Goal: Task Accomplishment & Management: Manage account settings

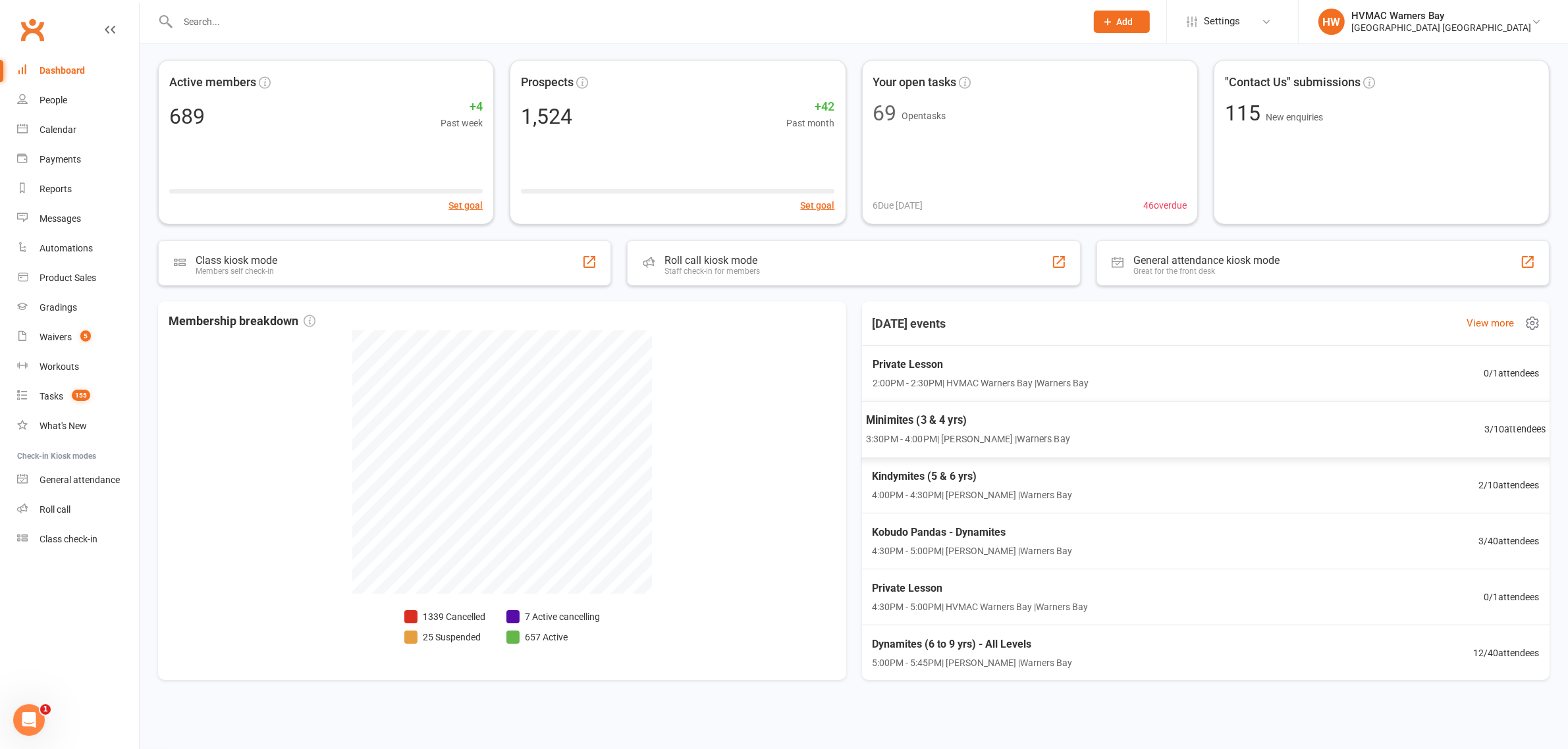
click at [927, 427] on span "Minimites (3 & 4 yrs)" at bounding box center [967, 421] width 204 height 17
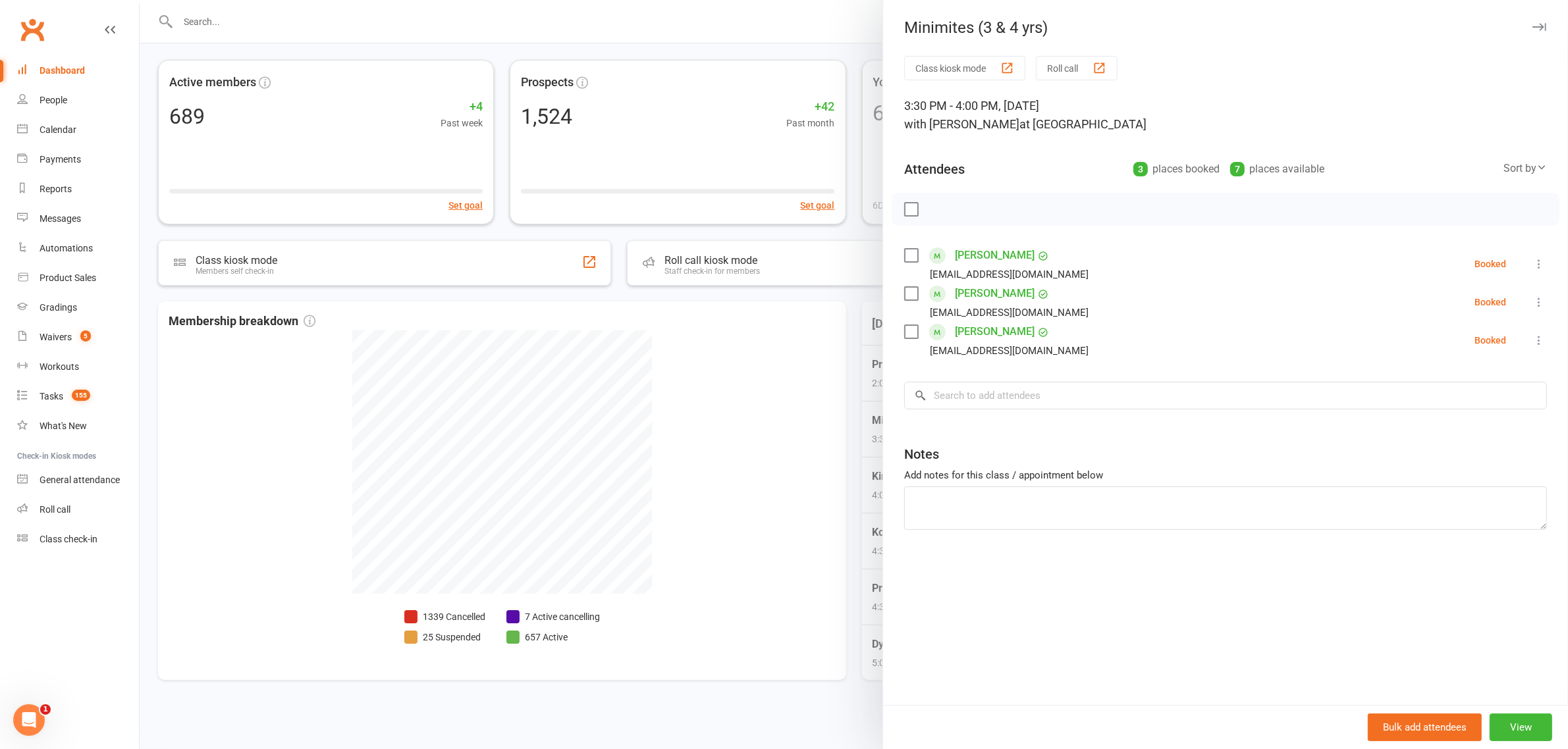
click at [771, 386] on div at bounding box center [853, 374] width 1428 height 749
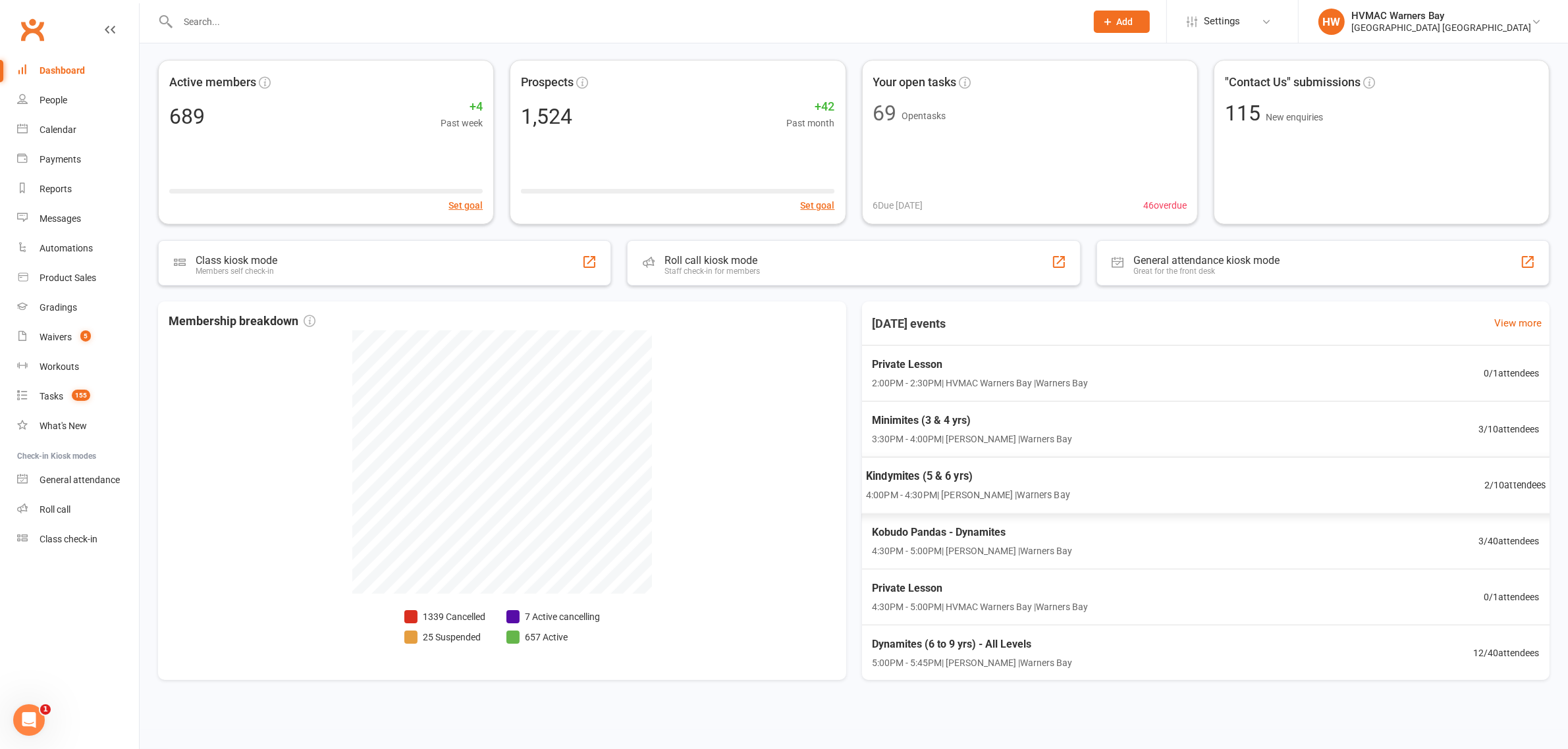
click at [910, 482] on span "Kindymites (5 & 6 yrs)" at bounding box center [967, 476] width 204 height 17
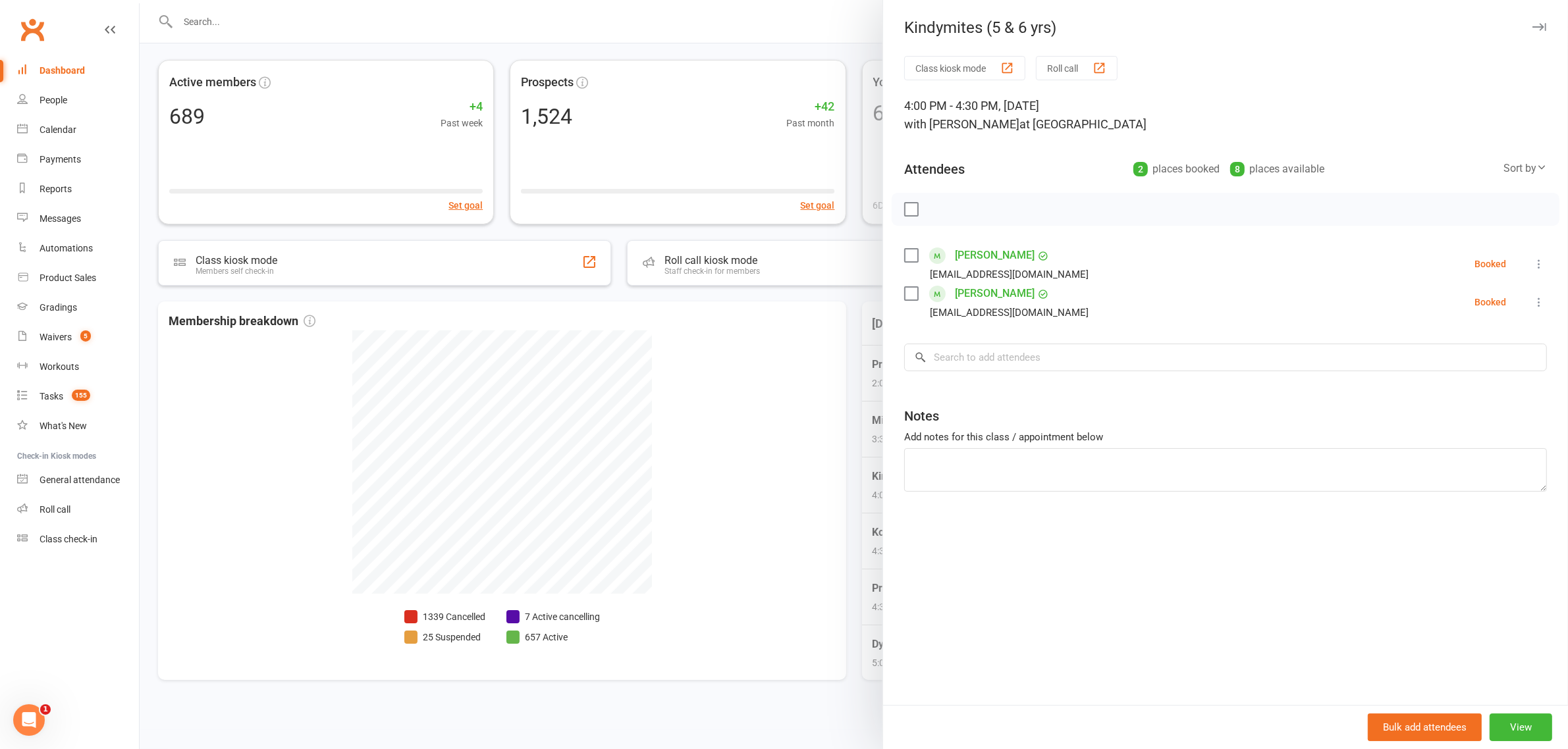
click at [800, 392] on div at bounding box center [853, 374] width 1428 height 749
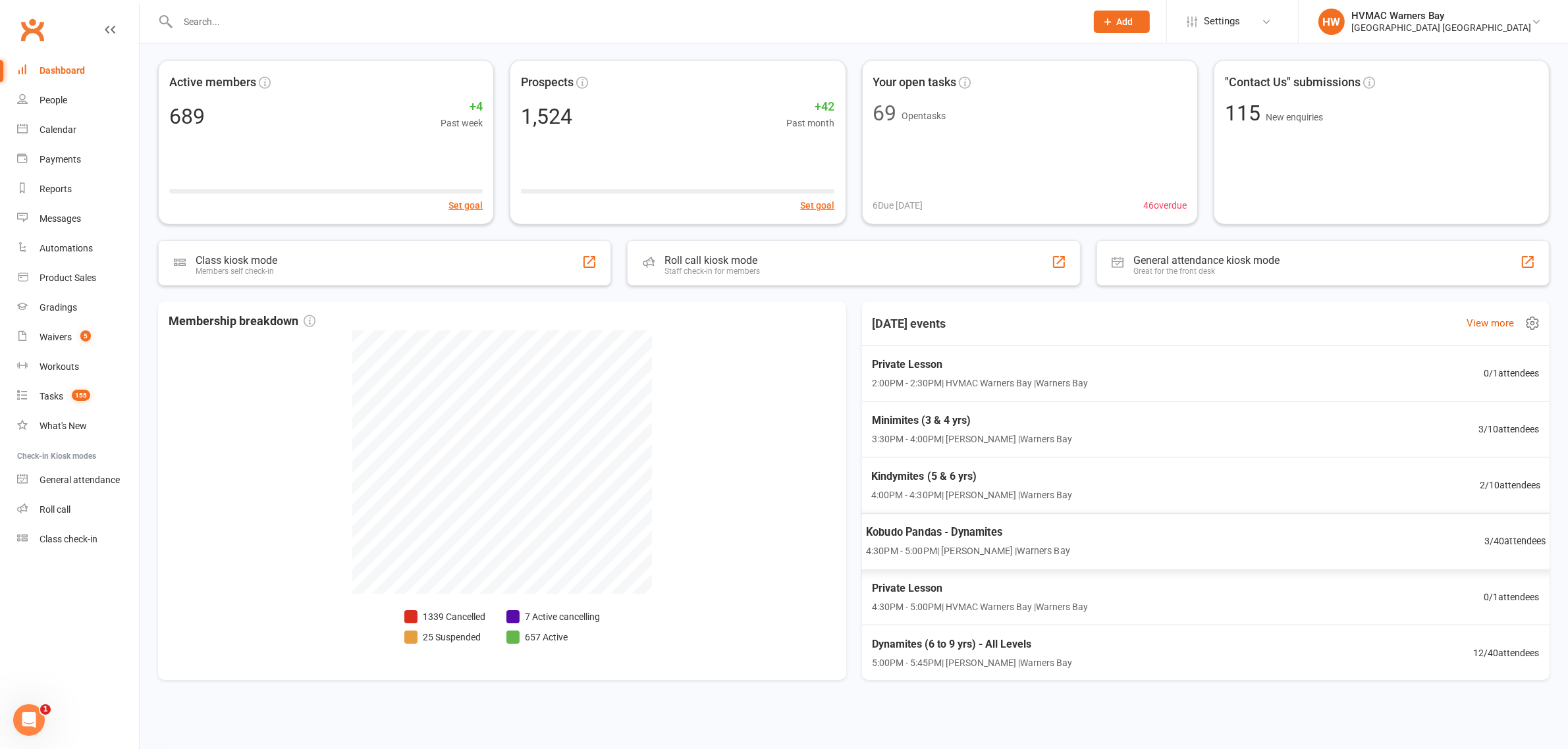
click at [901, 541] on span "Kobudo Pandas - Dynamites" at bounding box center [967, 532] width 204 height 17
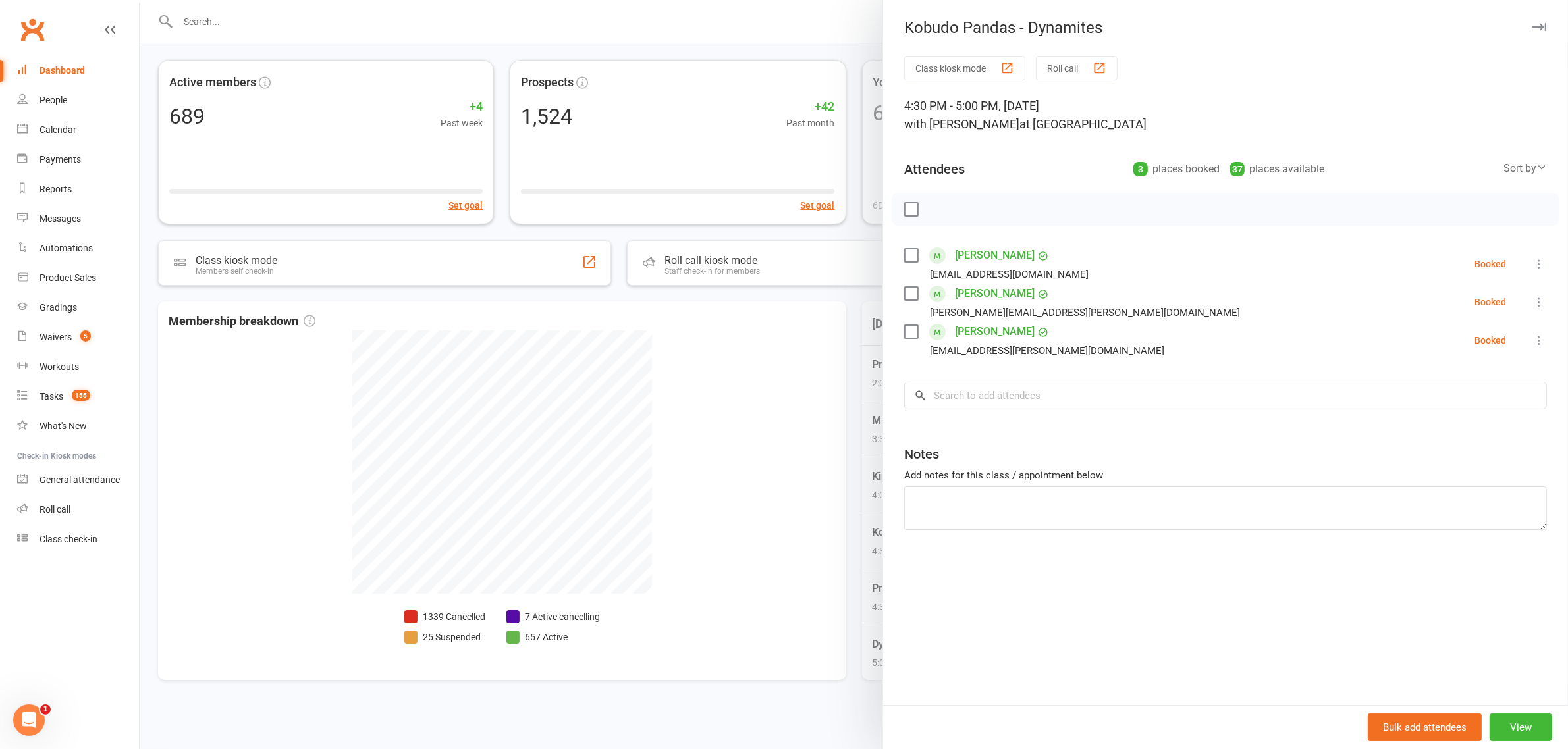
click at [735, 423] on div at bounding box center [853, 374] width 1428 height 749
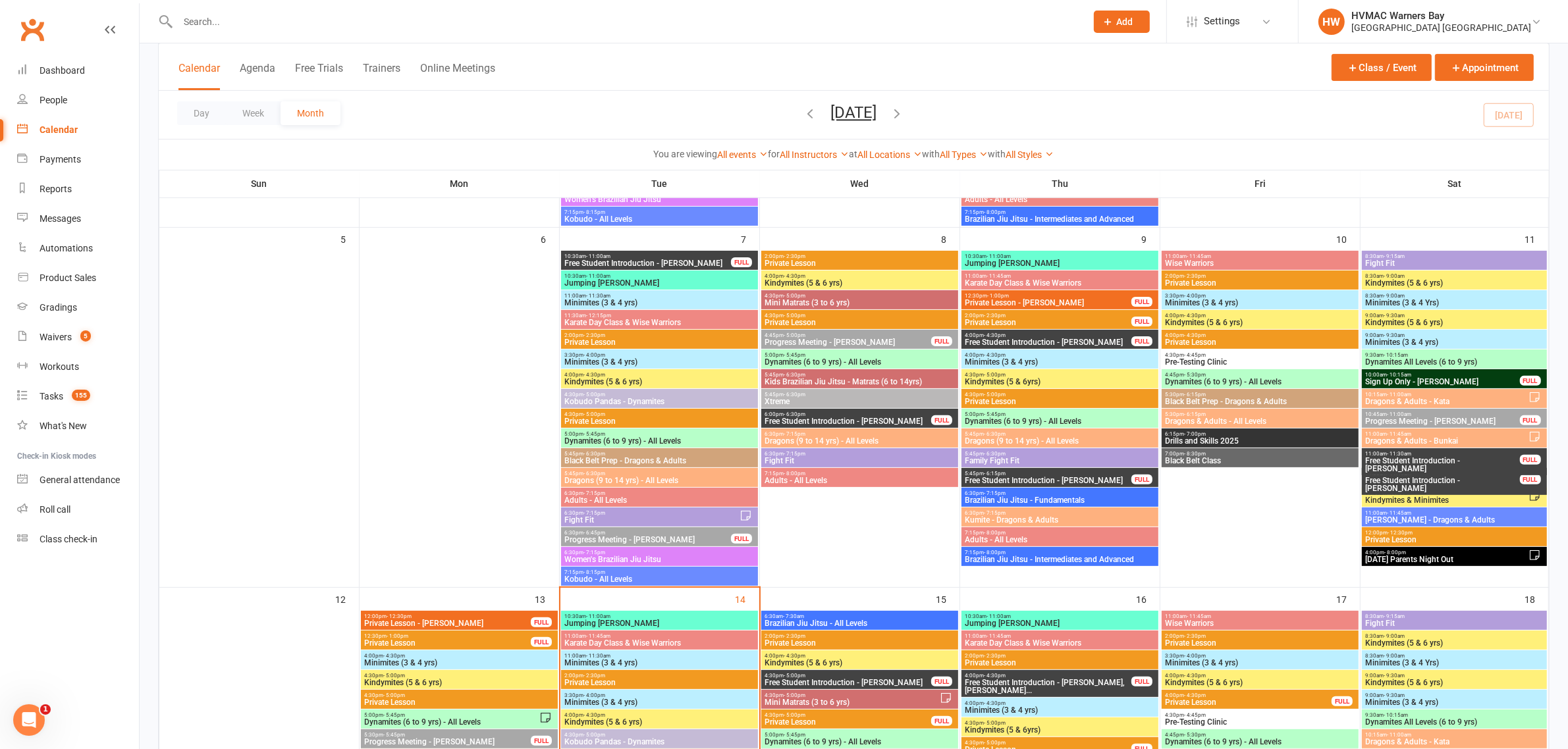
scroll to position [412, 0]
click at [1466, 473] on span "11:00am - 11:45am" at bounding box center [1442, 474] width 156 height 6
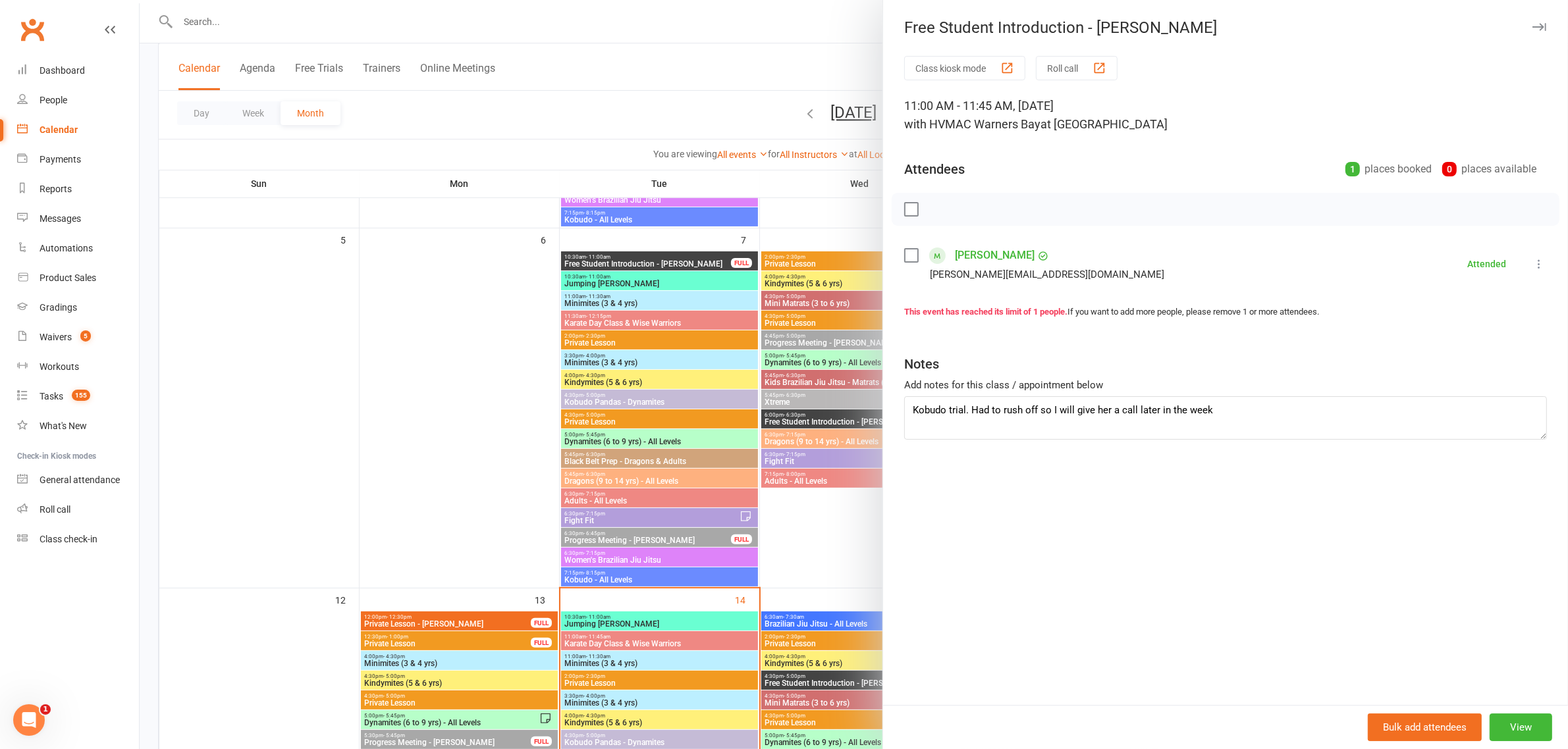
click at [807, 343] on div at bounding box center [853, 374] width 1428 height 749
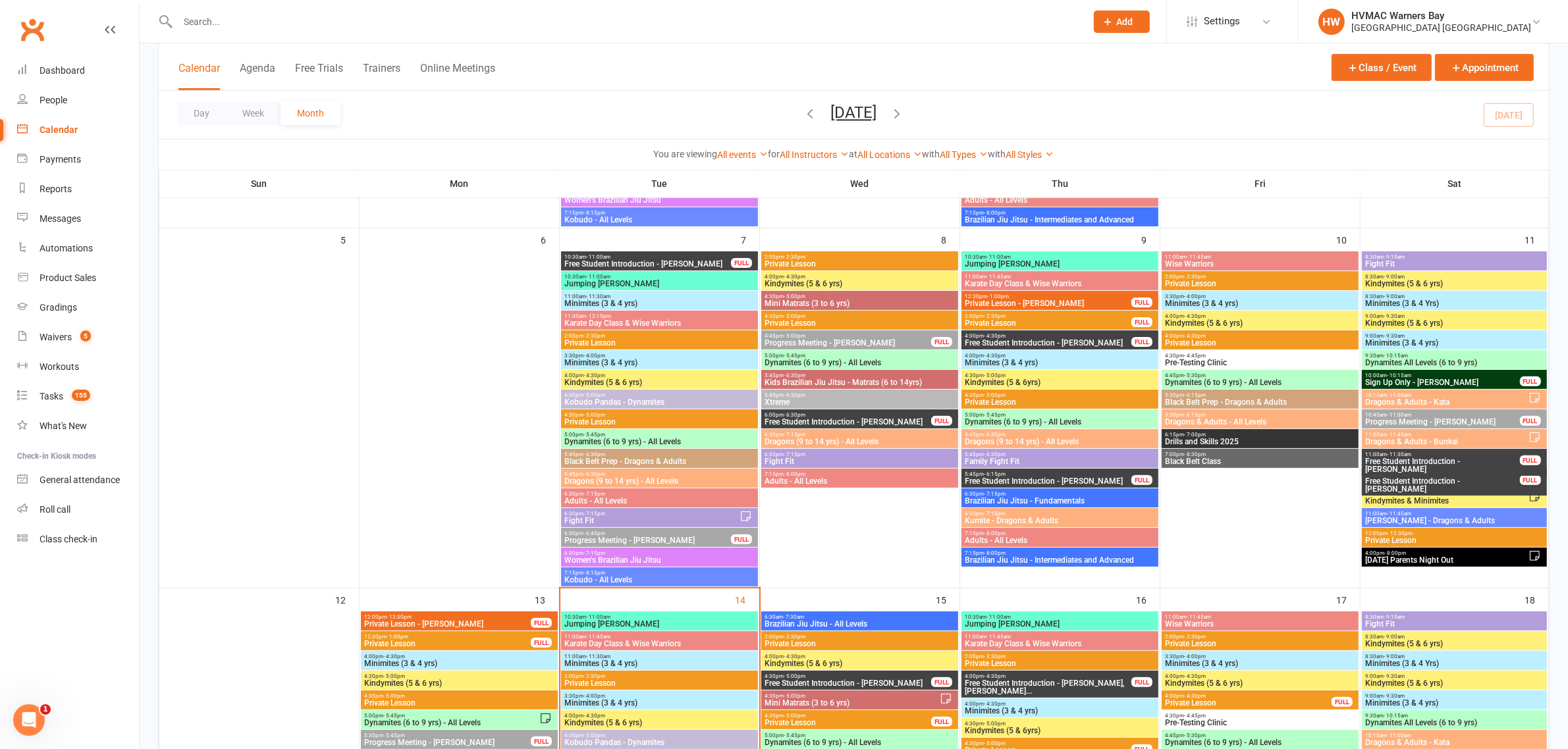
click at [1064, 479] on span "Free Student Introduction - [PERSON_NAME]" at bounding box center [1048, 482] width 168 height 8
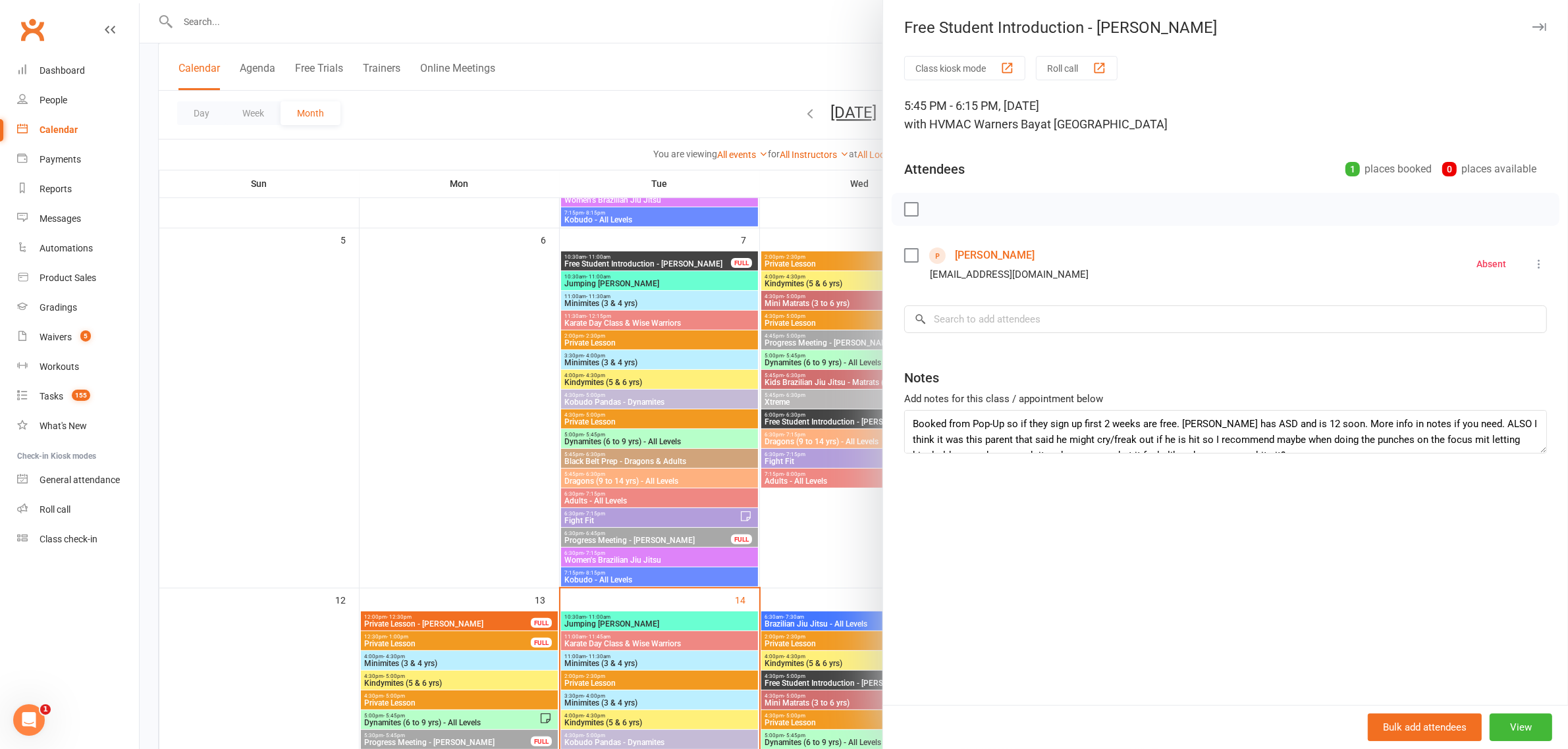
click at [828, 438] on div at bounding box center [853, 374] width 1428 height 749
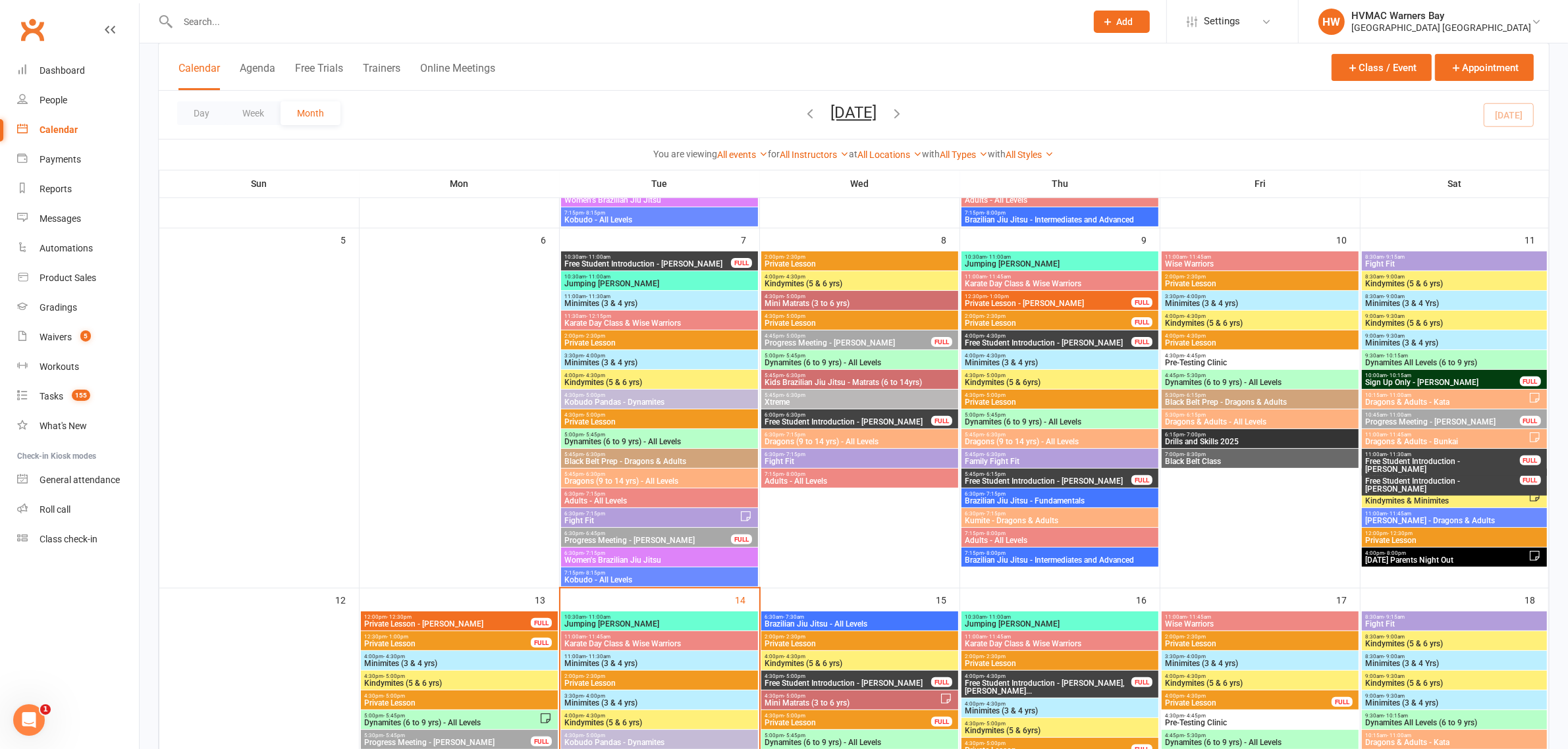
click at [1052, 337] on span "4:00pm - 4:30pm" at bounding box center [1048, 336] width 168 height 6
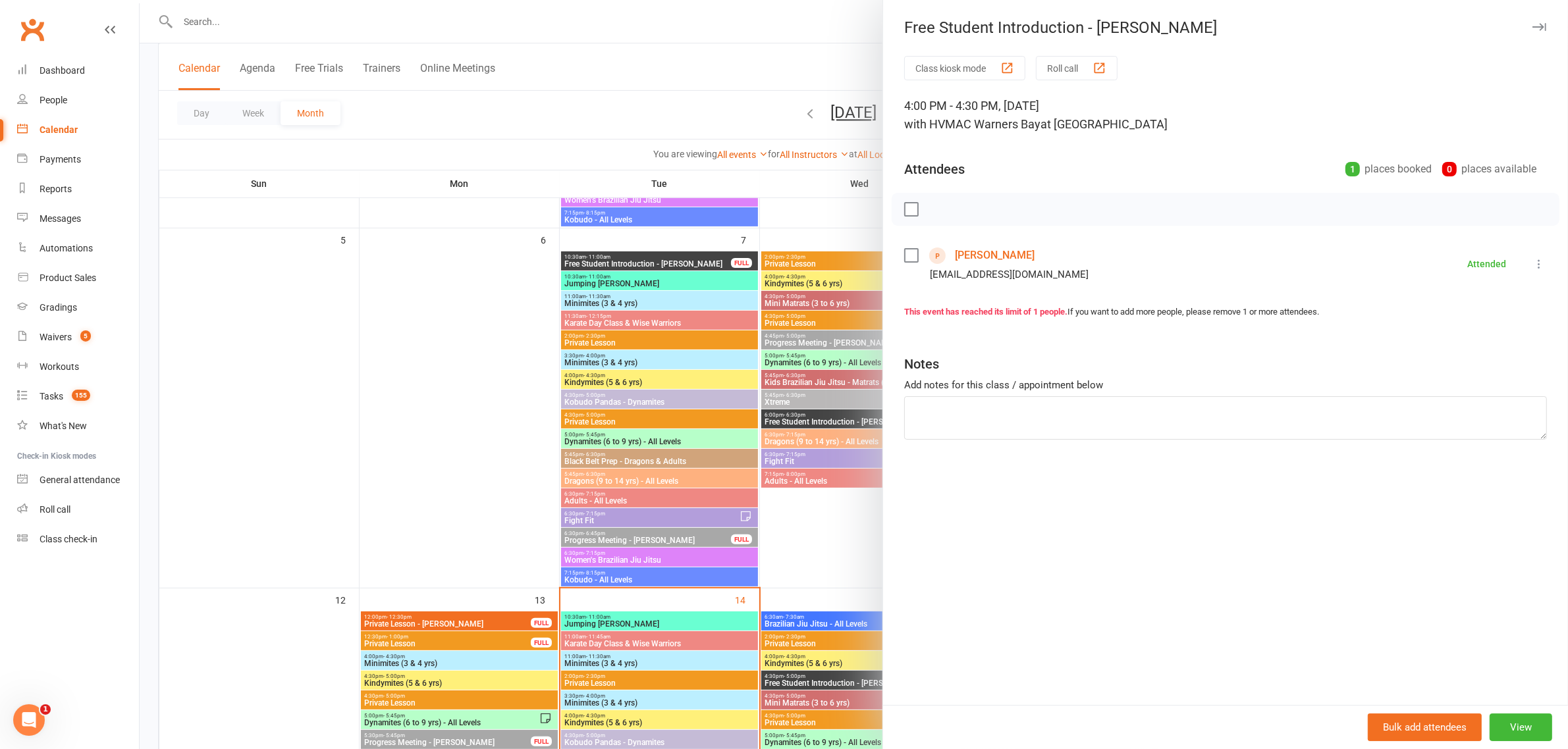
click at [729, 356] on div at bounding box center [853, 374] width 1428 height 749
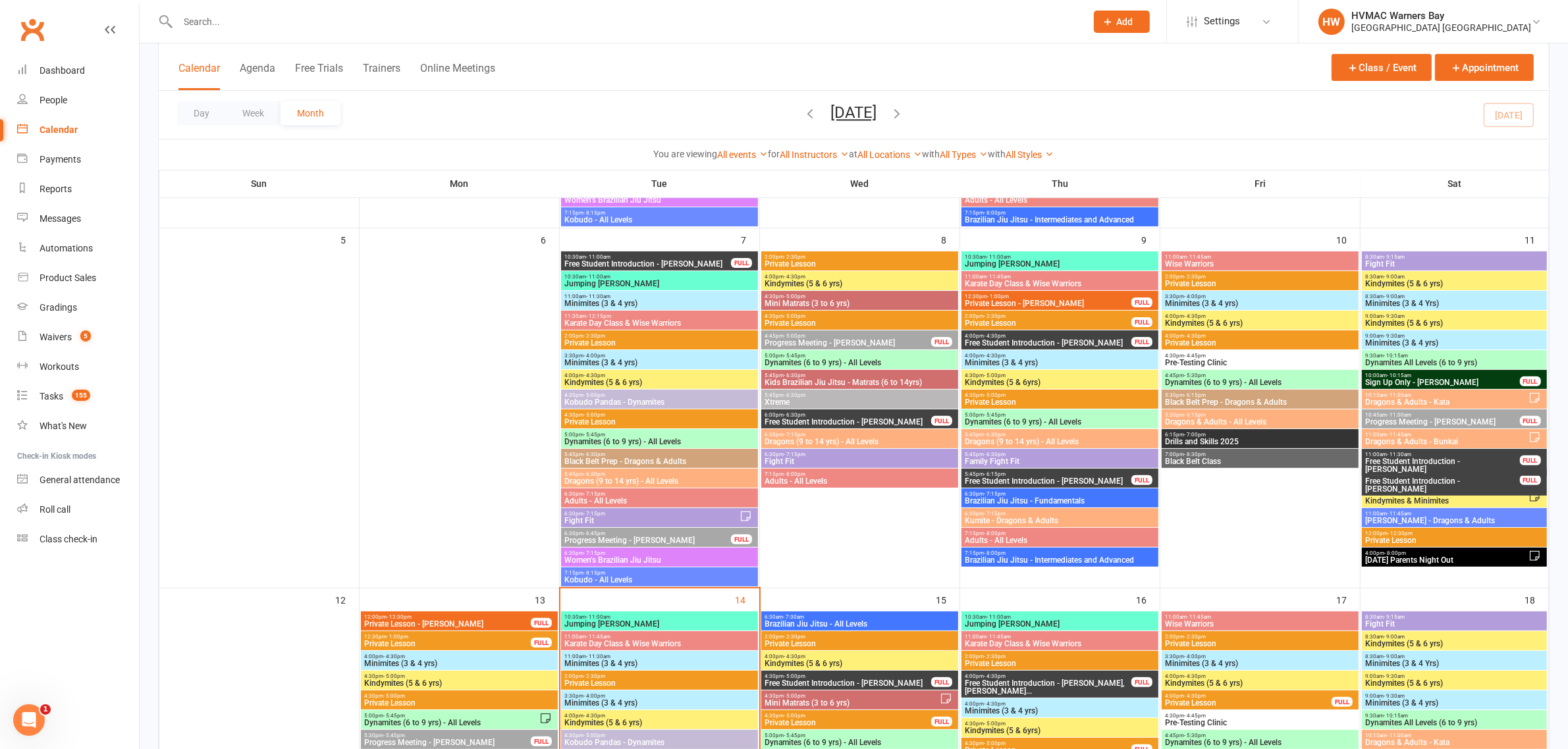
click at [789, 413] on span "- 6:30pm" at bounding box center [794, 415] width 22 height 6
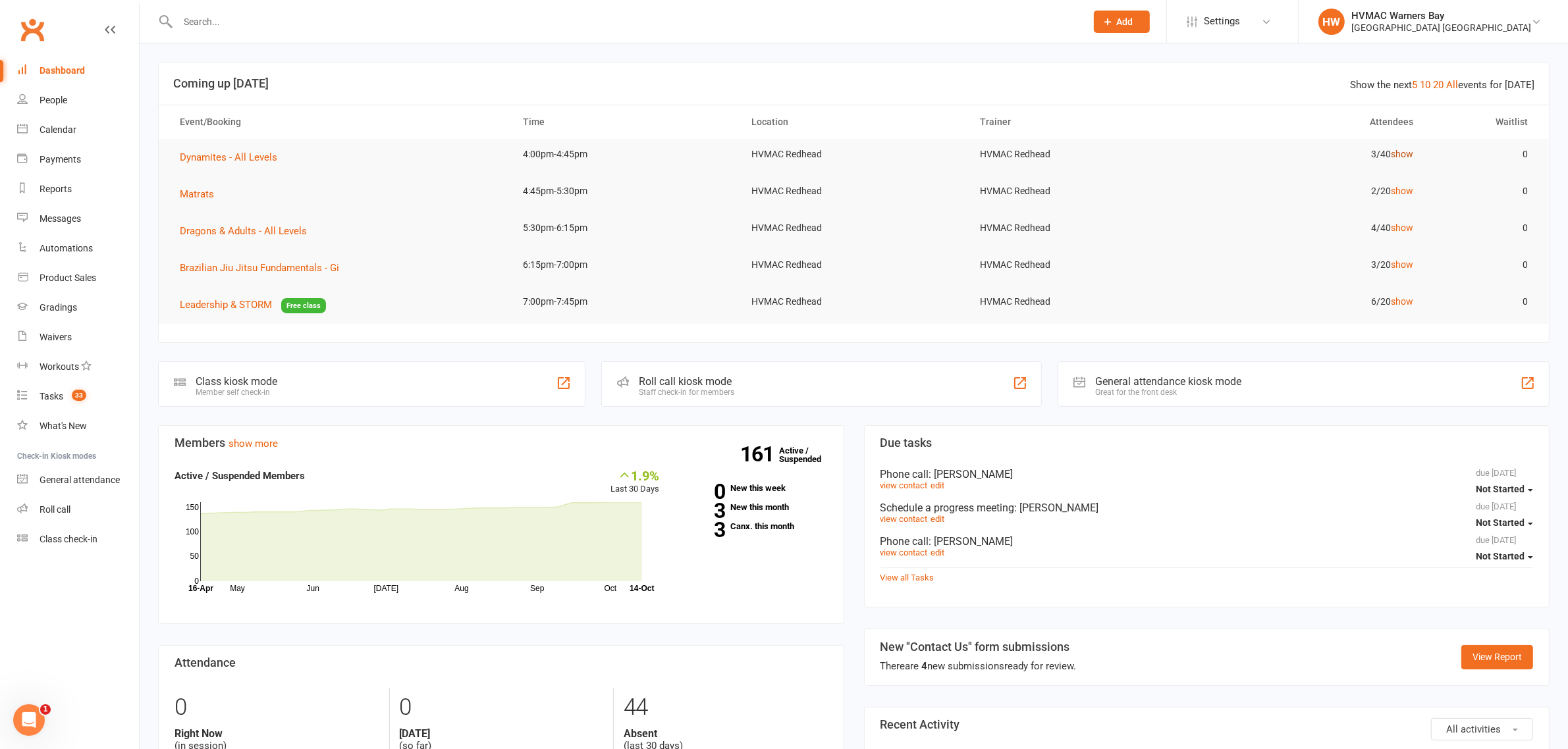
click at [1406, 155] on link "show" at bounding box center [1401, 154] width 22 height 11
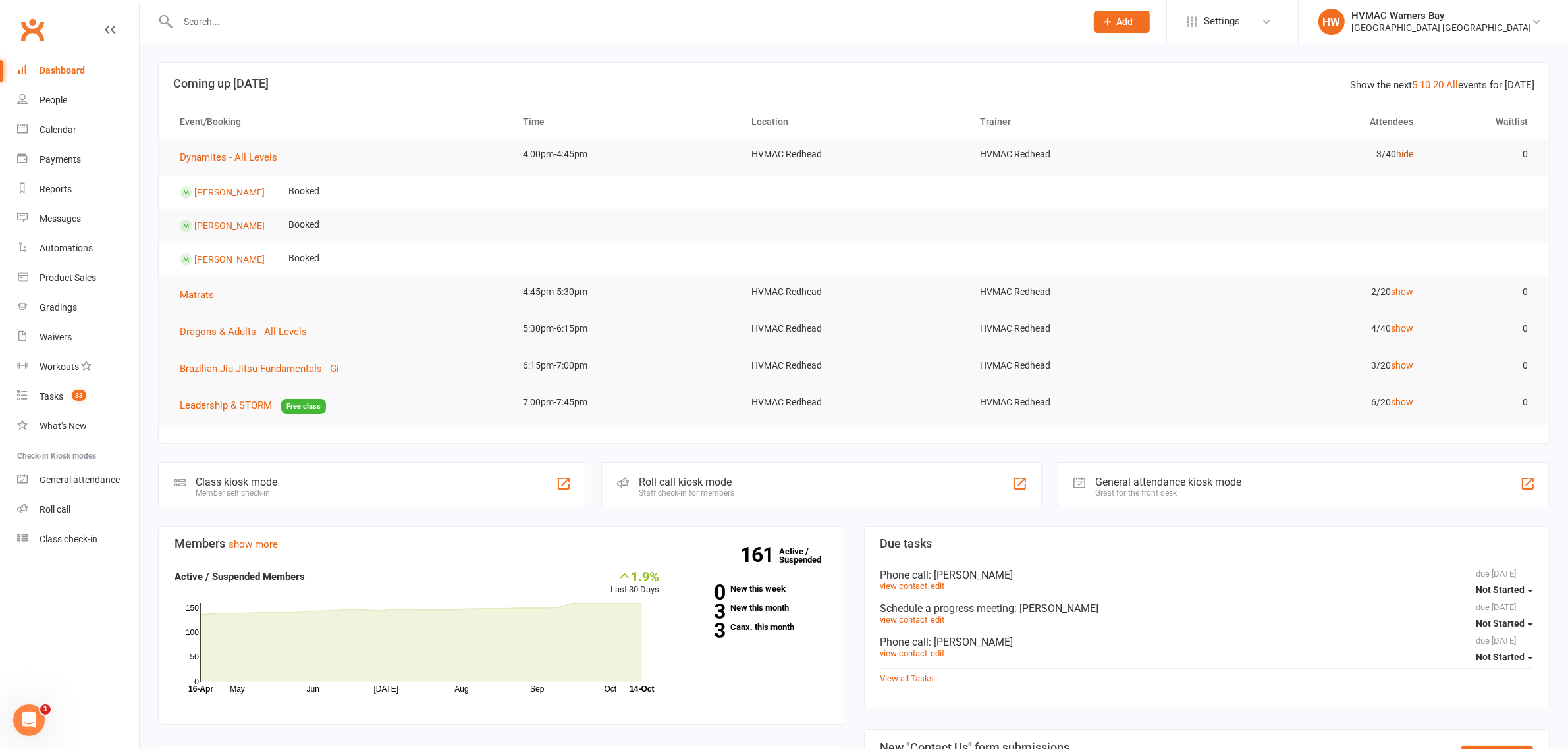
click at [1406, 156] on link "hide" at bounding box center [1404, 154] width 17 height 11
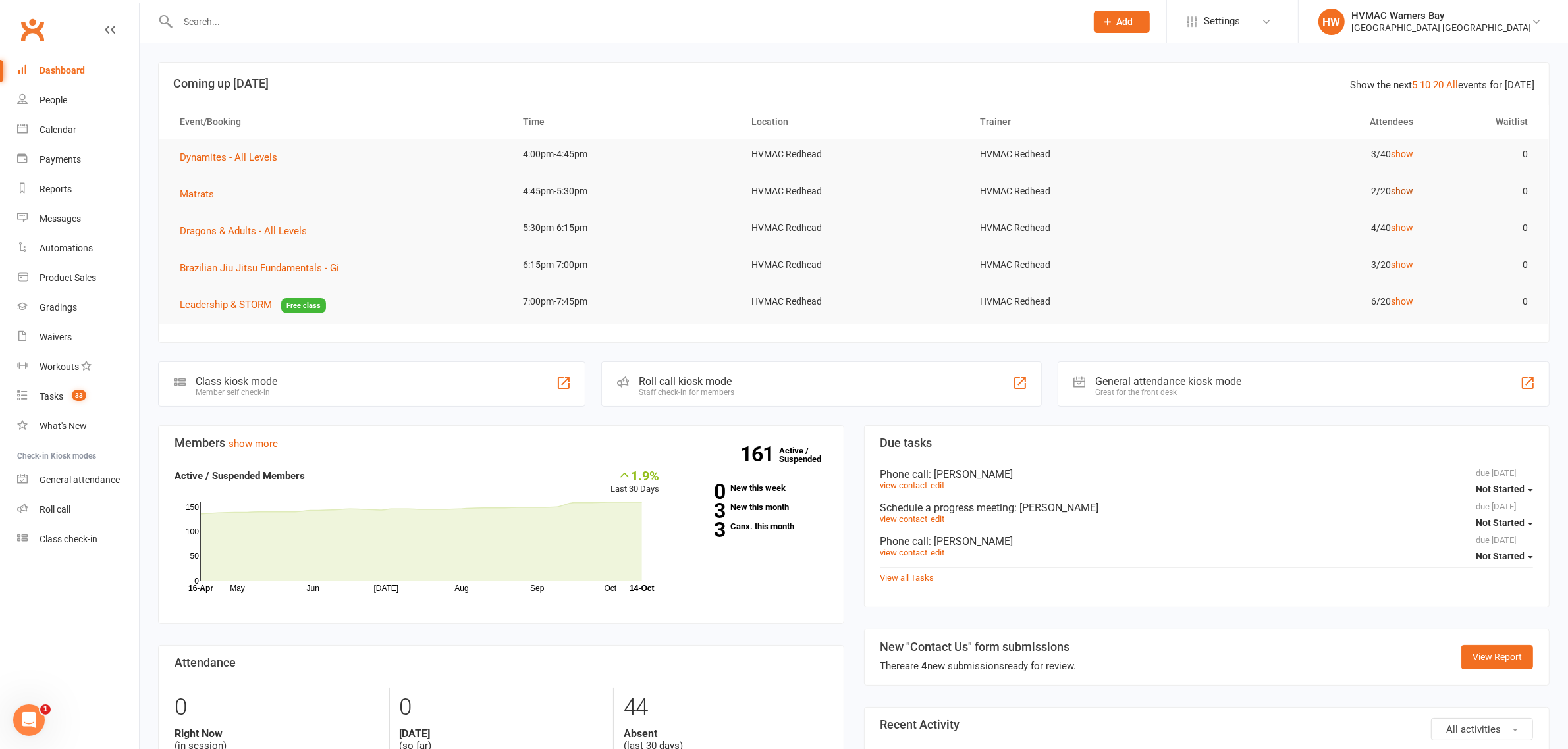
click at [1410, 188] on link "show" at bounding box center [1401, 191] width 22 height 11
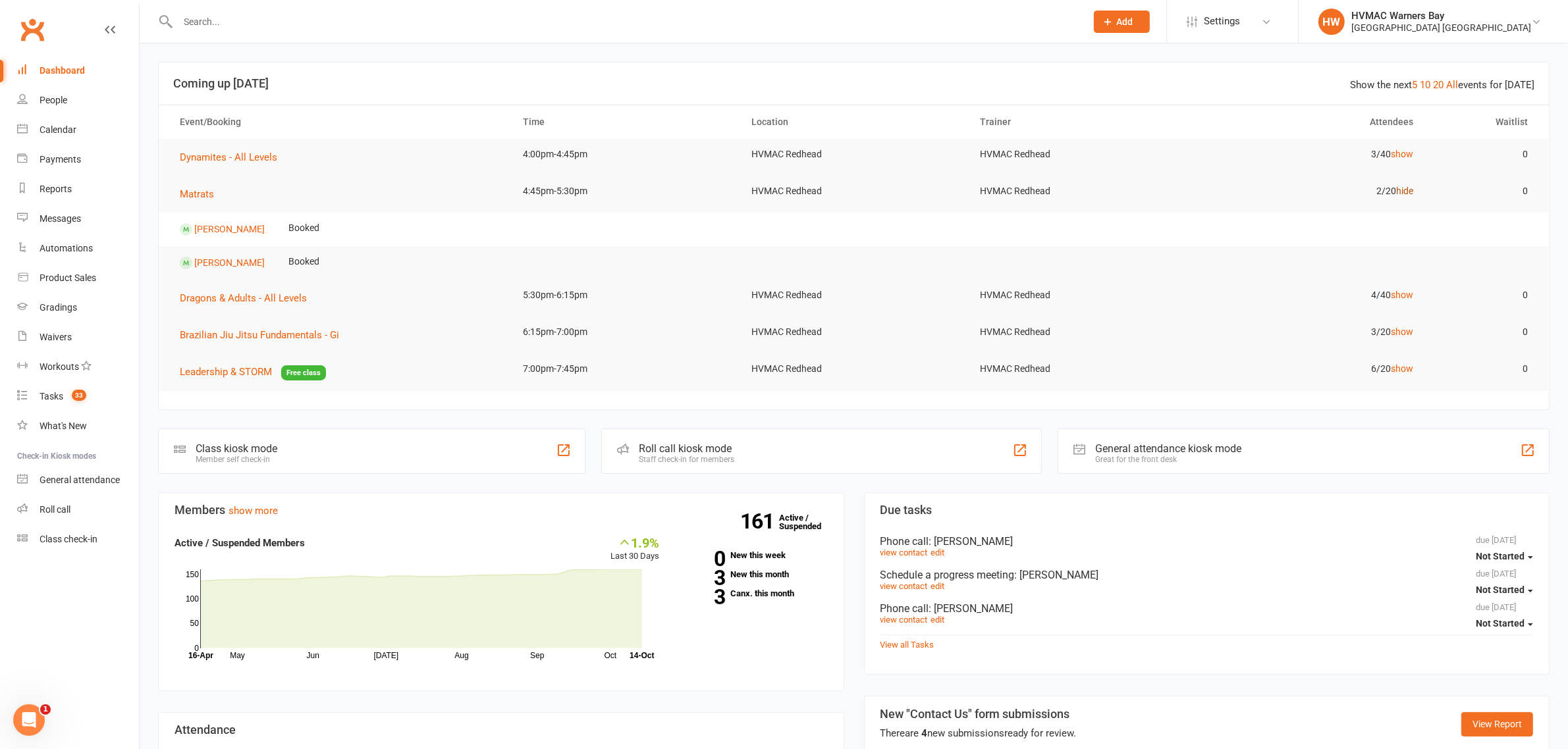
click at [1410, 188] on link "hide" at bounding box center [1404, 191] width 17 height 11
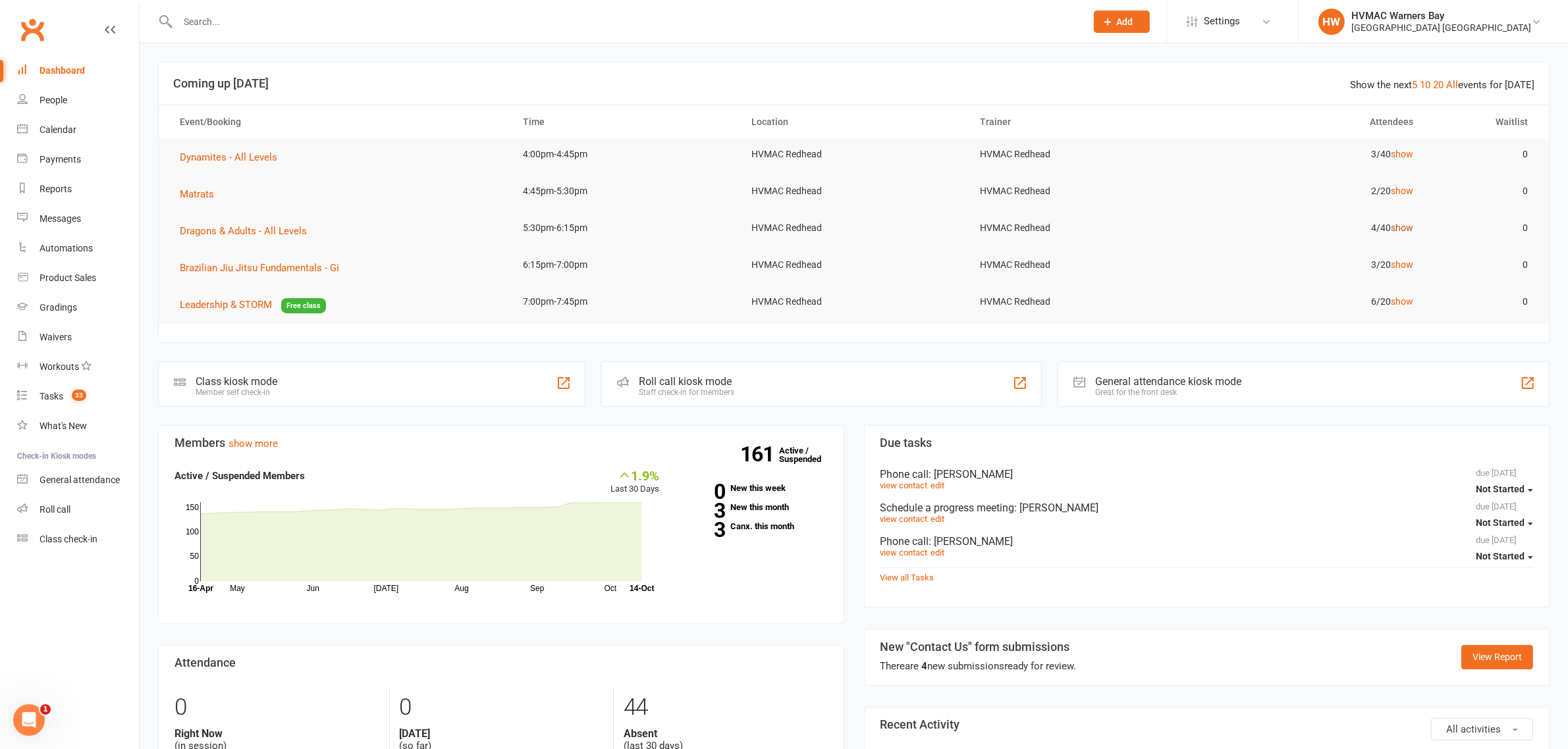
click at [1407, 224] on link "show" at bounding box center [1401, 227] width 22 height 11
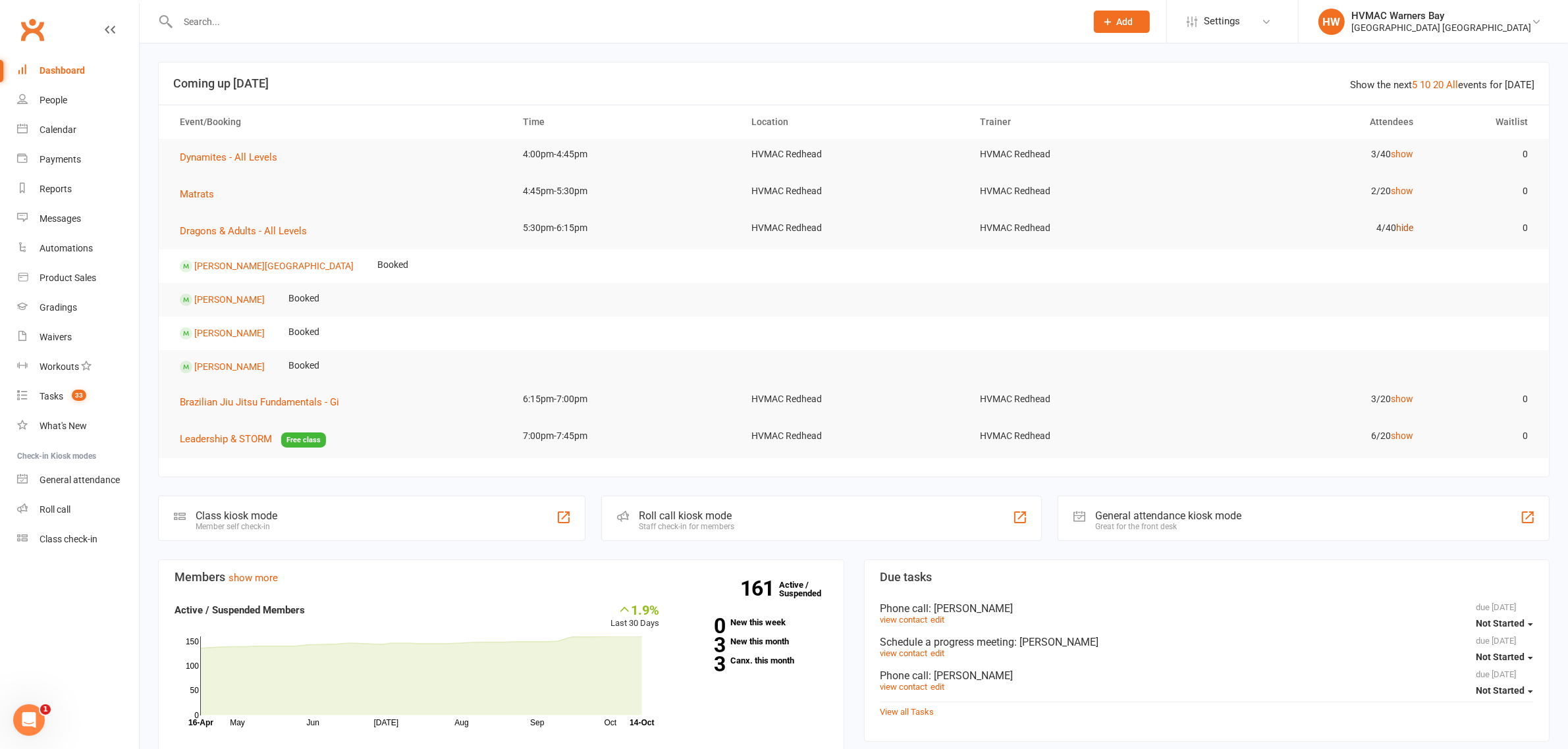
click at [1407, 224] on link "hide" at bounding box center [1404, 227] width 17 height 11
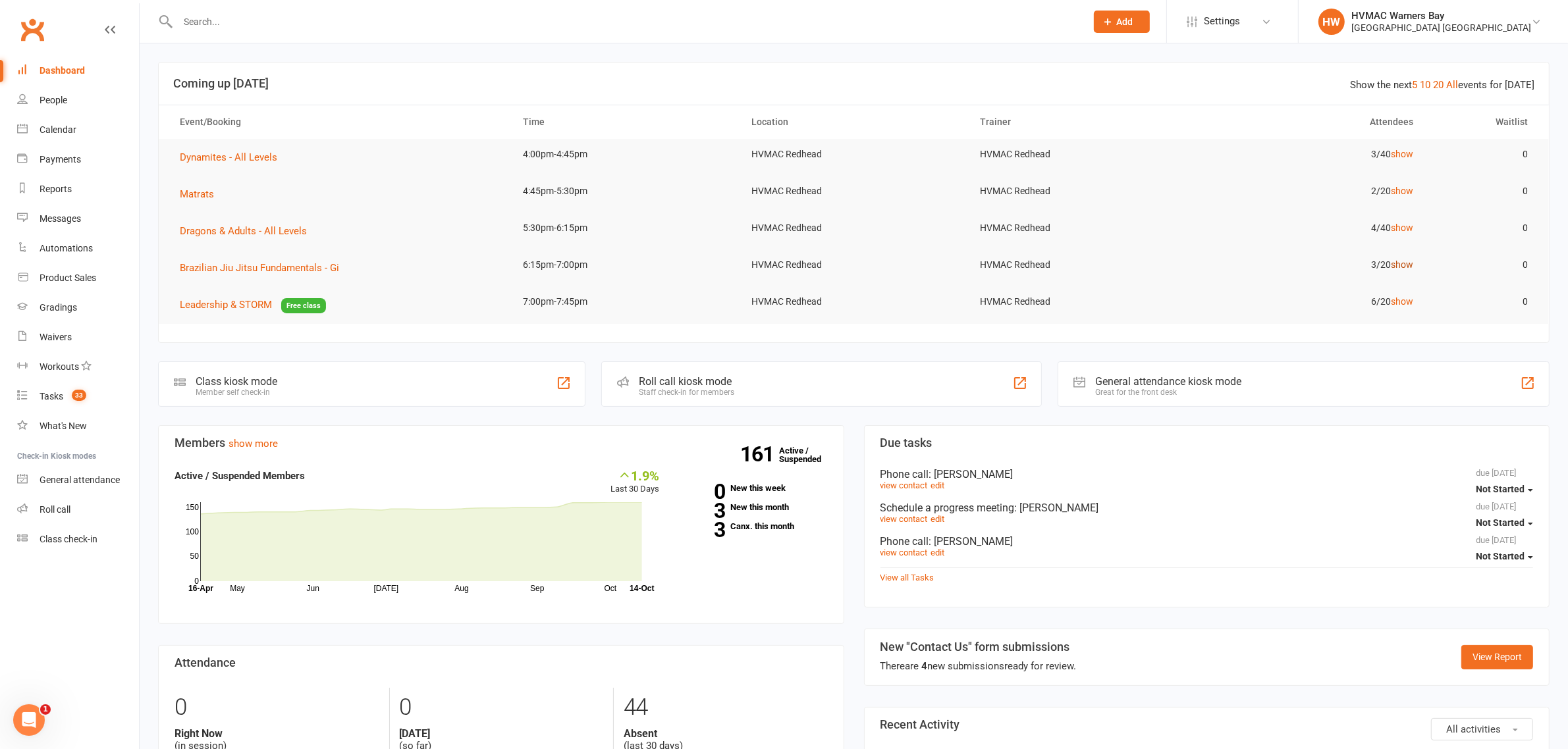
click at [1397, 265] on link "show" at bounding box center [1401, 264] width 22 height 11
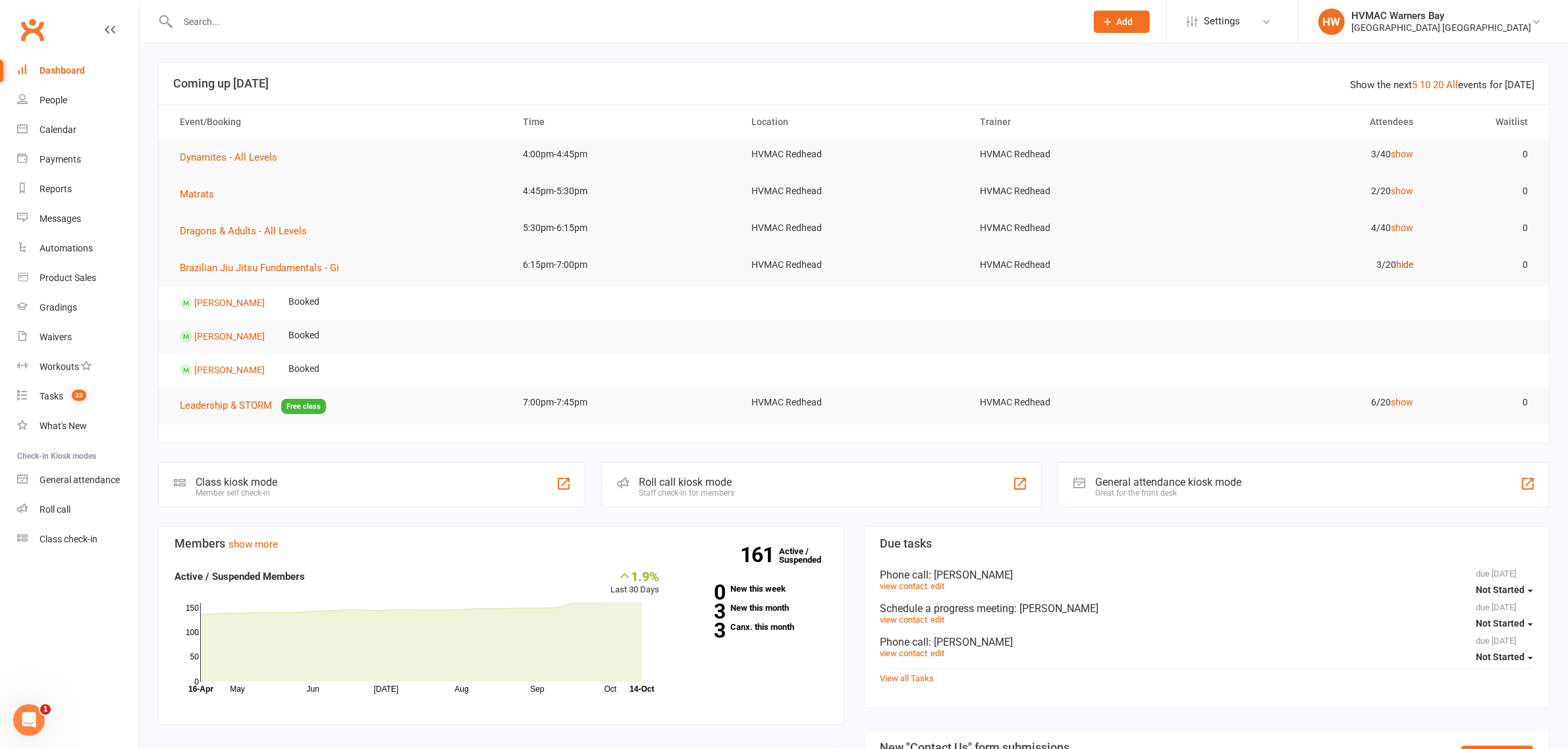
click at [1397, 265] on link "hide" at bounding box center [1404, 264] width 17 height 11
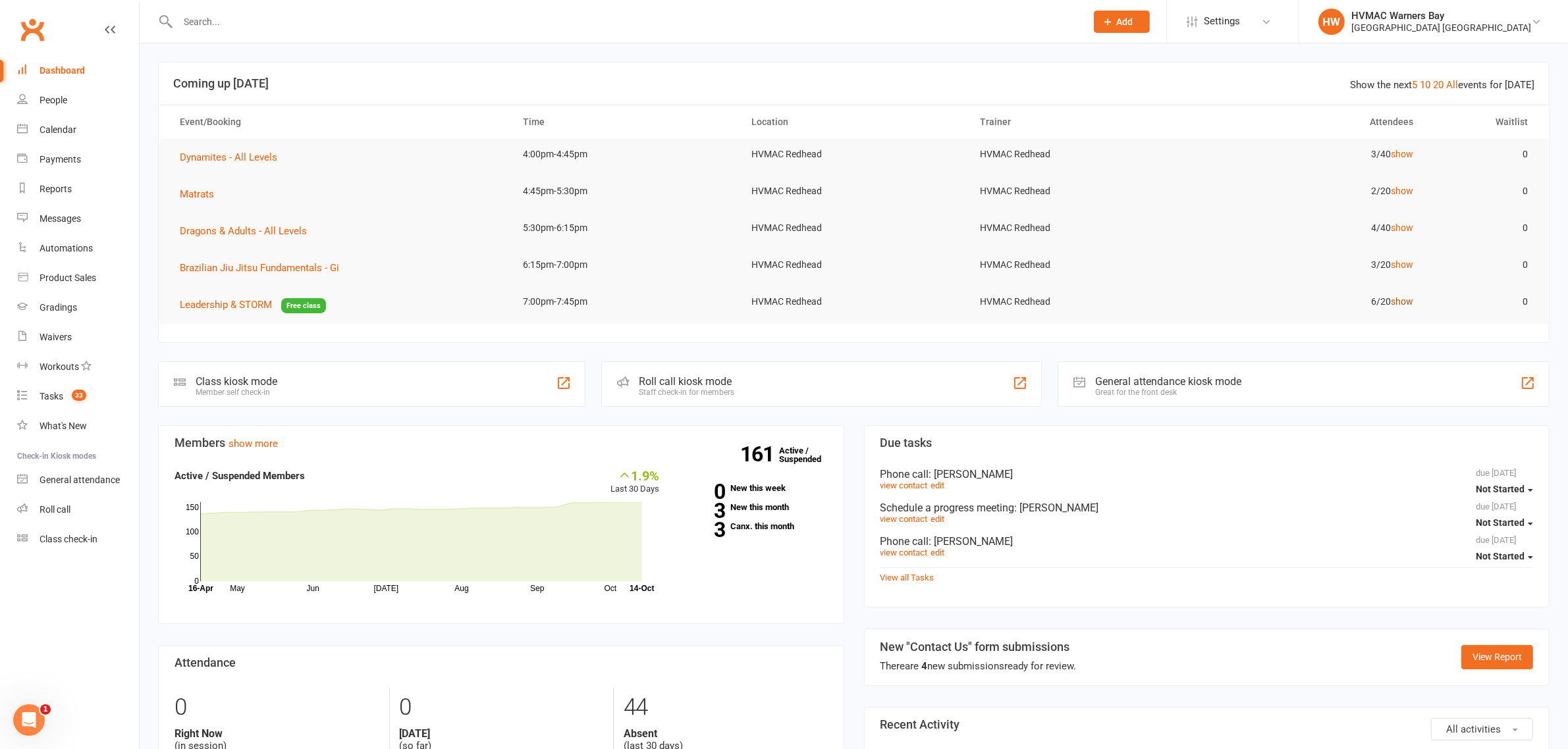
click at [1400, 300] on link "show" at bounding box center [1401, 302] width 22 height 11
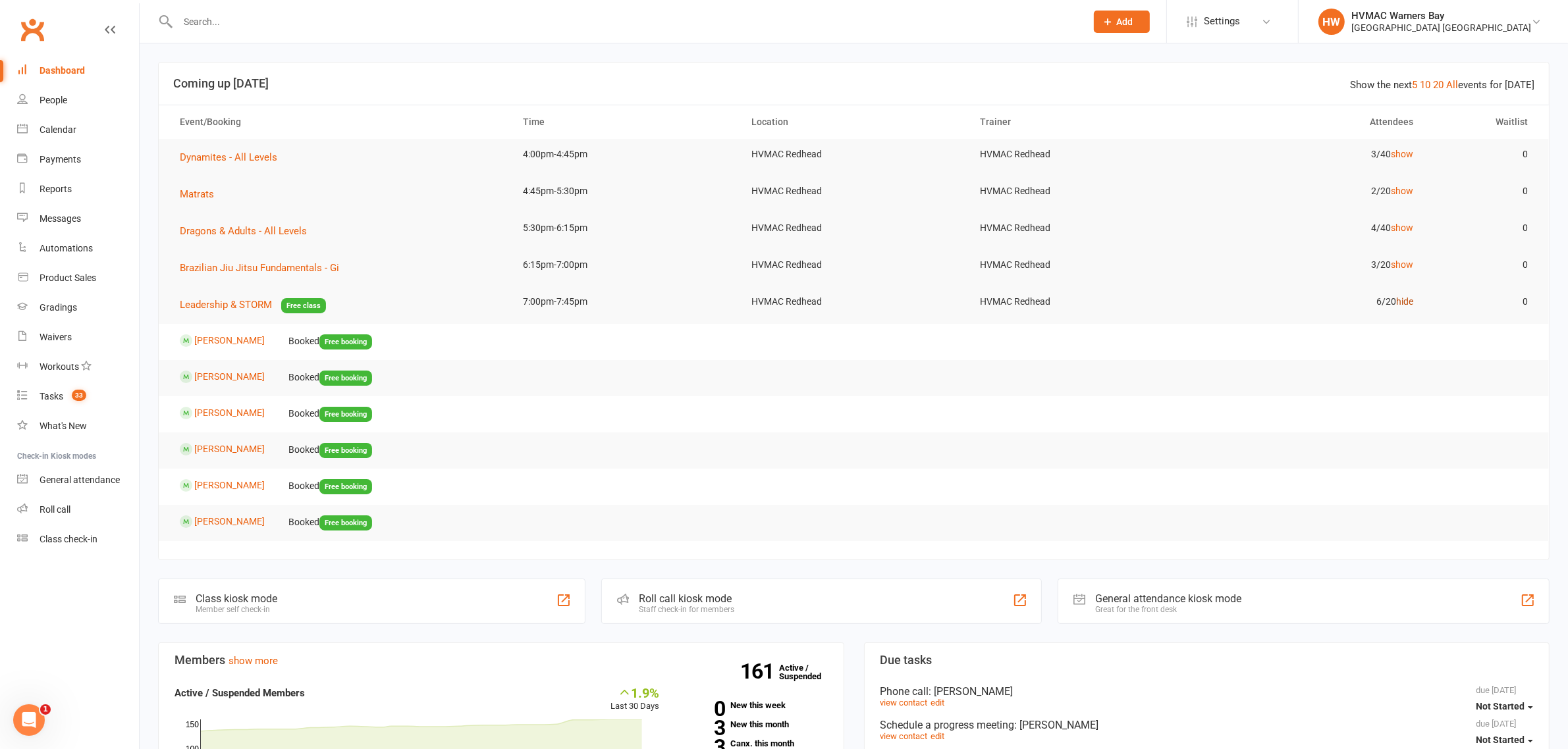
click at [1400, 300] on link "hide" at bounding box center [1404, 302] width 17 height 11
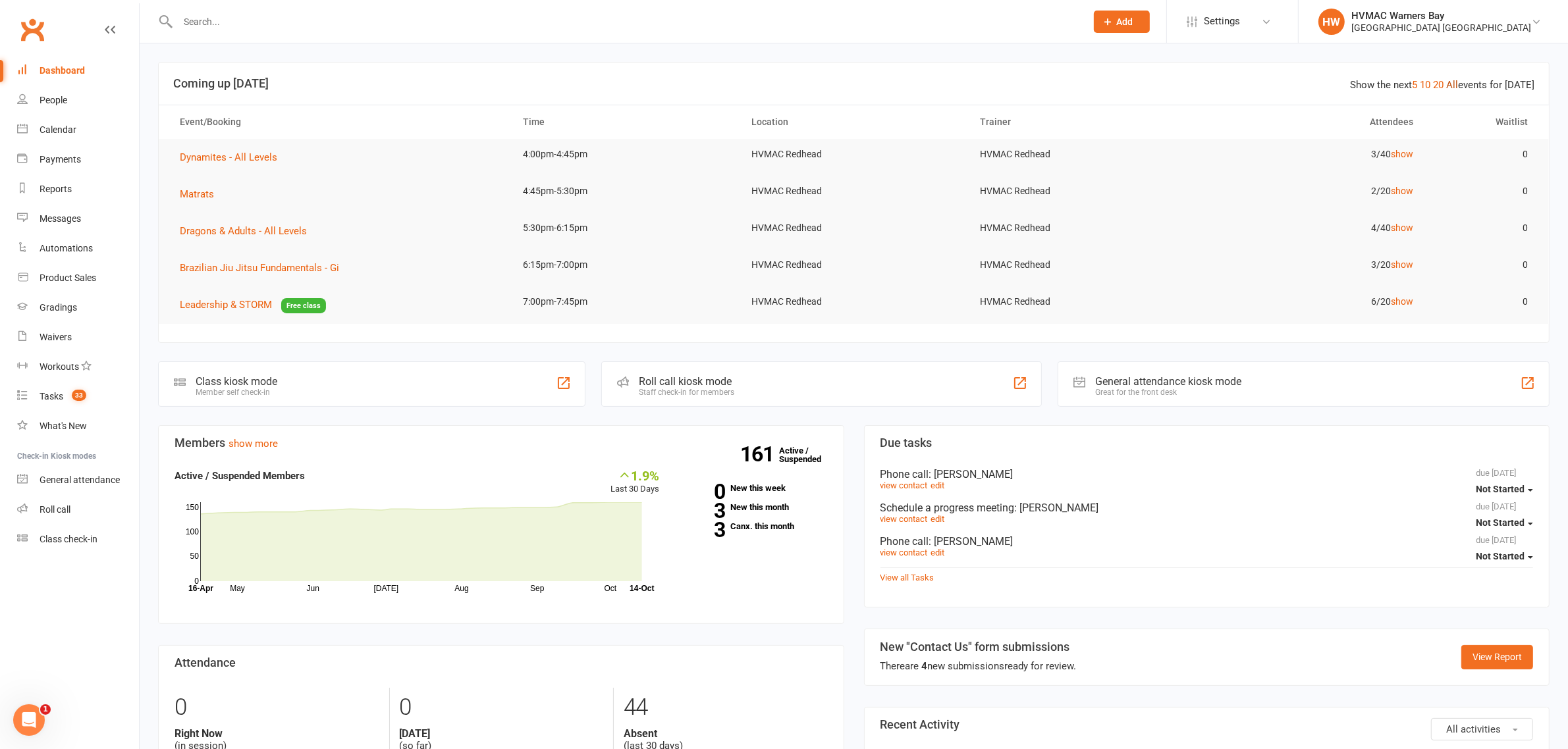
click at [1450, 80] on link "All" at bounding box center [1451, 85] width 12 height 12
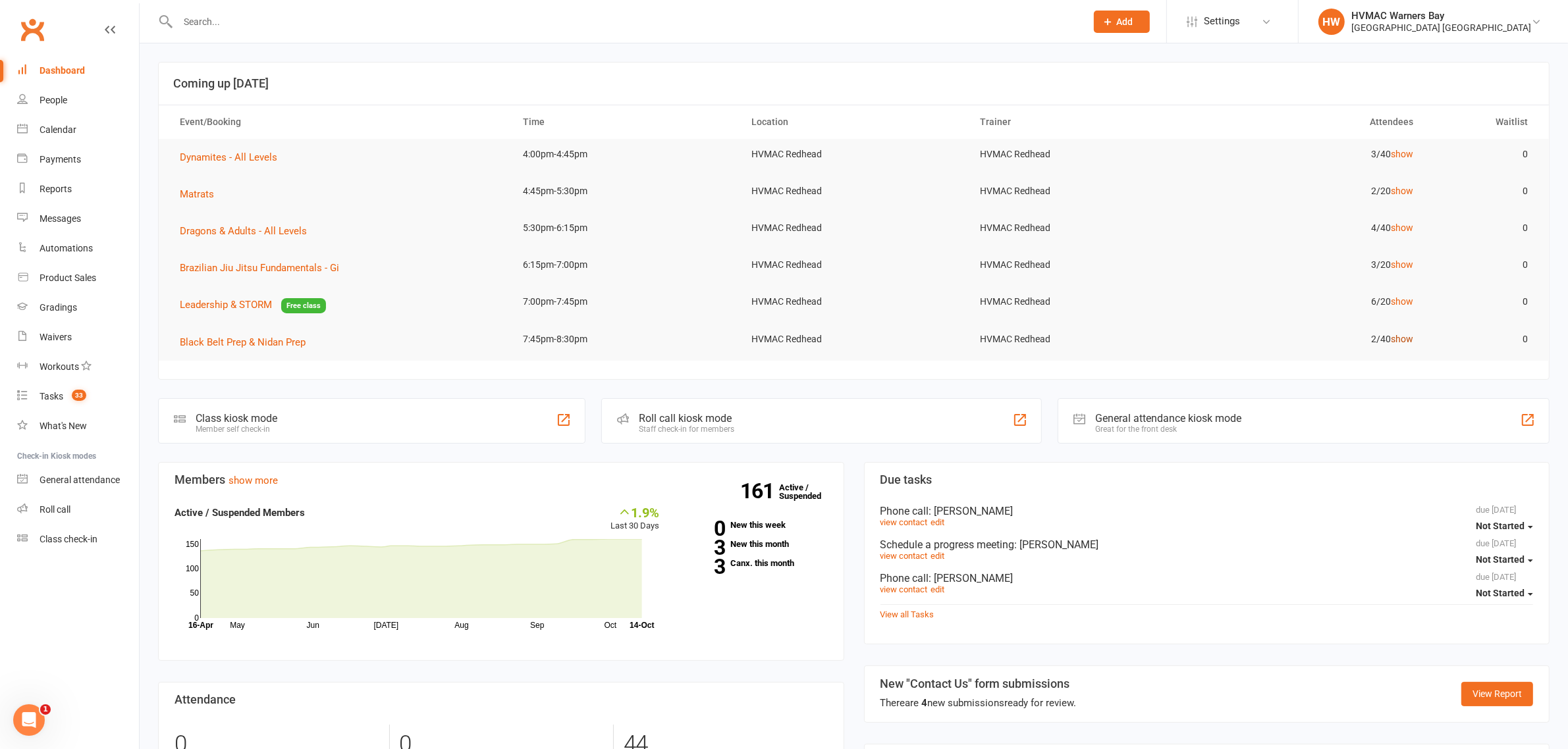
click at [1400, 341] on link "show" at bounding box center [1401, 339] width 22 height 11
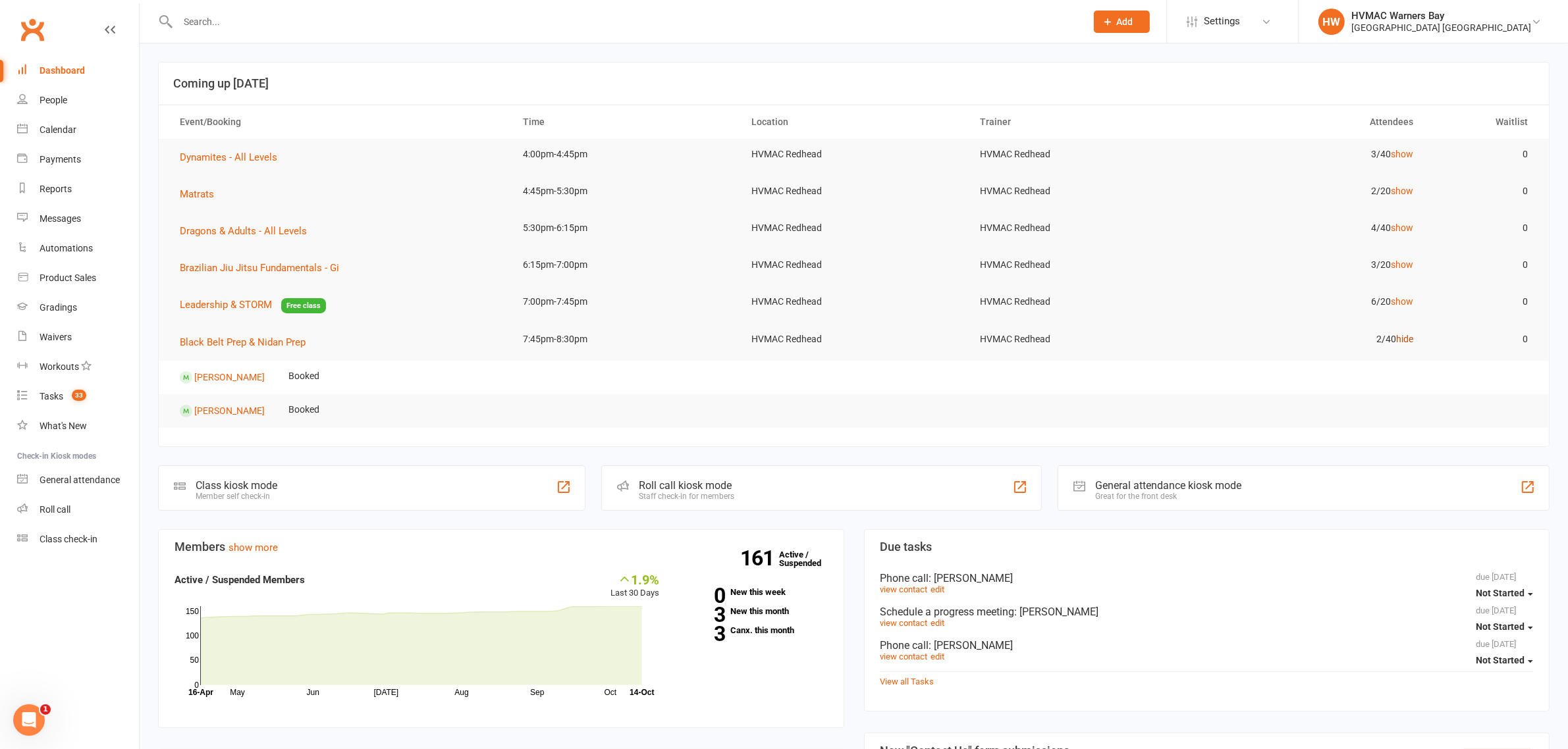
click at [1400, 341] on link "hide" at bounding box center [1404, 339] width 17 height 11
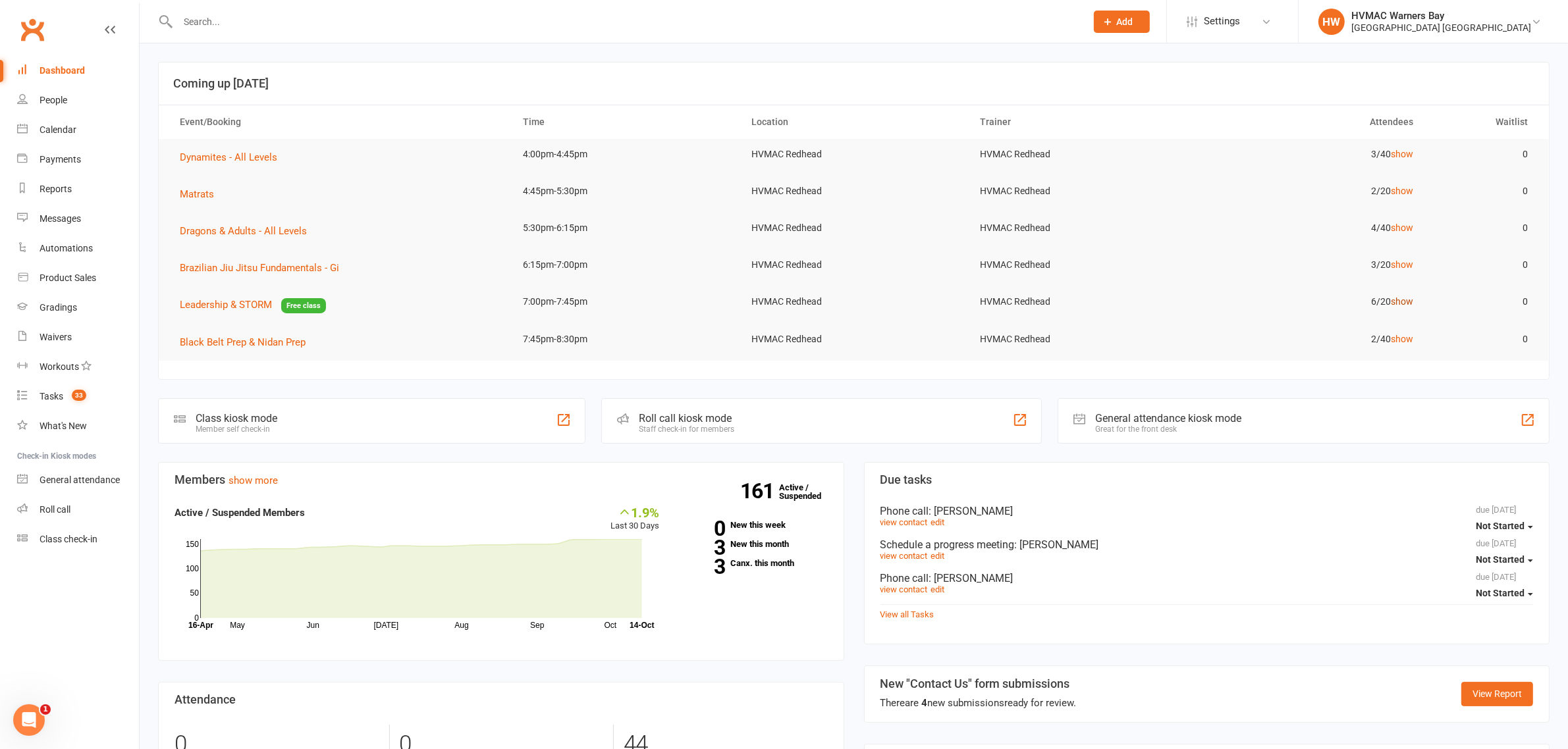
click at [1410, 300] on link "show" at bounding box center [1401, 302] width 22 height 11
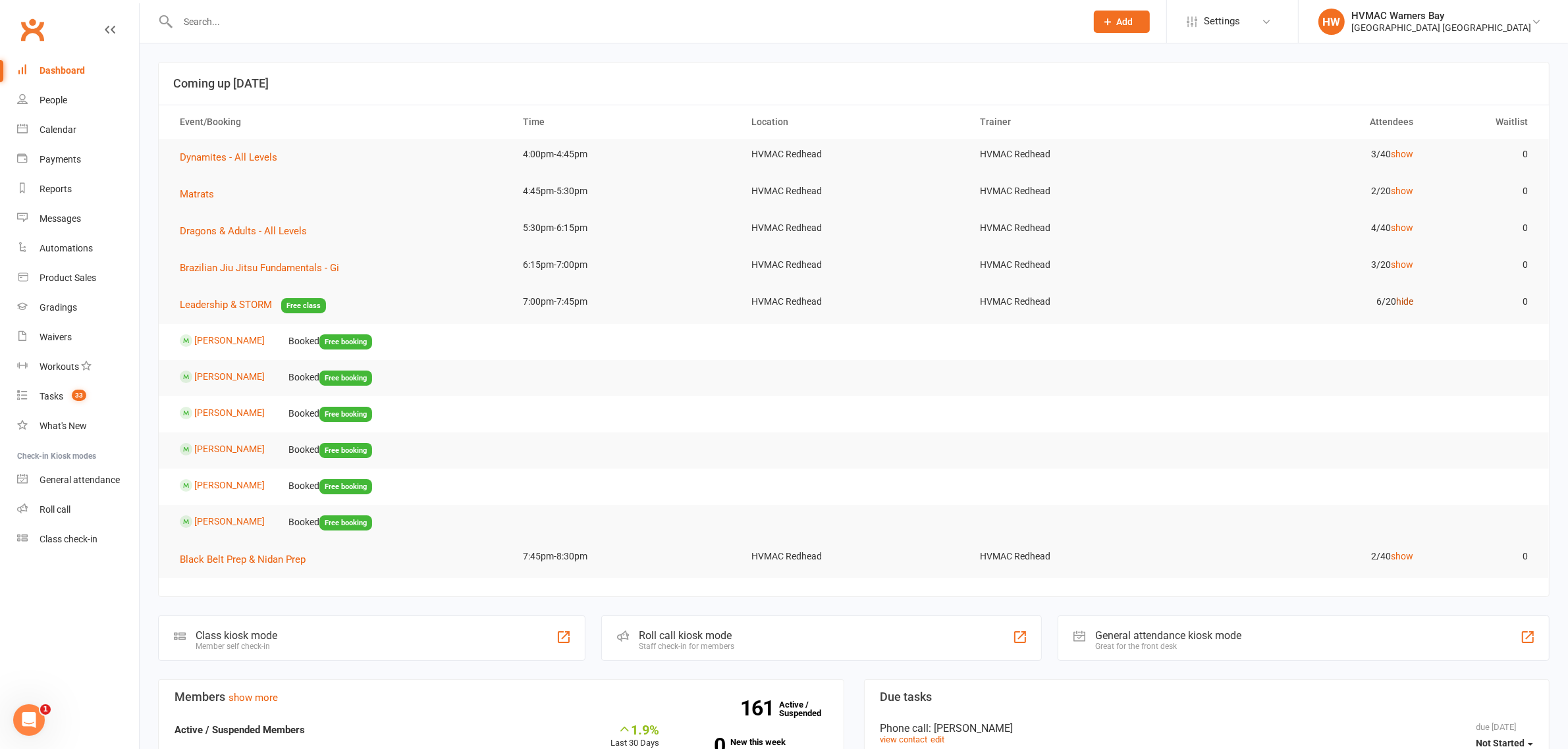
click at [1407, 298] on link "hide" at bounding box center [1404, 302] width 17 height 11
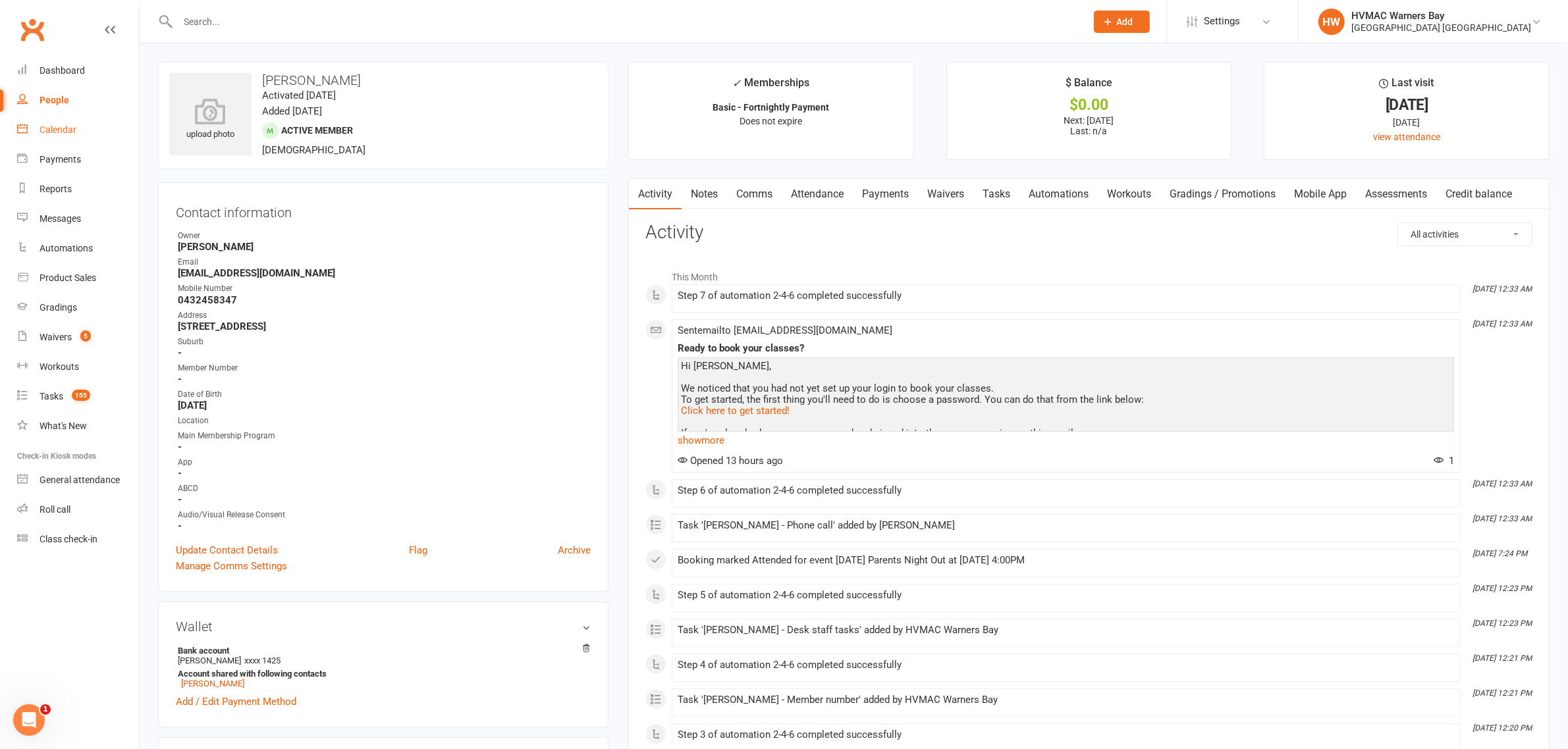
click at [60, 130] on div "Calendar" at bounding box center [57, 130] width 37 height 11
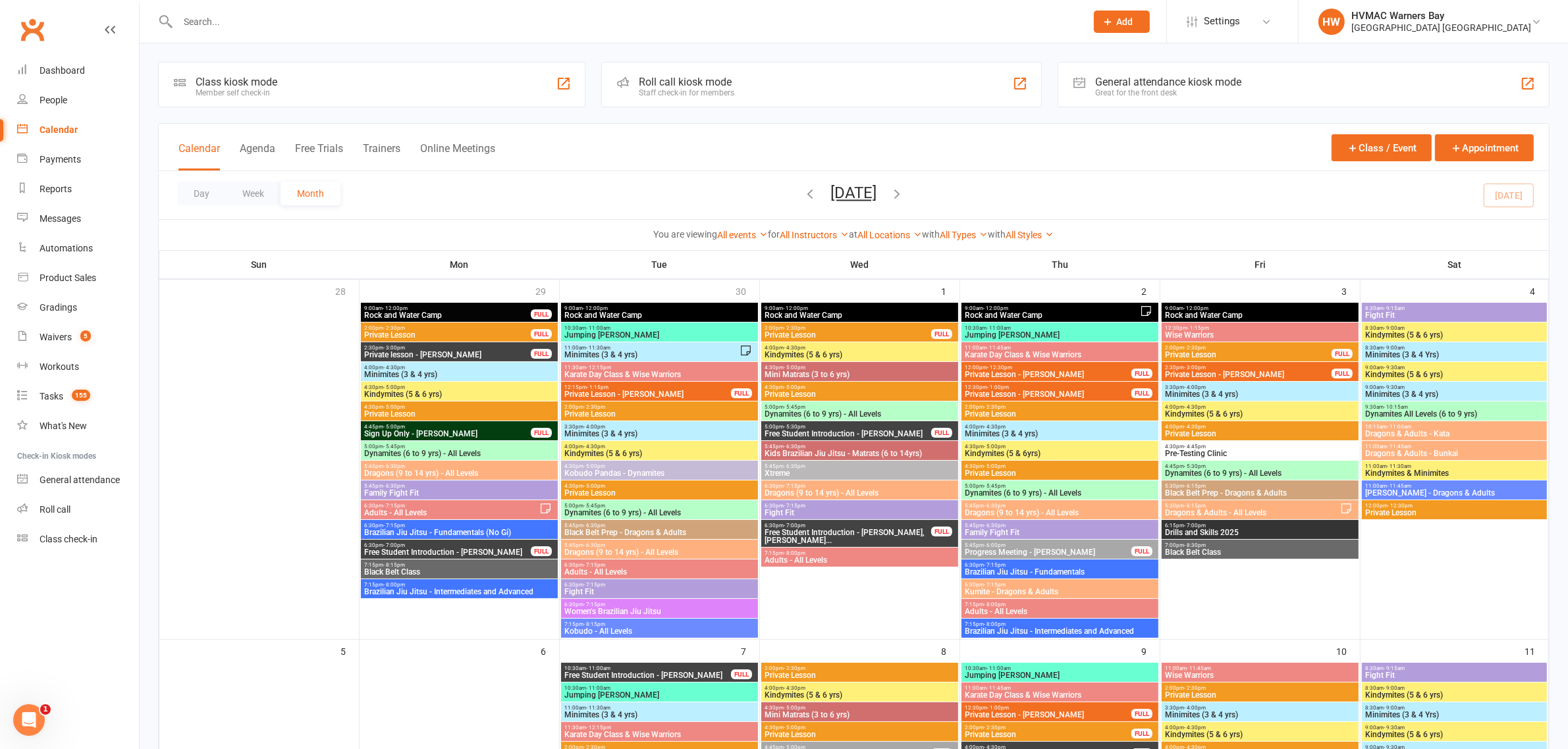
click at [849, 434] on span "Free Student Introduction - Harry Nicholas" at bounding box center [848, 434] width 168 height 8
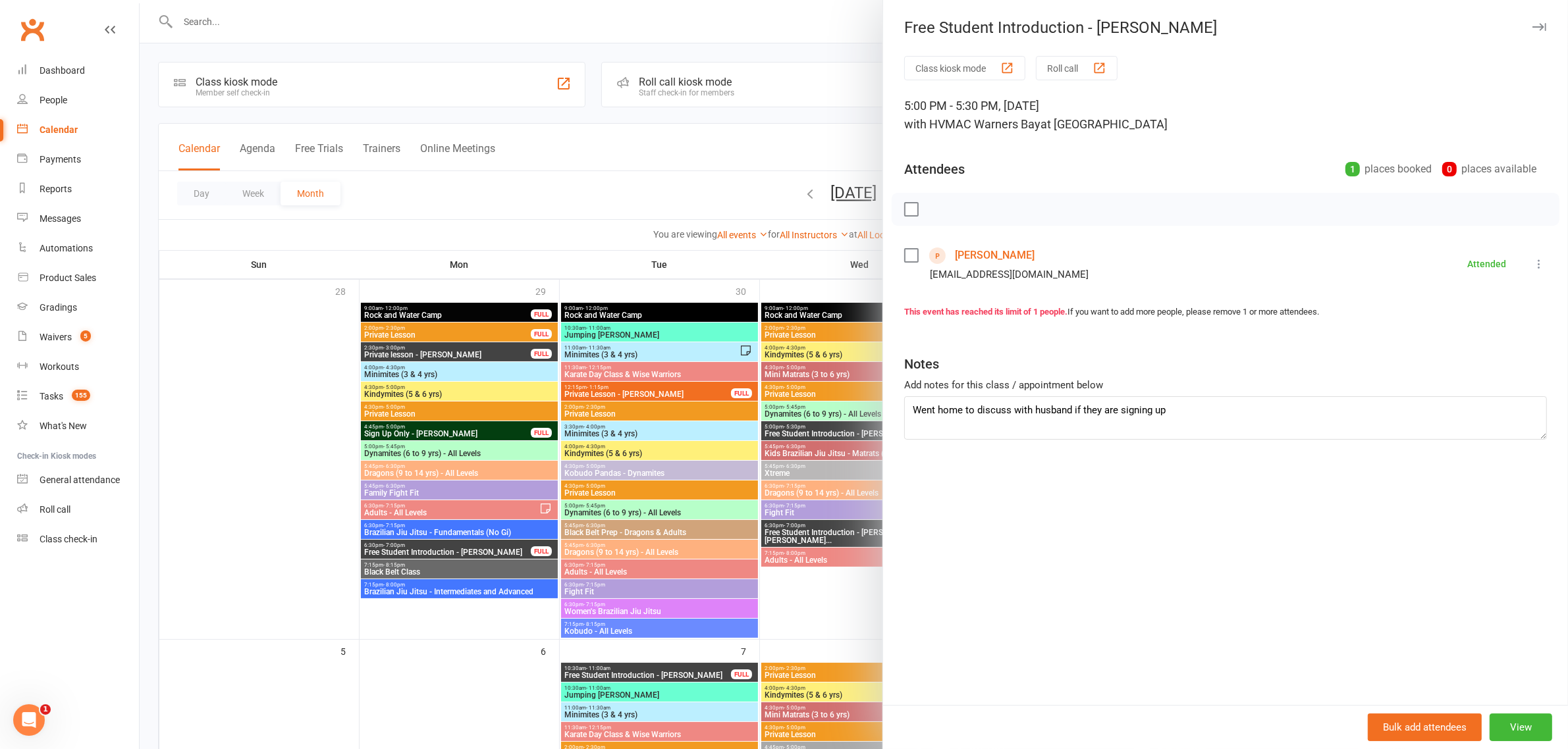
click at [849, 434] on div at bounding box center [853, 374] width 1428 height 749
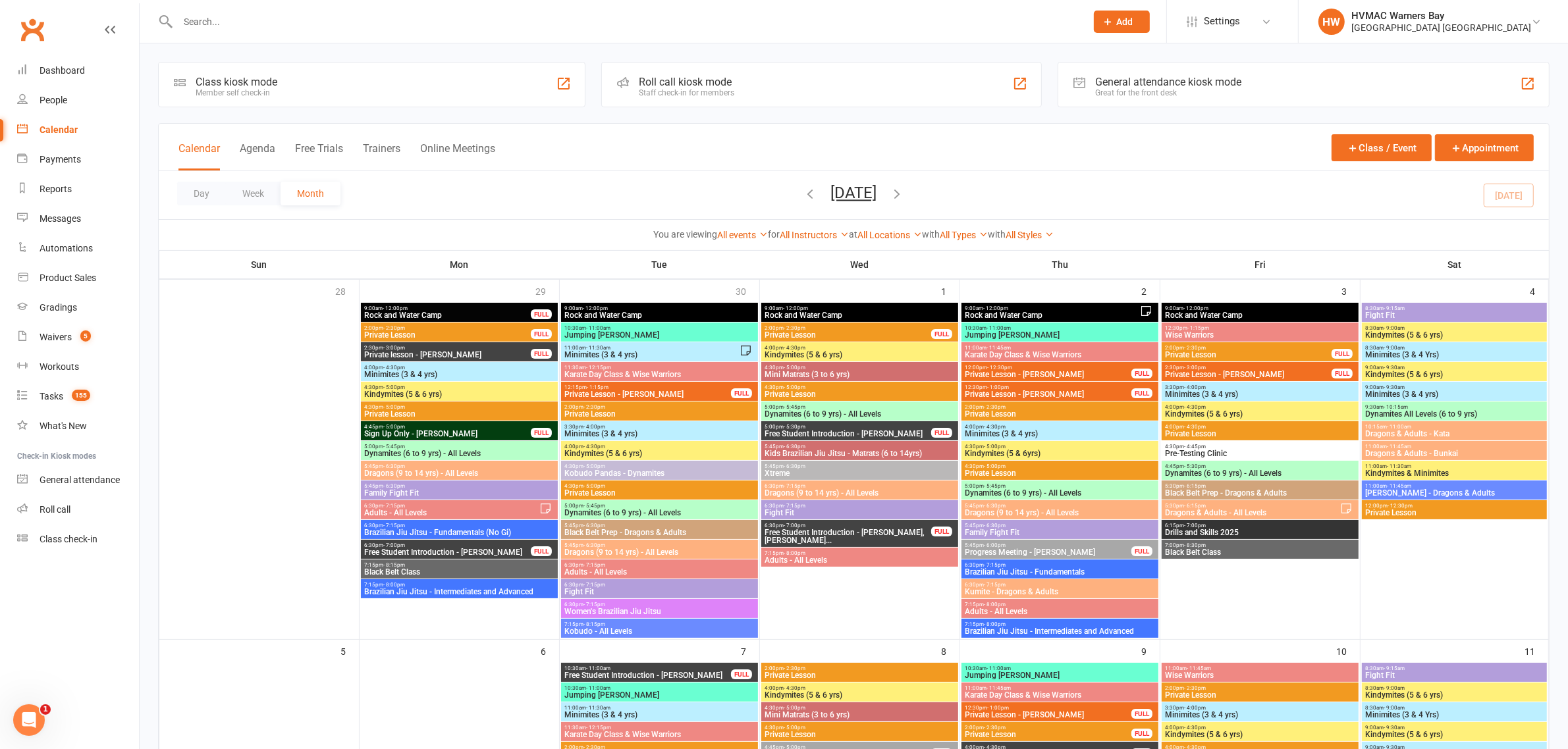
click at [865, 535] on span "Free Student Introduction - Stefan Kotze, Anna Kot..." at bounding box center [848, 536] width 168 height 15
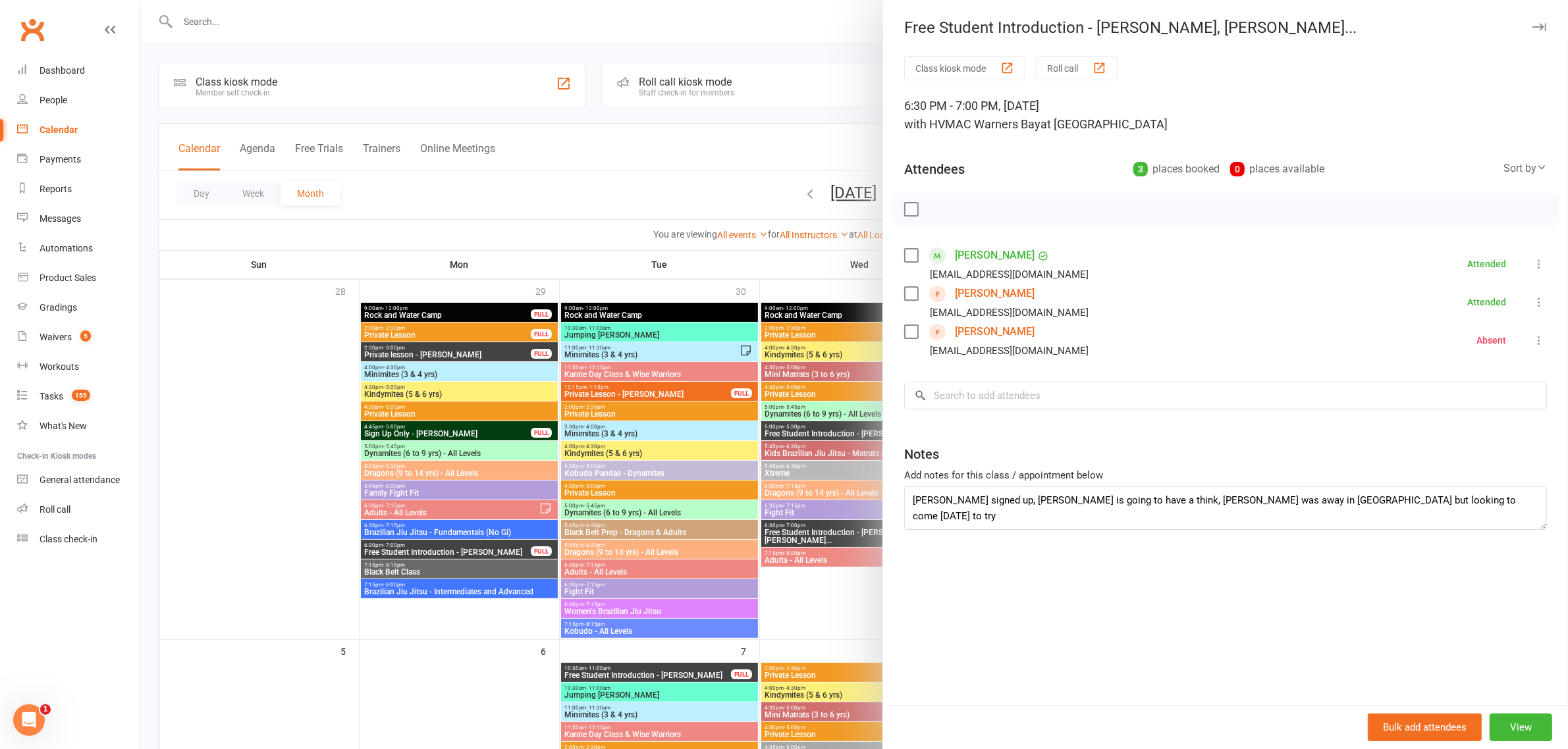
click at [768, 331] on div at bounding box center [853, 374] width 1428 height 749
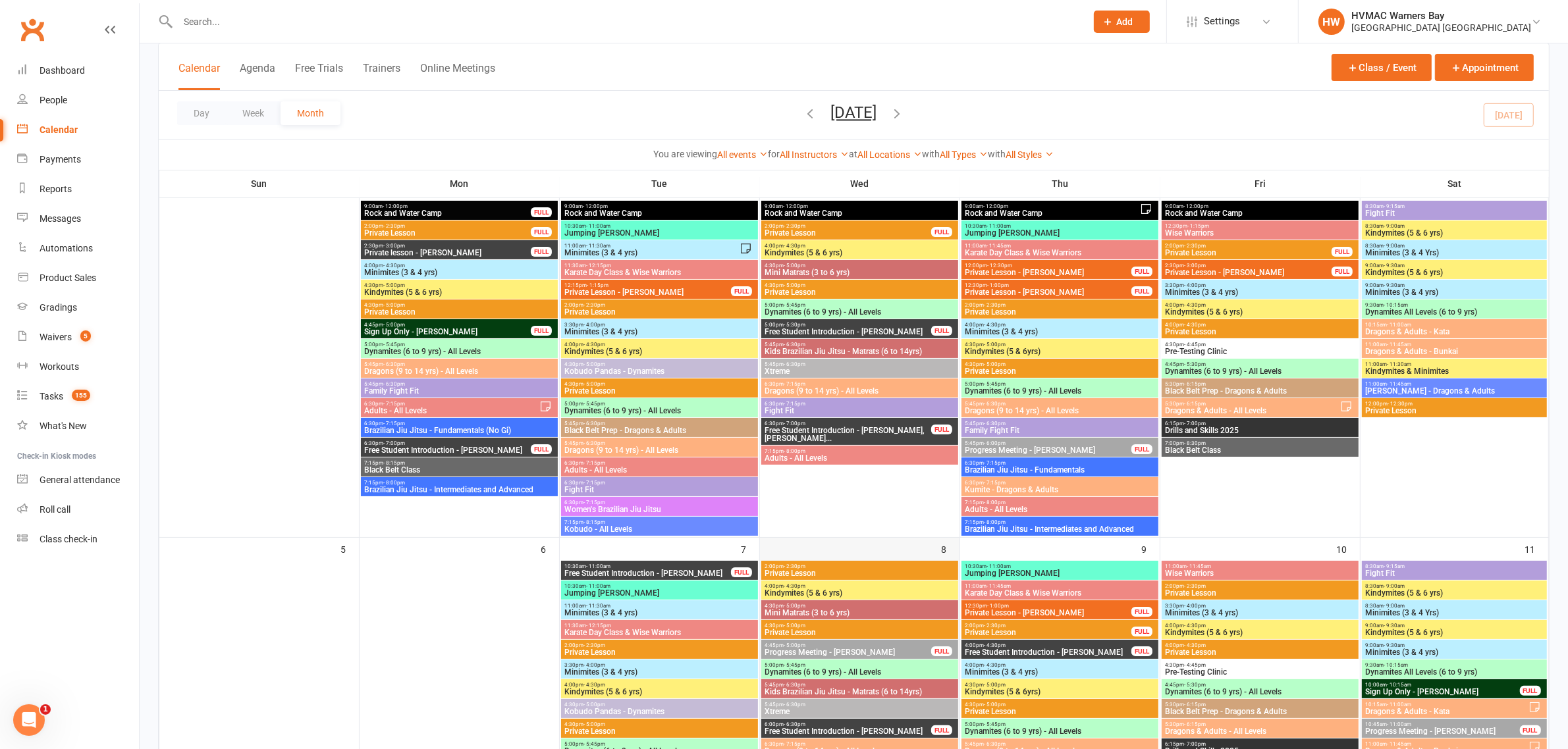
scroll to position [247, 0]
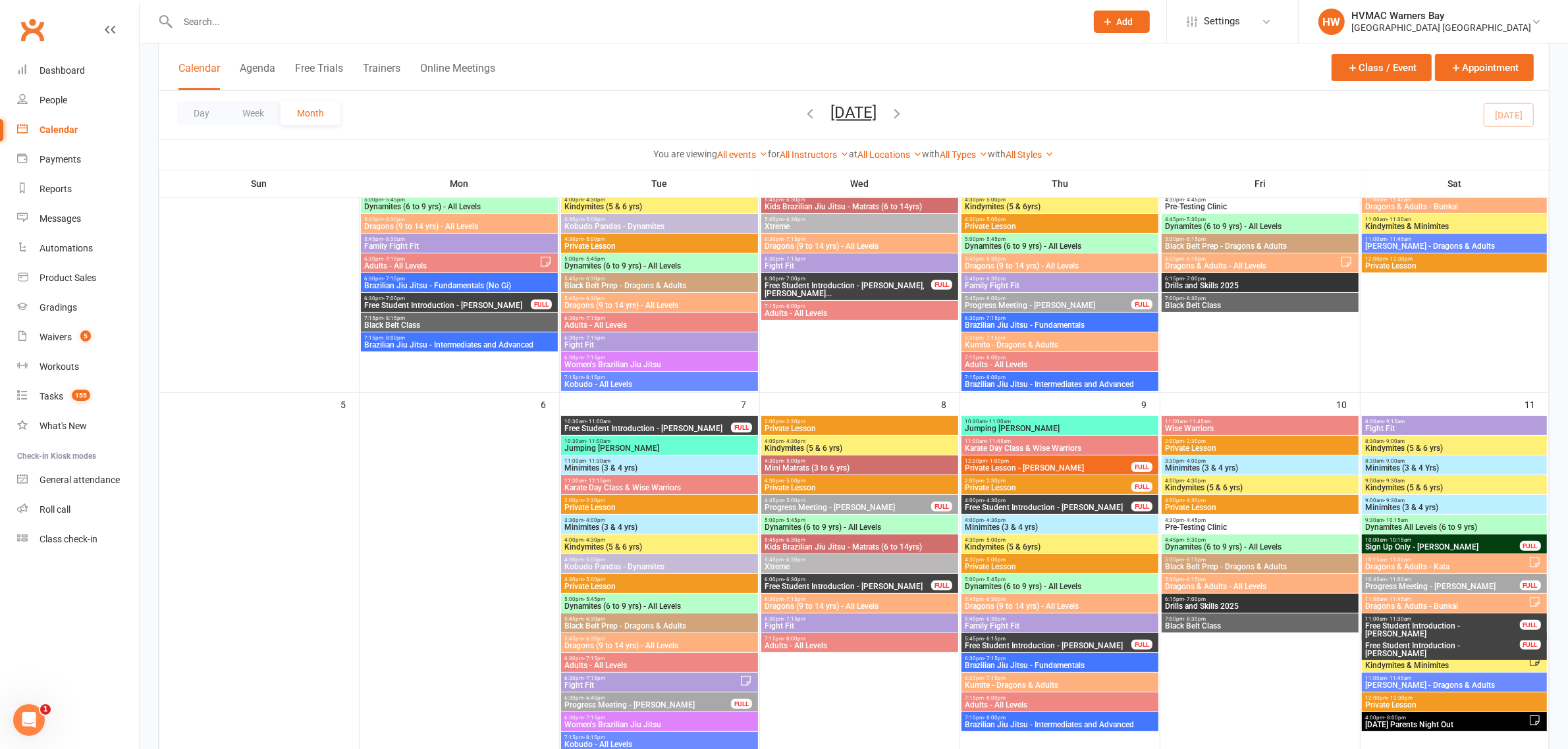
click at [668, 428] on span "Free Student Introduction - Xavier Digby" at bounding box center [648, 429] width 168 height 8
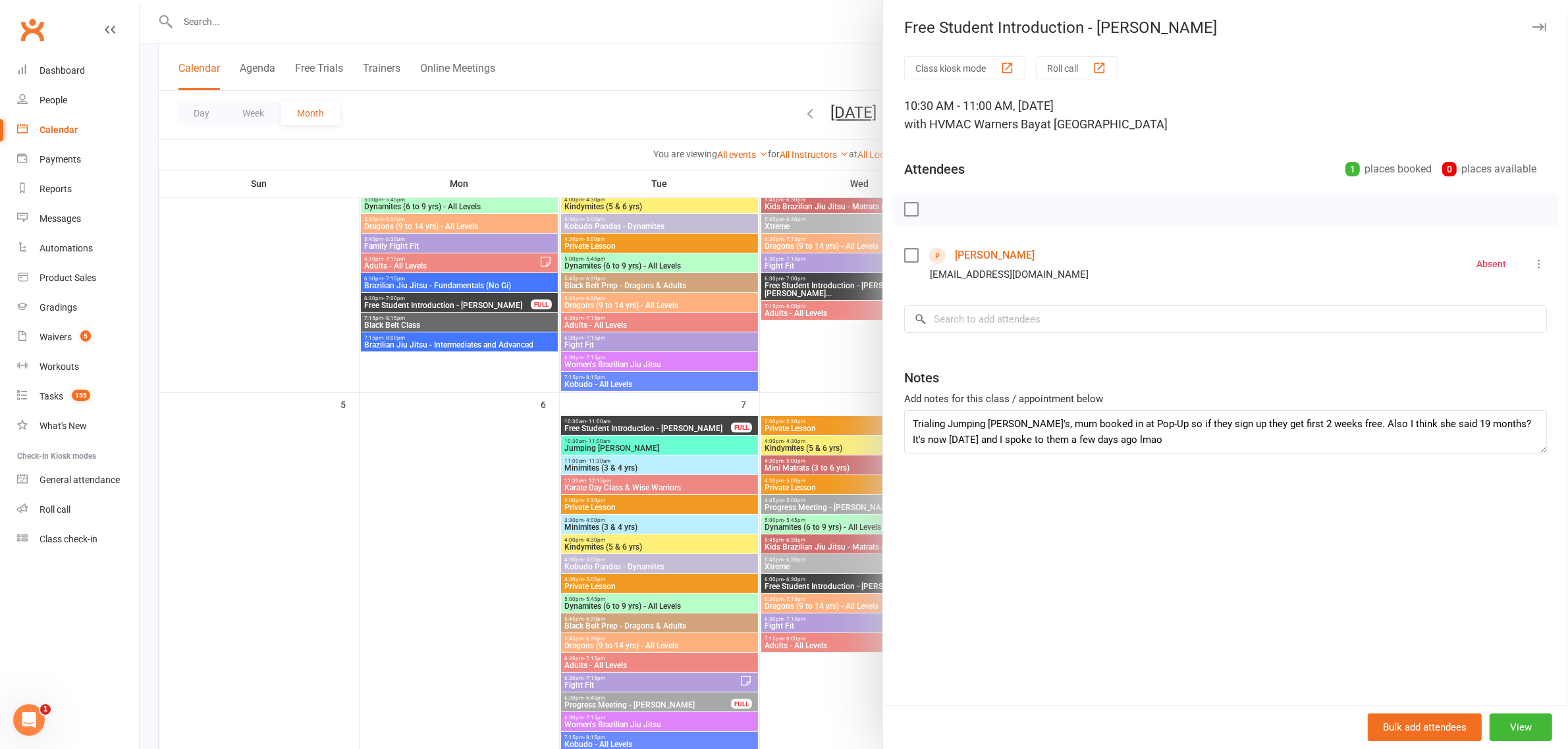
click at [668, 428] on div at bounding box center [853, 374] width 1428 height 749
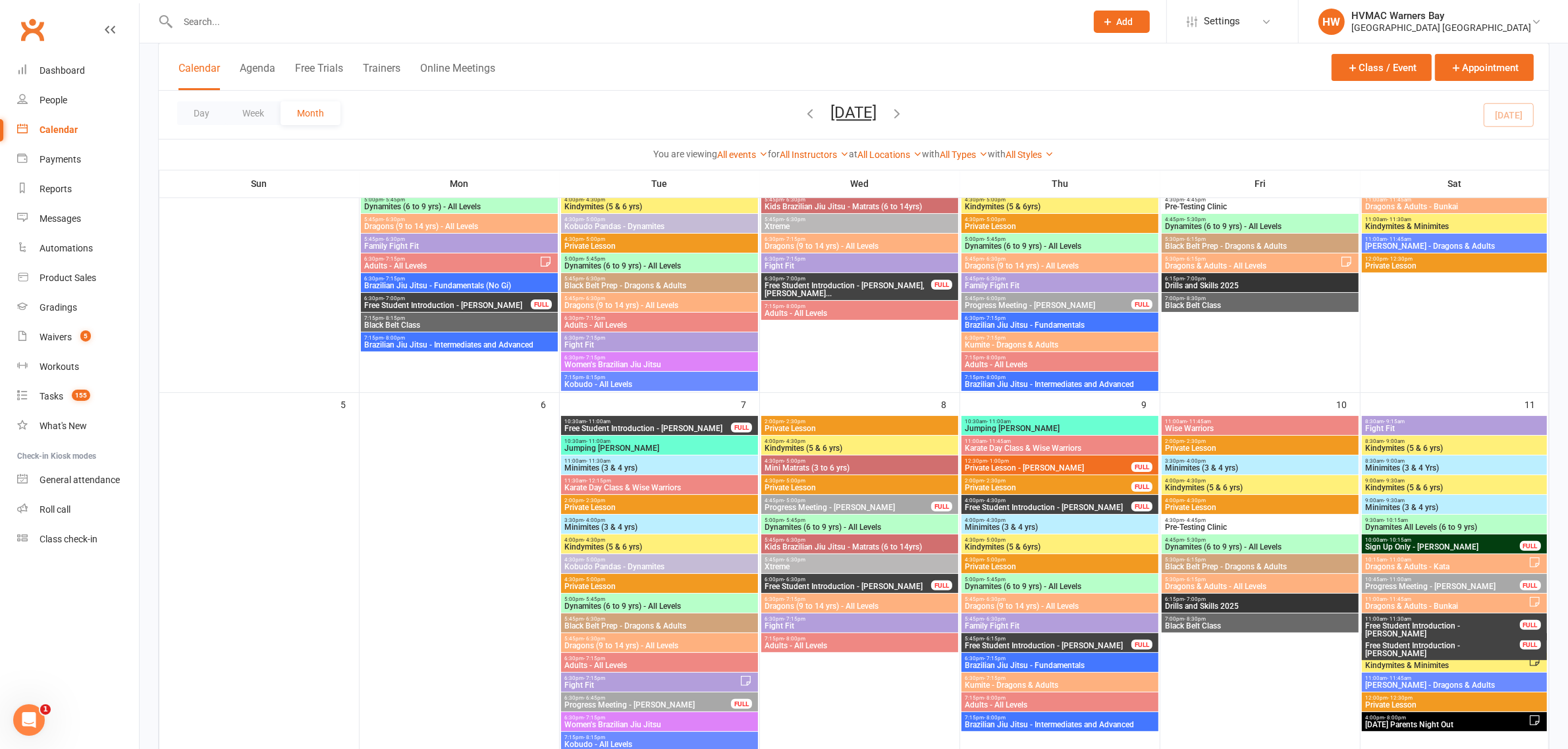
click at [848, 583] on span "Free Student Introduction - Leo Stevens" at bounding box center [848, 587] width 168 height 8
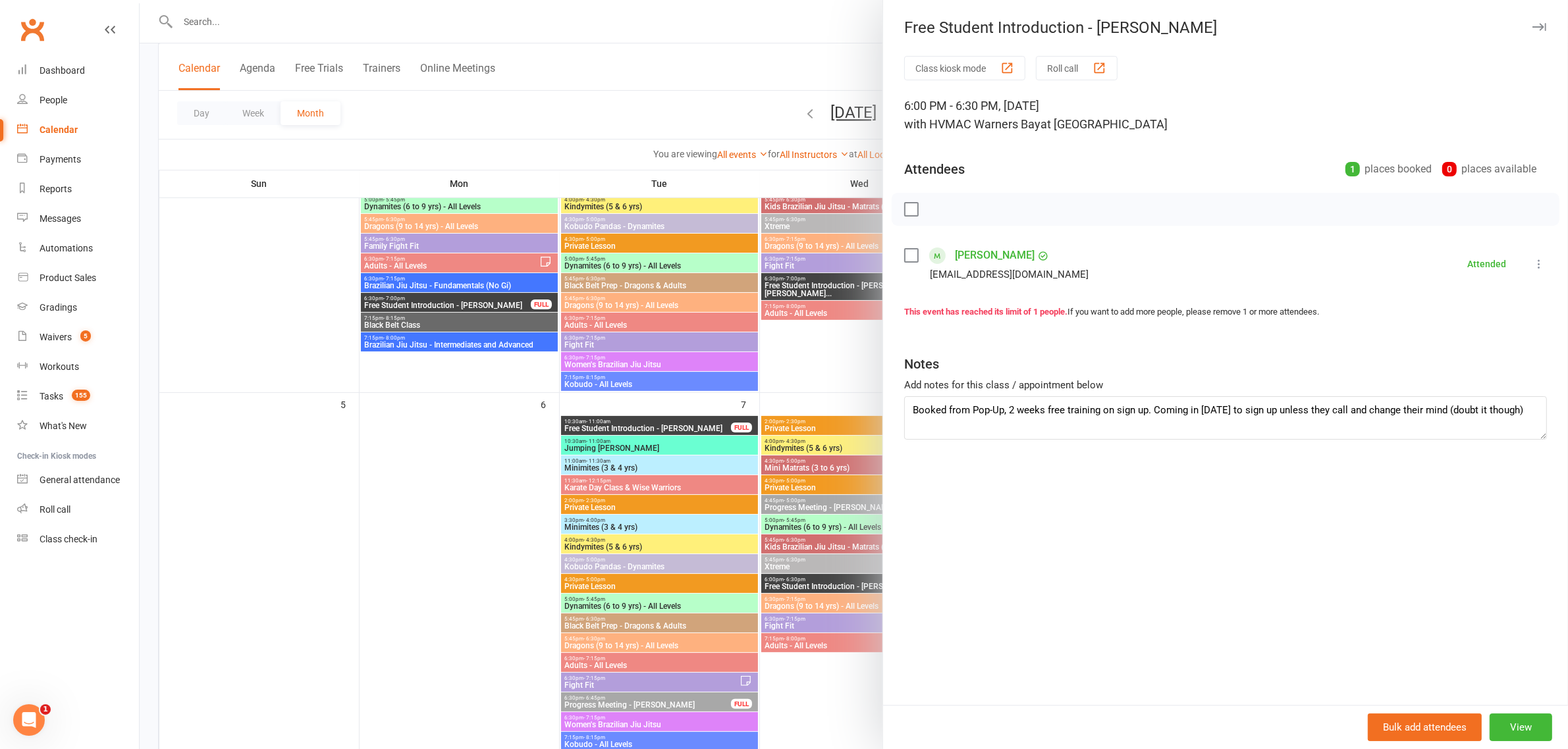
click at [640, 295] on div at bounding box center [853, 374] width 1428 height 749
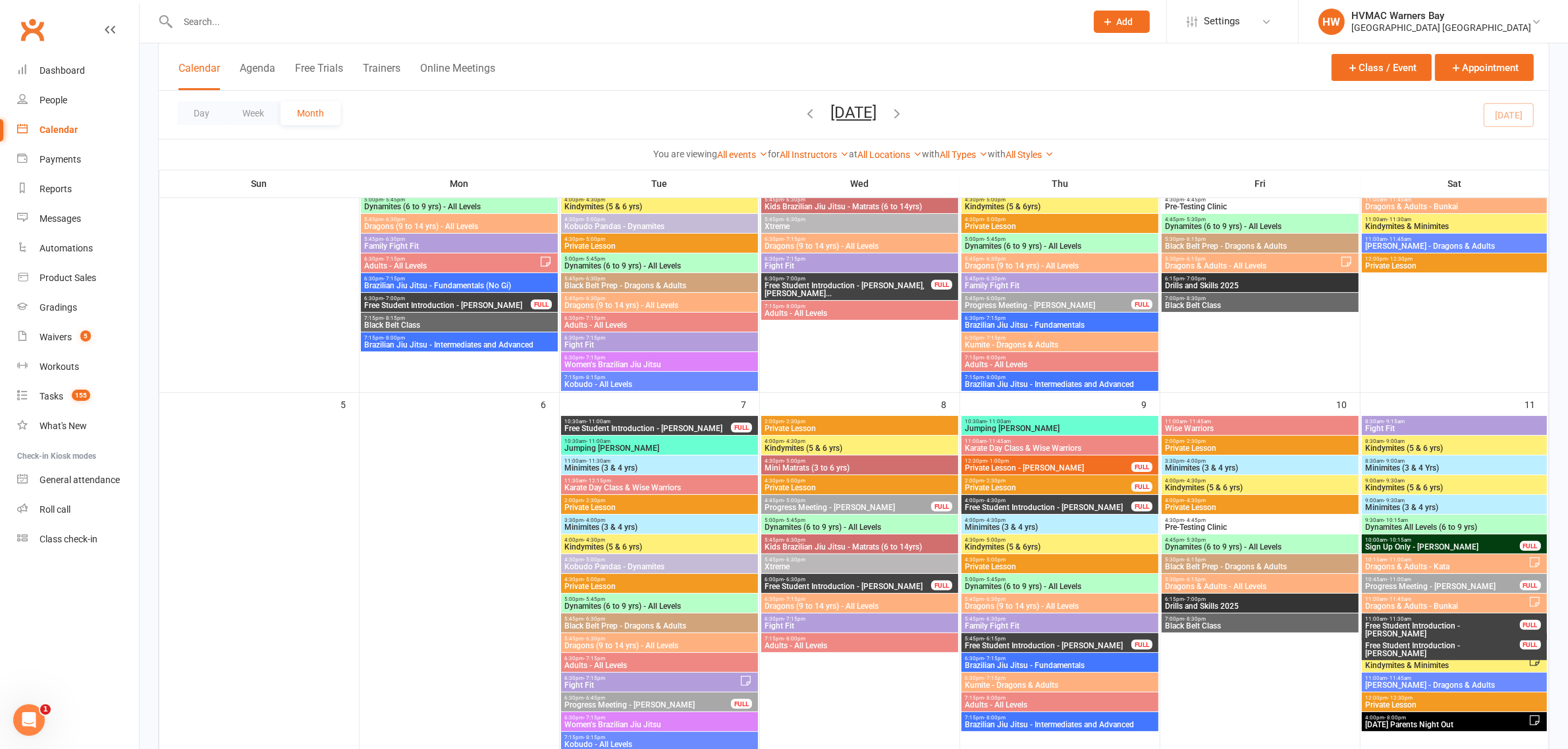
click at [914, 584] on span "Free Student Introduction - Leo Stevens" at bounding box center [848, 587] width 168 height 8
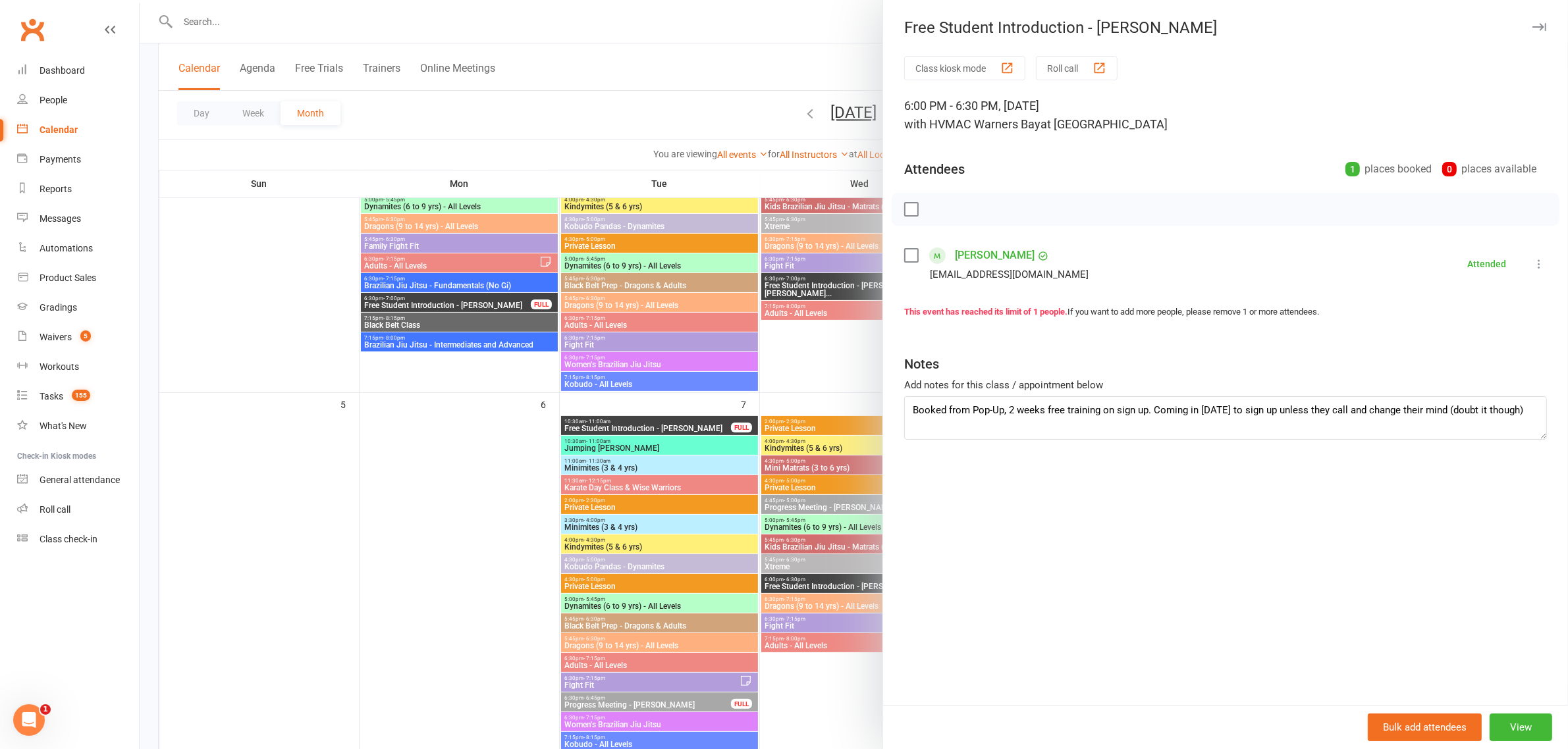
click at [836, 578] on div at bounding box center [853, 374] width 1428 height 749
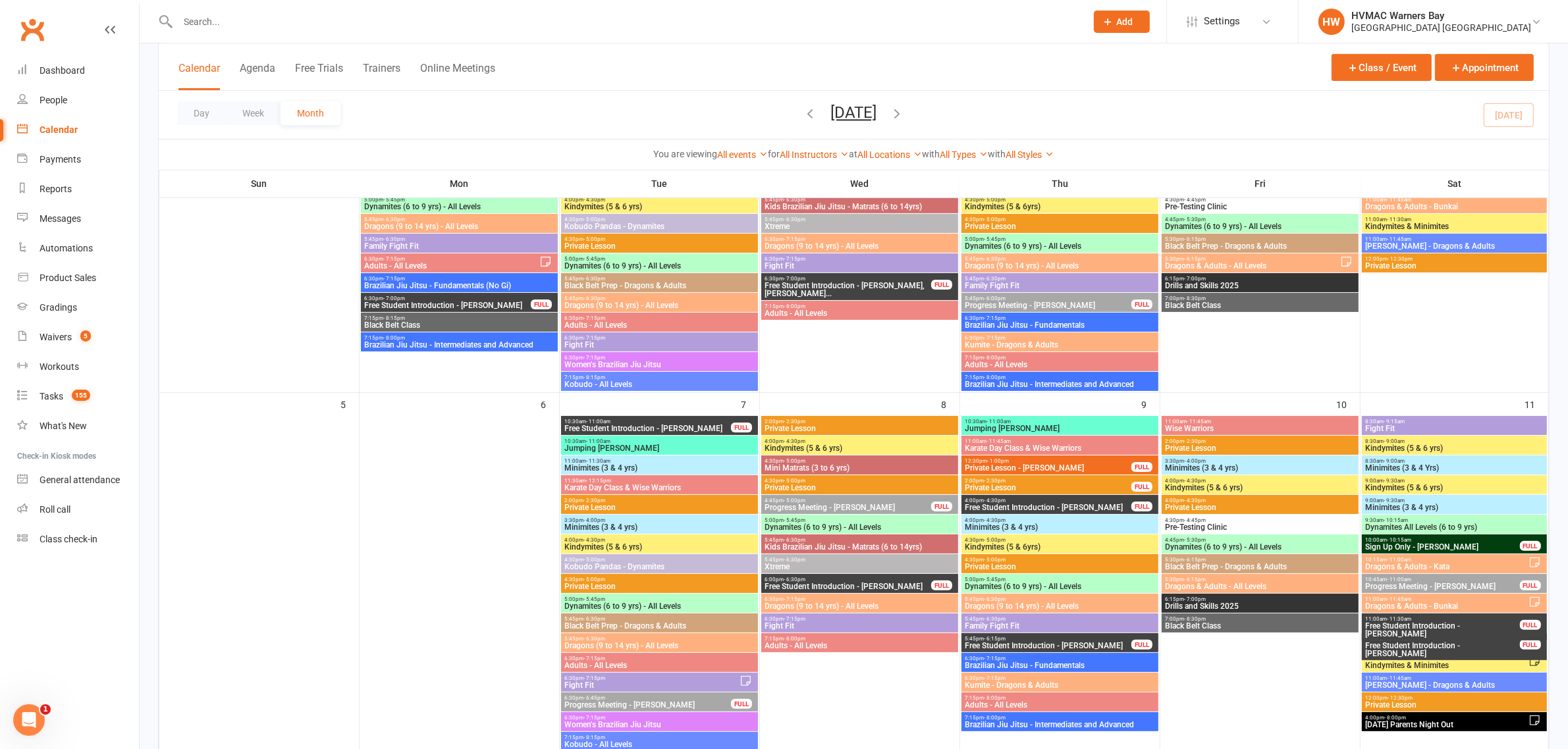
click at [1102, 501] on span "4:00pm - 4:30pm" at bounding box center [1048, 500] width 168 height 6
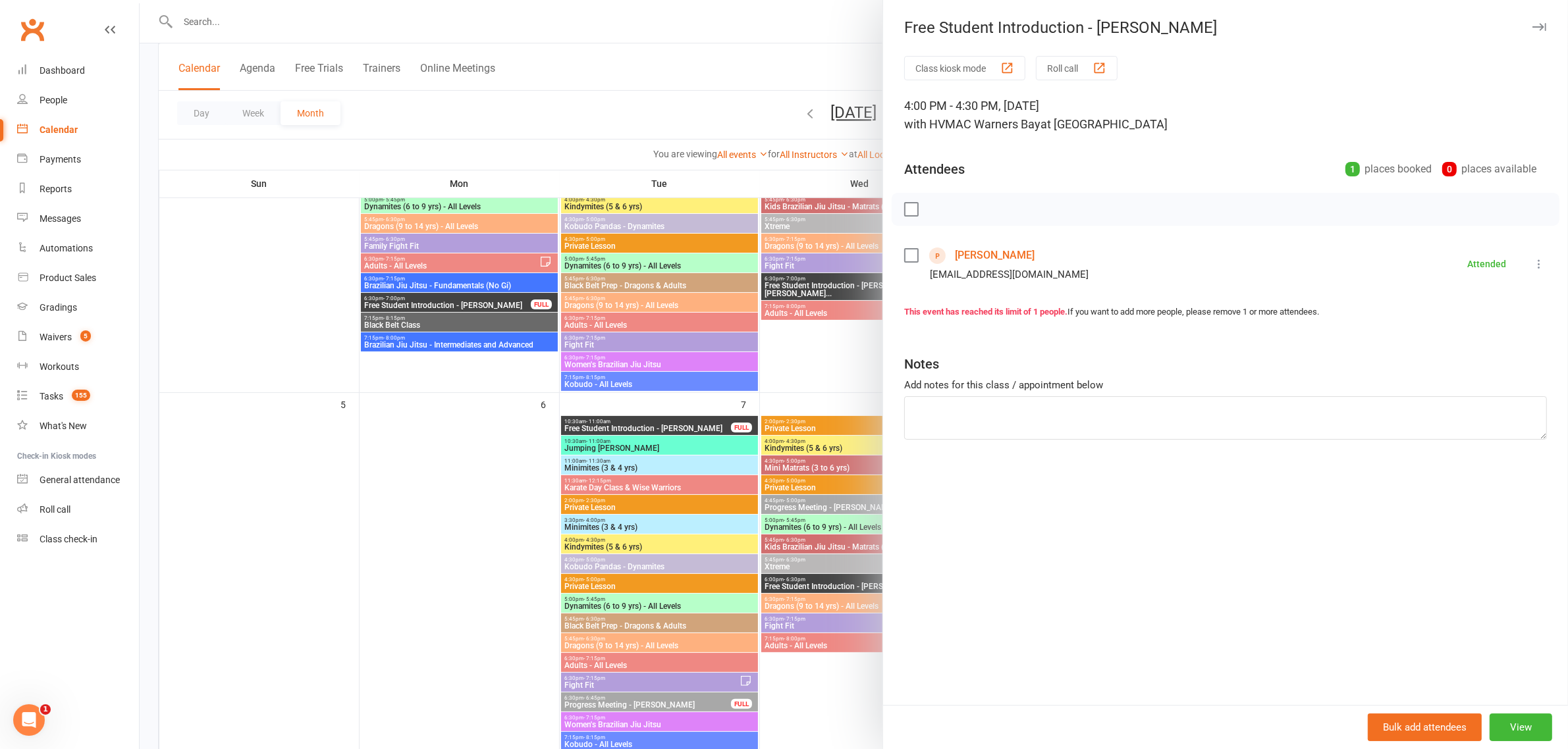
click at [862, 458] on div at bounding box center [853, 374] width 1428 height 749
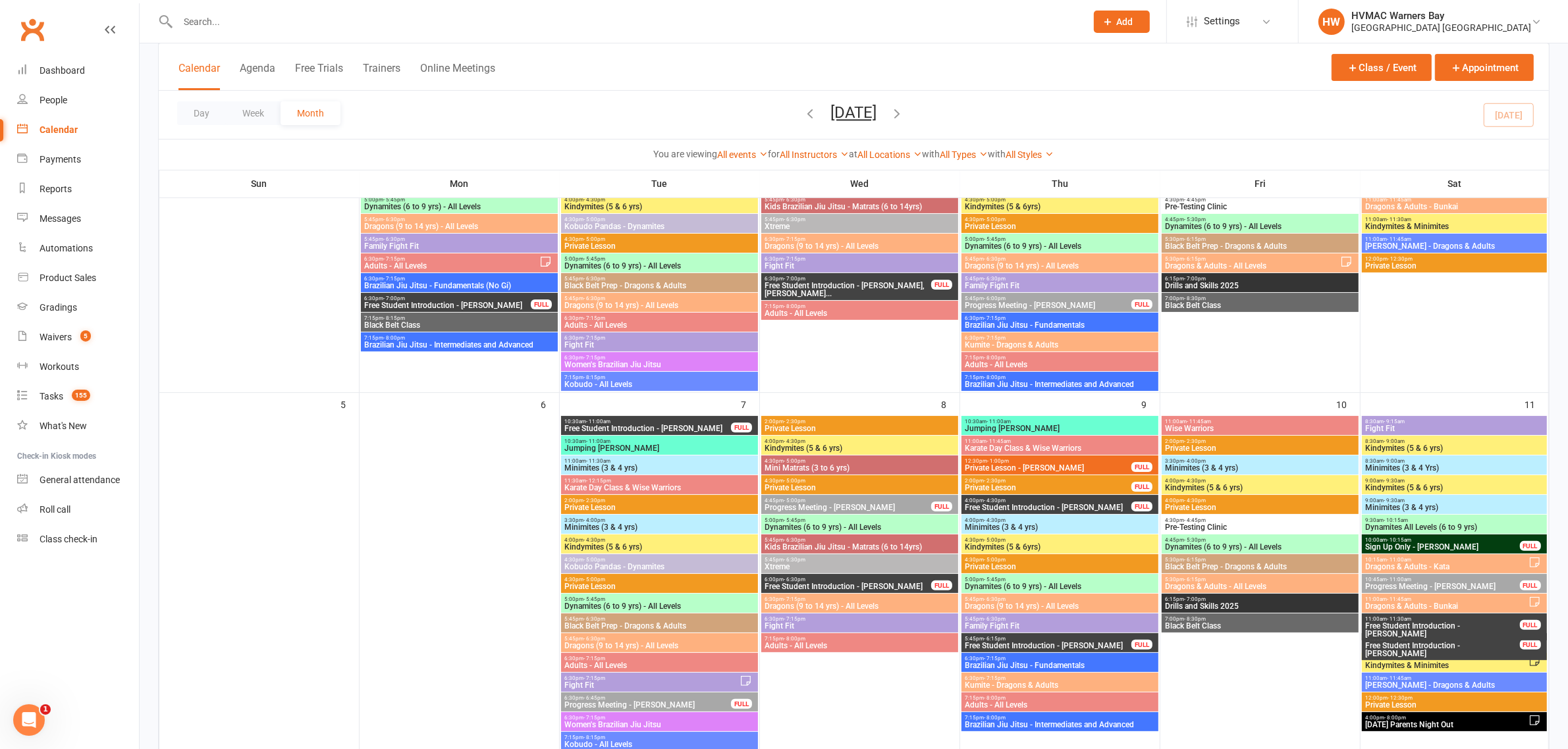
click at [1006, 637] on span "5:45pm - 6:15pm" at bounding box center [1048, 638] width 168 height 6
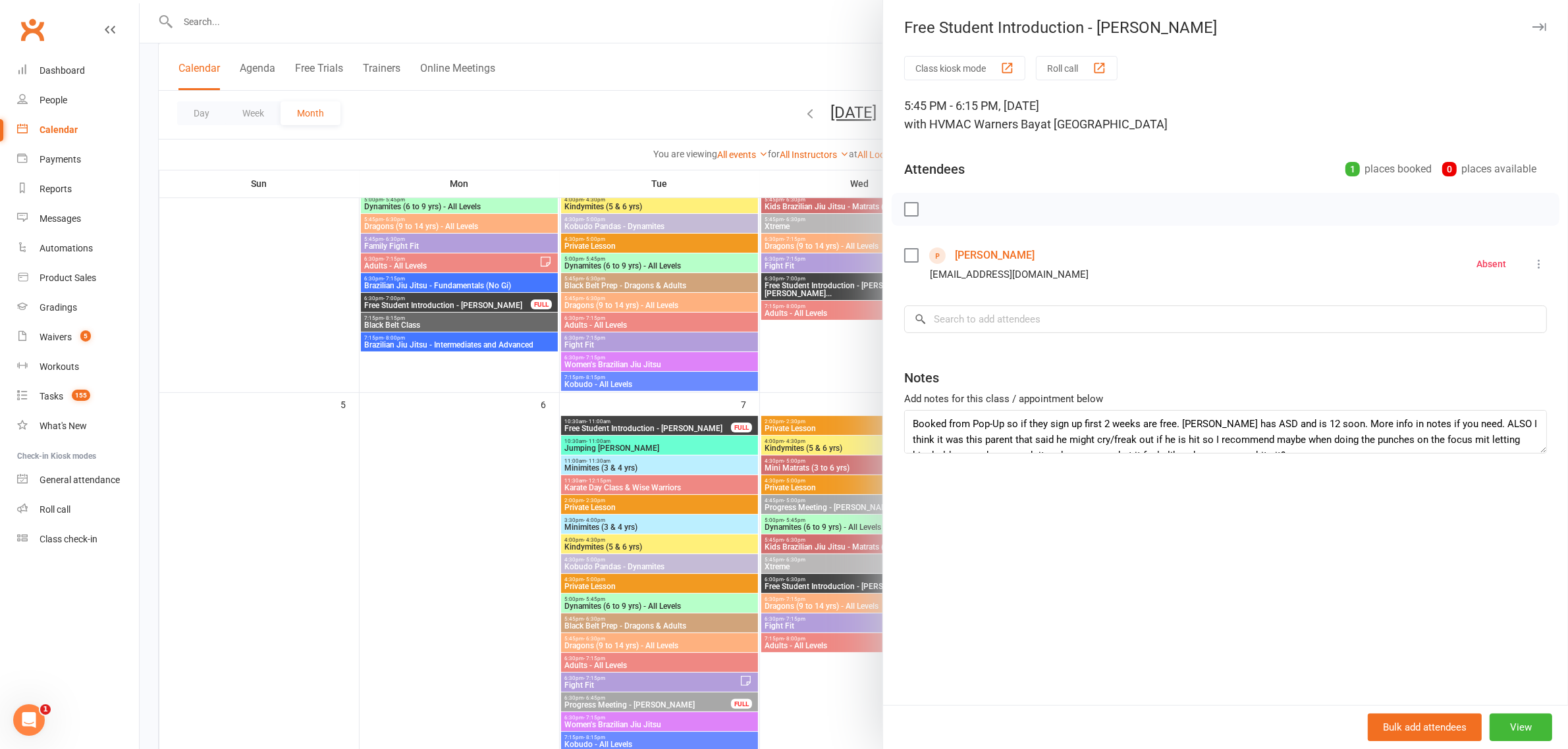
click at [800, 504] on div at bounding box center [853, 374] width 1428 height 749
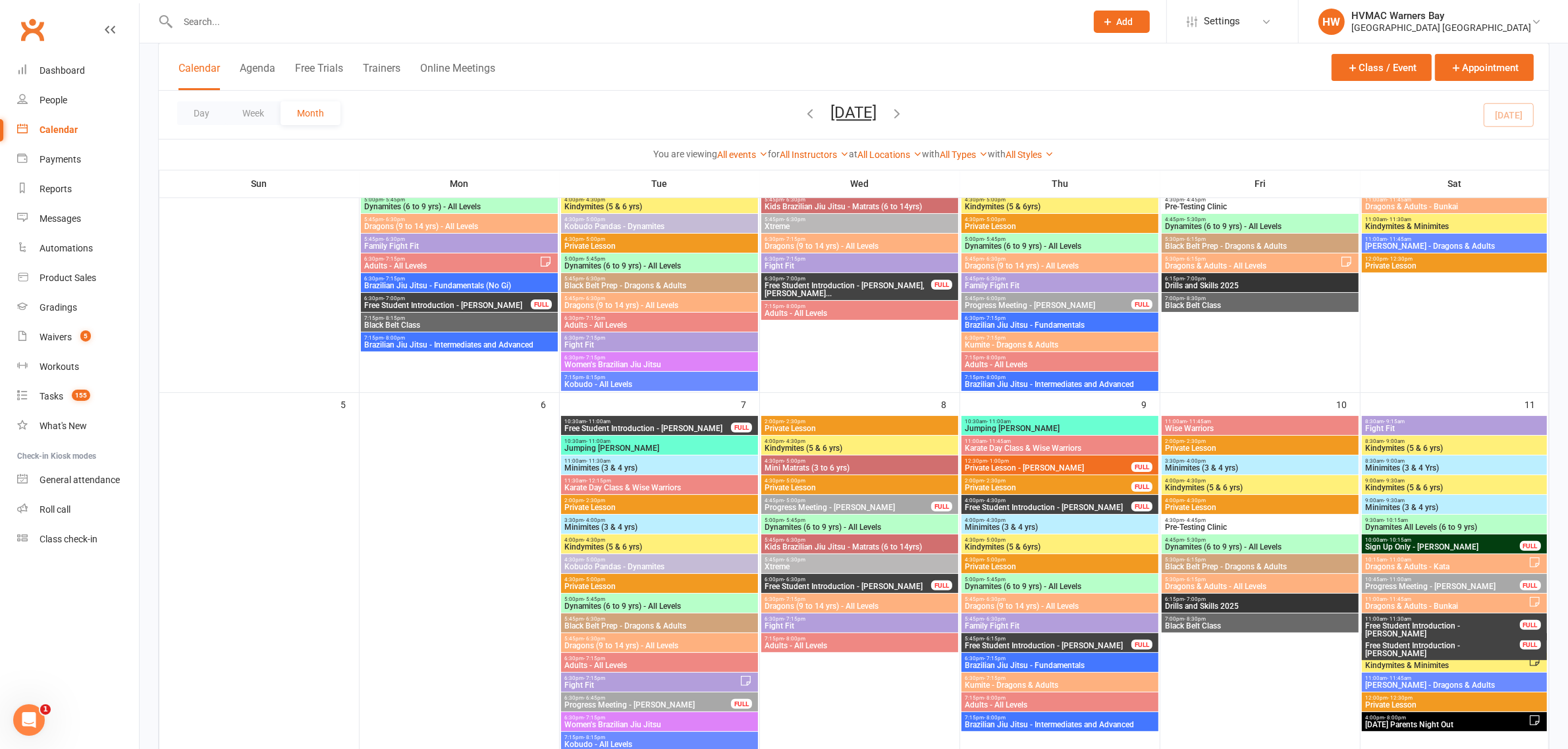
click at [1397, 623] on span "Free Student Introduction - Aaron Antony" at bounding box center [1442, 629] width 156 height 15
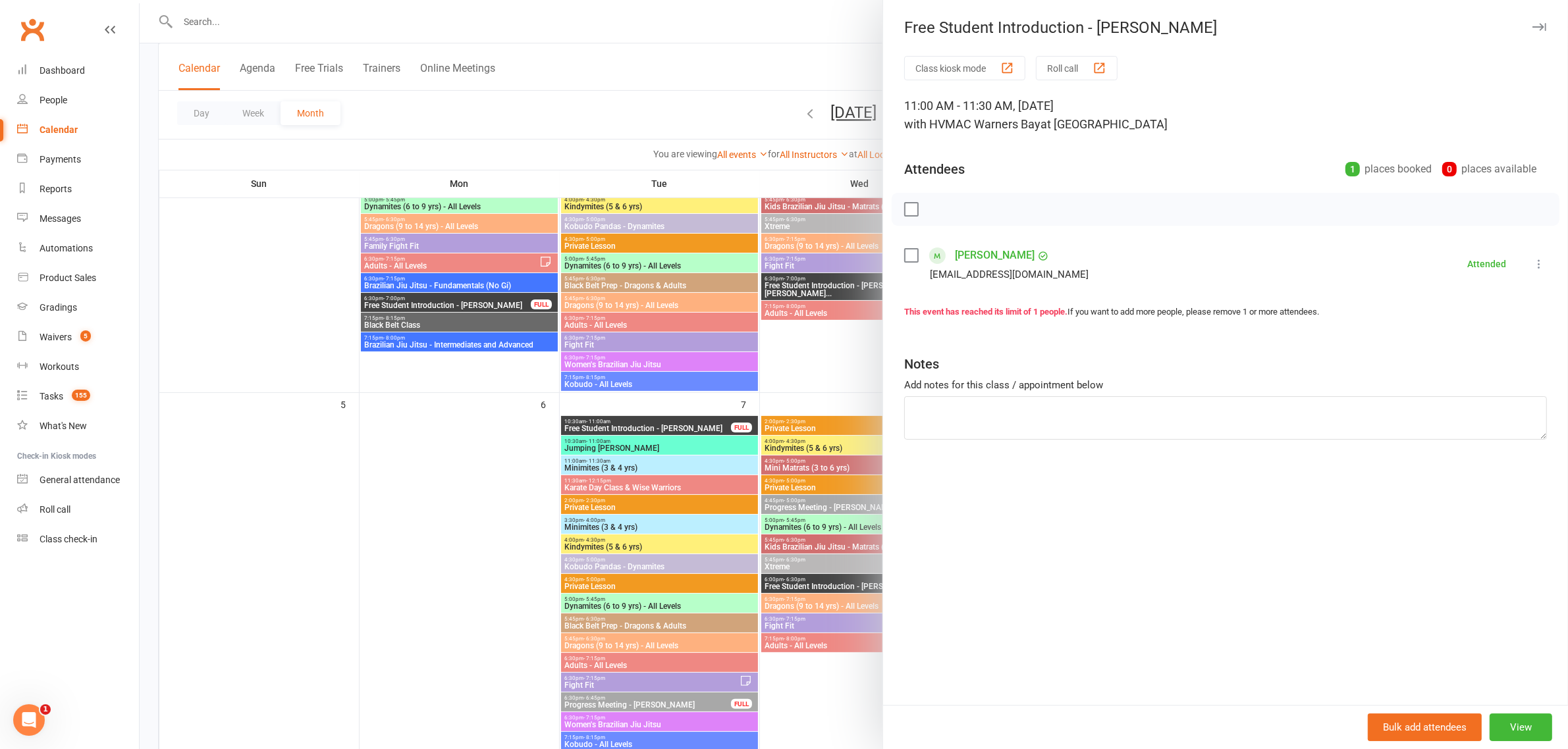
click at [702, 425] on div at bounding box center [853, 374] width 1428 height 749
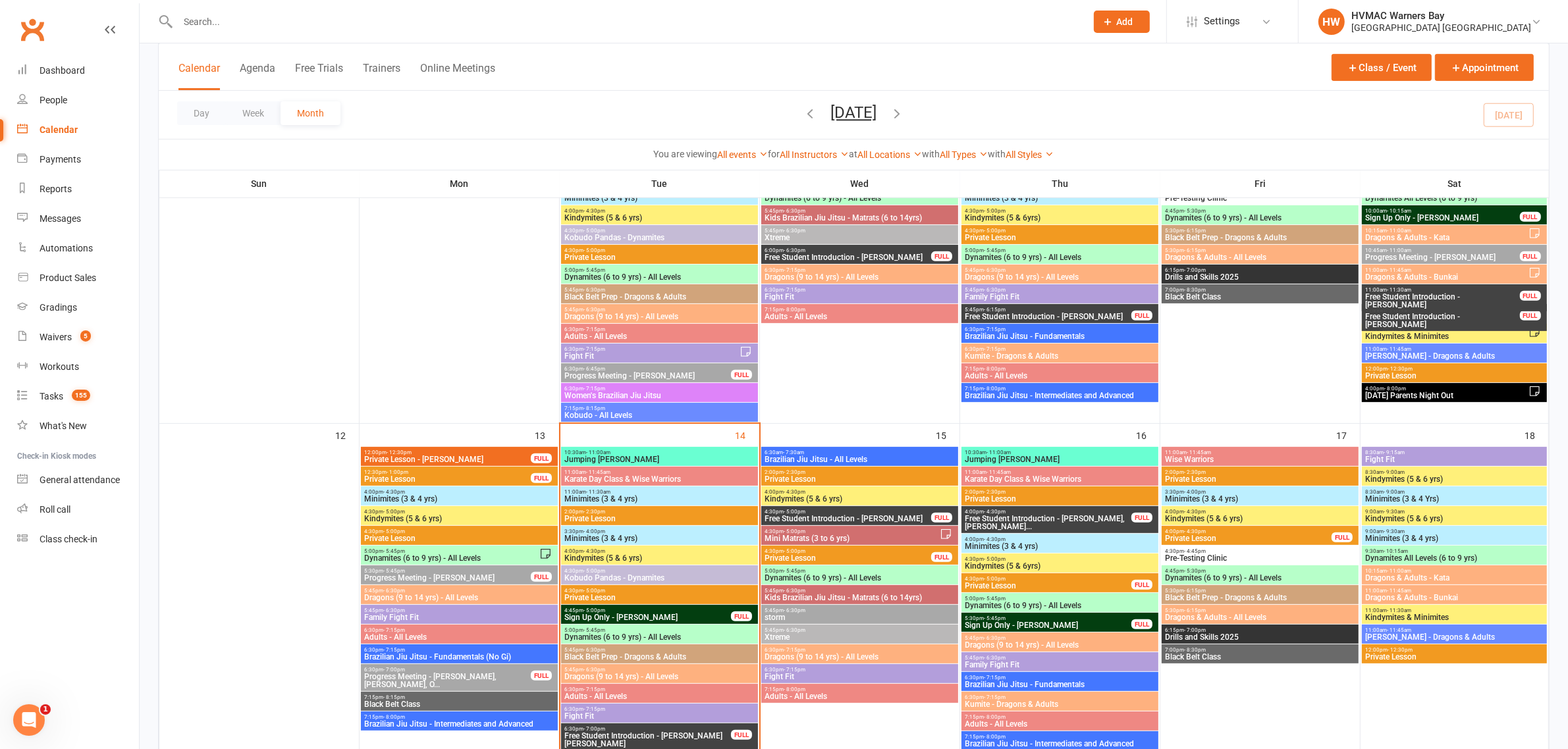
scroll to position [494, 0]
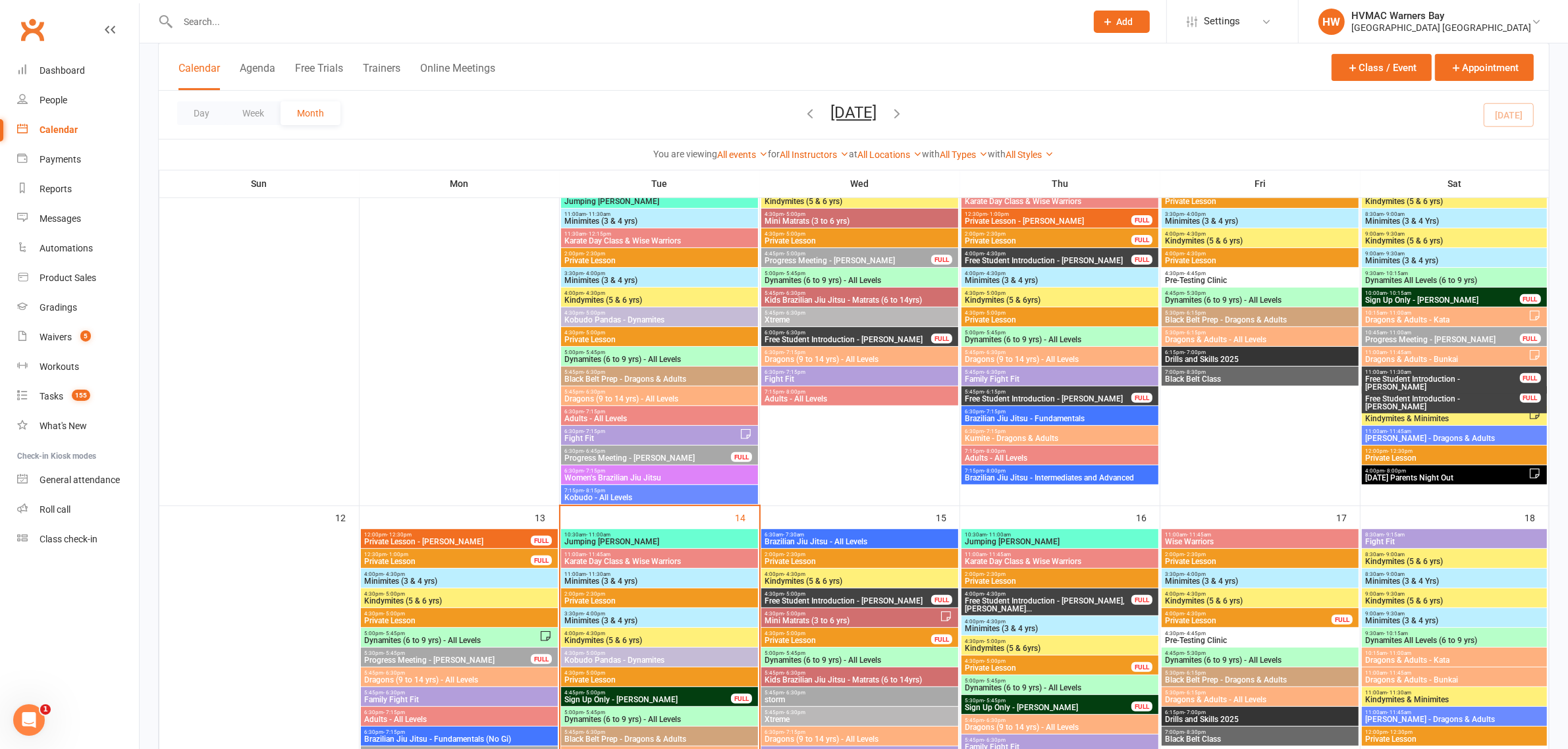
click at [1430, 399] on span "Free Student Introduction - Eleanor Kozak" at bounding box center [1442, 403] width 156 height 15
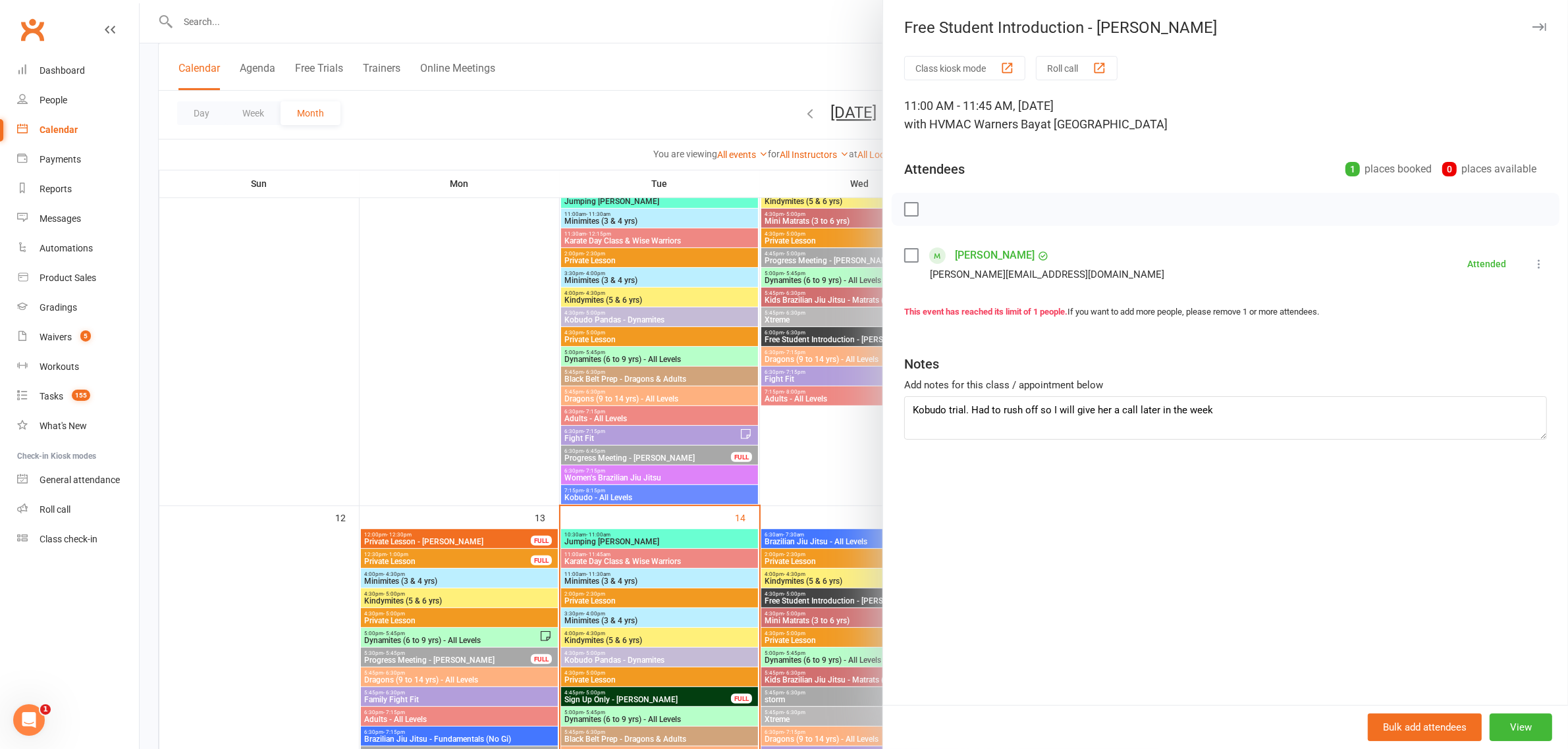
click at [835, 300] on div at bounding box center [853, 374] width 1428 height 749
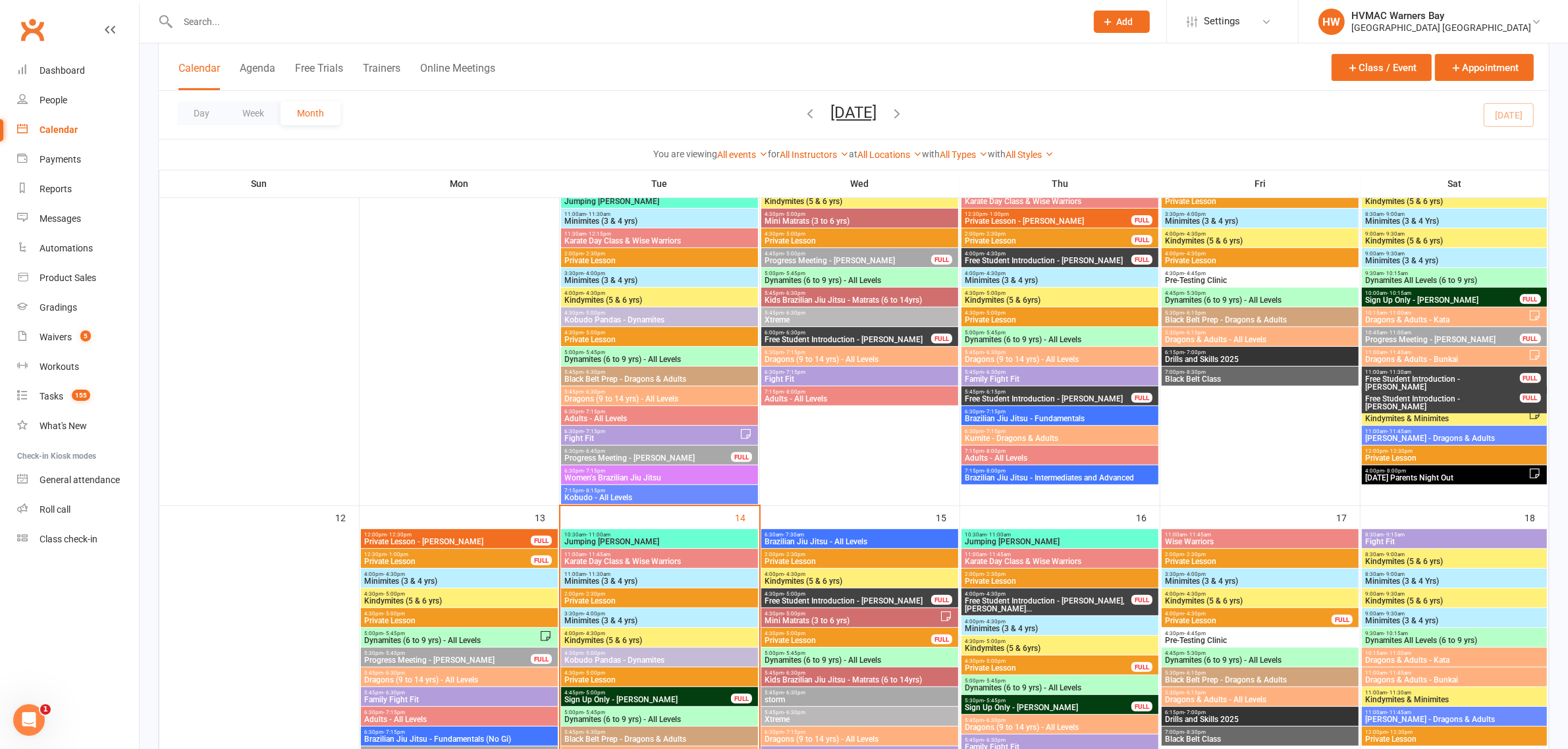
click at [1441, 395] on span "Free Student Introduction - Eleanor Kozak" at bounding box center [1442, 403] width 156 height 15
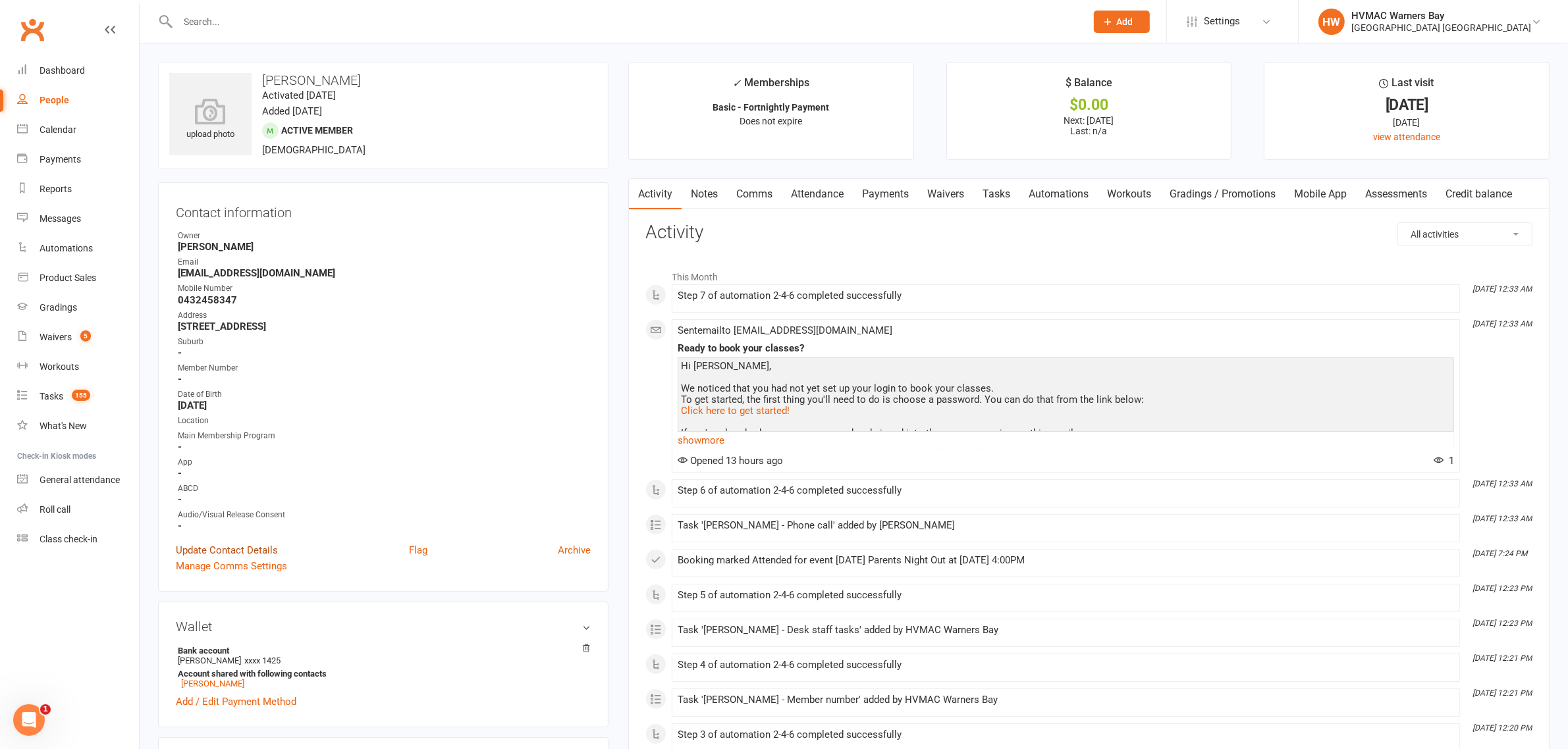
click at [211, 547] on link "Update Contact Details" at bounding box center [227, 550] width 102 height 15
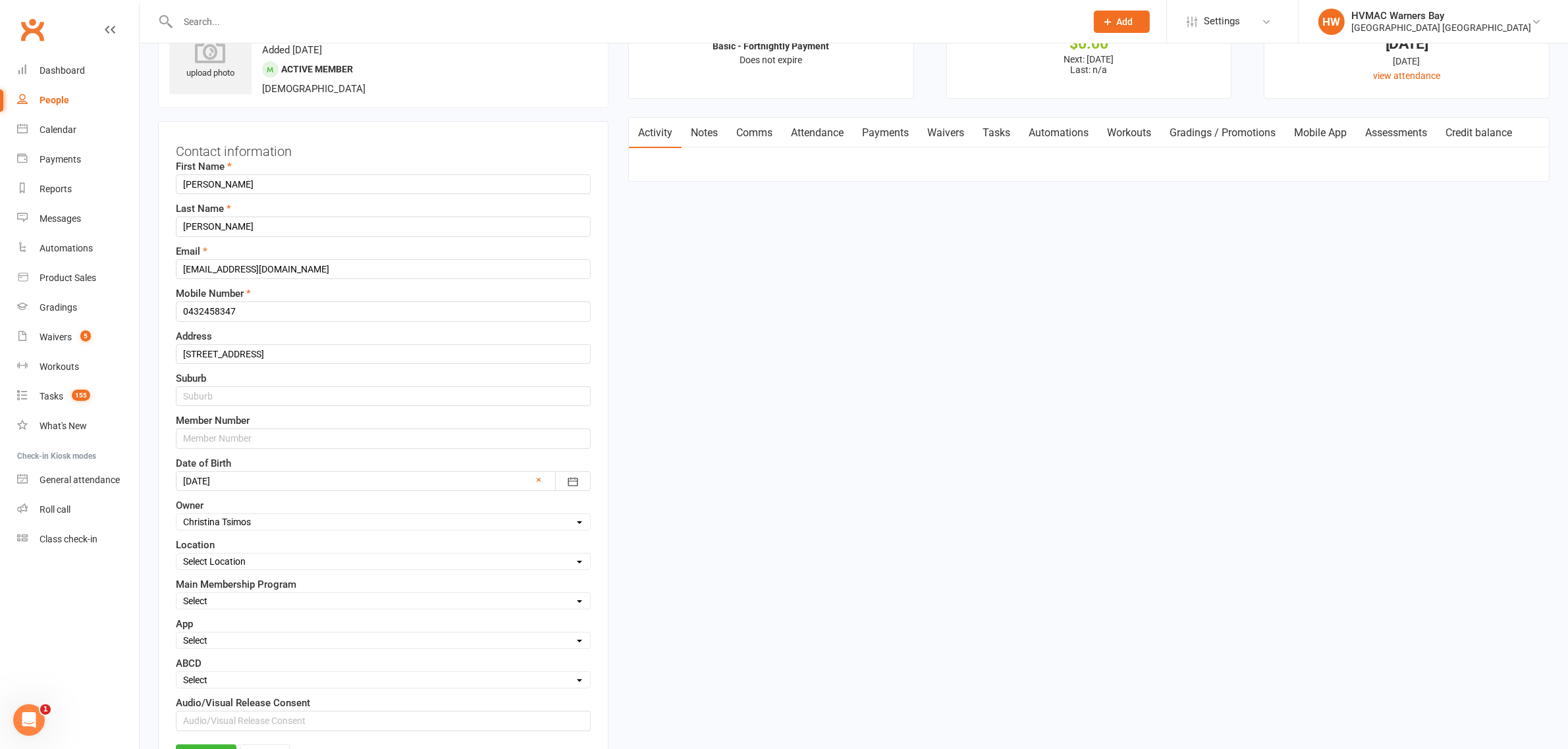
scroll to position [390, 0]
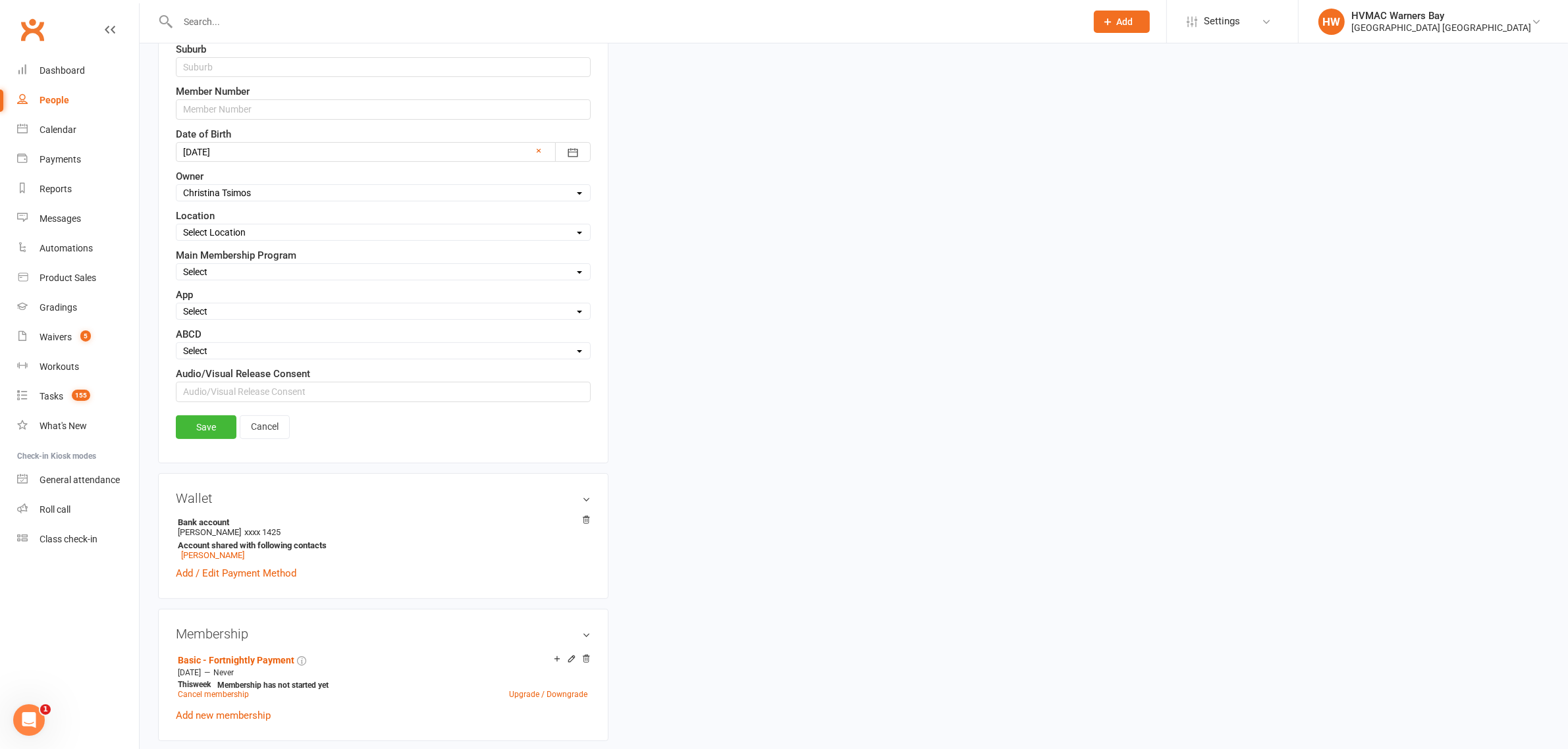
click at [215, 314] on select "Select Active Family Suspended Opt Out N/A" at bounding box center [383, 311] width 413 height 15
select select "Active"
click at [177, 307] on select "Select Active Family Suspended Opt Out N/A" at bounding box center [383, 311] width 413 height 15
click at [198, 269] on select "Select Minimites Dynamites Kindymites Dragons Adults Fight Fit BJJ Kobudo Kinde…" at bounding box center [383, 272] width 413 height 15
select select "Dragons"
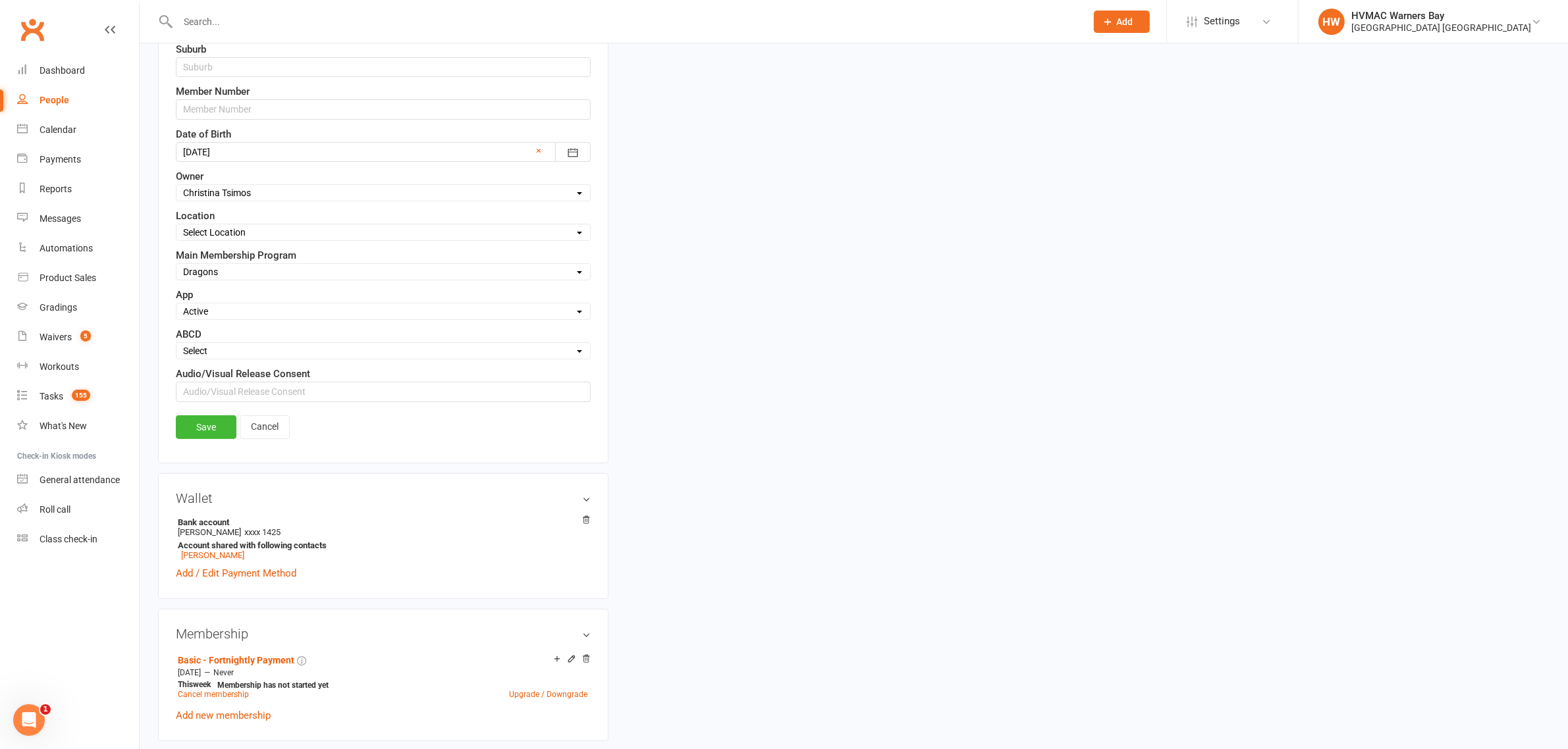
click at [177, 267] on select "Select Minimites Dynamites Kindymites Dragons Adults Fight Fit BJJ Kobudo Kinde…" at bounding box center [383, 272] width 413 height 15
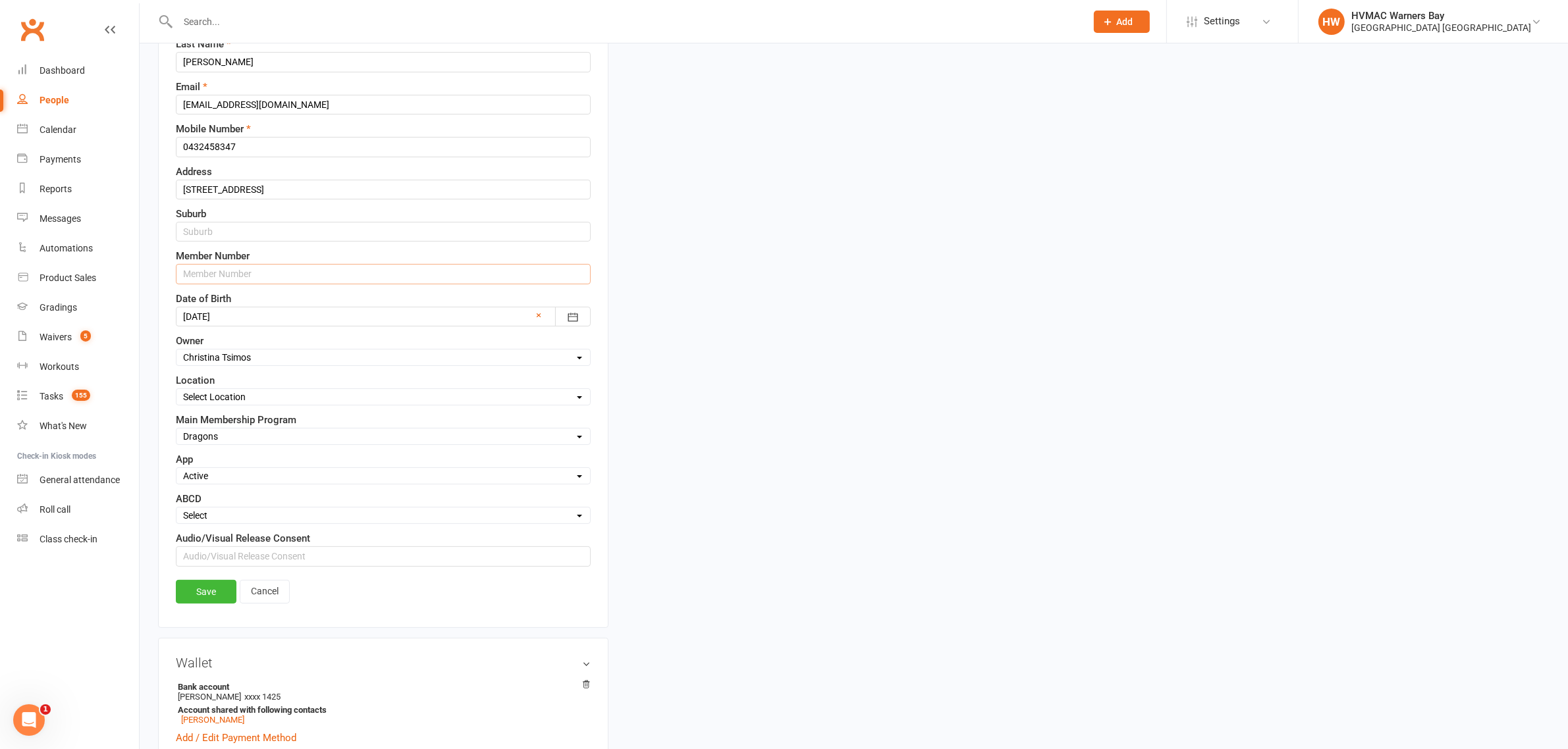
click at [212, 273] on input "text" at bounding box center [383, 274] width 415 height 20
type input "7852"
click at [207, 587] on link "Save" at bounding box center [206, 592] width 60 height 24
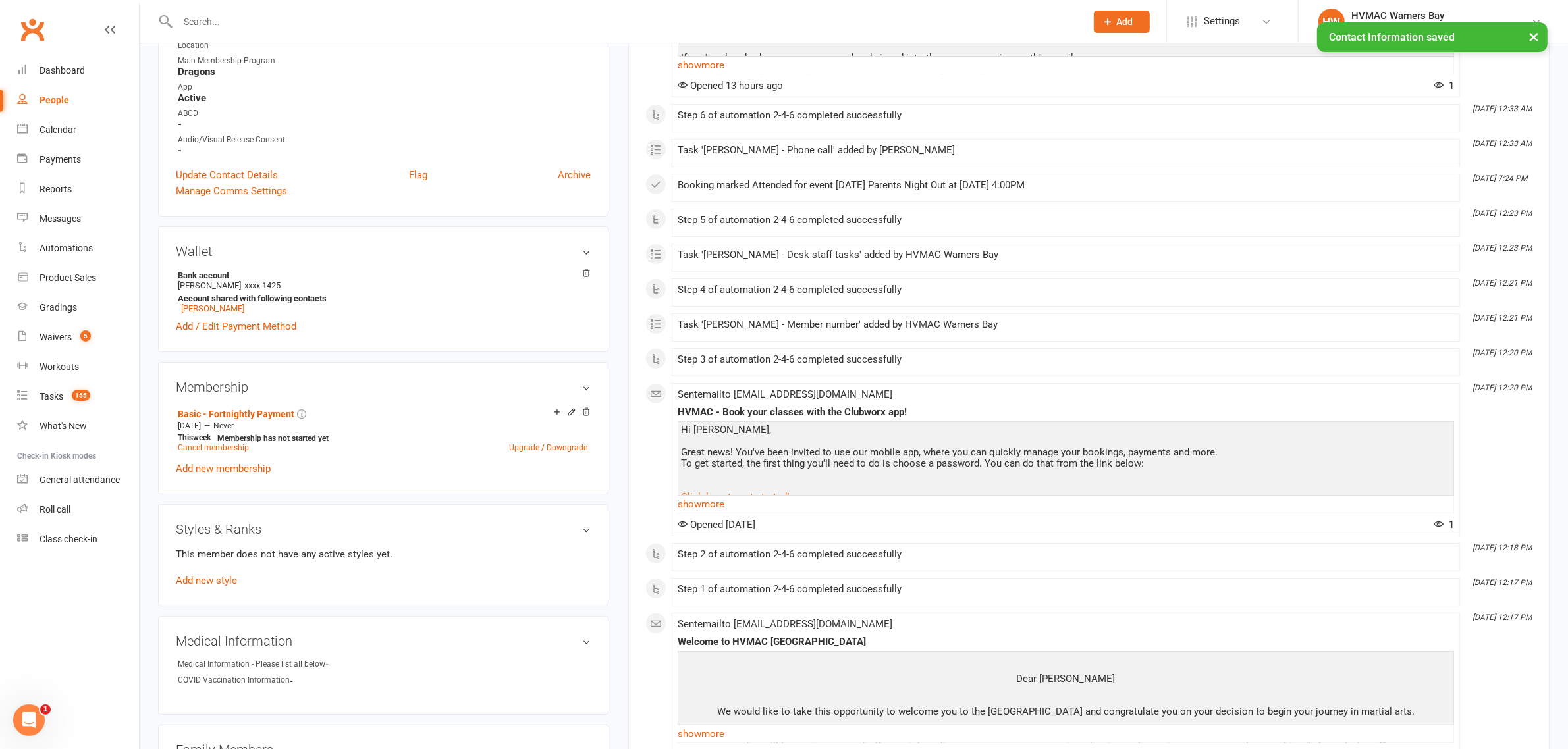
scroll to position [555, 0]
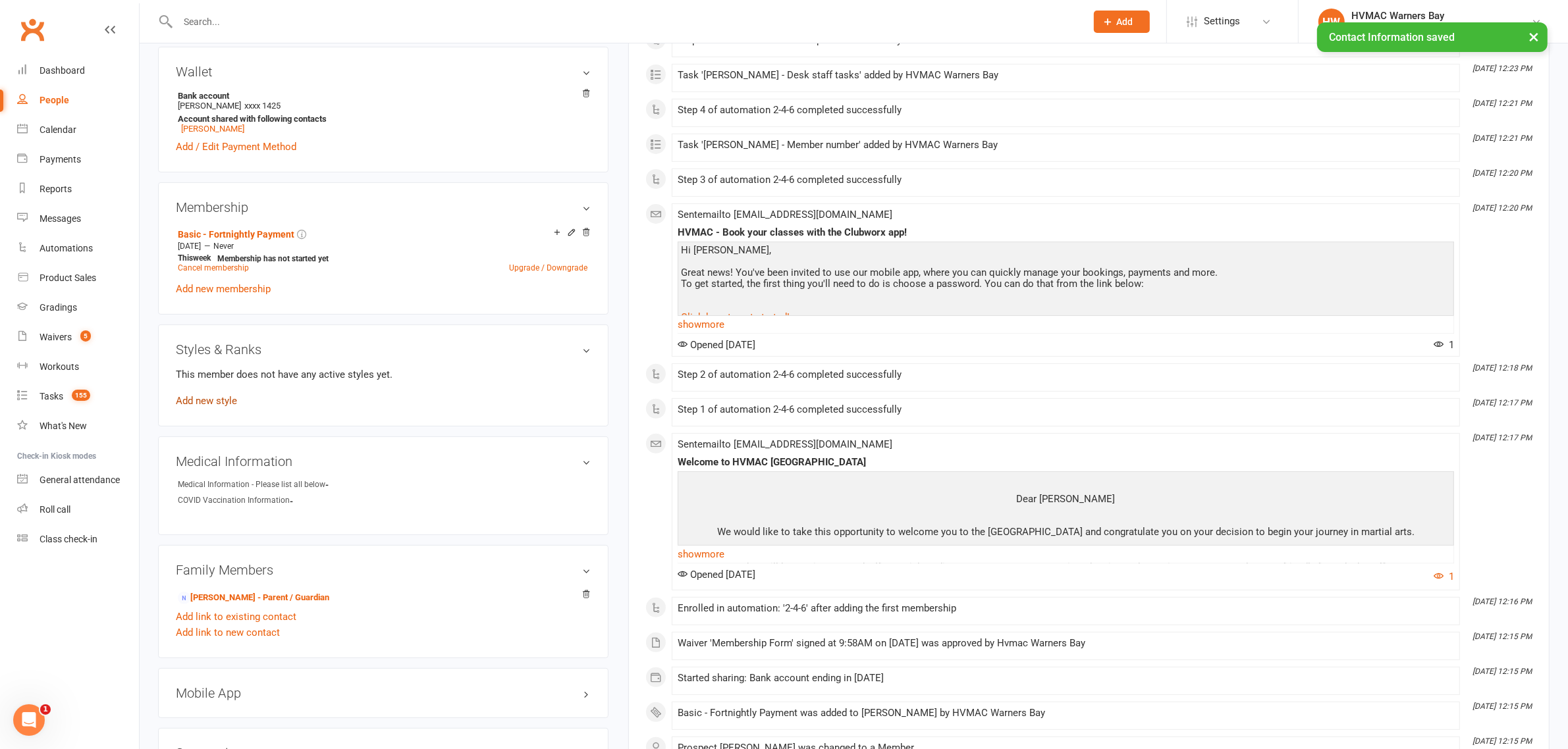
click at [227, 403] on link "Add new style" at bounding box center [206, 401] width 61 height 12
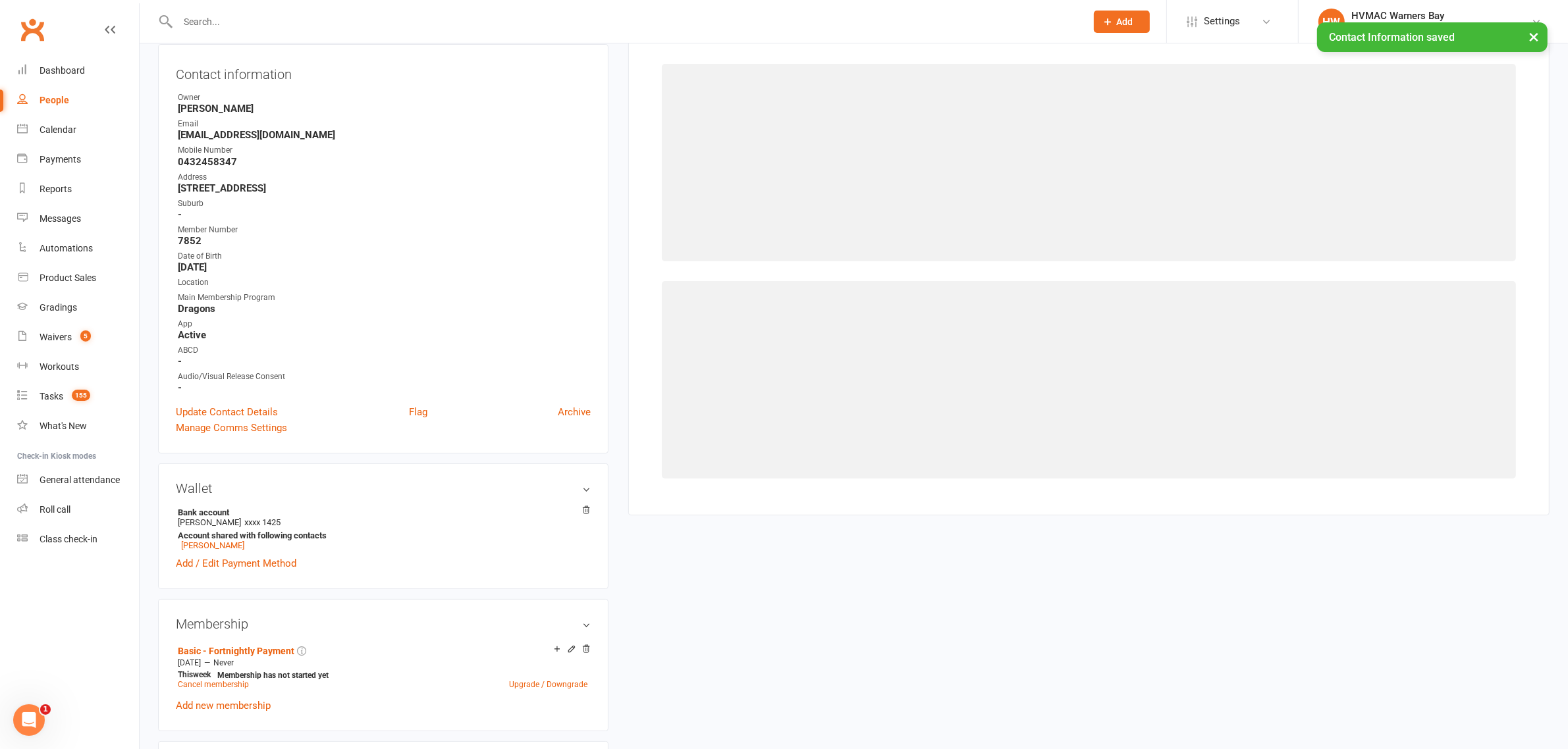
scroll to position [112, 0]
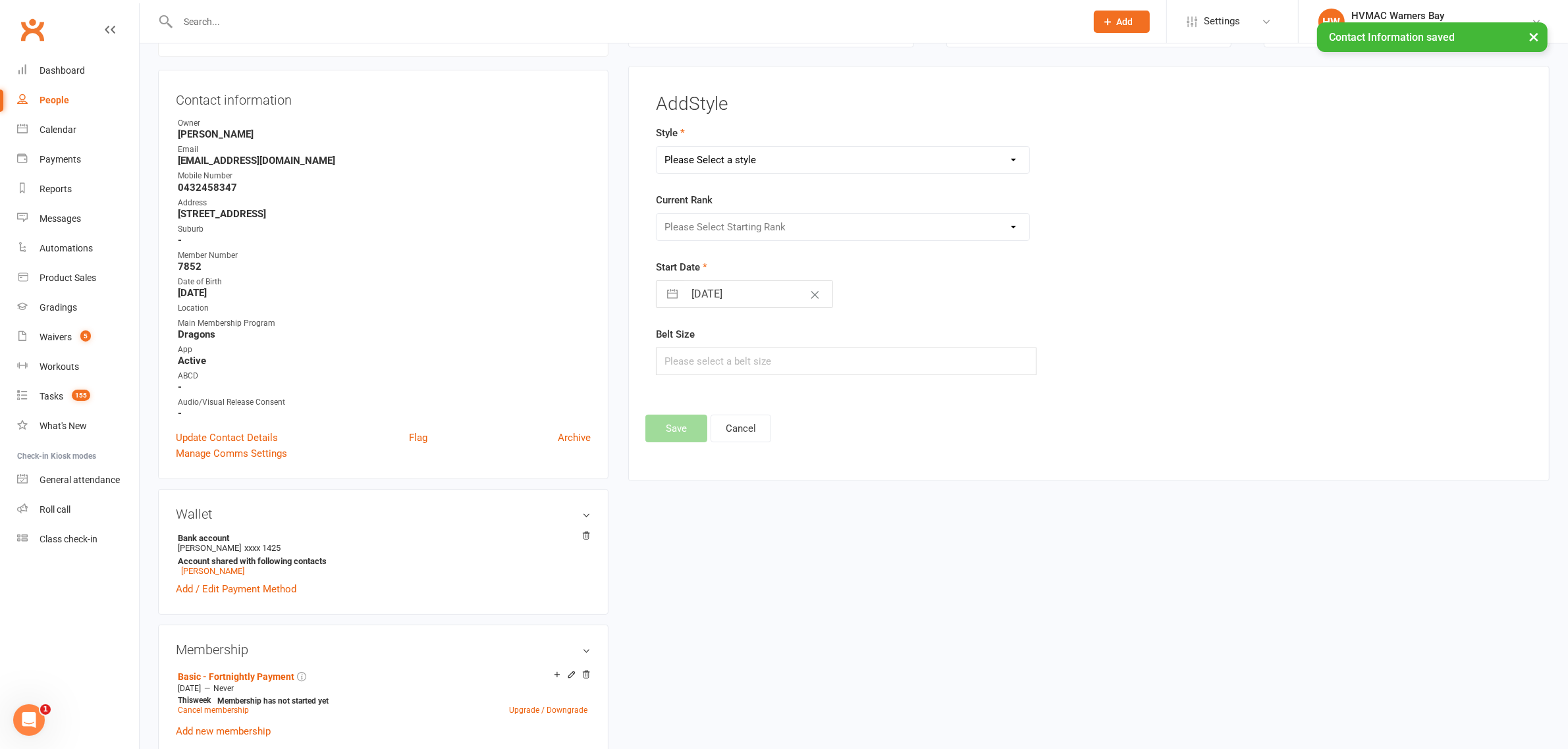
click at [732, 165] on select "Please Select a style Brazilian Jiu Jitsu Dragons & Adults Dynamites Fight Fit …" at bounding box center [842, 160] width 372 height 26
select select "1278"
click at [656, 147] on select "Please Select a style Brazilian Jiu Jitsu Dragons & Adults Dynamites Fight Fit …" at bounding box center [842, 160] width 372 height 26
click at [706, 225] on select "Please Select Starting Rank White 10th Kyu 9th Kyu 8th Kyu - Yellow 7th Kyu - O…" at bounding box center [842, 227] width 372 height 26
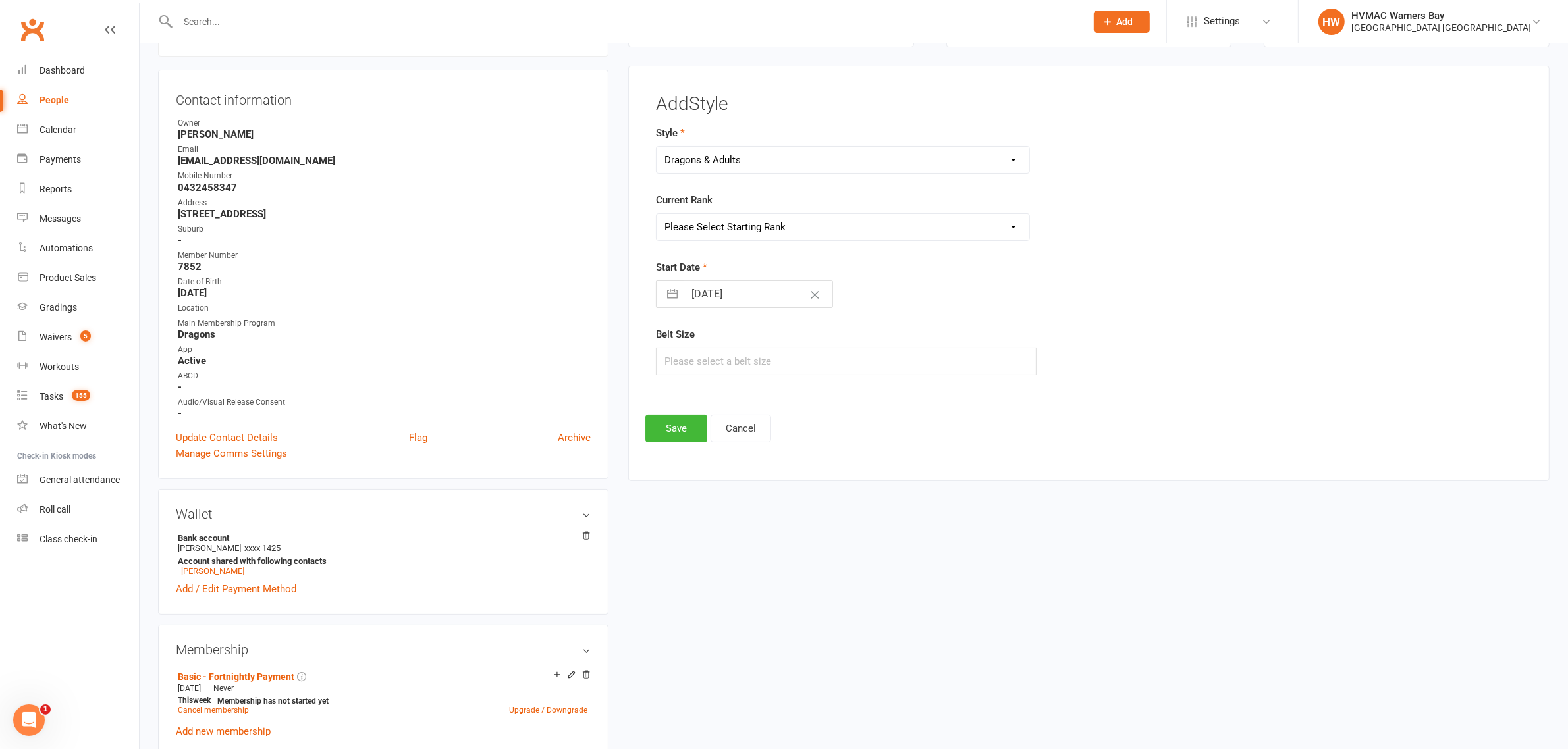
select select "12529"
click at [656, 214] on select "Please Select Starting Rank White 10th Kyu 9th Kyu 8th Kyu - Yellow 7th Kyu - O…" at bounding box center [842, 227] width 372 height 26
select select "8"
select select "2025"
select select "9"
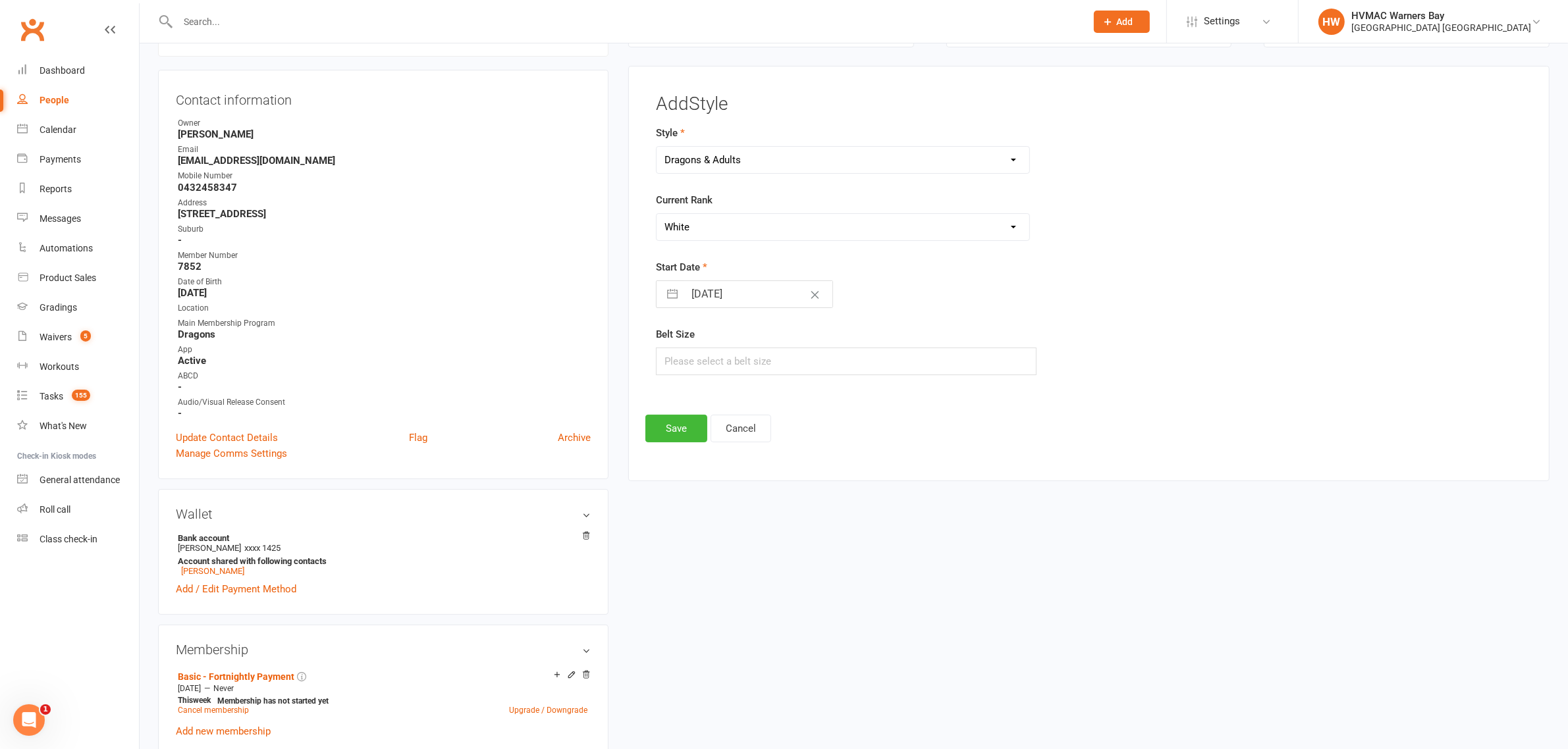
select select "2025"
select select "10"
select select "2025"
click at [687, 292] on input "14 Oct 2025" at bounding box center [758, 294] width 148 height 26
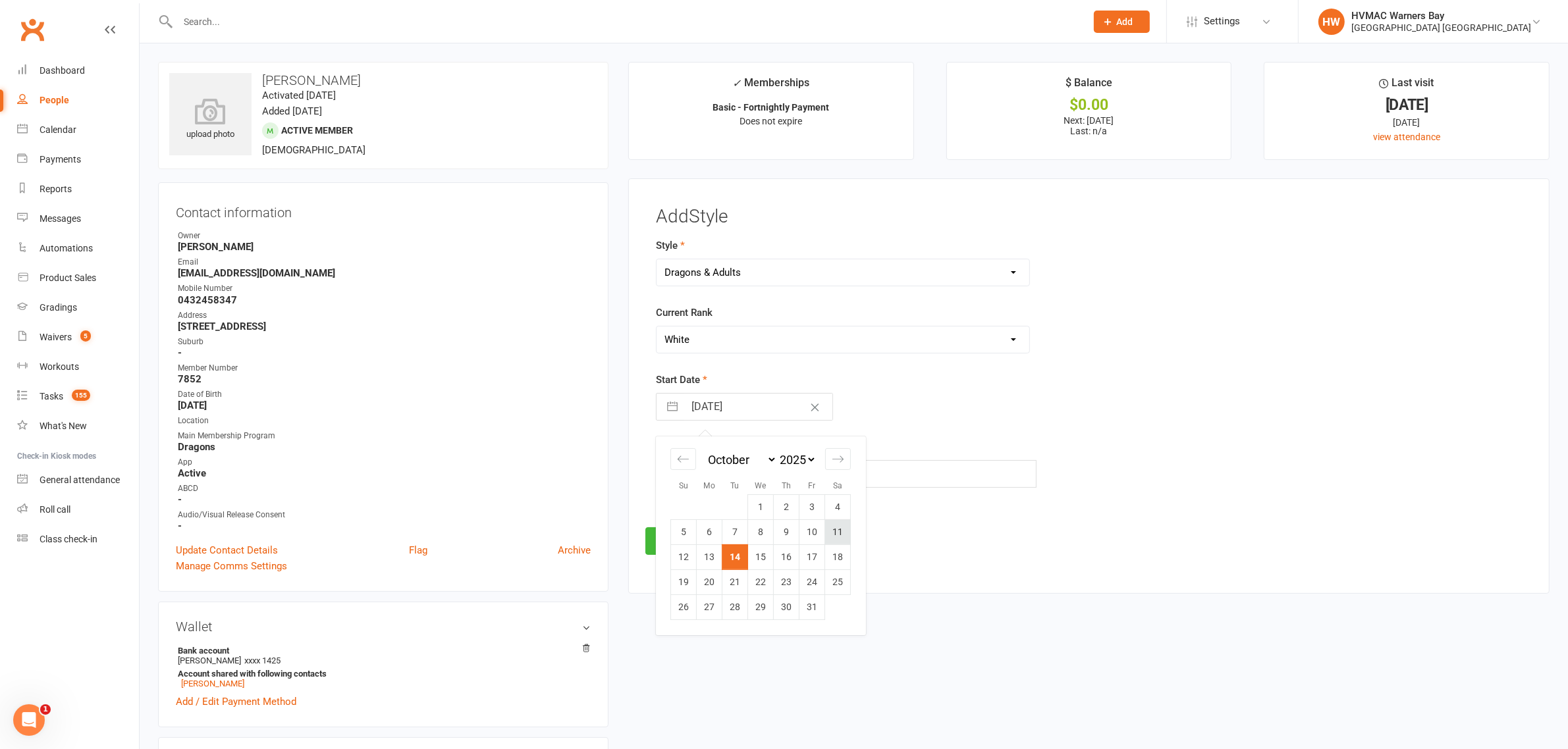
click at [847, 535] on td "11" at bounding box center [838, 531] width 26 height 25
type input "11 Oct 2025"
click at [669, 532] on button "Save" at bounding box center [676, 541] width 62 height 28
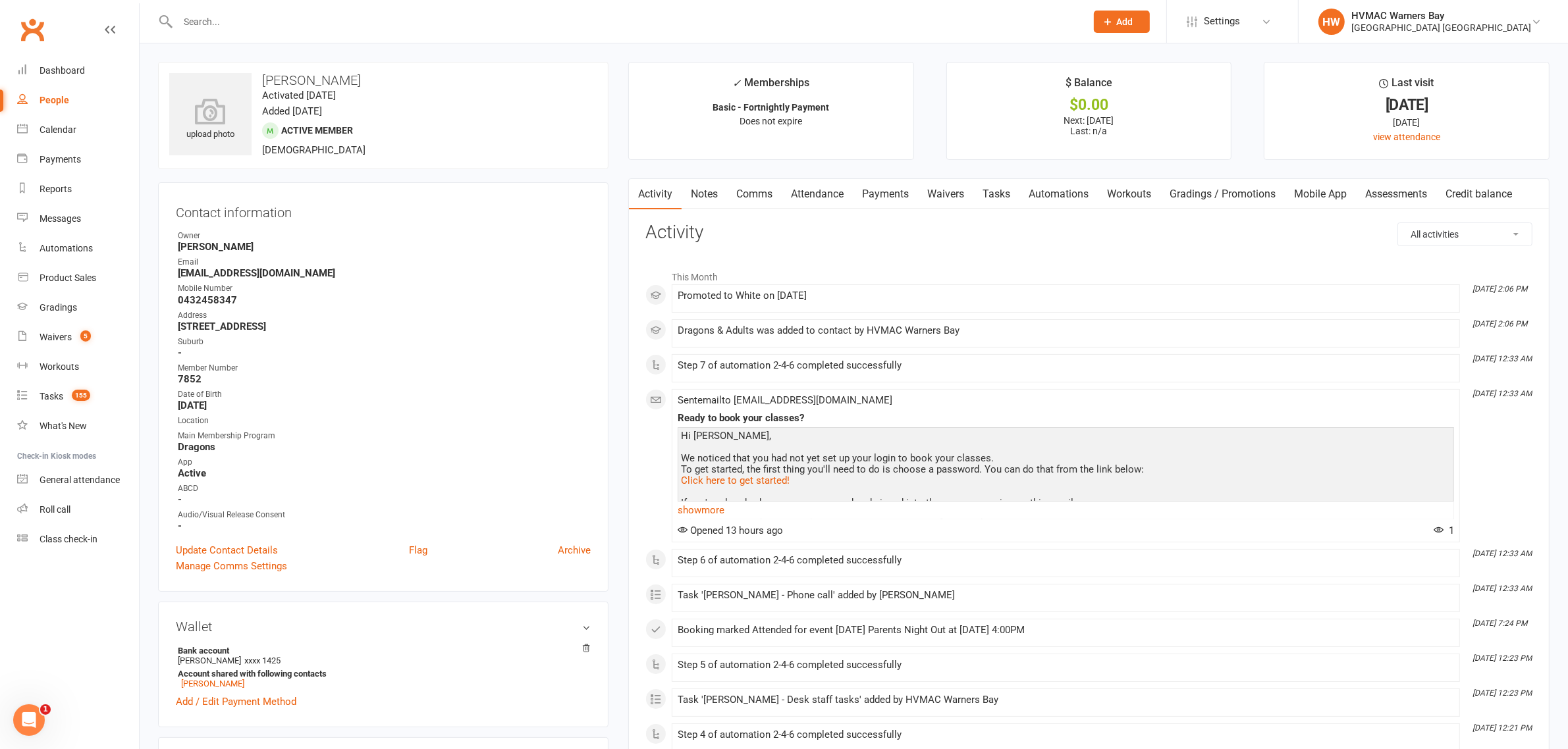
click at [196, 274] on strong "teganstevens@hotmail.com" at bounding box center [384, 273] width 413 height 12
copy render-form-field "teganstevens@hotmail.com"
click at [1006, 201] on link "Tasks" at bounding box center [996, 194] width 46 height 30
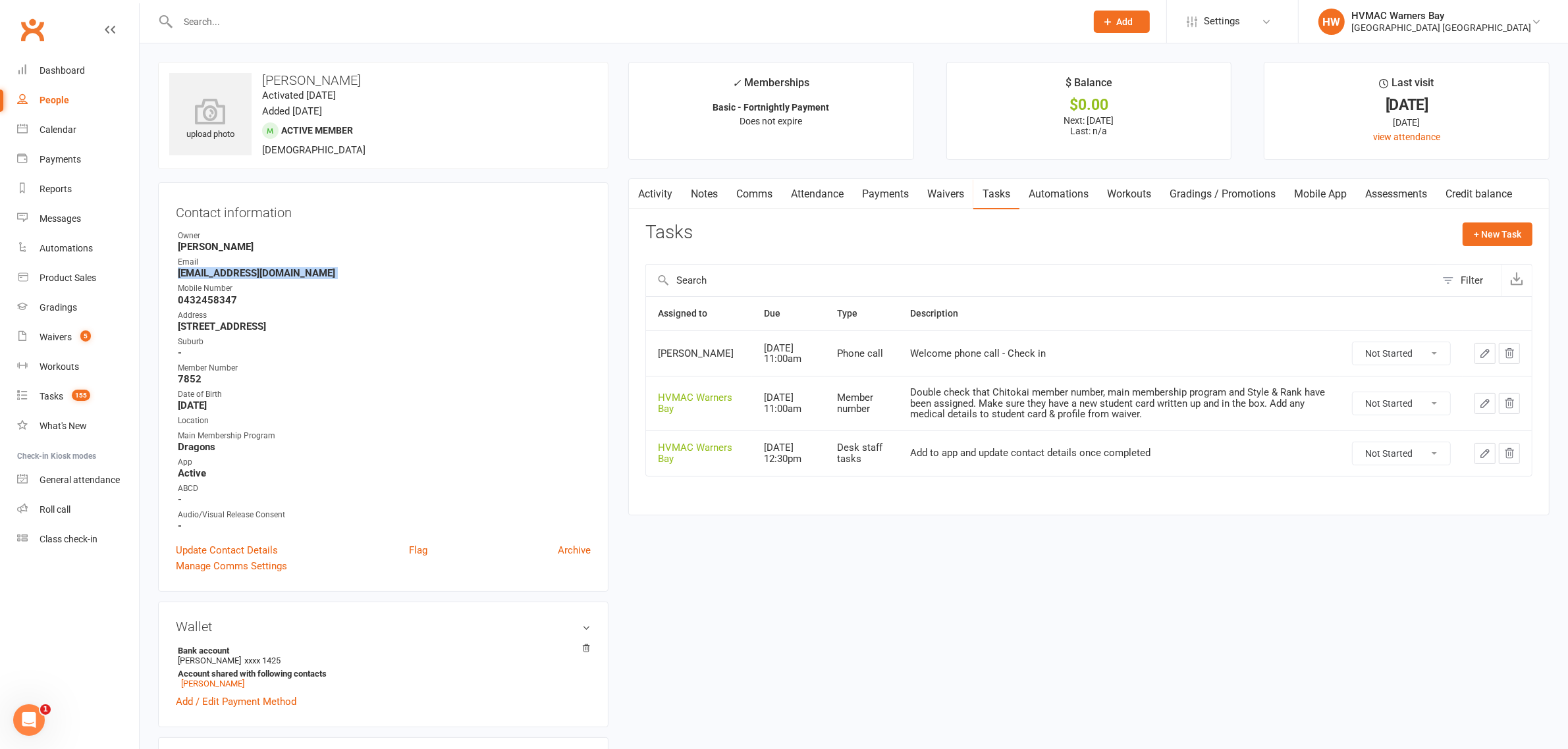
click at [1390, 453] on select "Not Started In Progress Waiting Complete" at bounding box center [1401, 453] width 98 height 22
click at [1352, 444] on select "Not Started In Progress Waiting Complete" at bounding box center [1401, 453] width 98 height 22
select select "unstarted"
click at [940, 187] on link "Waivers" at bounding box center [945, 194] width 55 height 30
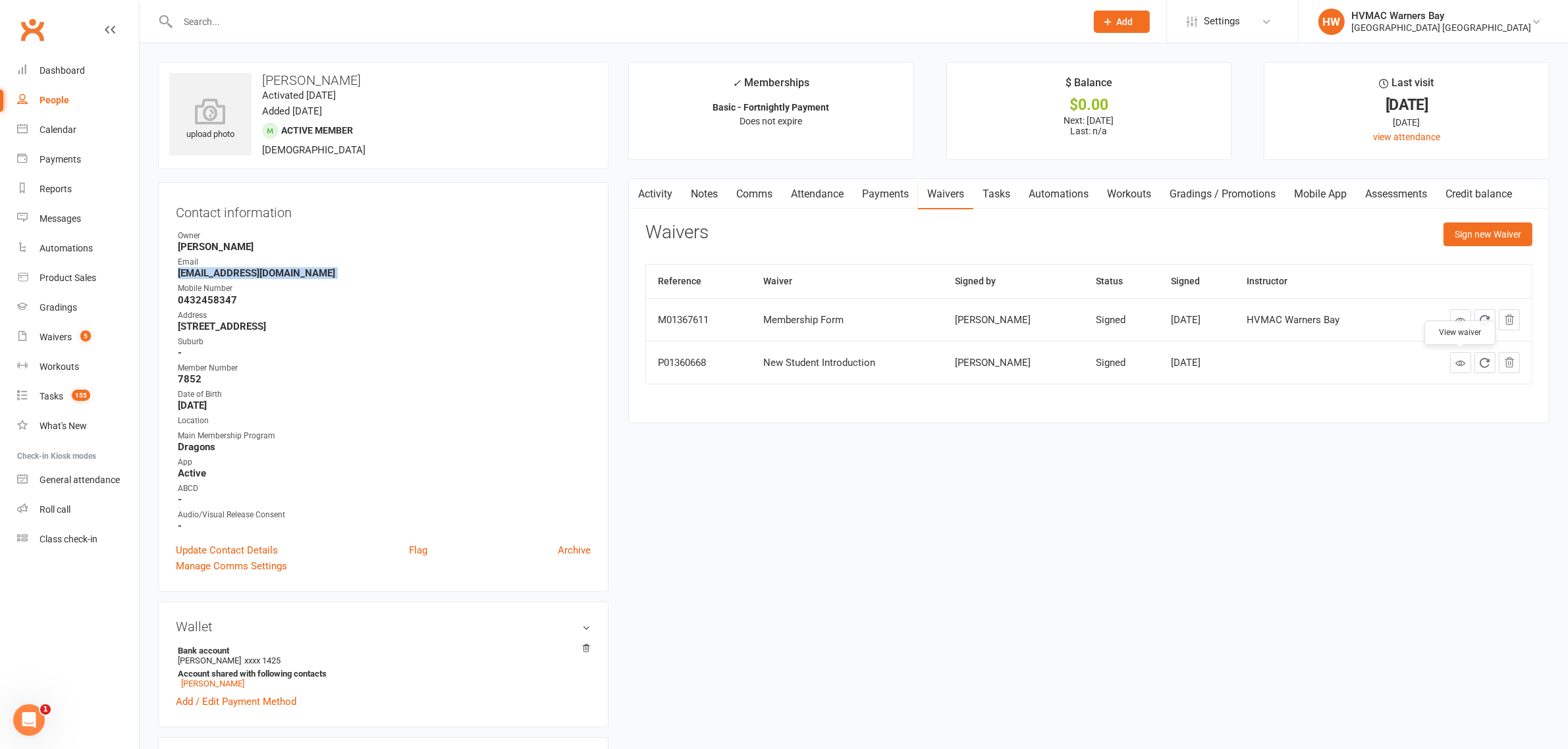
click at [1452, 366] on link at bounding box center [1460, 363] width 21 height 21
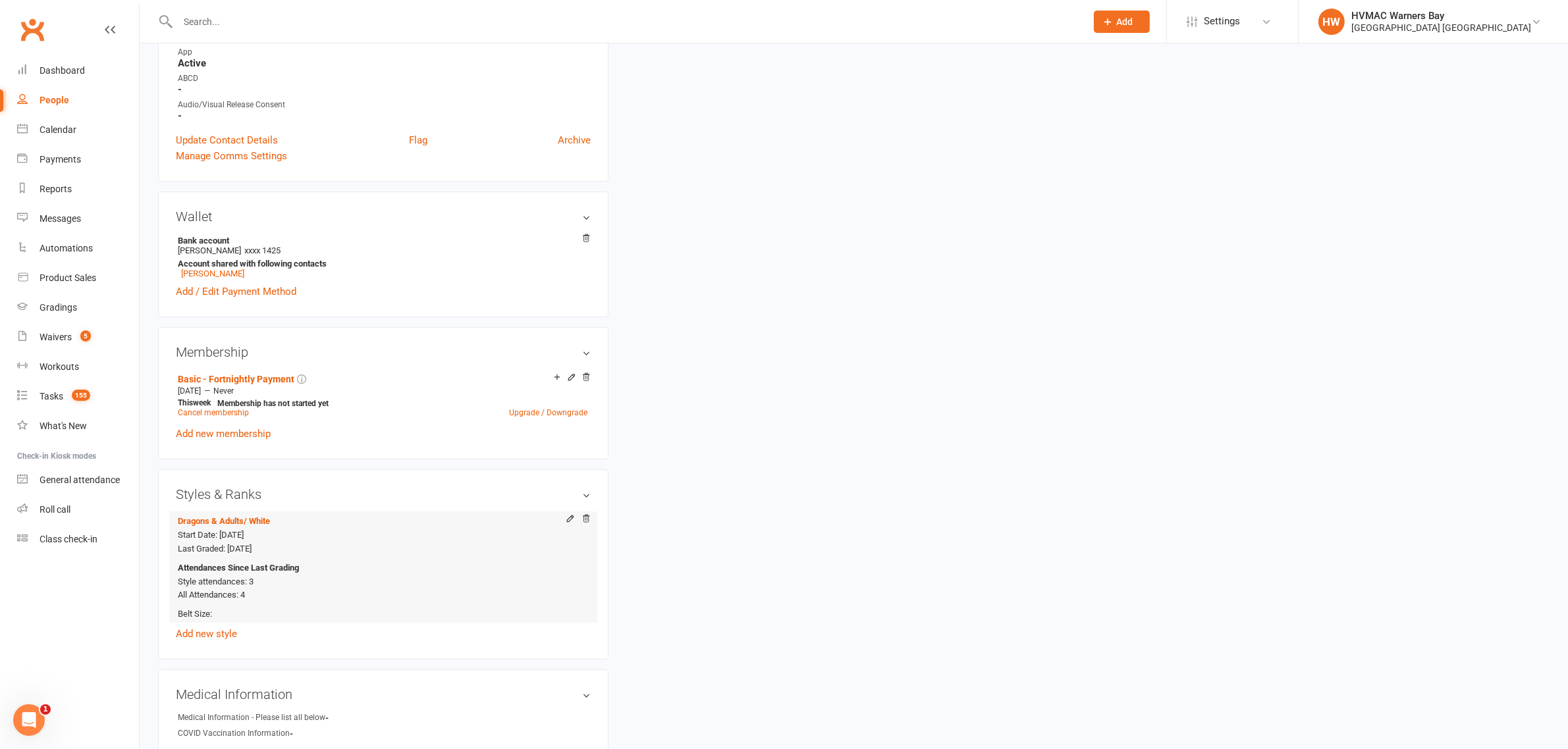
scroll to position [576, 0]
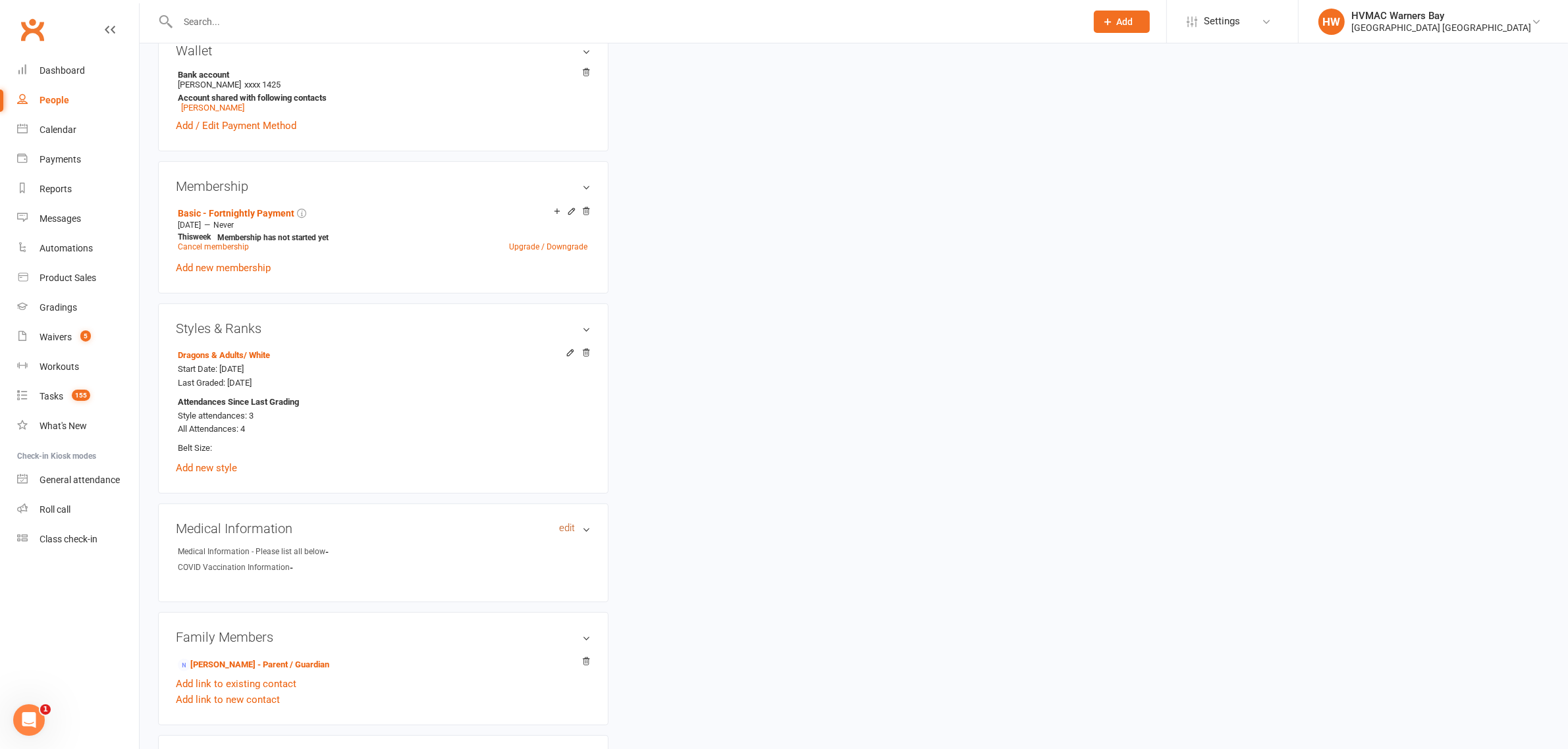
click at [563, 531] on link "edit" at bounding box center [566, 528] width 15 height 11
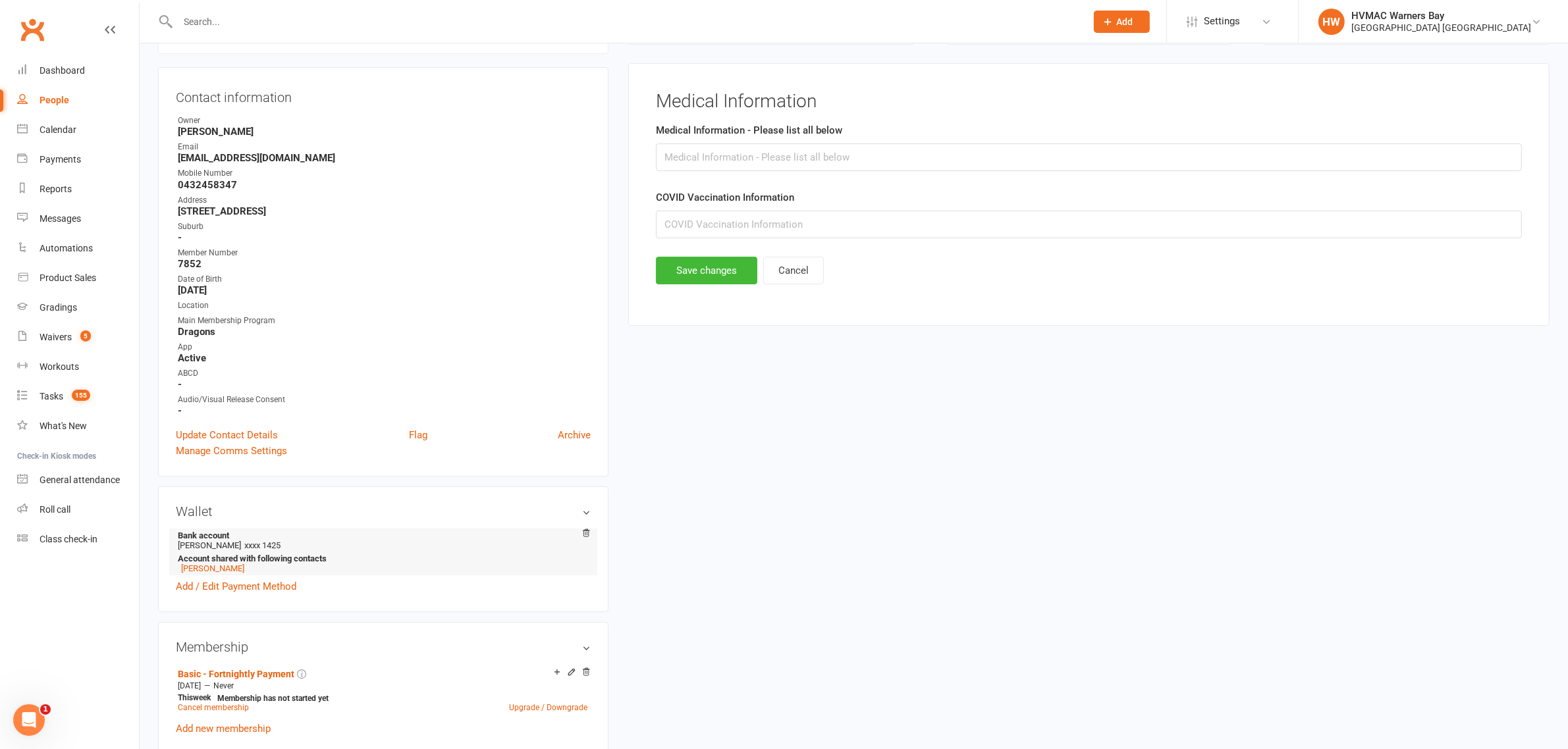
scroll to position [112, 0]
paste input "ADHD, Ritalin 10mg. None through school holidays"
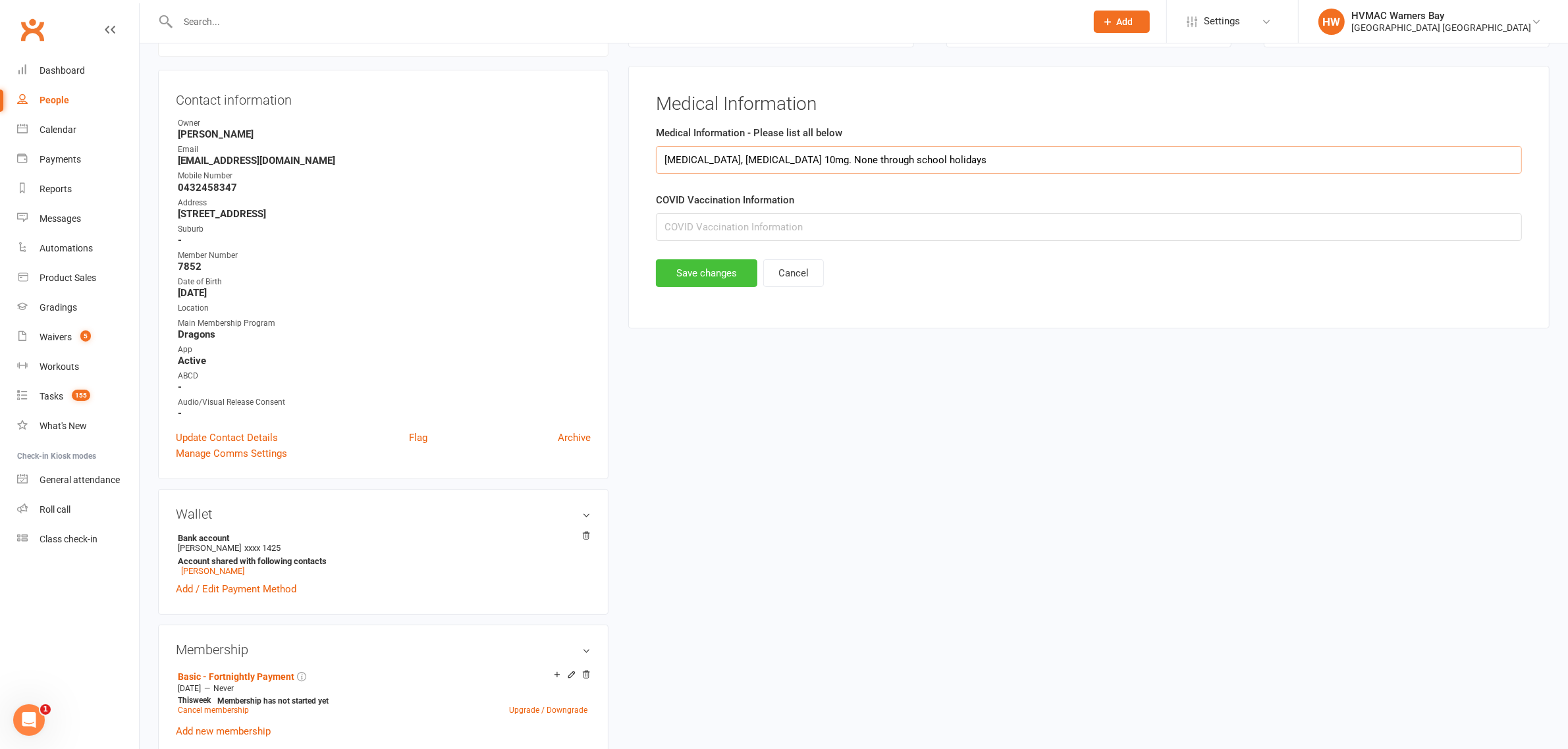
type input "ADHD, Ritalin 10mg. None through school holidays"
click at [726, 277] on button "Save changes" at bounding box center [707, 273] width 101 height 28
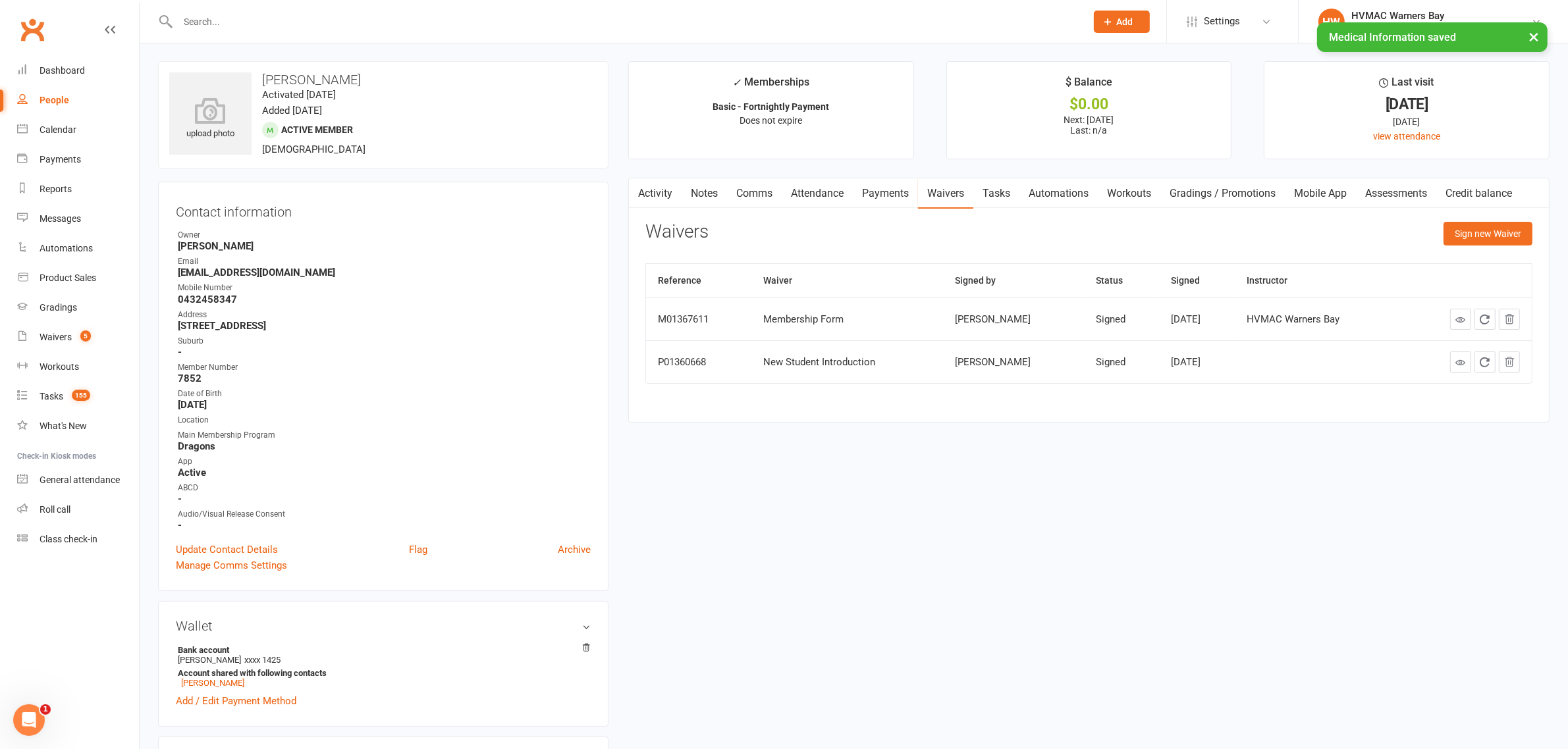
scroll to position [0, 0]
click at [718, 185] on link "Notes" at bounding box center [704, 194] width 46 height 30
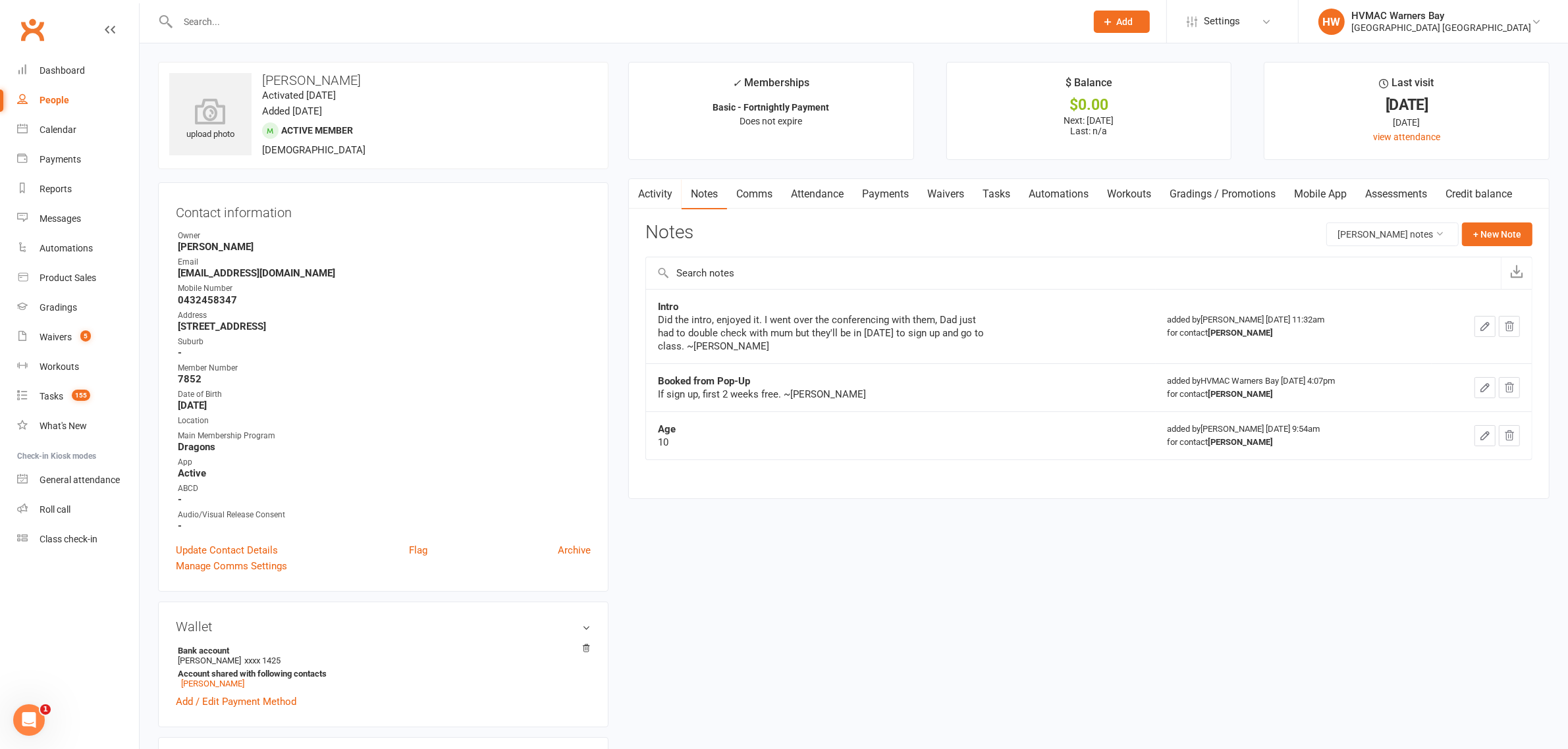
click at [984, 183] on link "Tasks" at bounding box center [996, 194] width 46 height 30
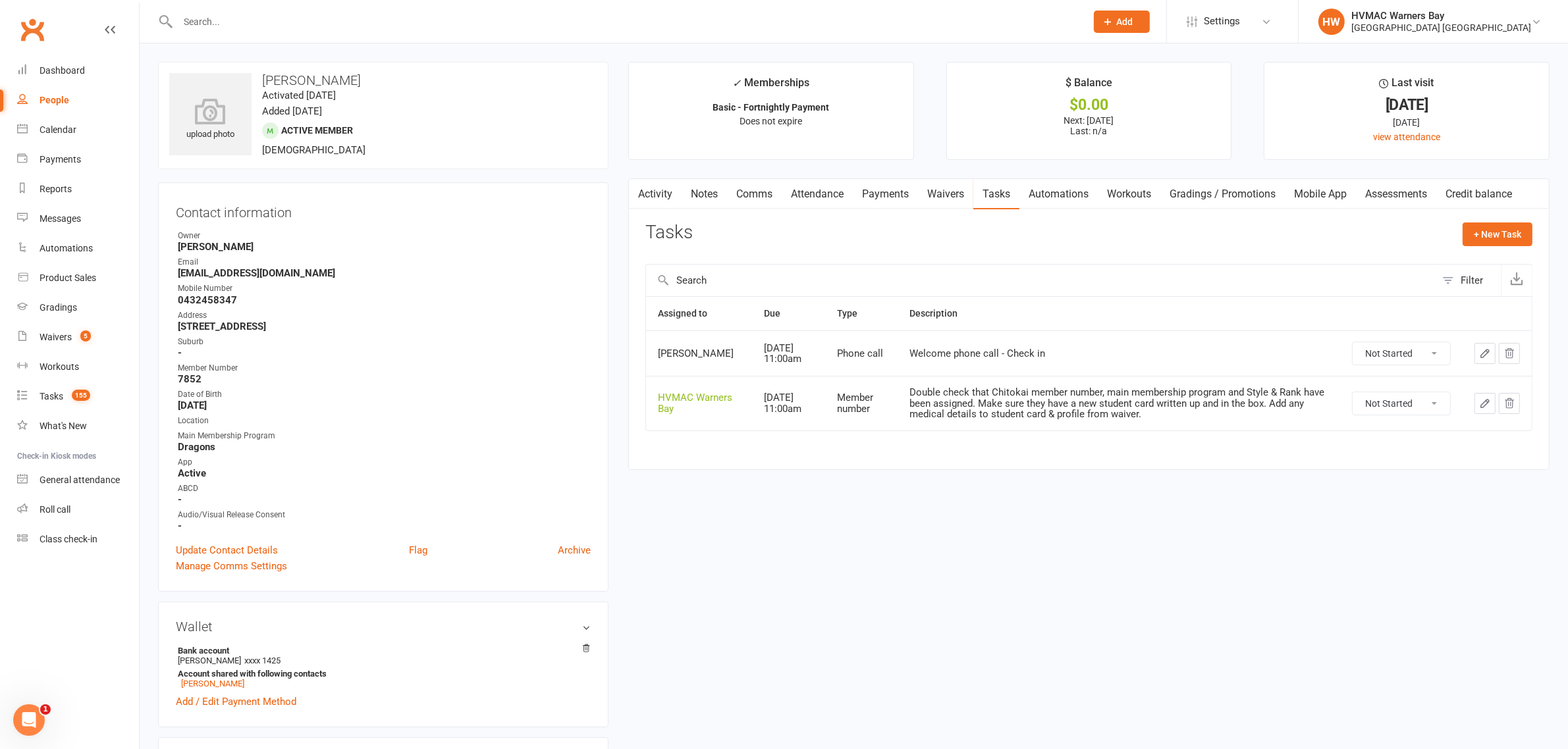
click at [1398, 410] on select "Not Started In Progress Waiting Complete" at bounding box center [1401, 403] width 98 height 22
click at [1352, 394] on select "Not Started In Progress Waiting Complete" at bounding box center [1401, 403] width 98 height 22
select select "unstarted"
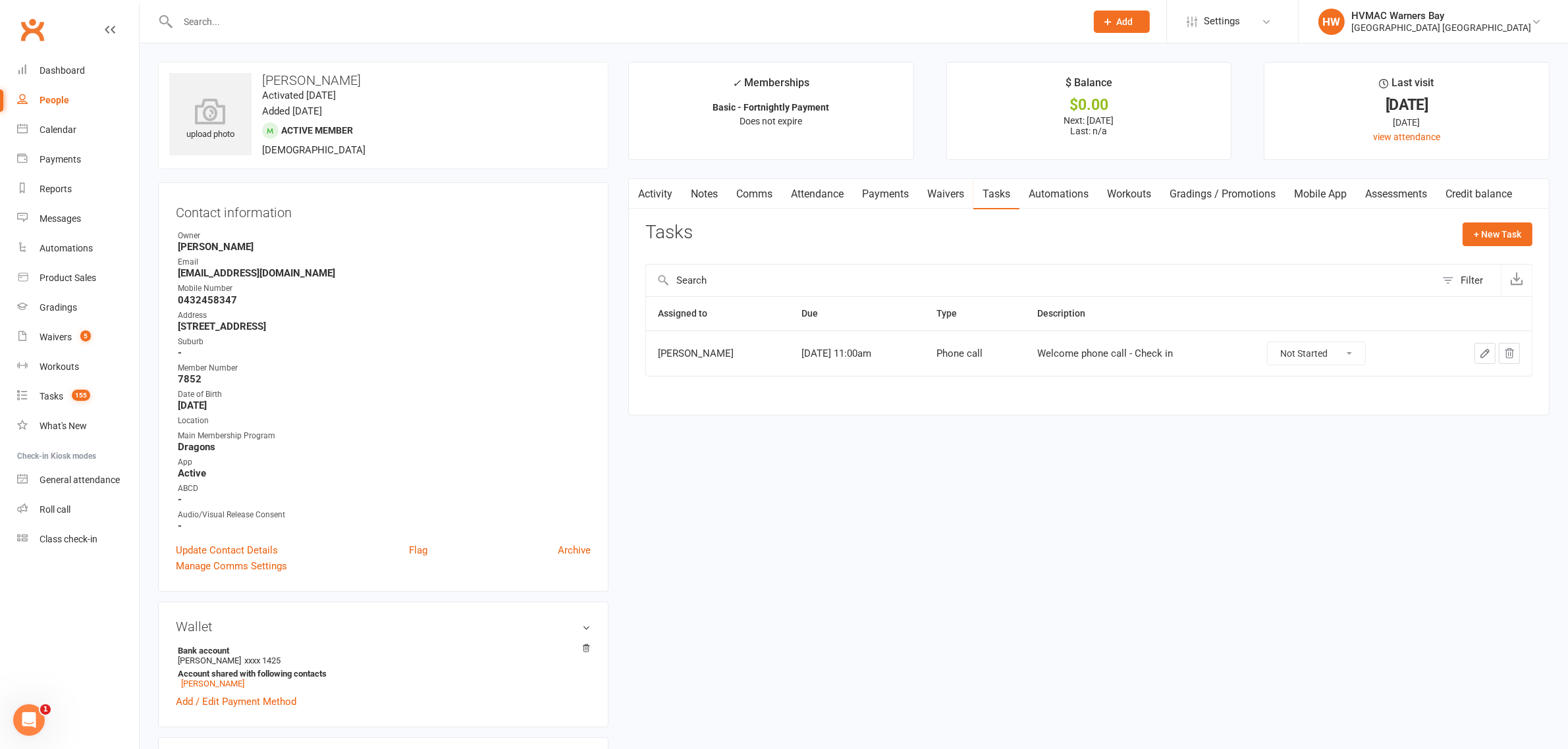
click at [227, 29] on input "text" at bounding box center [625, 21] width 903 height 19
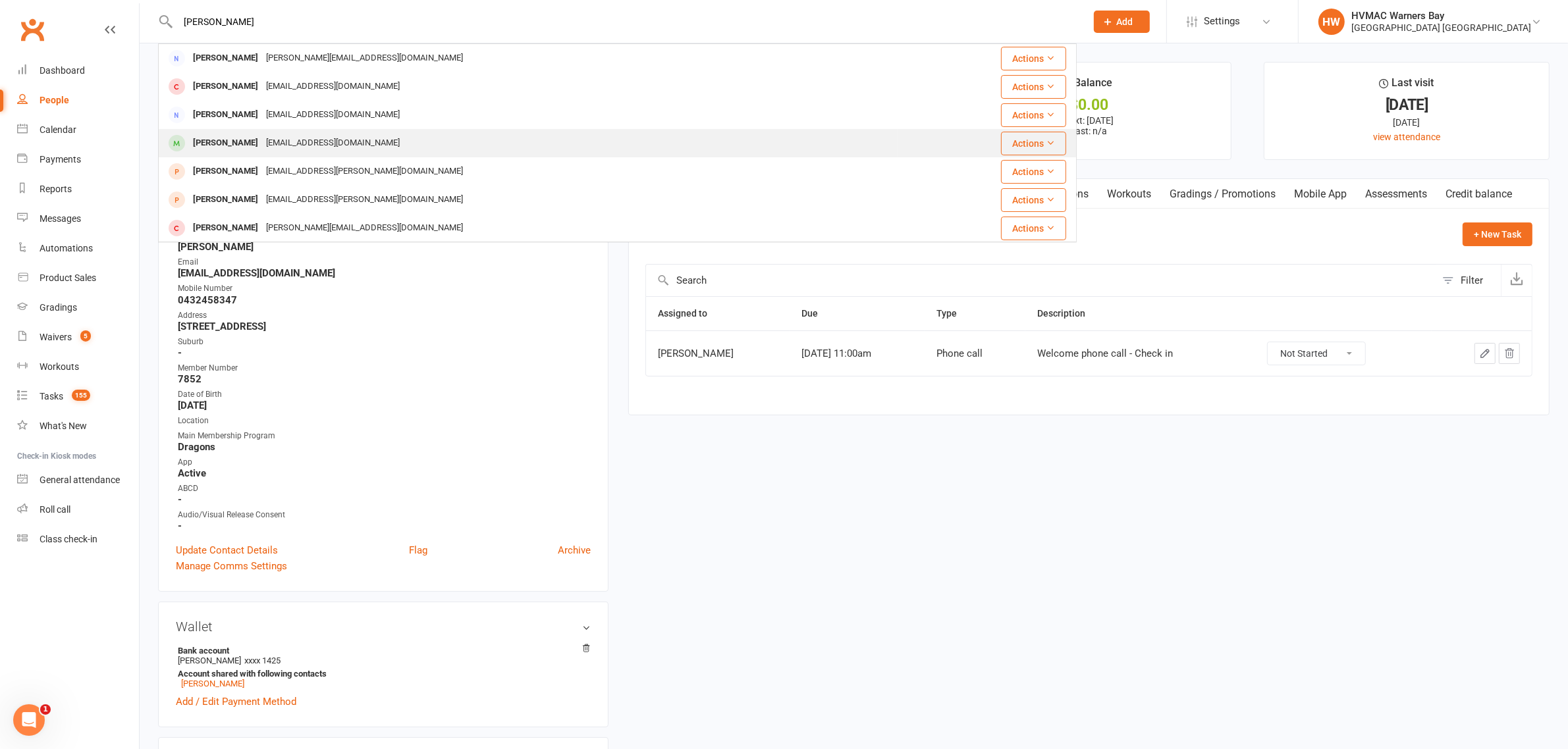
type input "kim"
click at [221, 143] on div "Kim Spurway" at bounding box center [226, 143] width 73 height 19
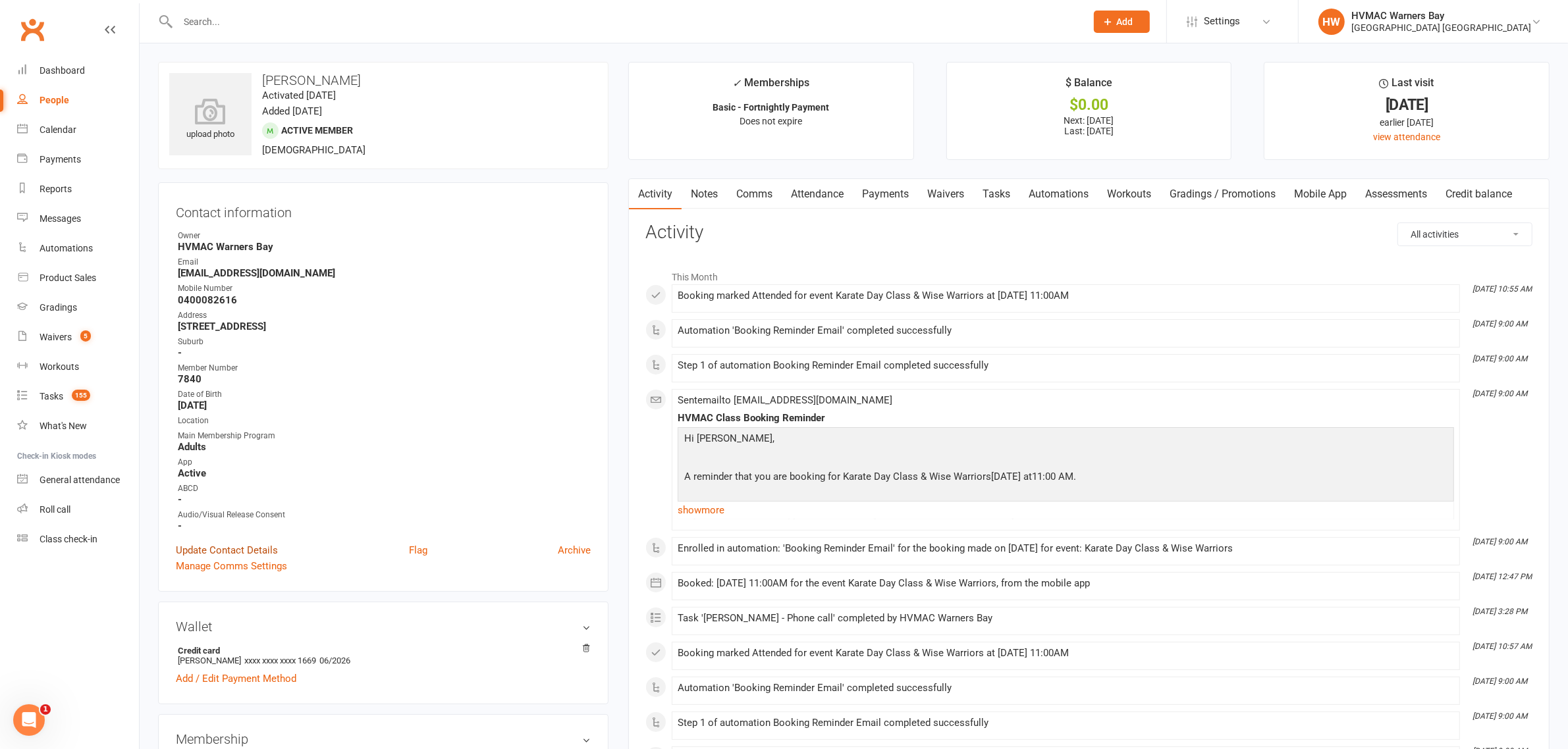
click at [239, 548] on link "Update Contact Details" at bounding box center [227, 550] width 102 height 15
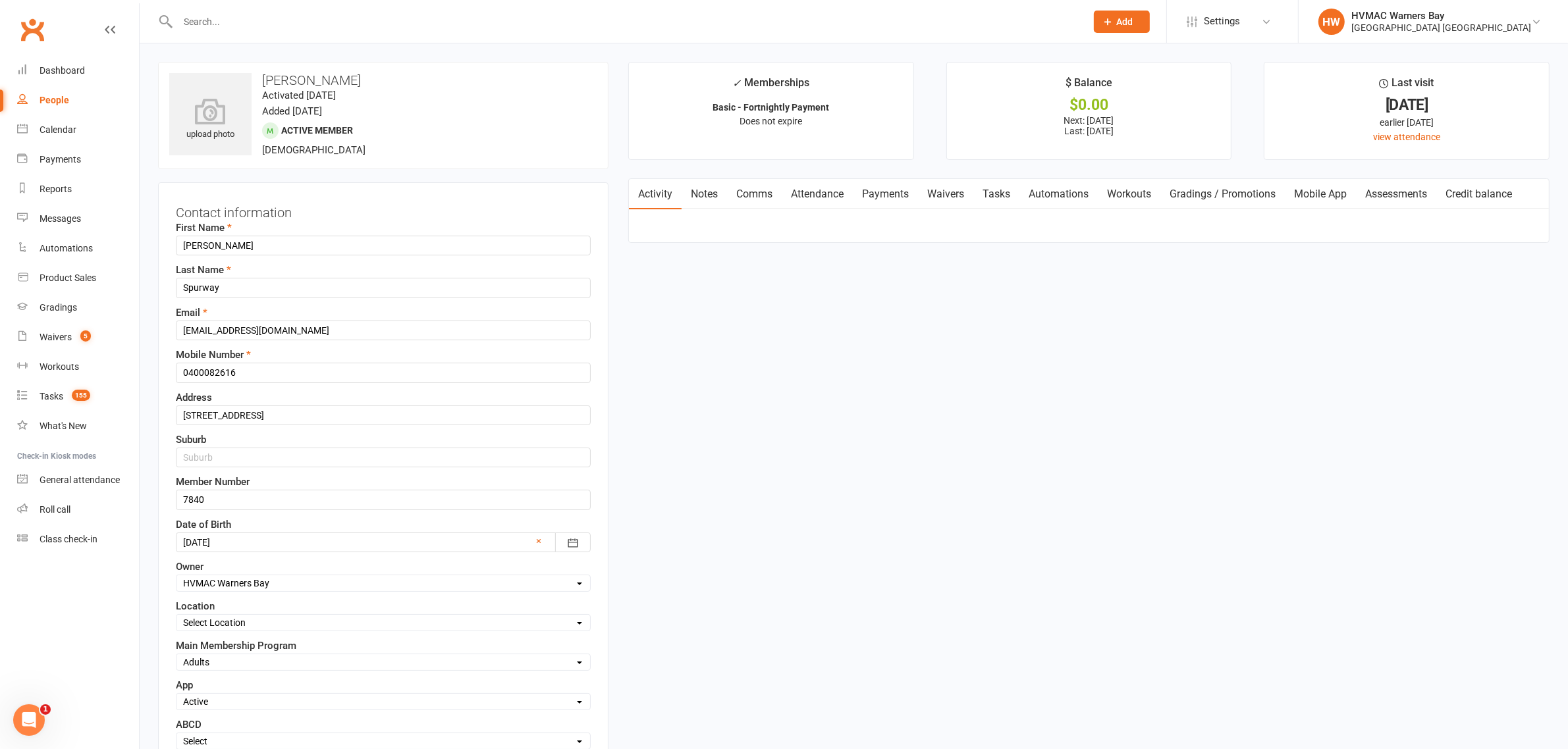
scroll to position [61, 0]
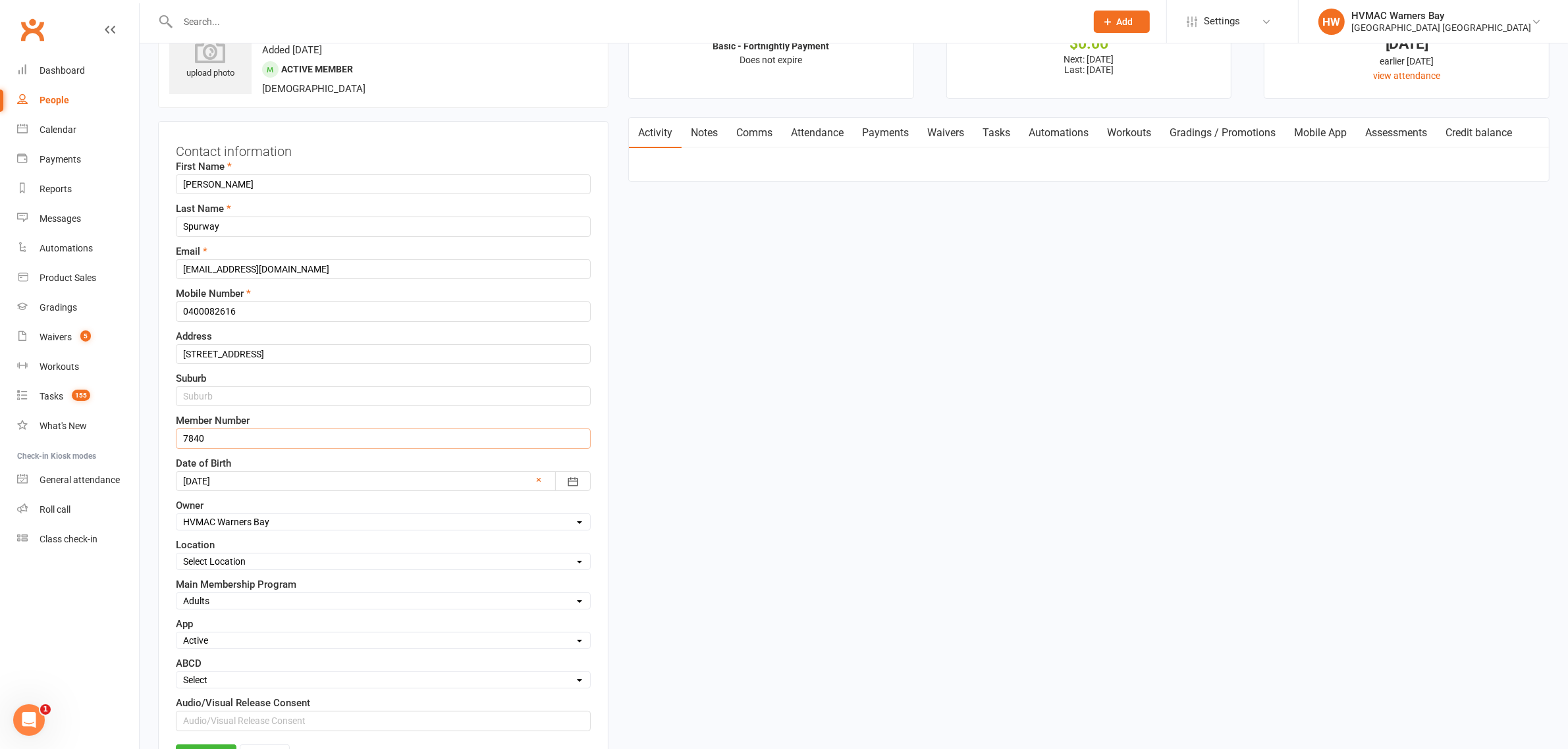
click at [196, 437] on input "7840" at bounding box center [383, 438] width 415 height 20
type input "7850"
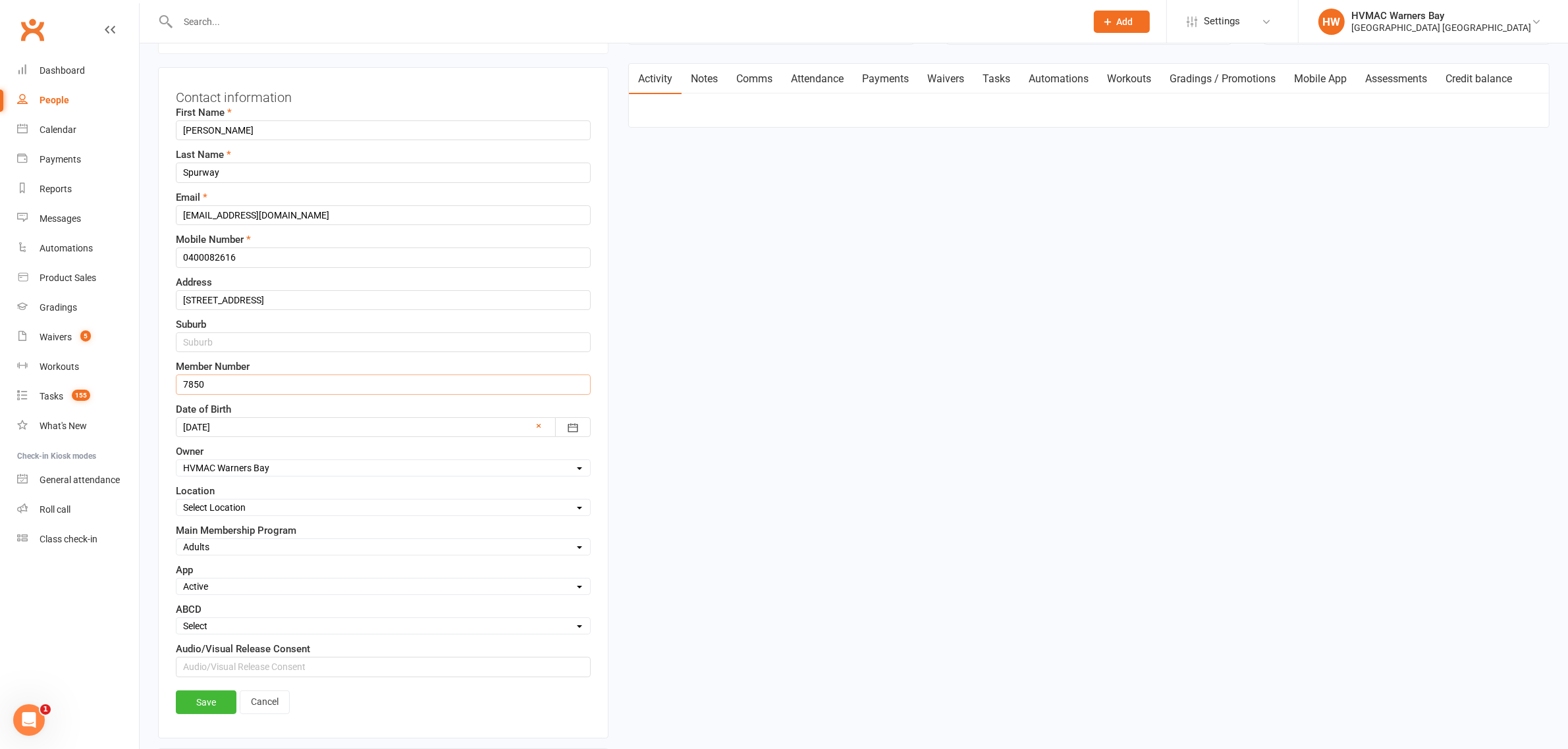
scroll to position [143, 0]
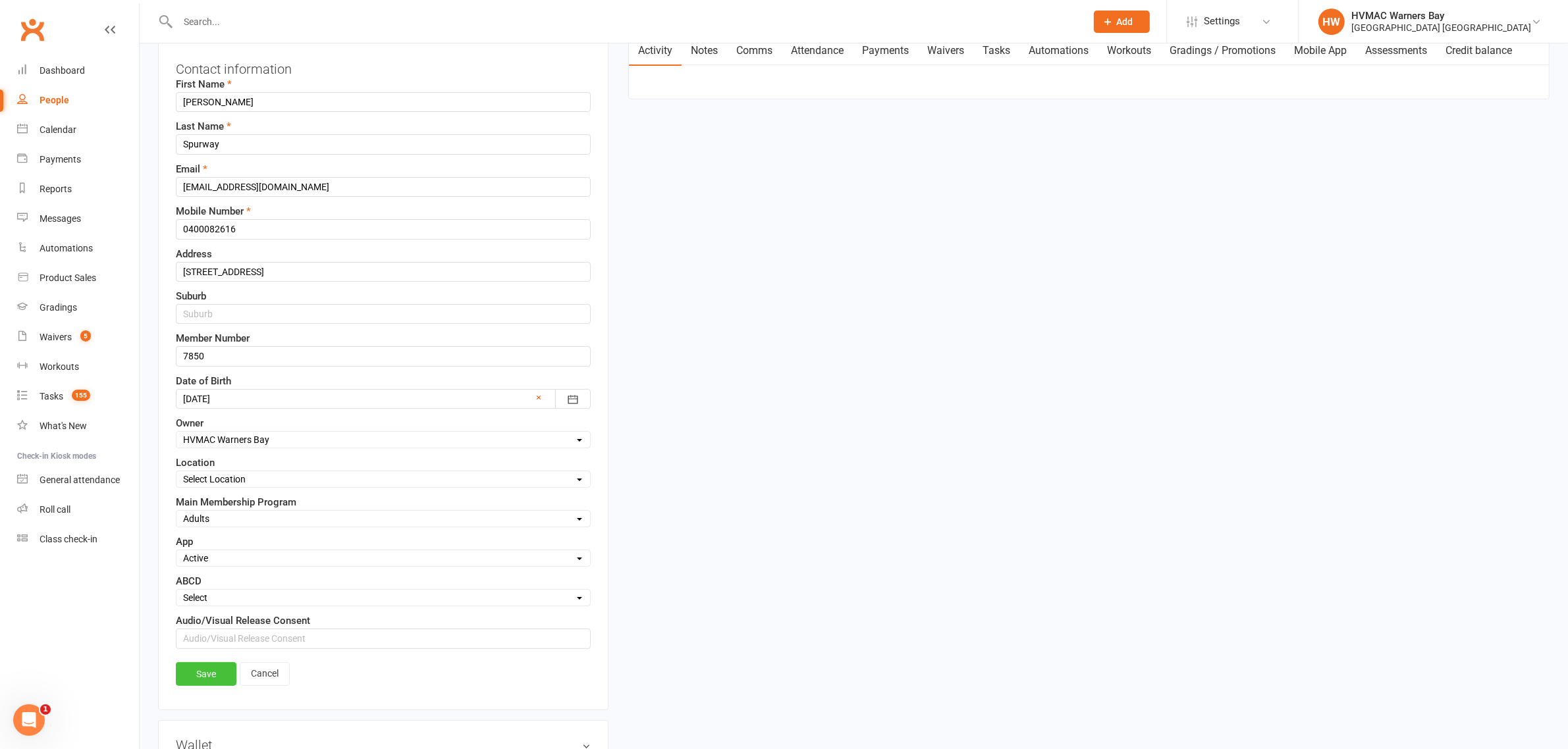
click at [194, 679] on link "Save" at bounding box center [206, 674] width 60 height 24
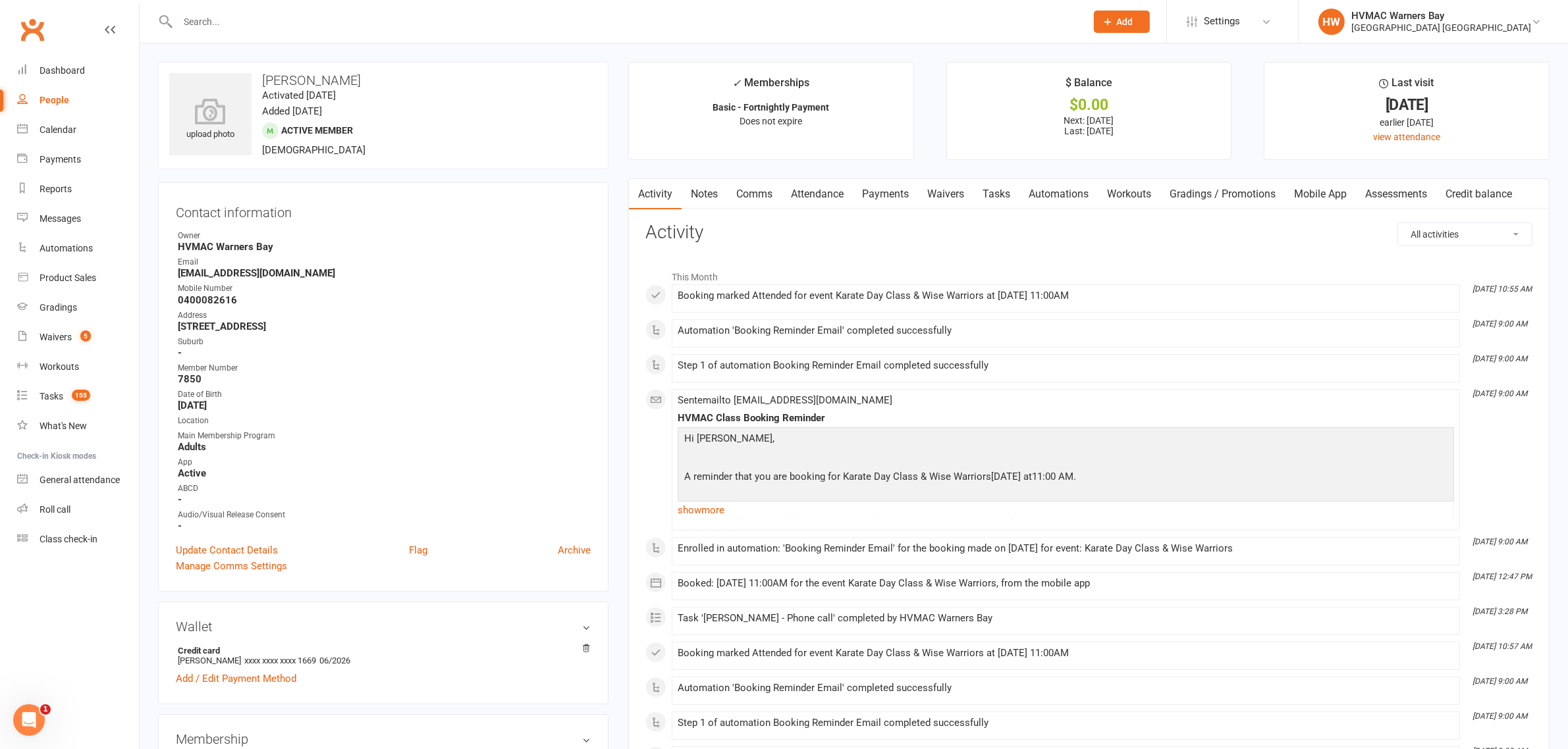
scroll to position [329, 0]
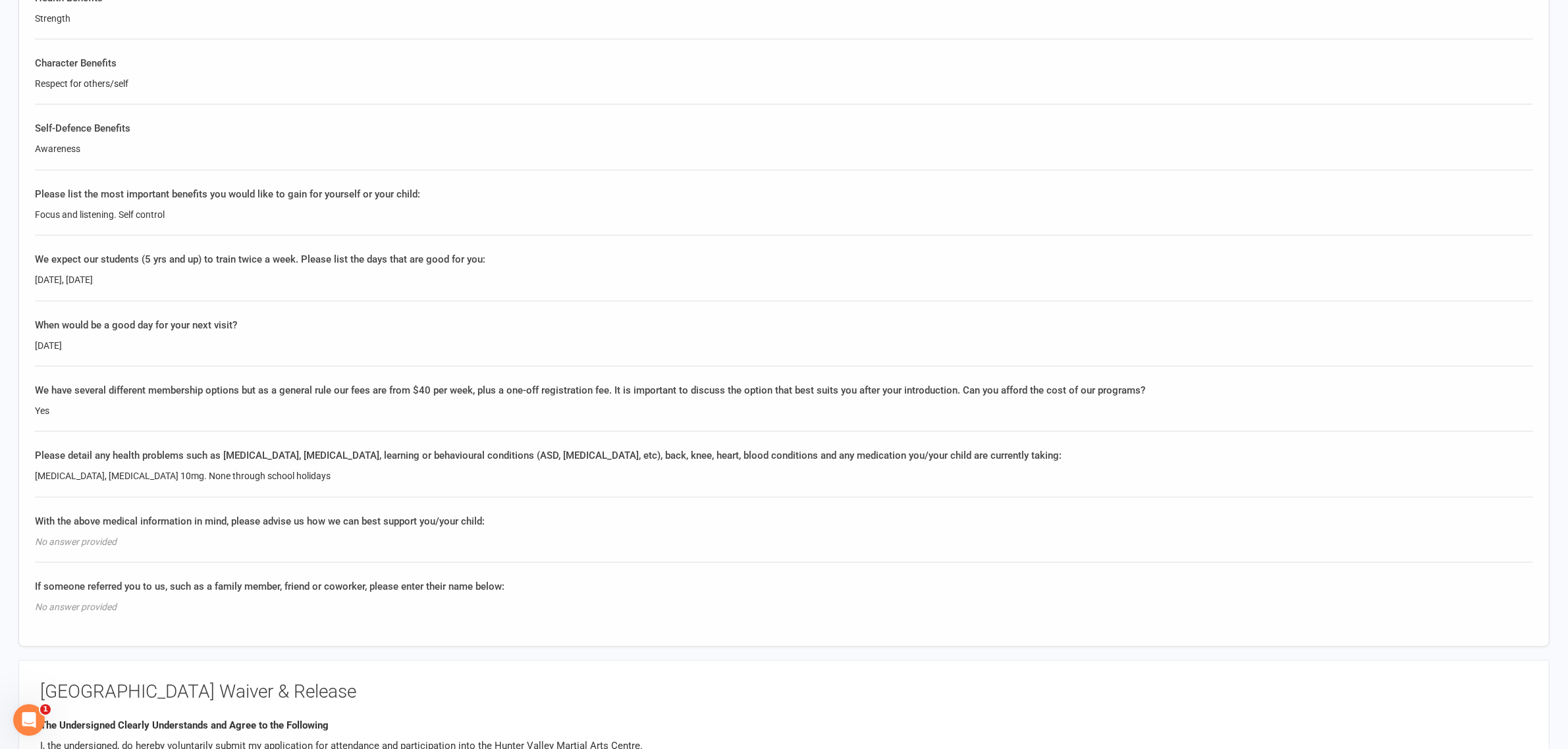
scroll to position [1564, 0]
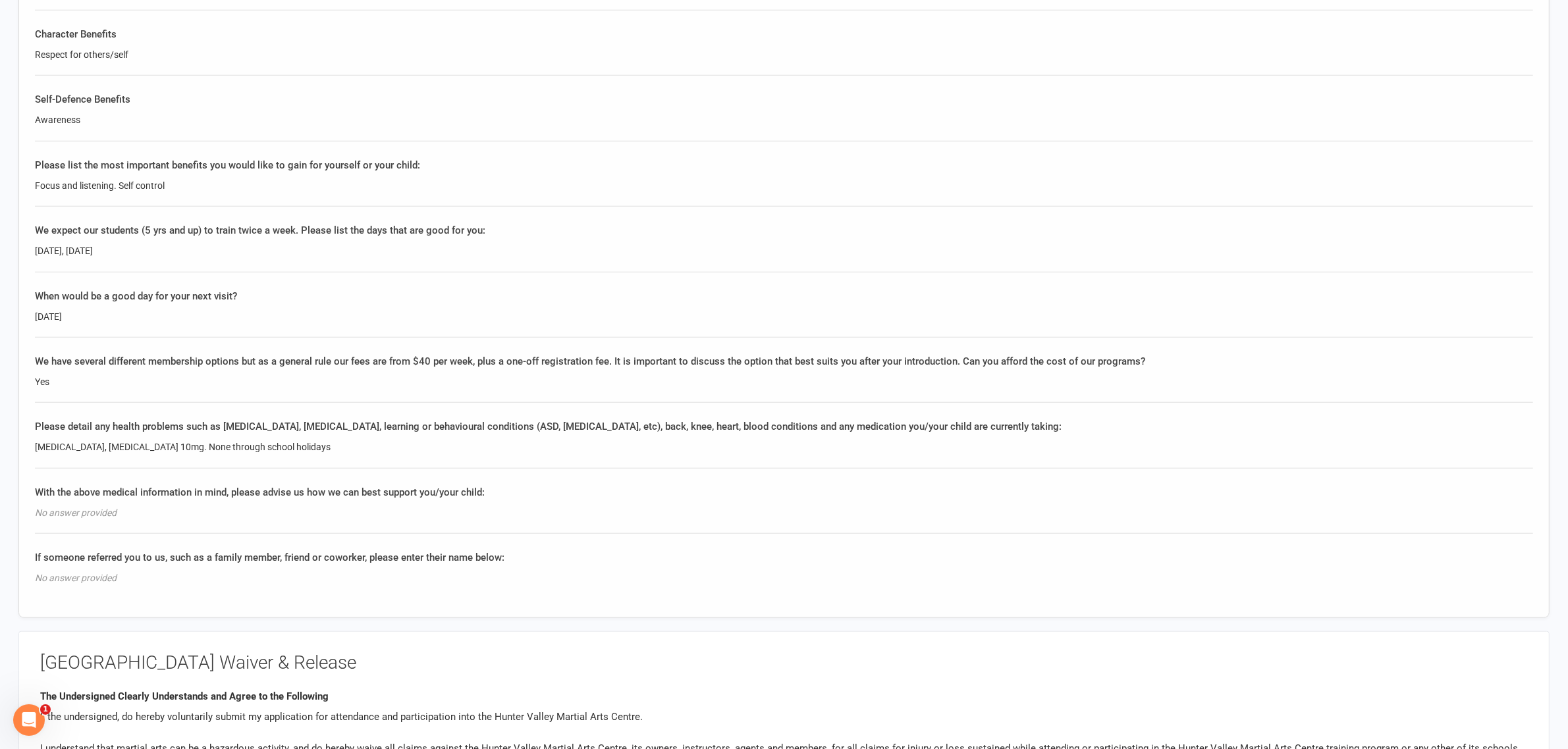
click at [51, 442] on div "ADHD, Ritalin 10mg. None through school holidays" at bounding box center [784, 447] width 1498 height 15
click at [51, 441] on div "ADHD, Ritalin 10mg. None through school holidays" at bounding box center [784, 447] width 1498 height 15
copy div "ADHD, Ritalin 10mg. None through school holidays"
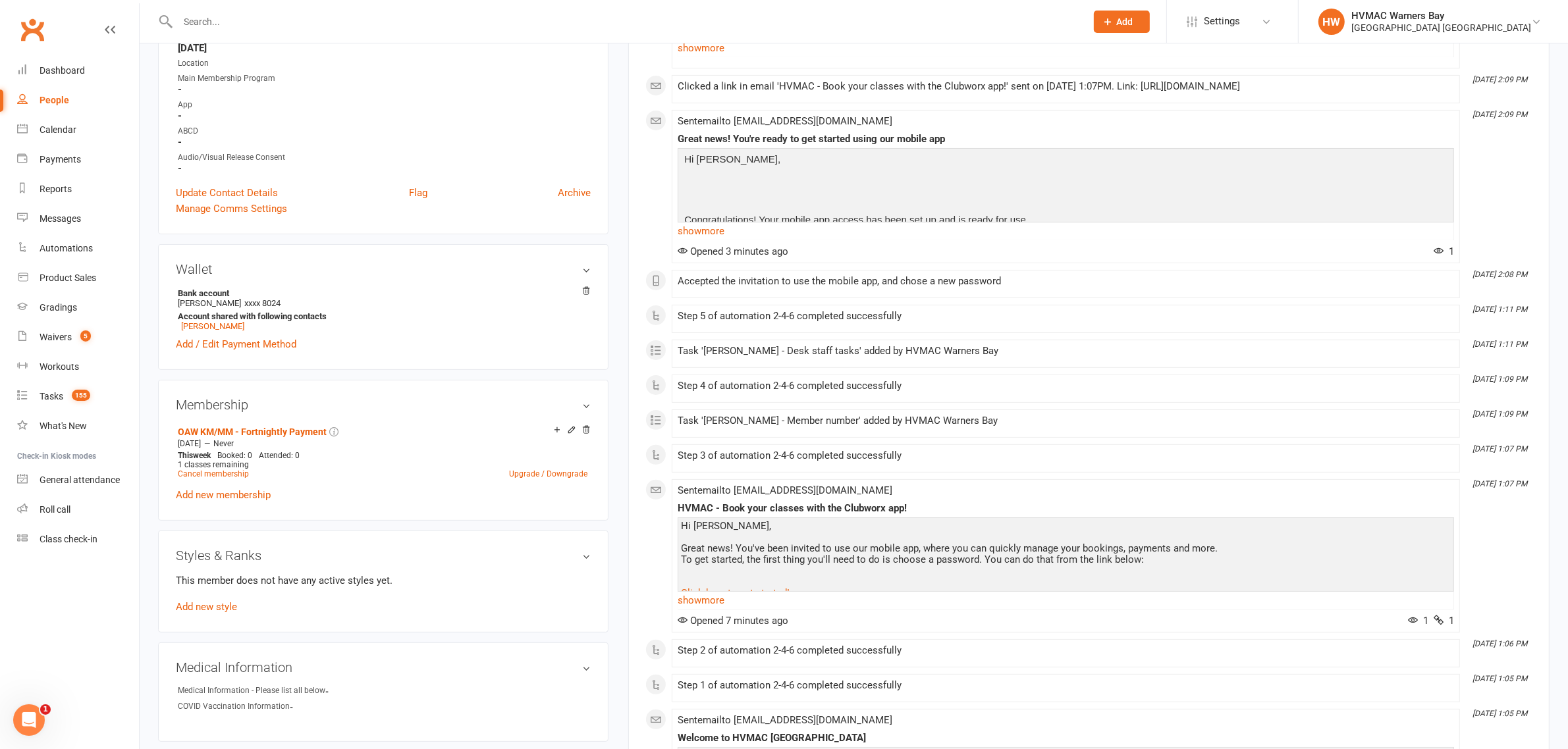
scroll to position [329, 0]
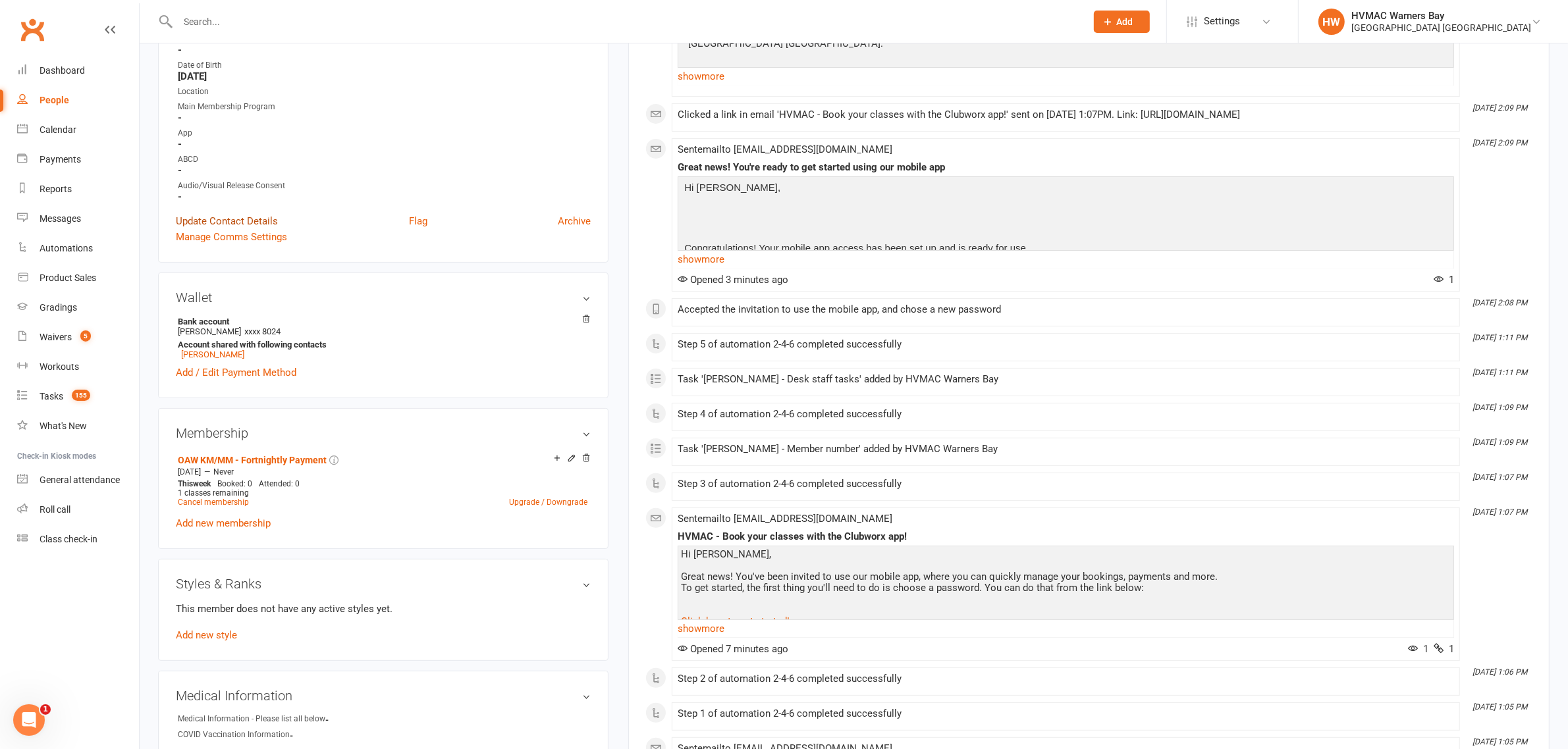
click at [211, 218] on link "Update Contact Details" at bounding box center [227, 221] width 102 height 15
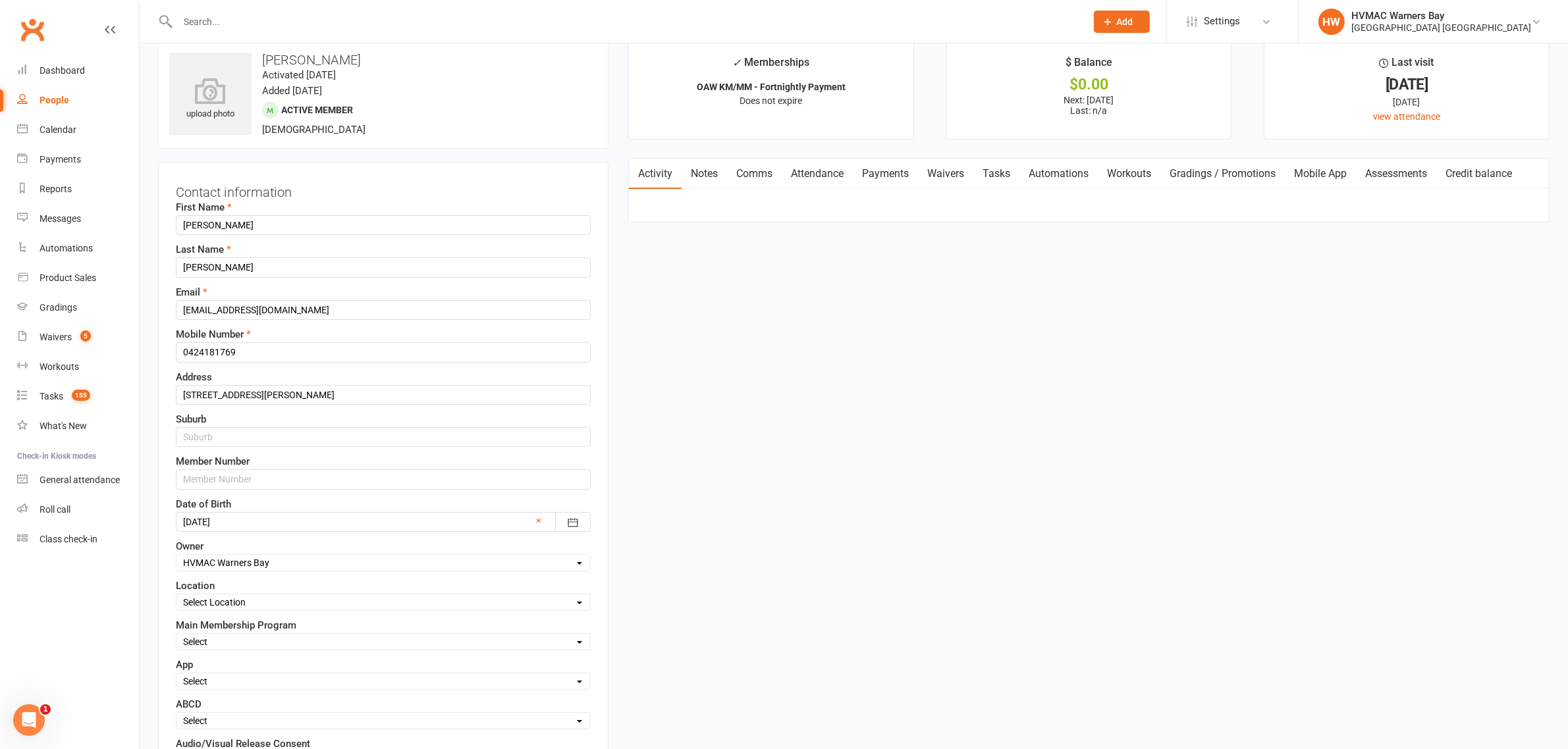
scroll to position [0, 0]
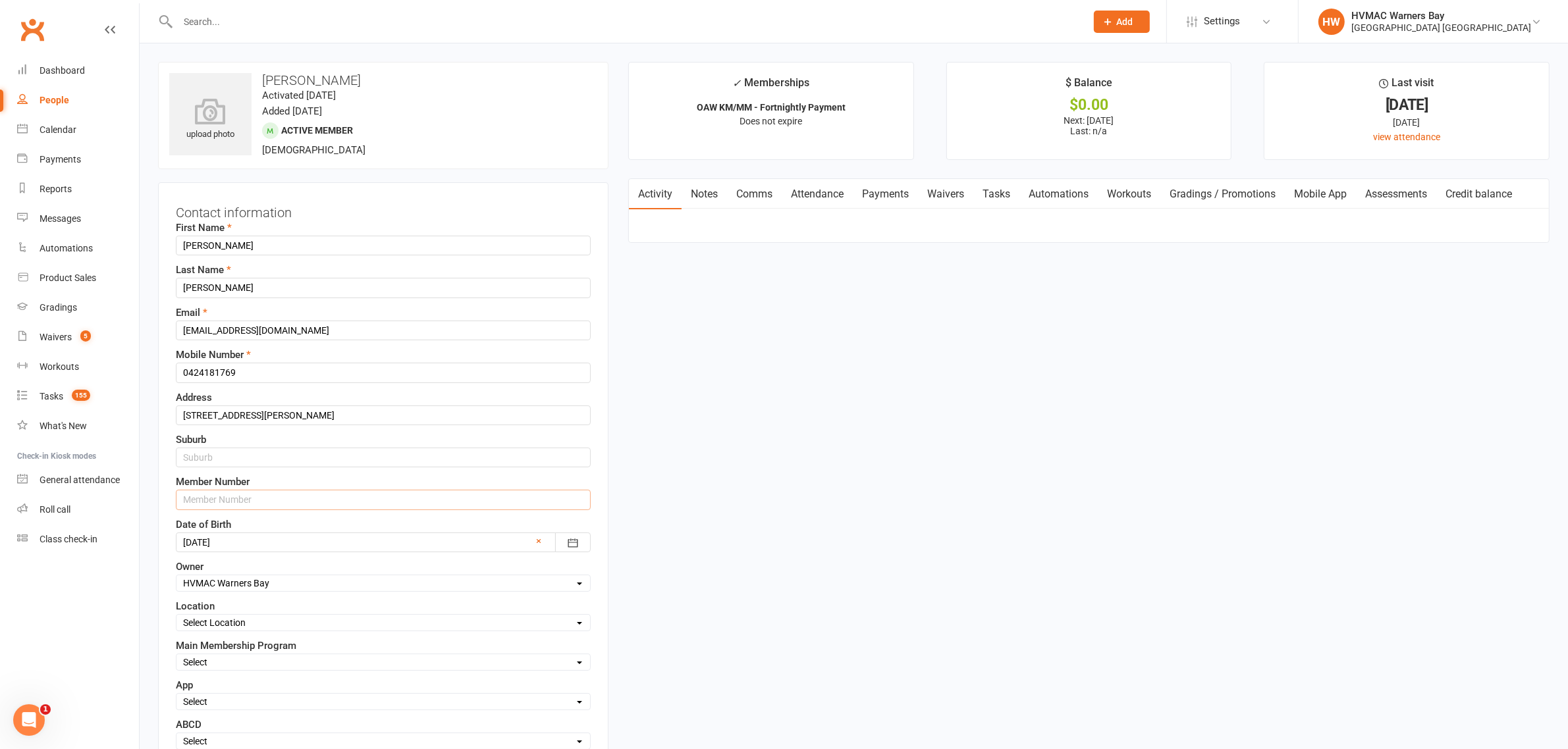
click at [206, 496] on input "text" at bounding box center [383, 500] width 415 height 20
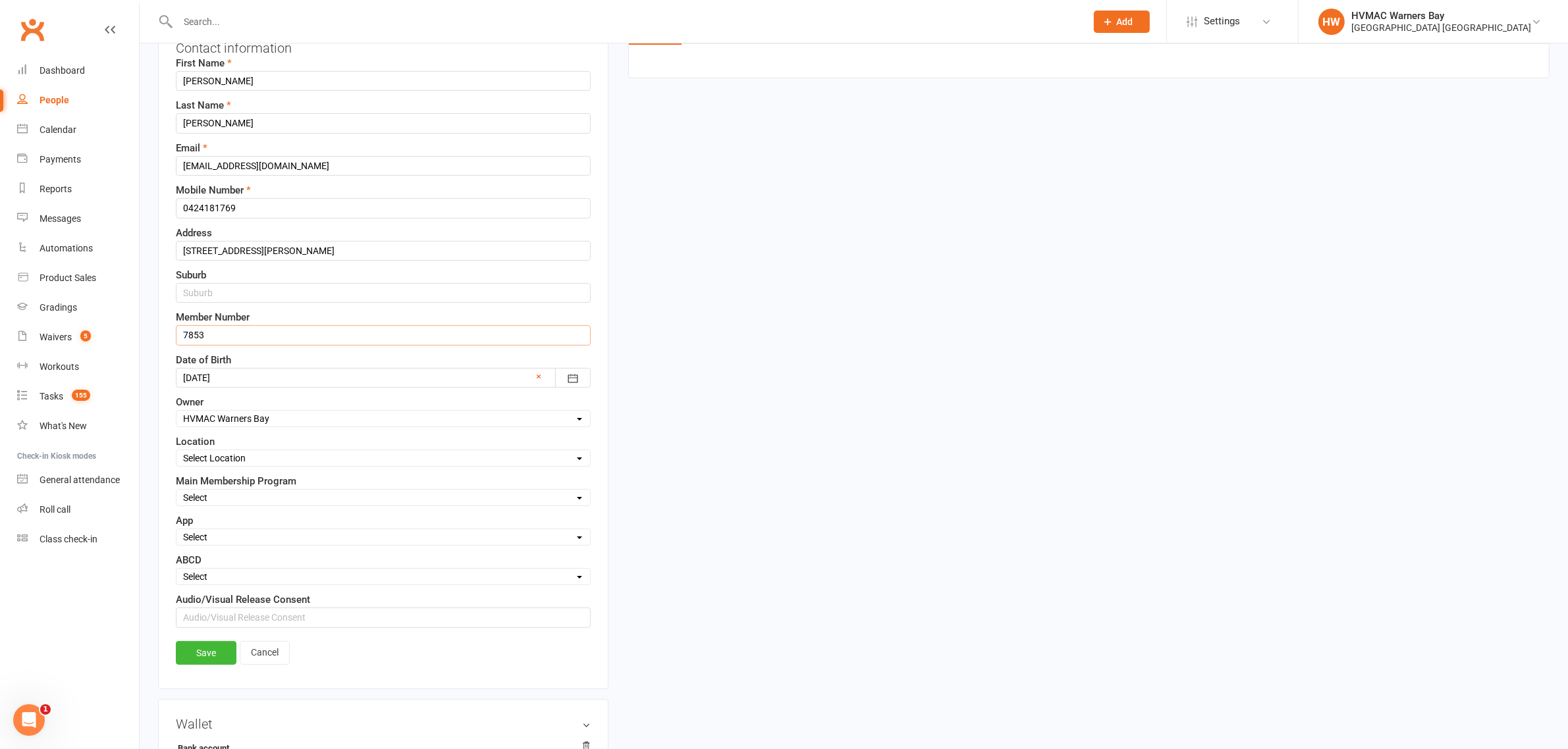
type input "7853"
click at [205, 496] on select "Select Minimites Dynamites Kindymites Dragons Adults Fight Fit BJJ Kobudo Kinde…" at bounding box center [383, 498] width 413 height 15
select select "Minimites"
click at [177, 494] on select "Select Minimites Dynamites Kindymites Dragons Adults Fight Fit BJJ Kobudo Kinde…" at bounding box center [383, 498] width 413 height 15
click at [207, 544] on select "Select Active Family Suspended Opt Out N/A" at bounding box center [383, 537] width 413 height 15
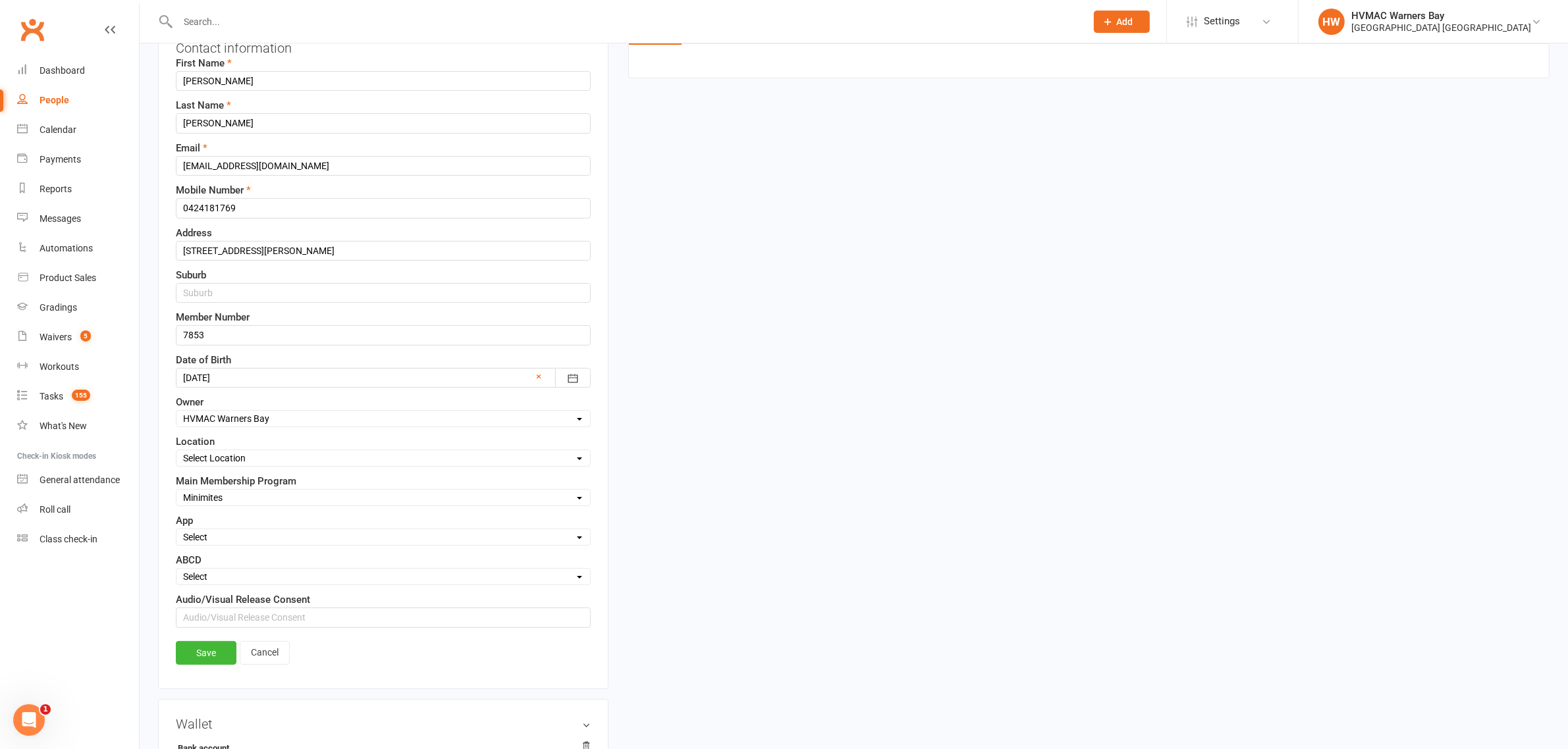
select select "Active"
click at [177, 534] on select "Select Active Family Suspended Opt Out N/A" at bounding box center [383, 537] width 413 height 15
click at [198, 646] on link "Save" at bounding box center [206, 653] width 60 height 24
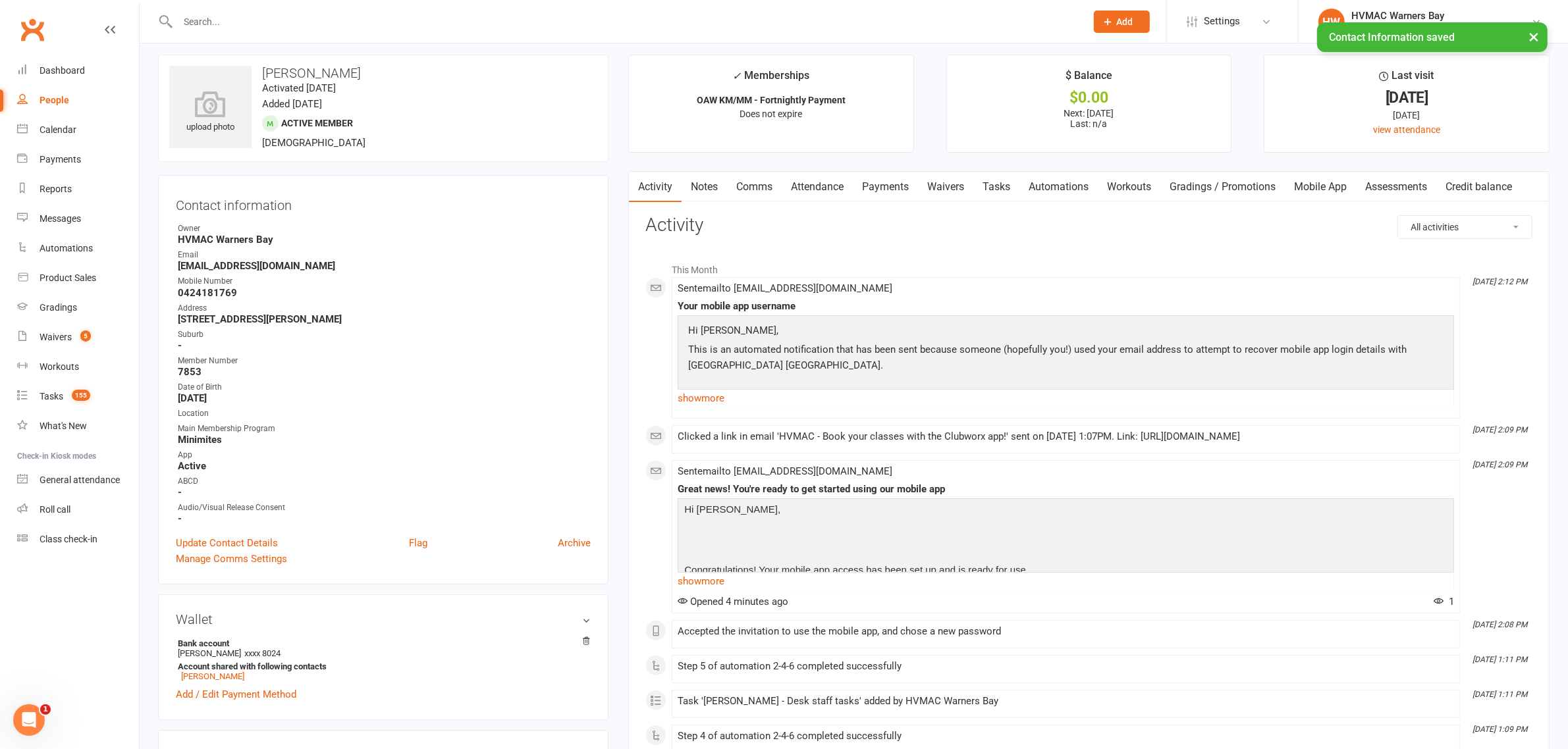
scroll to position [0, 0]
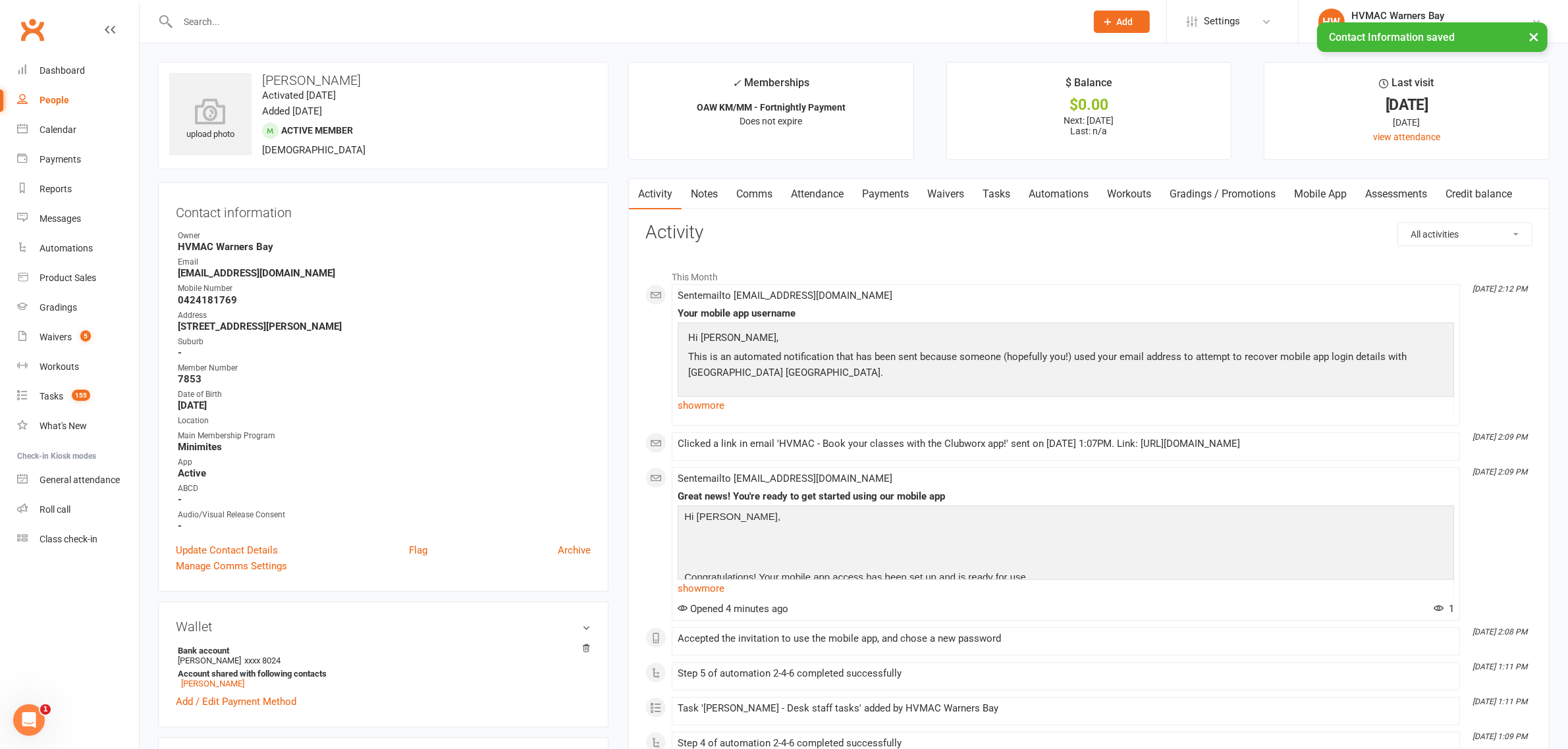
click at [1010, 188] on link "Tasks" at bounding box center [996, 194] width 46 height 30
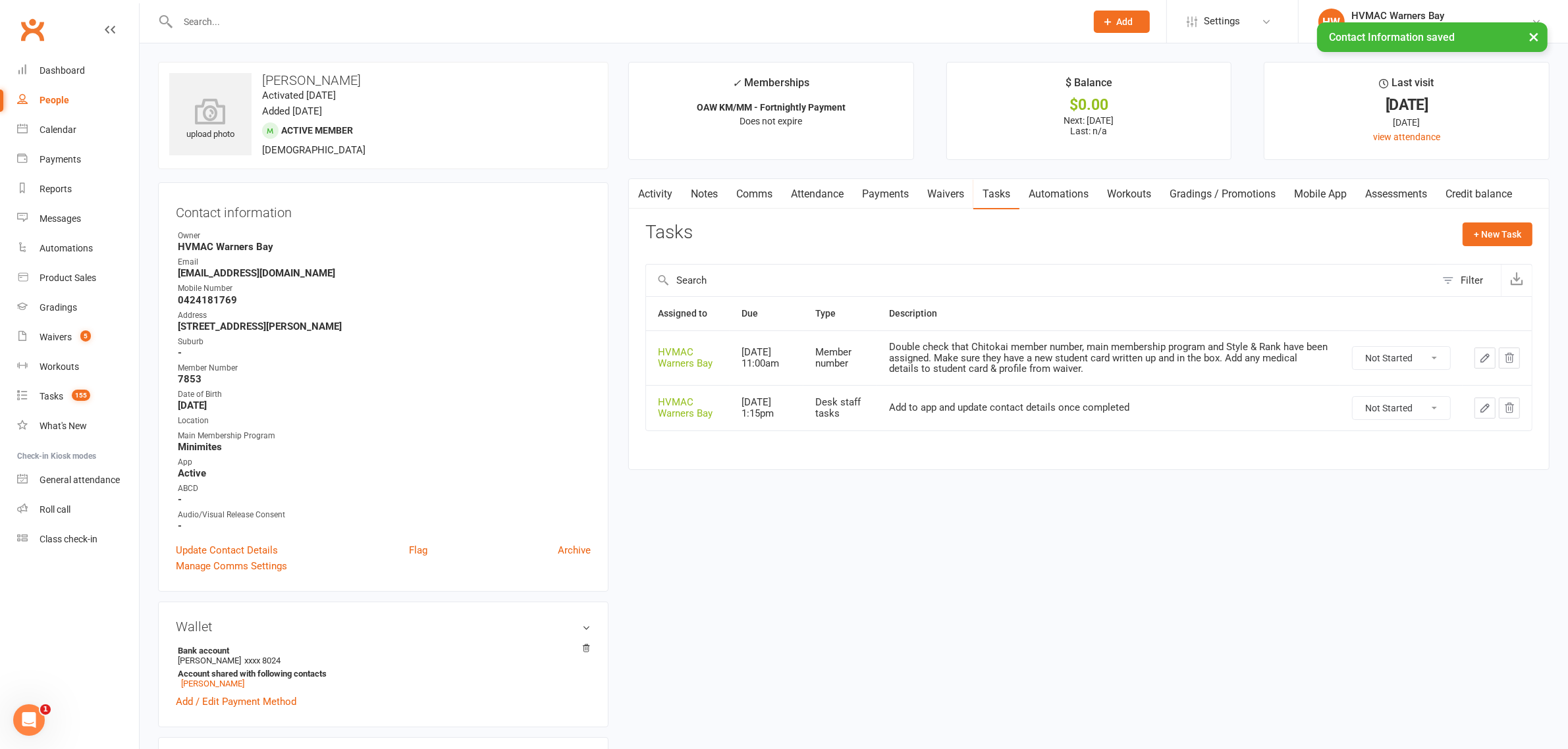
click at [1400, 400] on select "Not Started In Progress Waiting Complete" at bounding box center [1401, 408] width 98 height 22
click at [1352, 399] on select "Not Started In Progress Waiting Complete" at bounding box center [1401, 408] width 98 height 22
select select "unstarted"
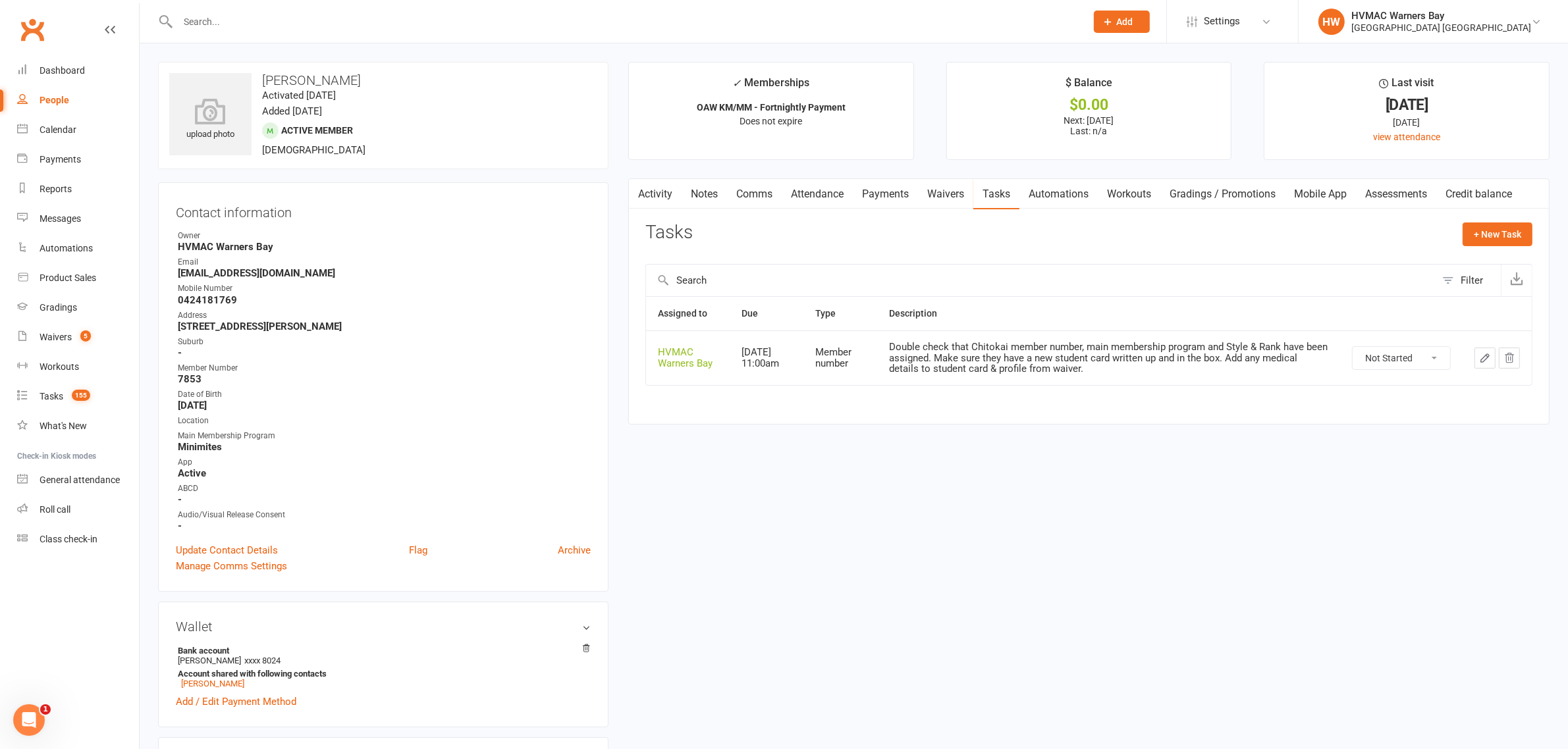
click at [203, 276] on strong "[EMAIL_ADDRESS][DOMAIN_NAME]" at bounding box center [384, 273] width 413 height 12
copy render-form-field "[EMAIL_ADDRESS][DOMAIN_NAME]"
click at [282, 441] on strong "Minimites" at bounding box center [384, 447] width 413 height 12
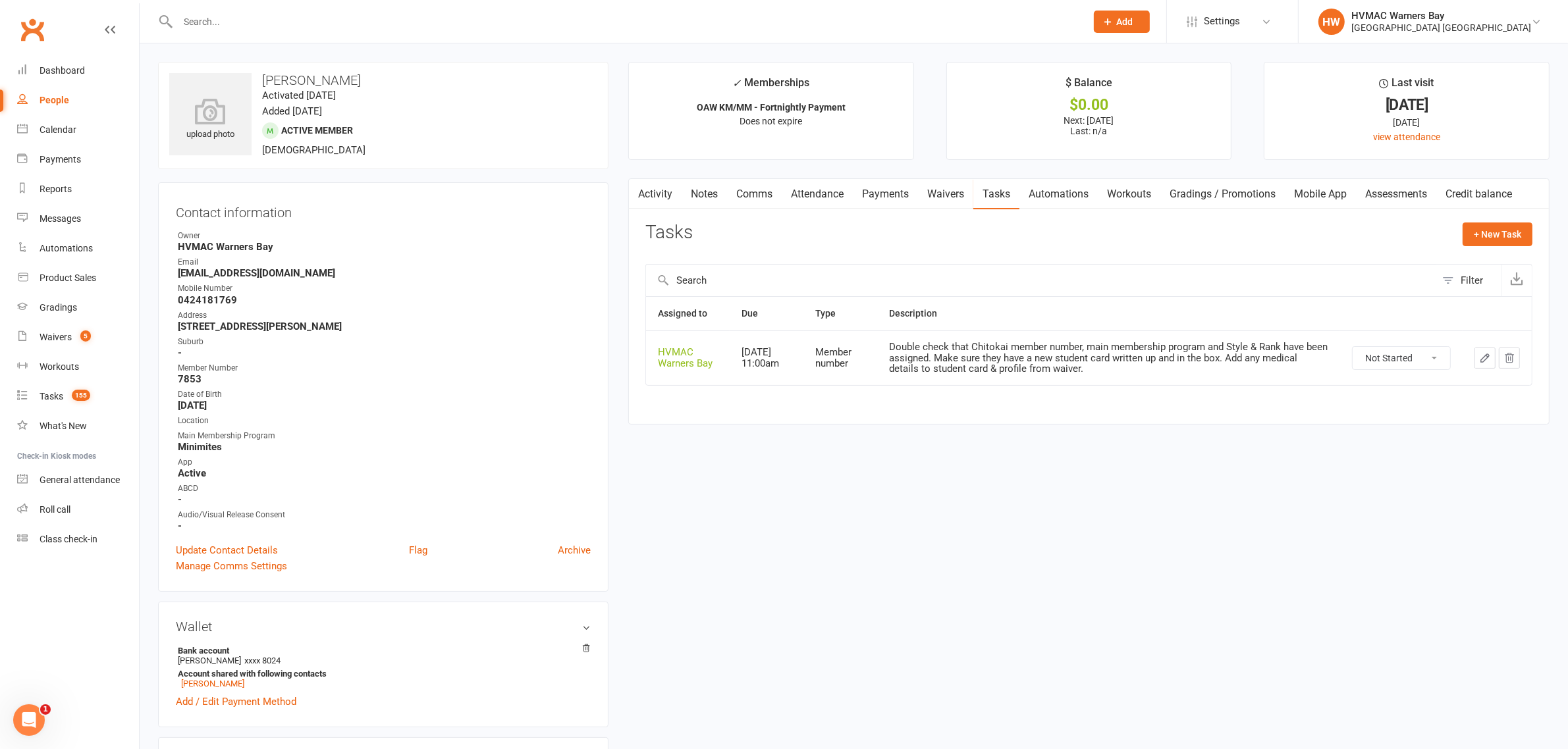
click at [936, 183] on link "Waivers" at bounding box center [945, 194] width 55 height 30
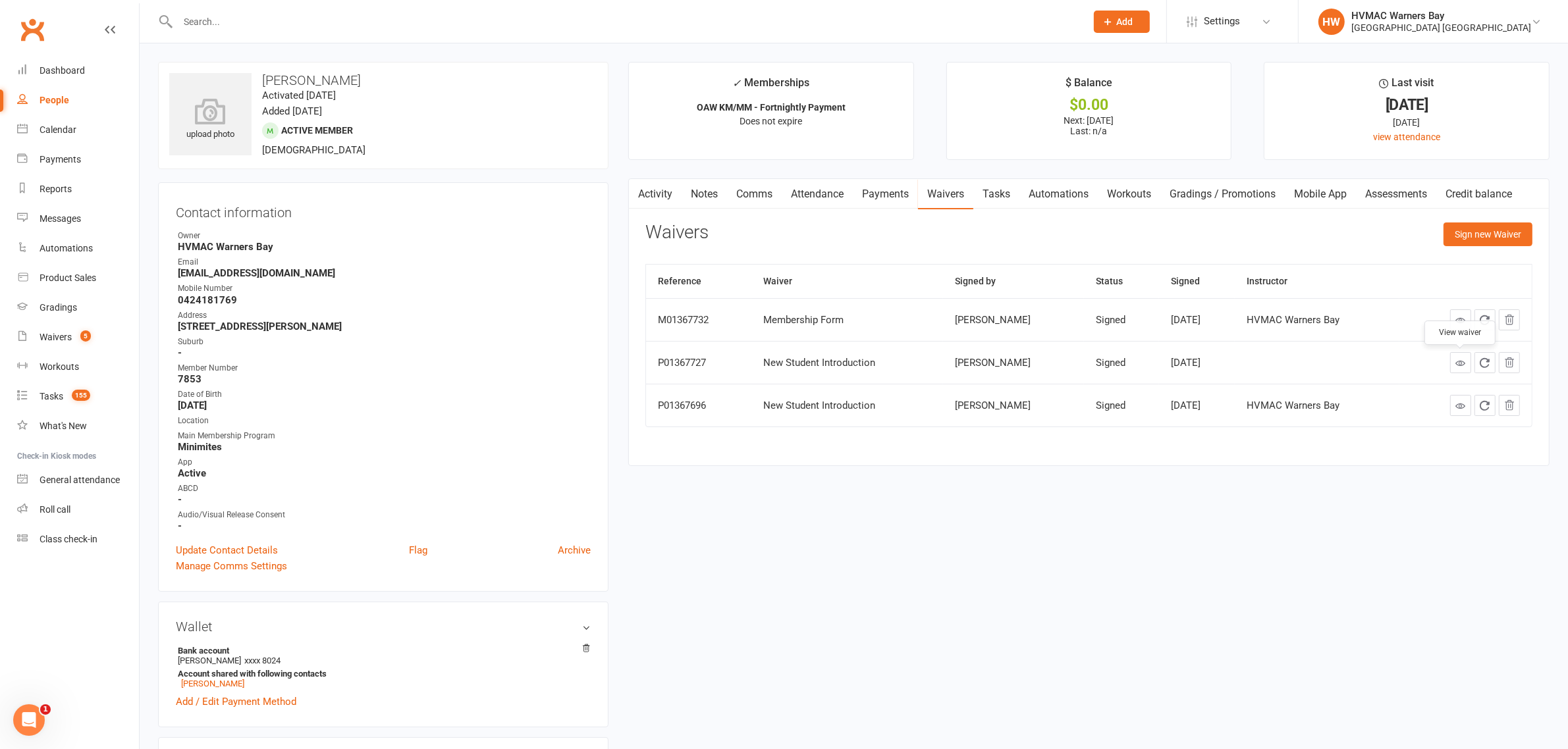
click at [1456, 368] on icon at bounding box center [1460, 363] width 10 height 10
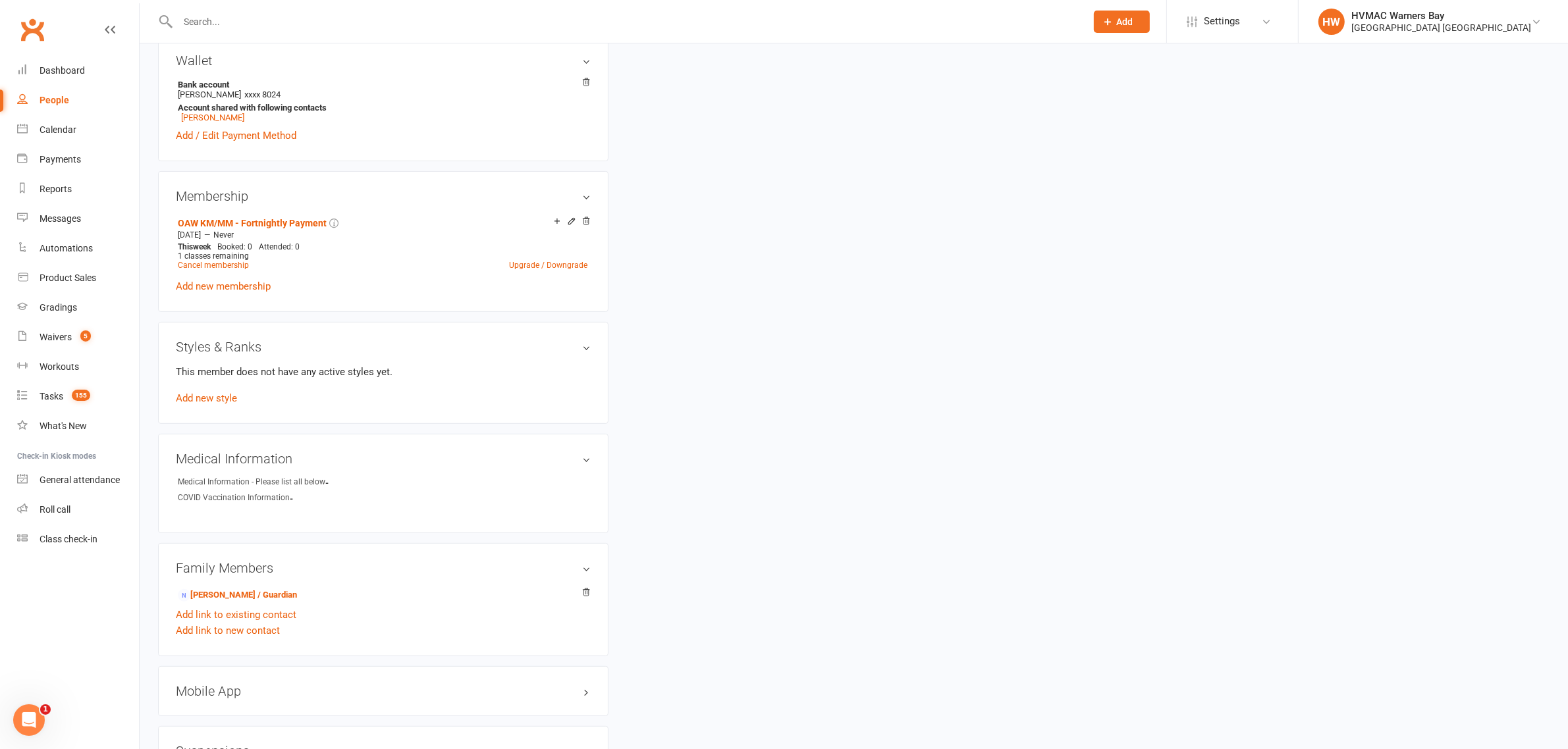
scroll to position [659, 0]
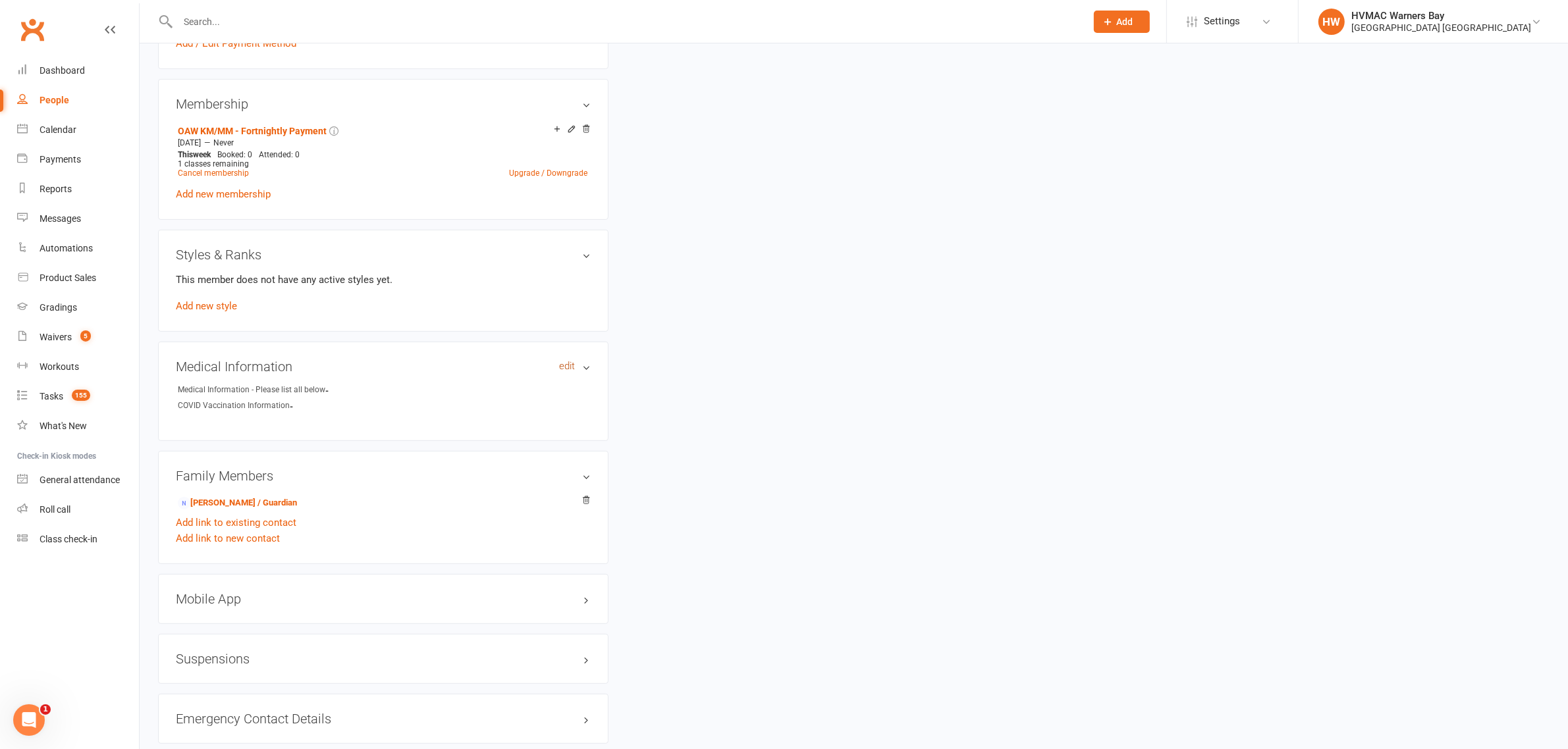
click at [567, 369] on link "edit" at bounding box center [566, 367] width 15 height 11
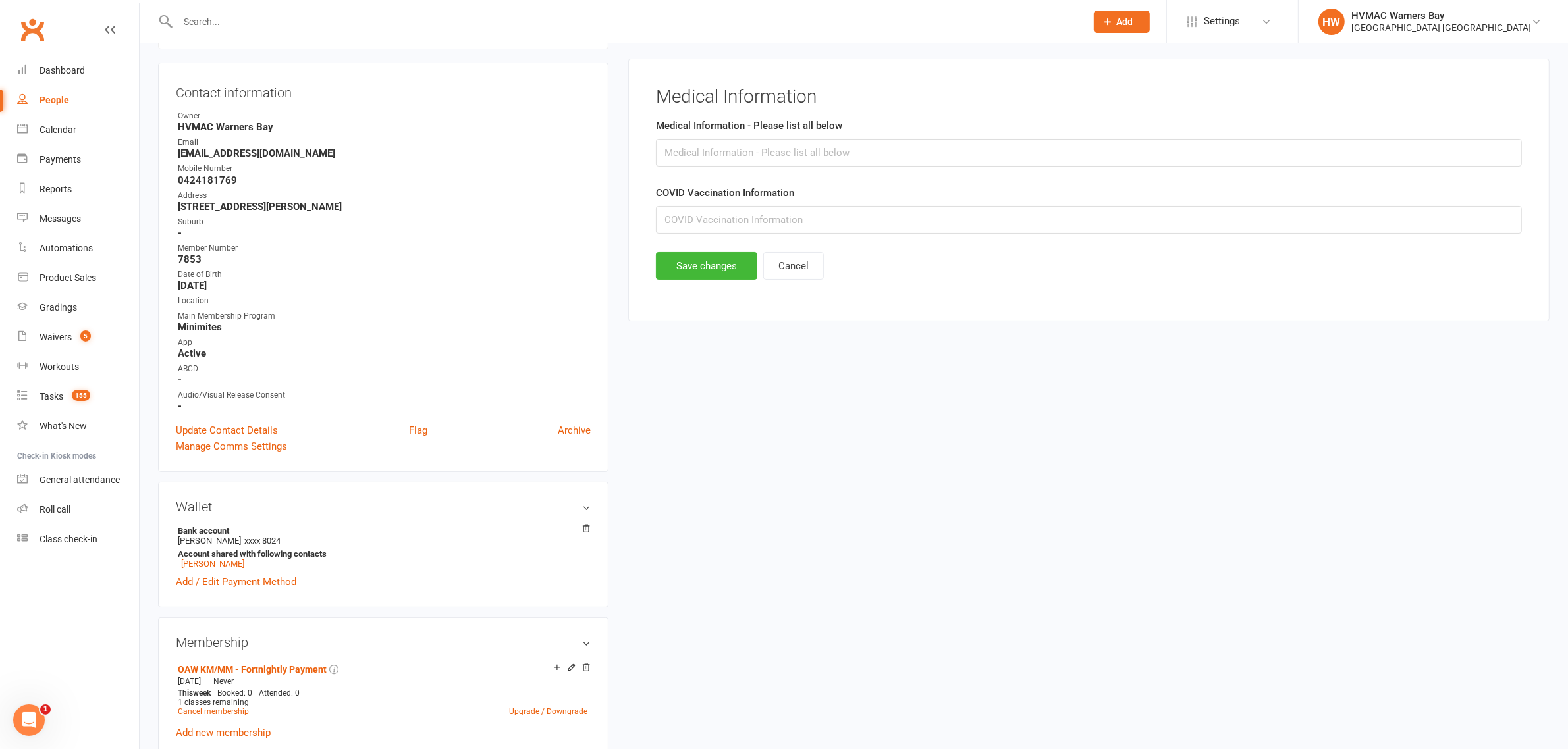
scroll to position [112, 0]
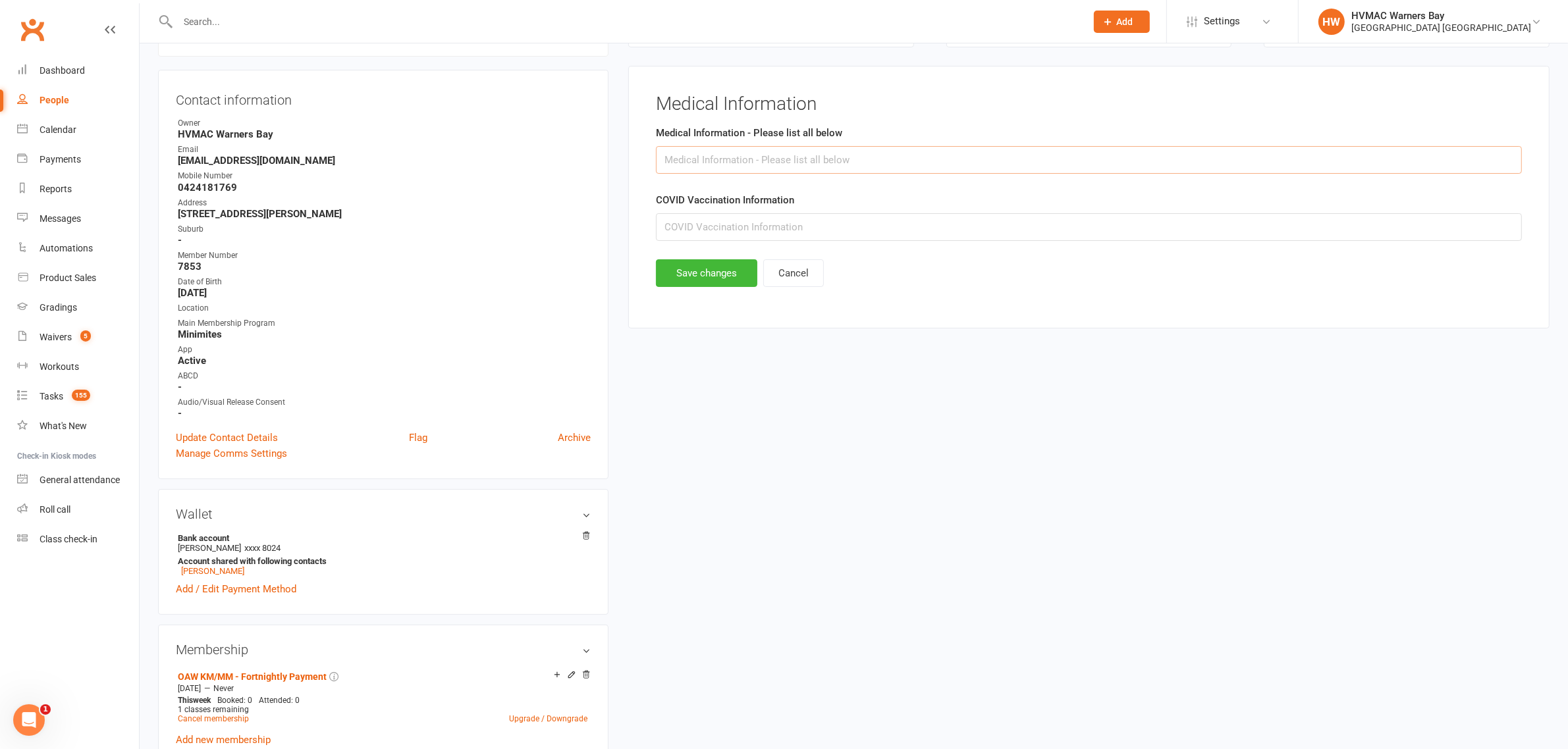
click at [708, 161] on input "text" at bounding box center [1089, 160] width 865 height 28
type input "N/A"
click at [704, 271] on button "Save changes" at bounding box center [707, 273] width 101 height 28
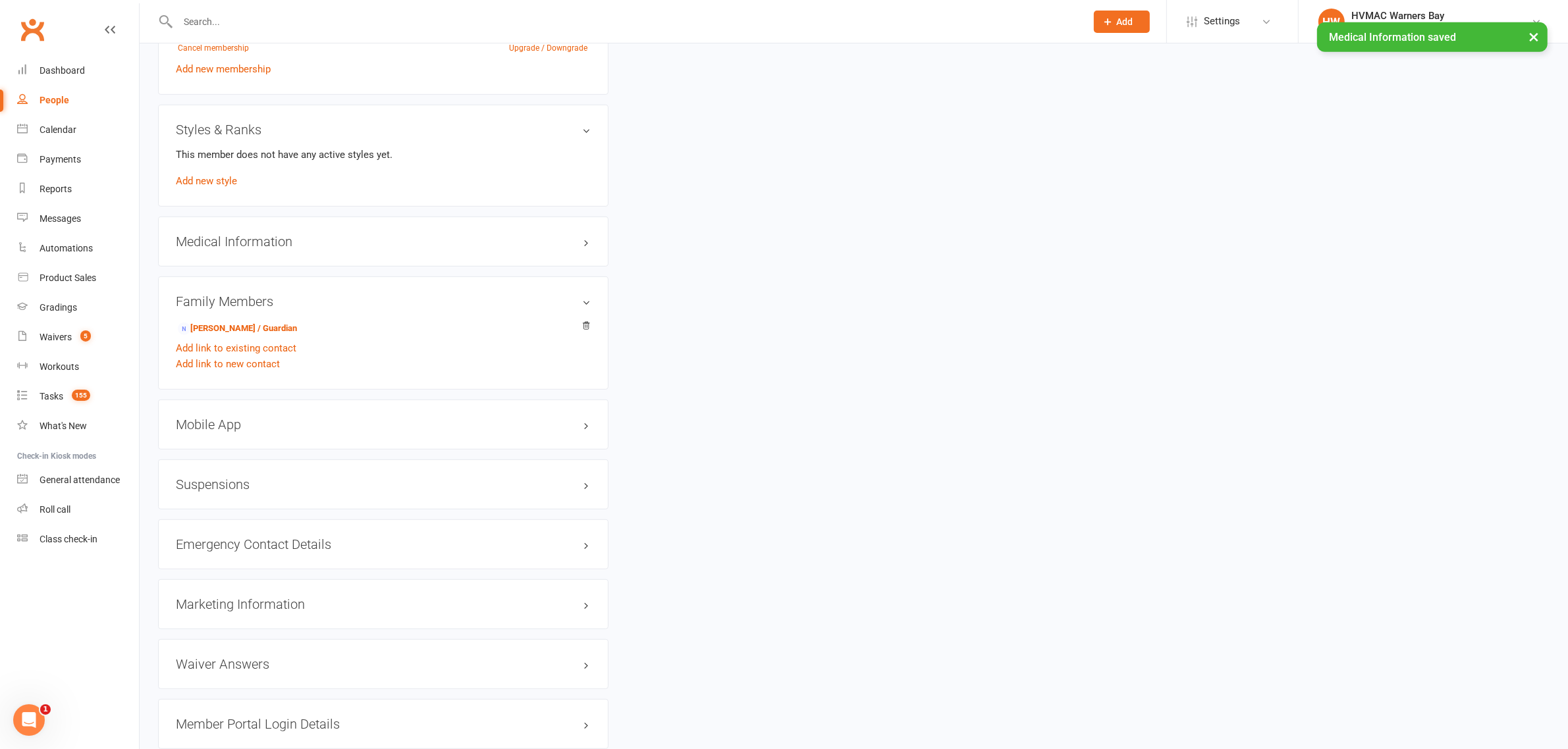
scroll to position [689, 0]
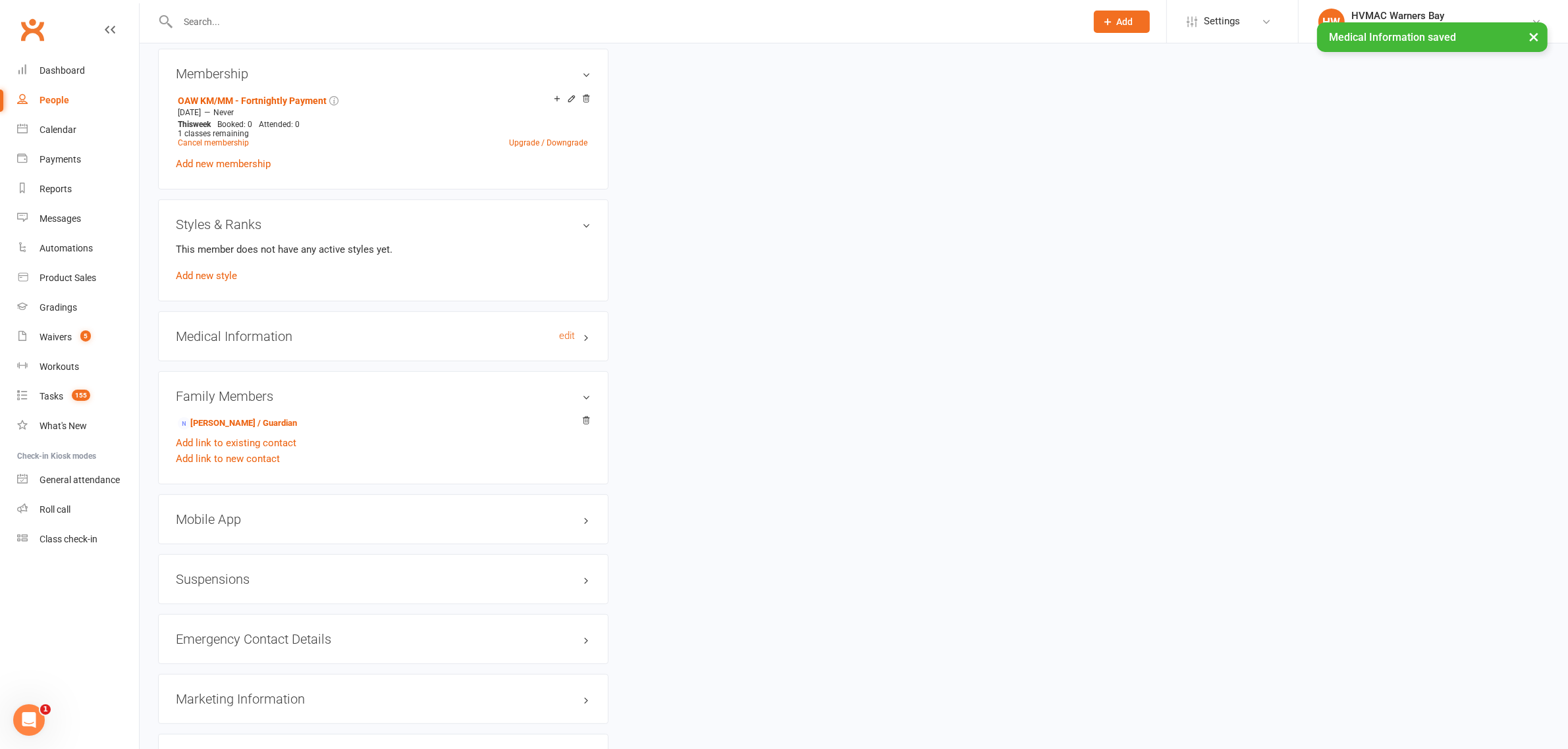
click at [588, 341] on h3 "Medical Information edit" at bounding box center [383, 337] width 415 height 15
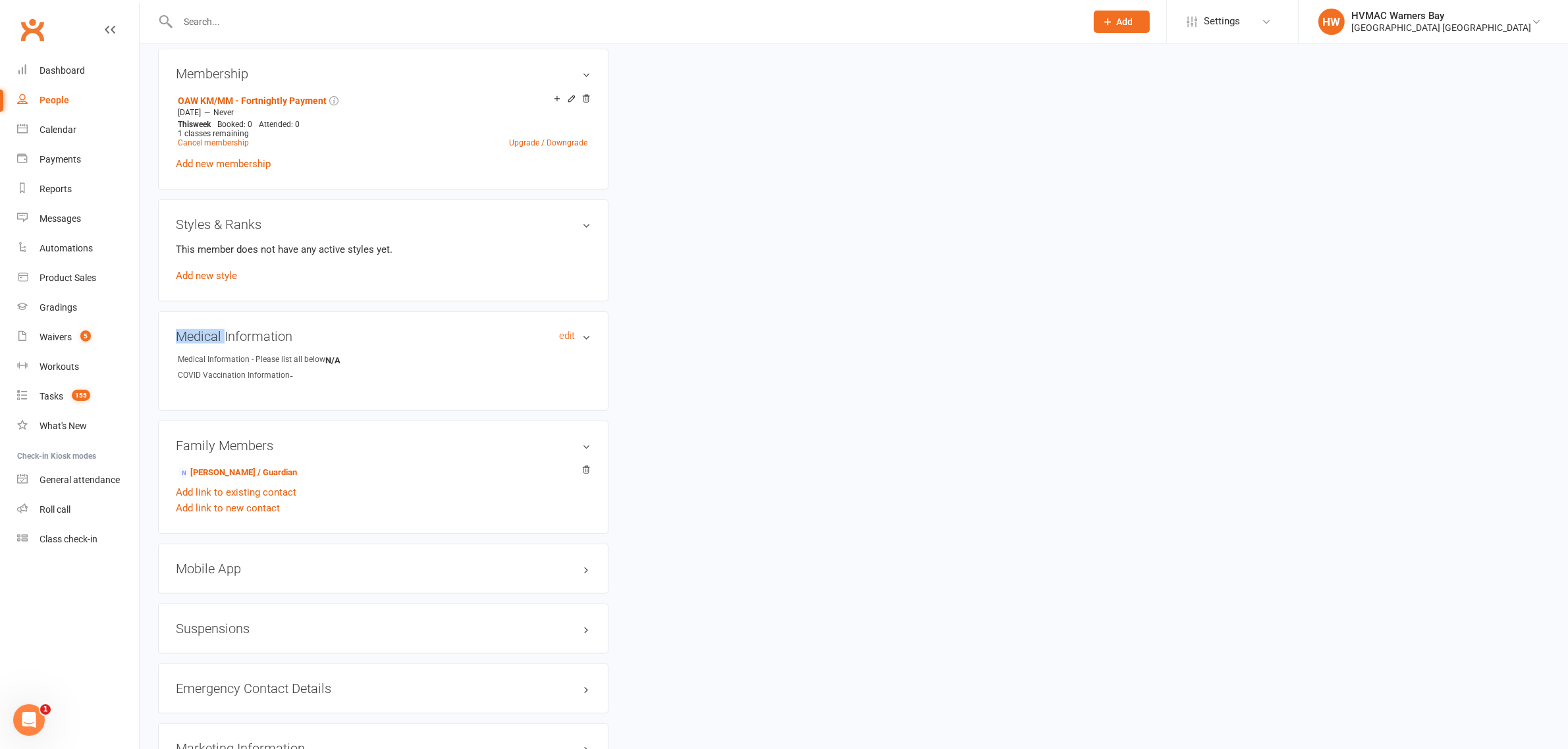
click at [588, 341] on h3 "Medical Information edit" at bounding box center [383, 337] width 415 height 15
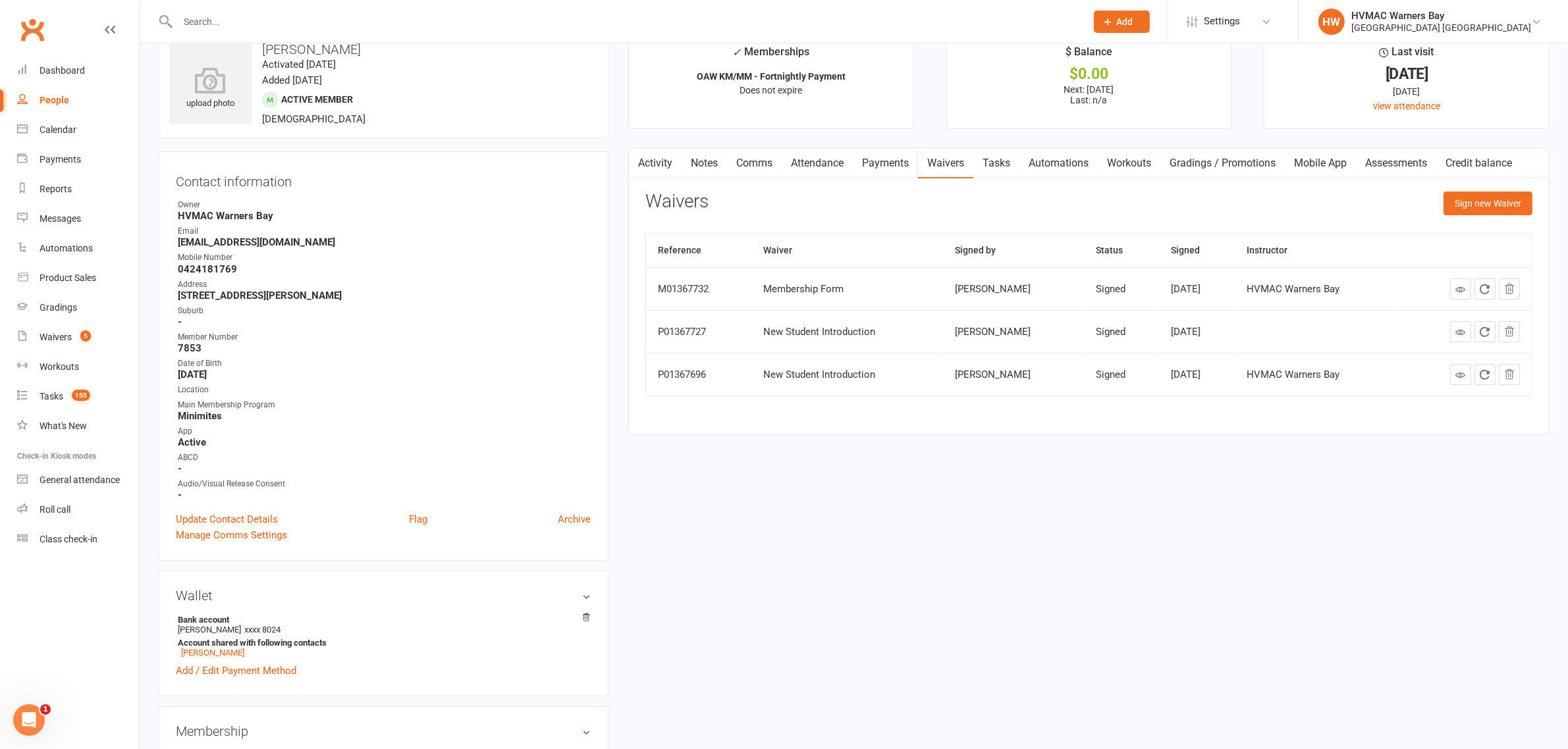
scroll to position [30, 0]
click at [643, 348] on div "Activity Notes Comms Attendance Payments Waivers Tasks Automations Workouts Gra…" at bounding box center [1089, 292] width 921 height 288
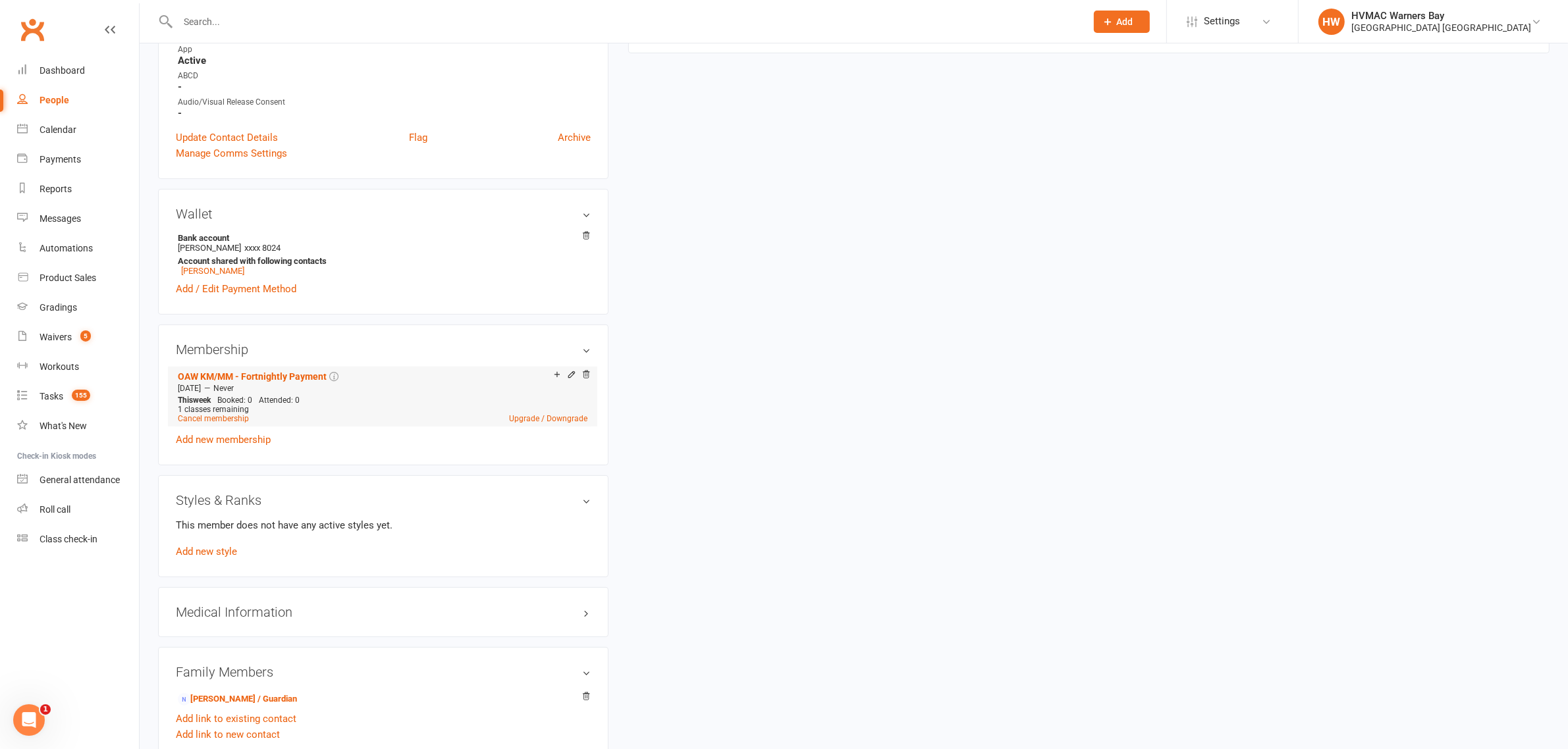
scroll to position [442, 0]
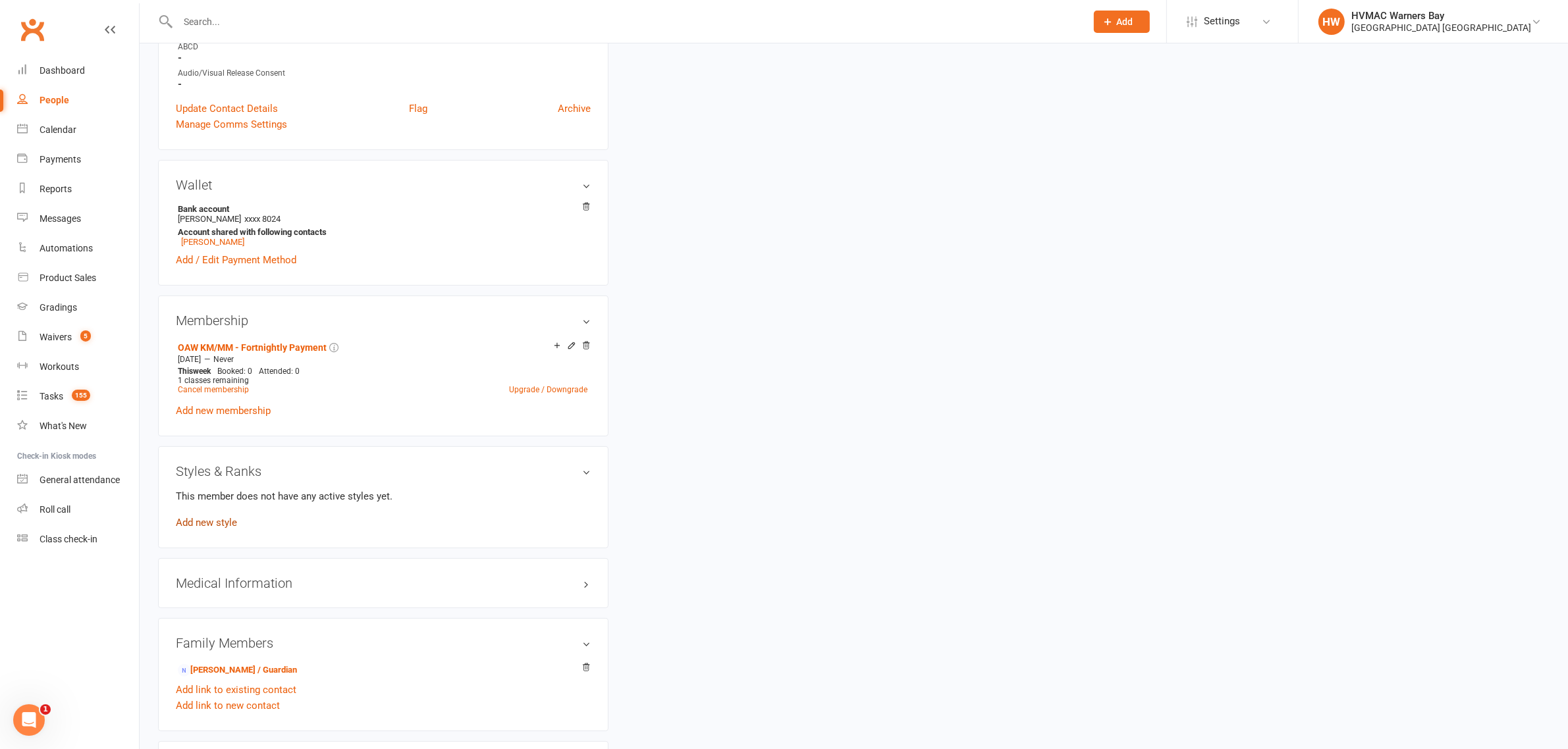
click at [203, 524] on link "Add new style" at bounding box center [206, 522] width 61 height 12
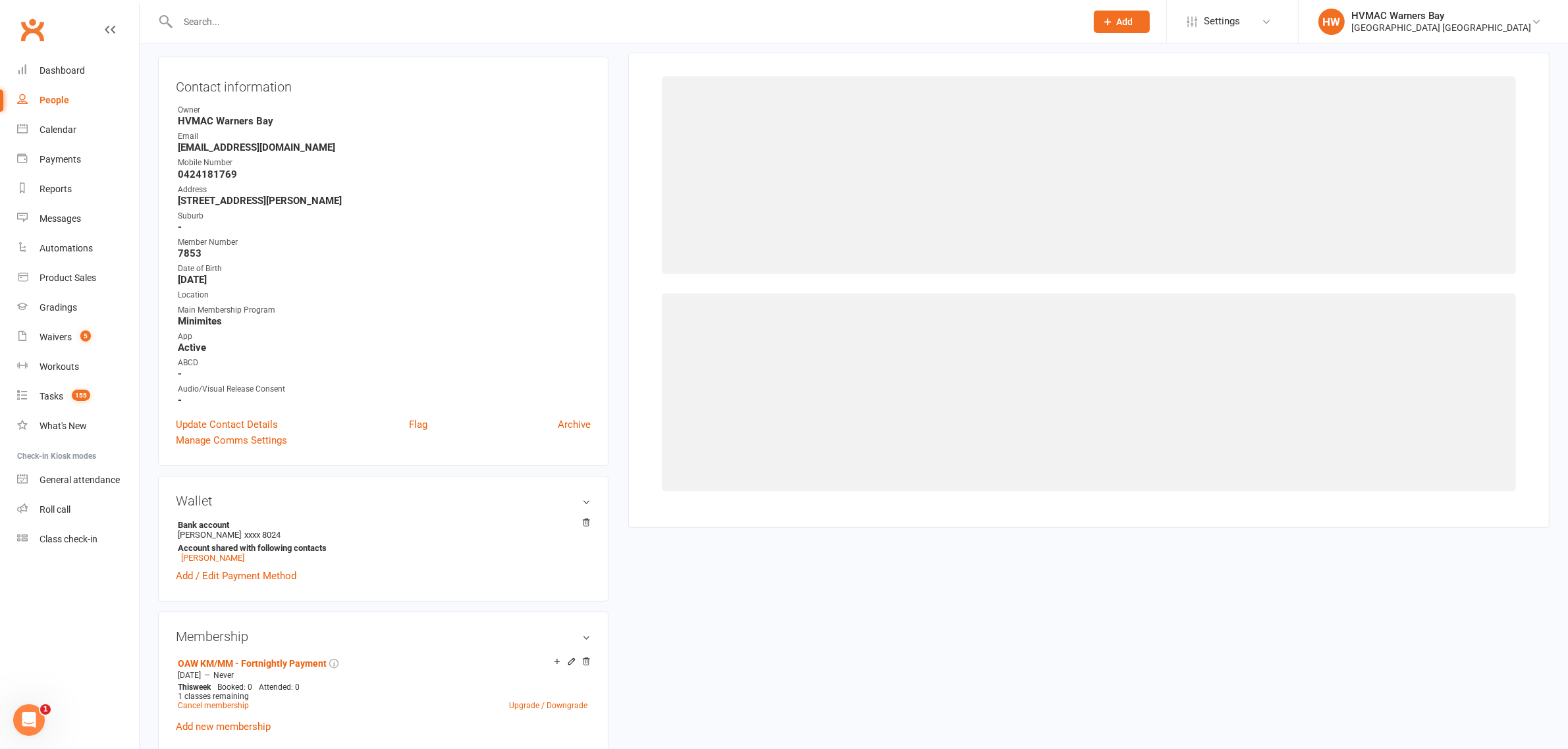
scroll to position [112, 0]
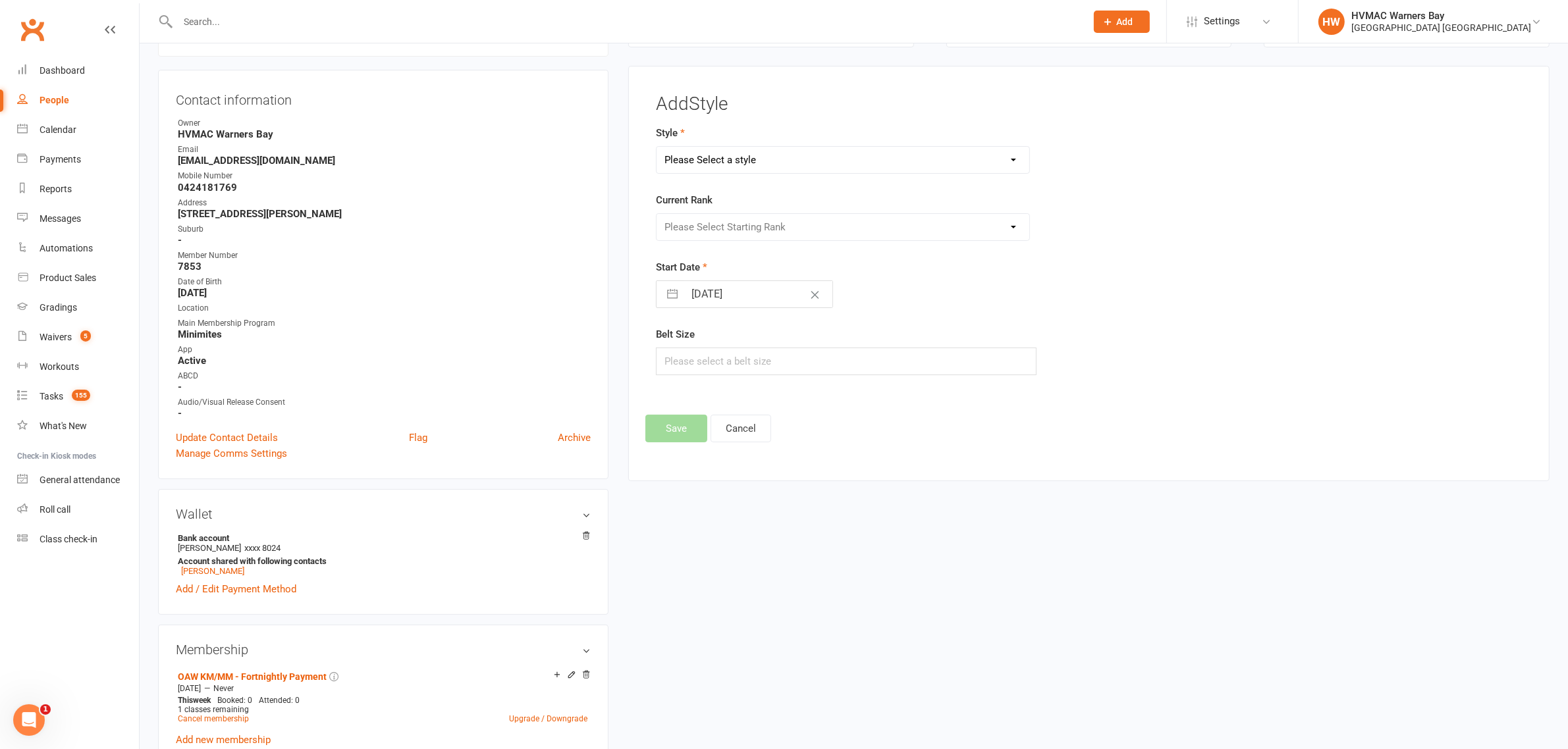
click at [767, 166] on select "Please Select a style Brazilian Jiu Jitsu Dragons & Adults Dynamites Fight Fit …" at bounding box center [842, 160] width 372 height 26
select select "1718"
click at [656, 147] on select "Please Select a style Brazilian Jiu Jitsu Dragons & Adults Dynamites Fight Fit …" at bounding box center [842, 160] width 372 height 26
click at [699, 221] on select "Please Select Starting Rank White Yellow [PERSON_NAME] Blue Brown Black" at bounding box center [842, 227] width 372 height 26
select select "16761"
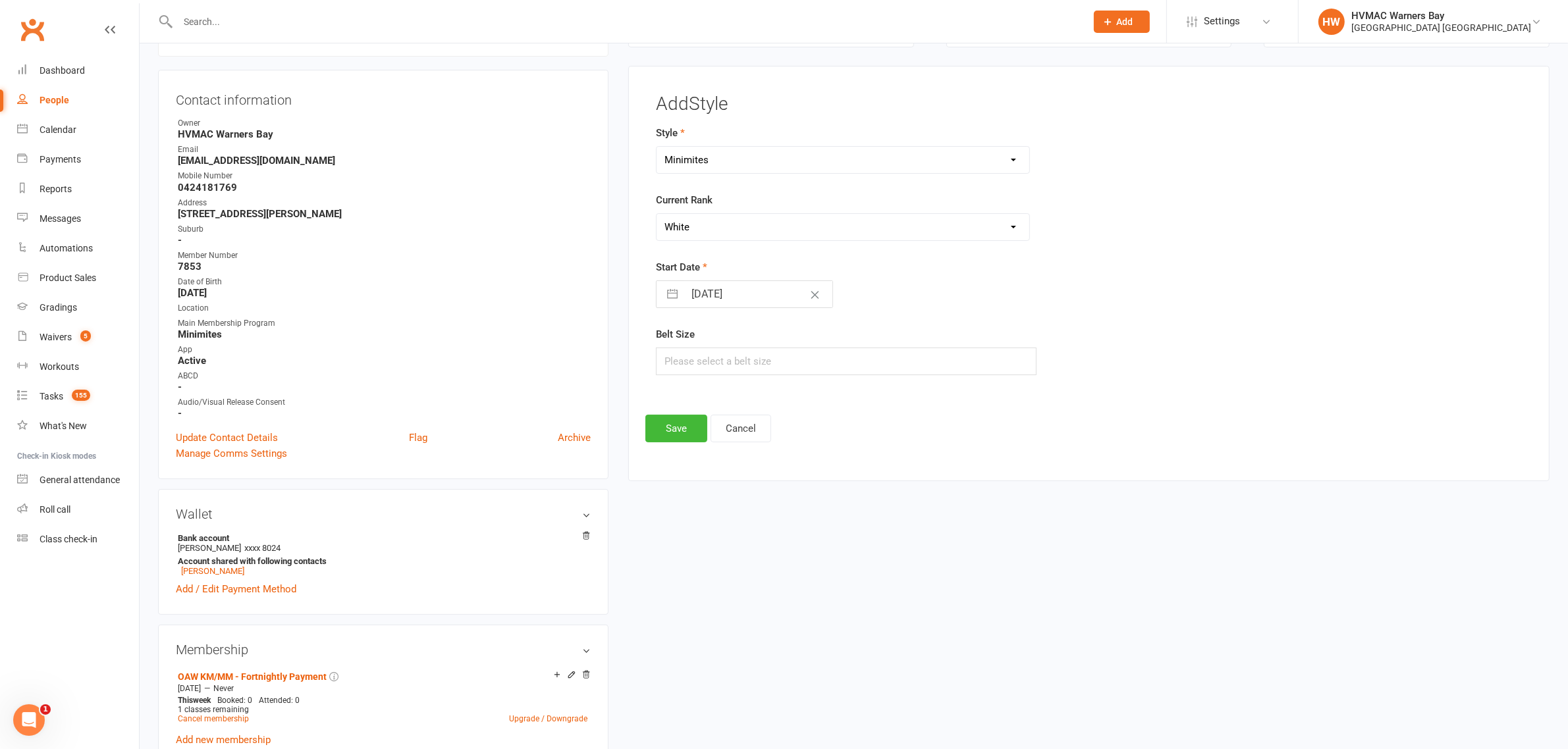
click at [656, 214] on select "Please Select Starting Rank White Yellow Red Green Blue Brown Black" at bounding box center [842, 227] width 372 height 26
click at [694, 297] on input "14 Oct 2025" at bounding box center [758, 294] width 148 height 26
select select "8"
select select "2025"
select select "9"
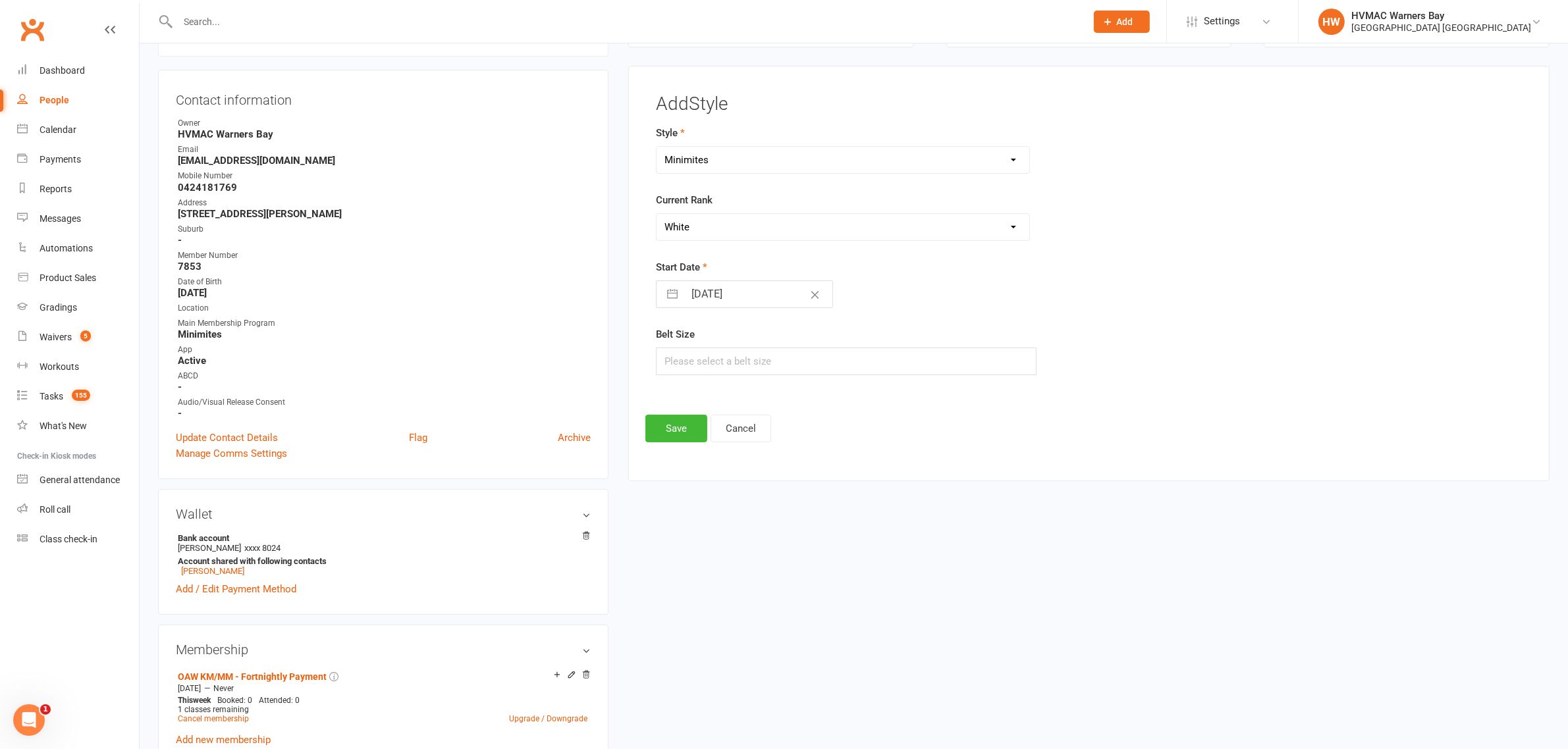
select select "2025"
select select "10"
select select "2025"
click at [833, 418] on td "11" at bounding box center [838, 419] width 26 height 25
type input "11 Oct 2025"
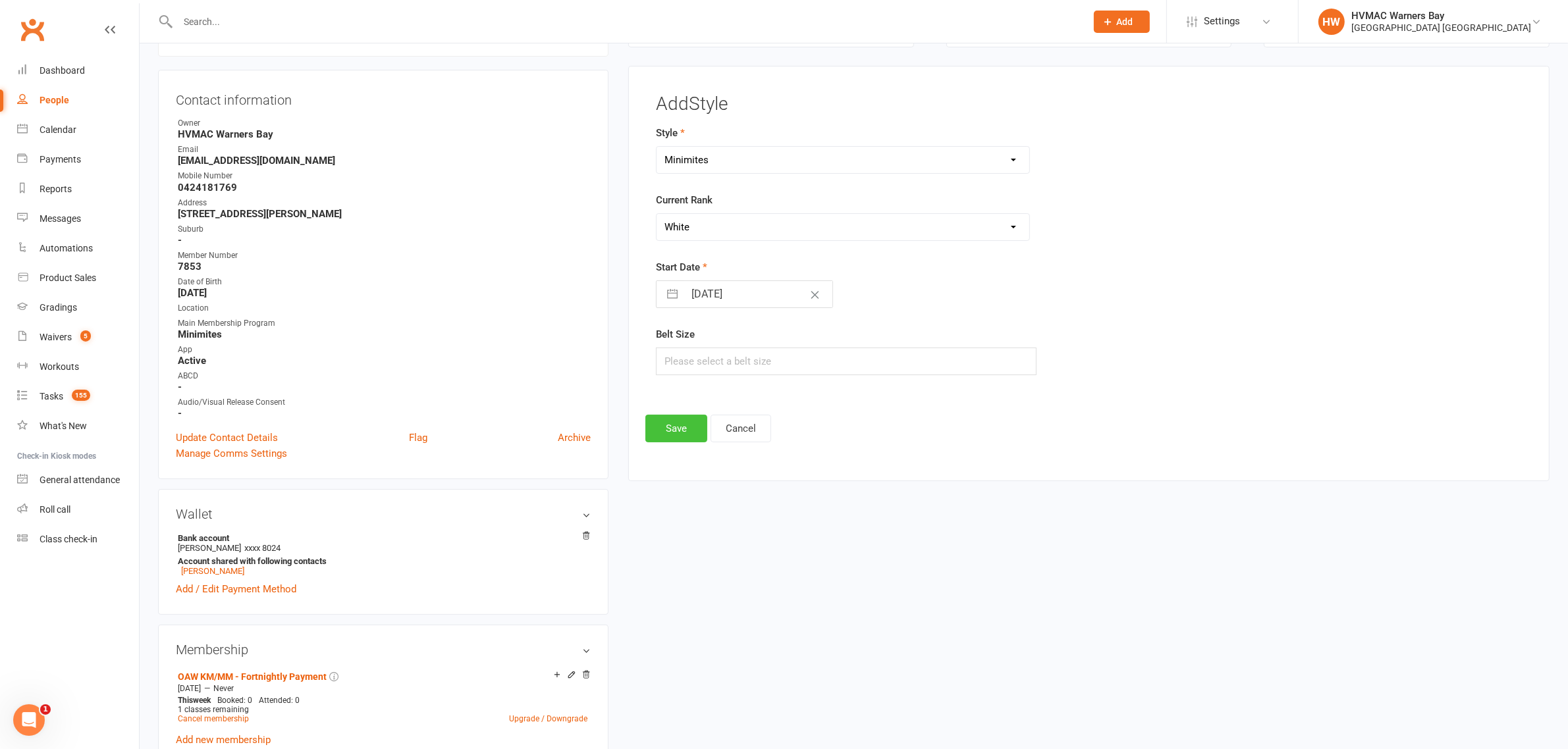
click at [674, 425] on button "Save" at bounding box center [676, 429] width 62 height 28
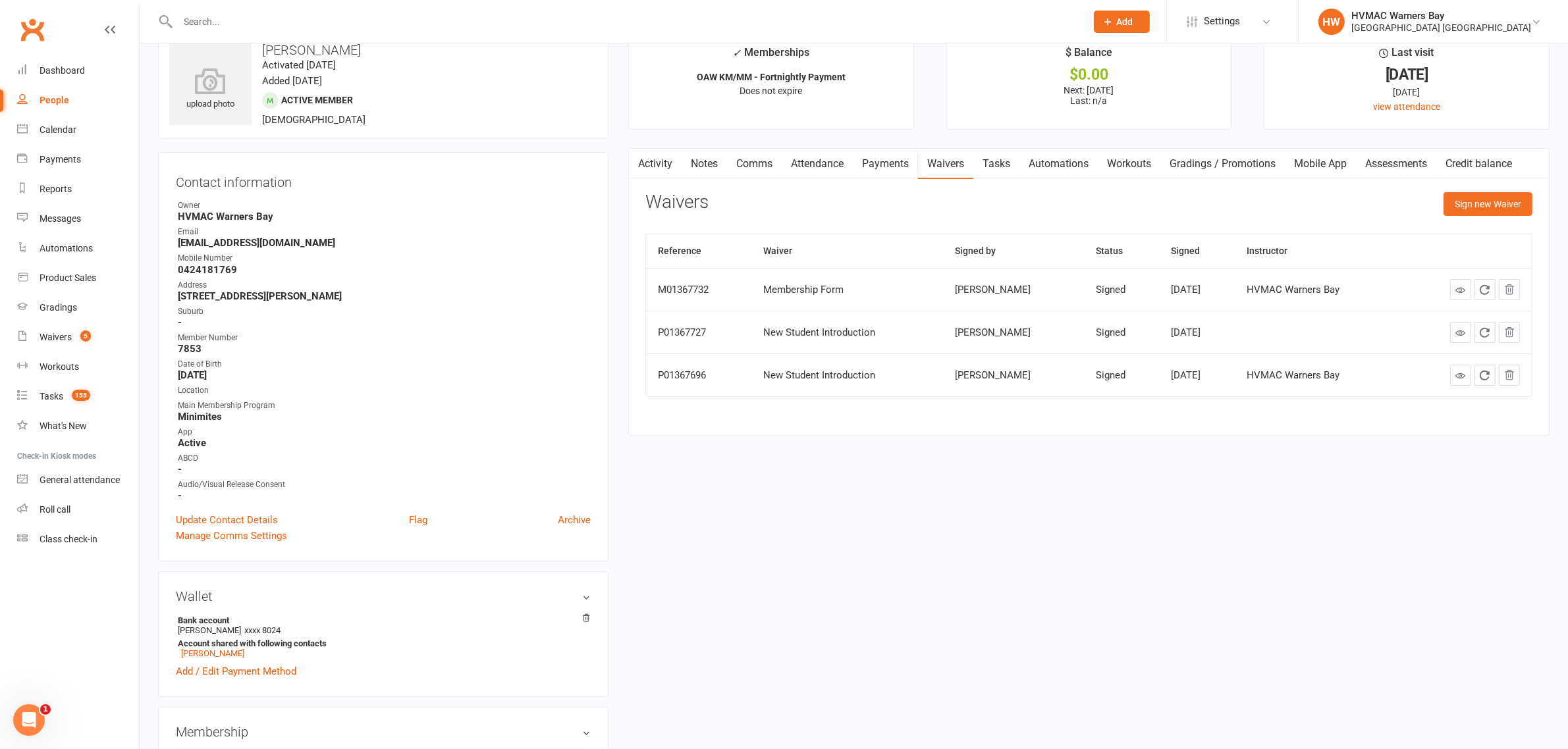
scroll to position [0, 0]
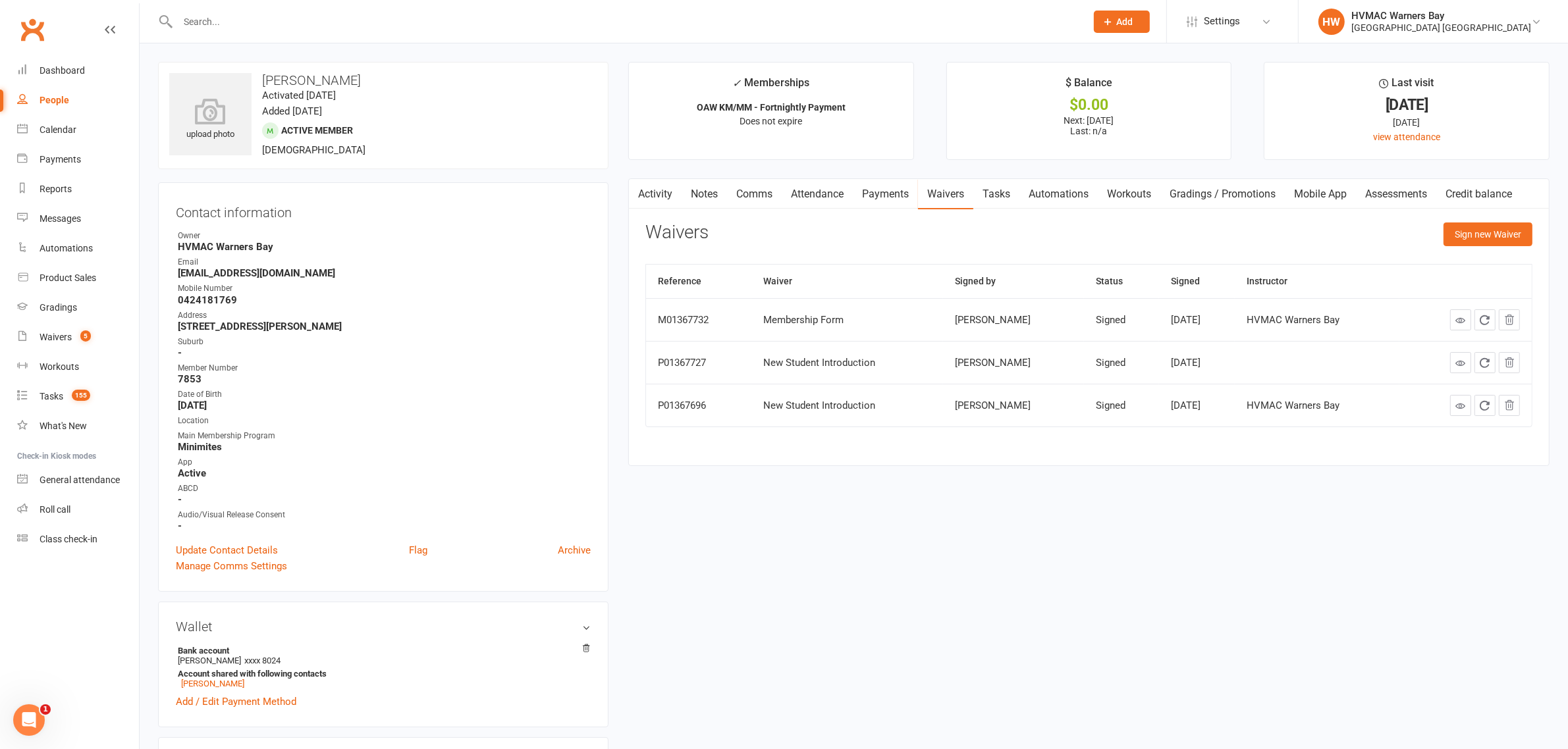
click at [242, 31] on div at bounding box center [617, 21] width 918 height 43
click at [232, 24] on input "text" at bounding box center [625, 21] width 903 height 19
type input "l"
click at [985, 191] on link "Tasks" at bounding box center [996, 194] width 46 height 30
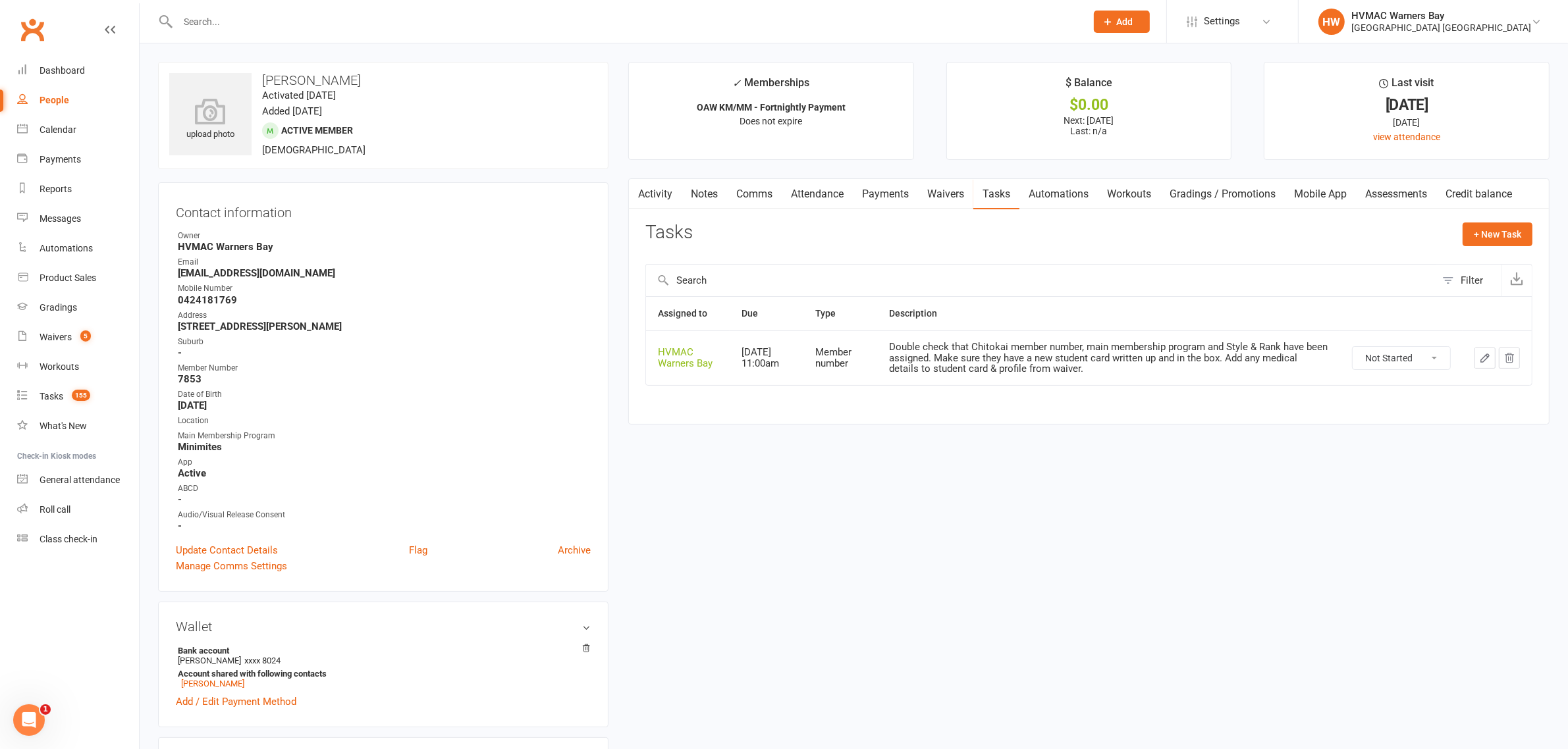
click at [1397, 362] on select "Not Started In Progress Waiting Complete" at bounding box center [1401, 358] width 98 height 22
click at [1352, 348] on select "Not Started In Progress Waiting Complete" at bounding box center [1401, 358] width 98 height 22
select select "unstarted"
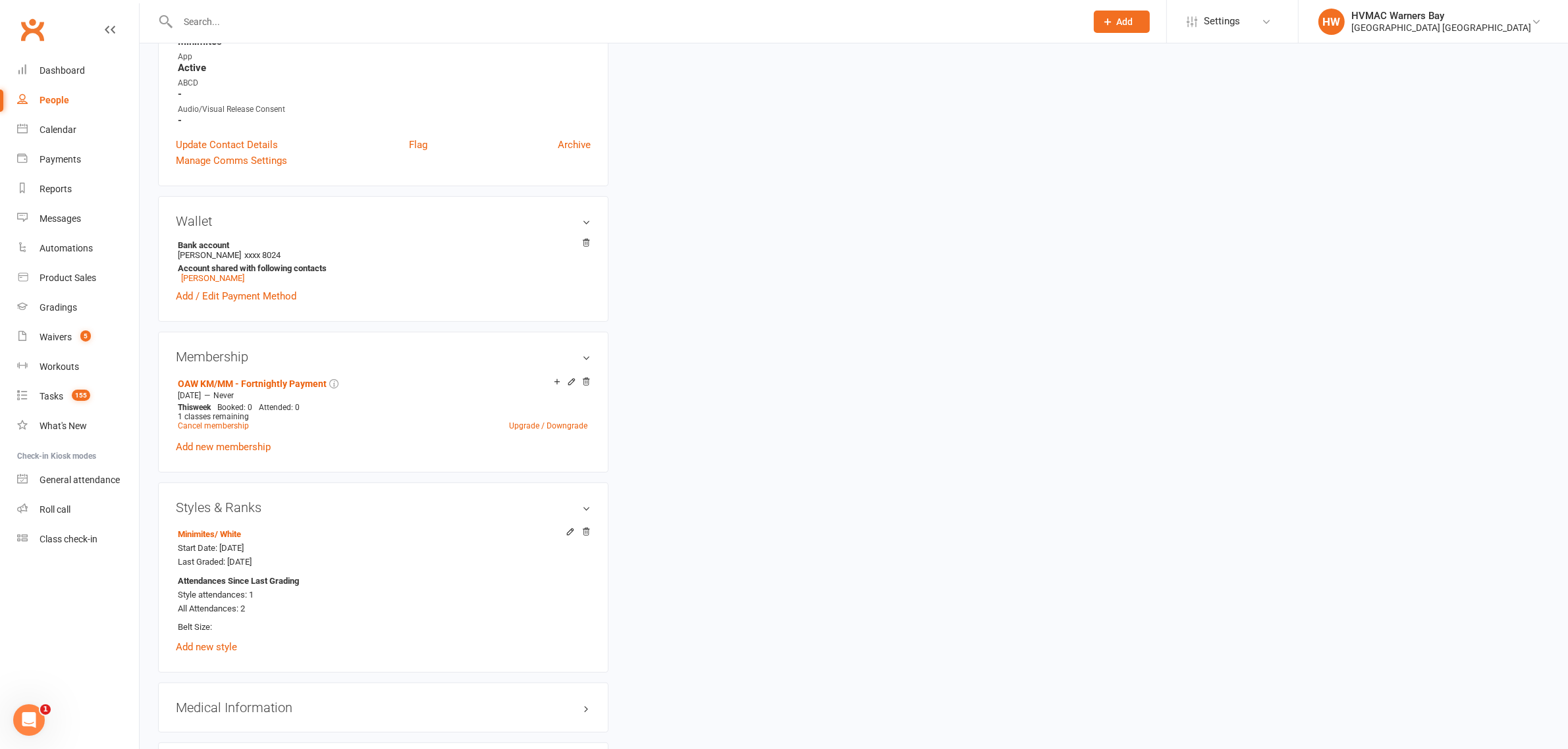
scroll to position [412, 0]
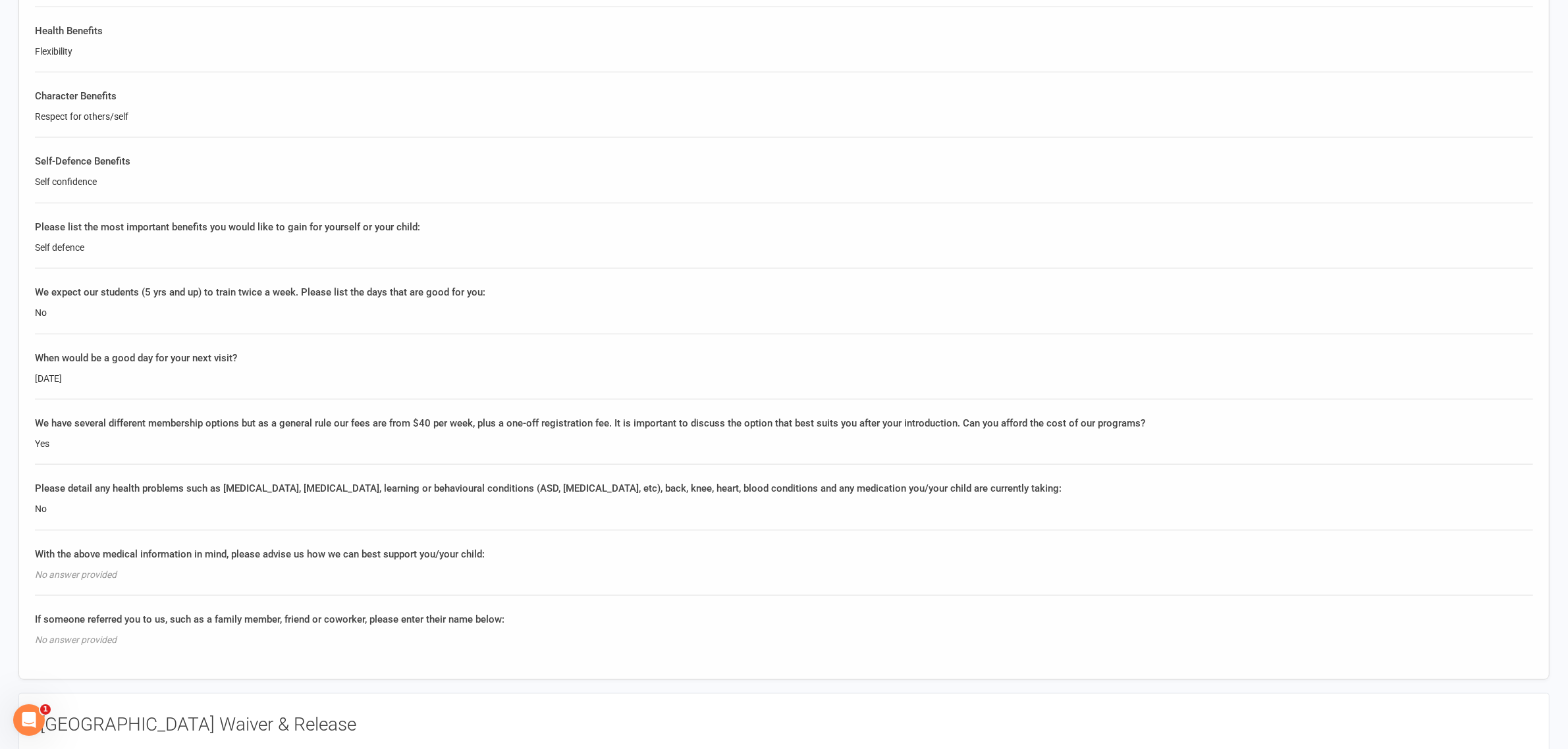
scroll to position [1811, 0]
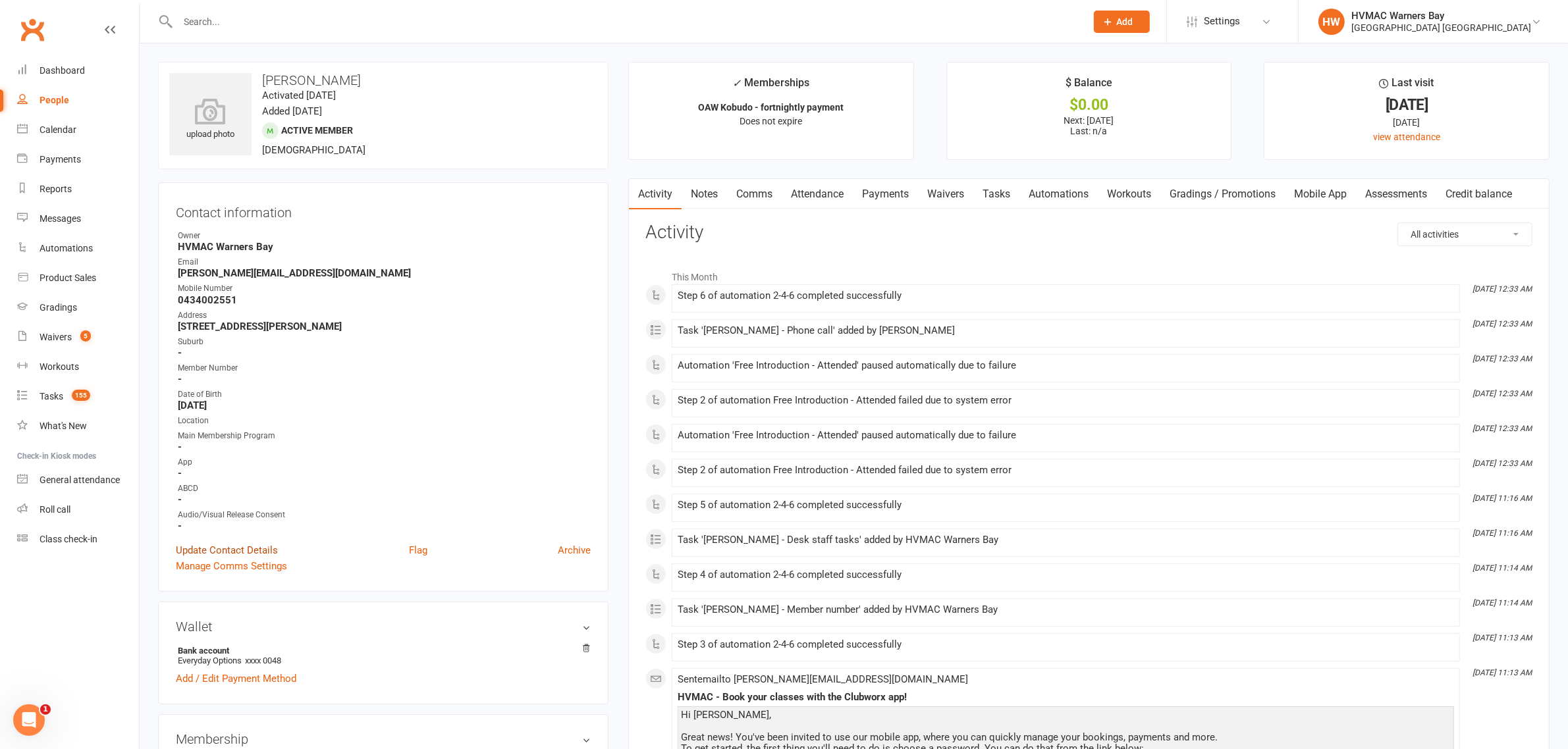
click at [211, 543] on link "Update Contact Details" at bounding box center [227, 550] width 102 height 15
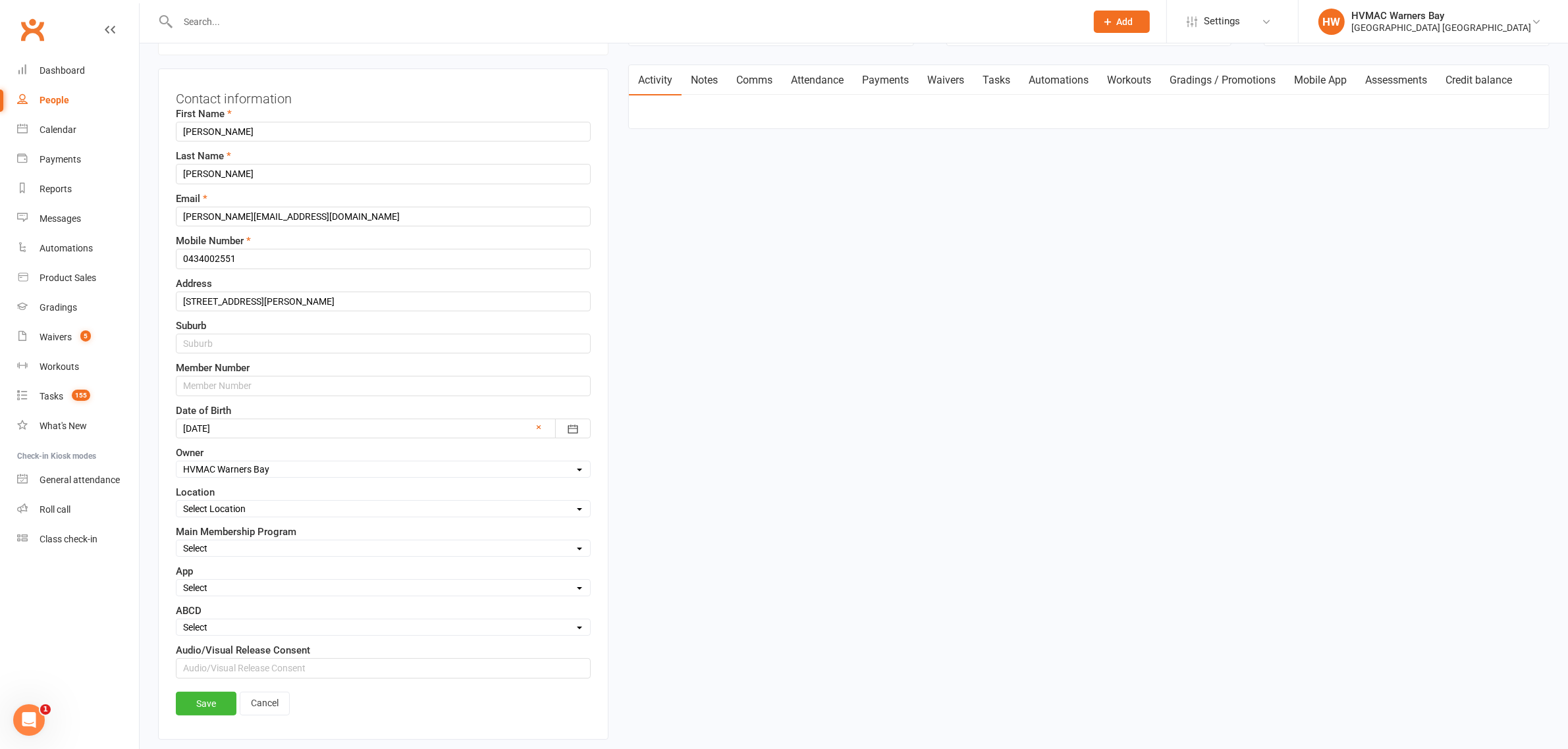
scroll to position [143, 0]
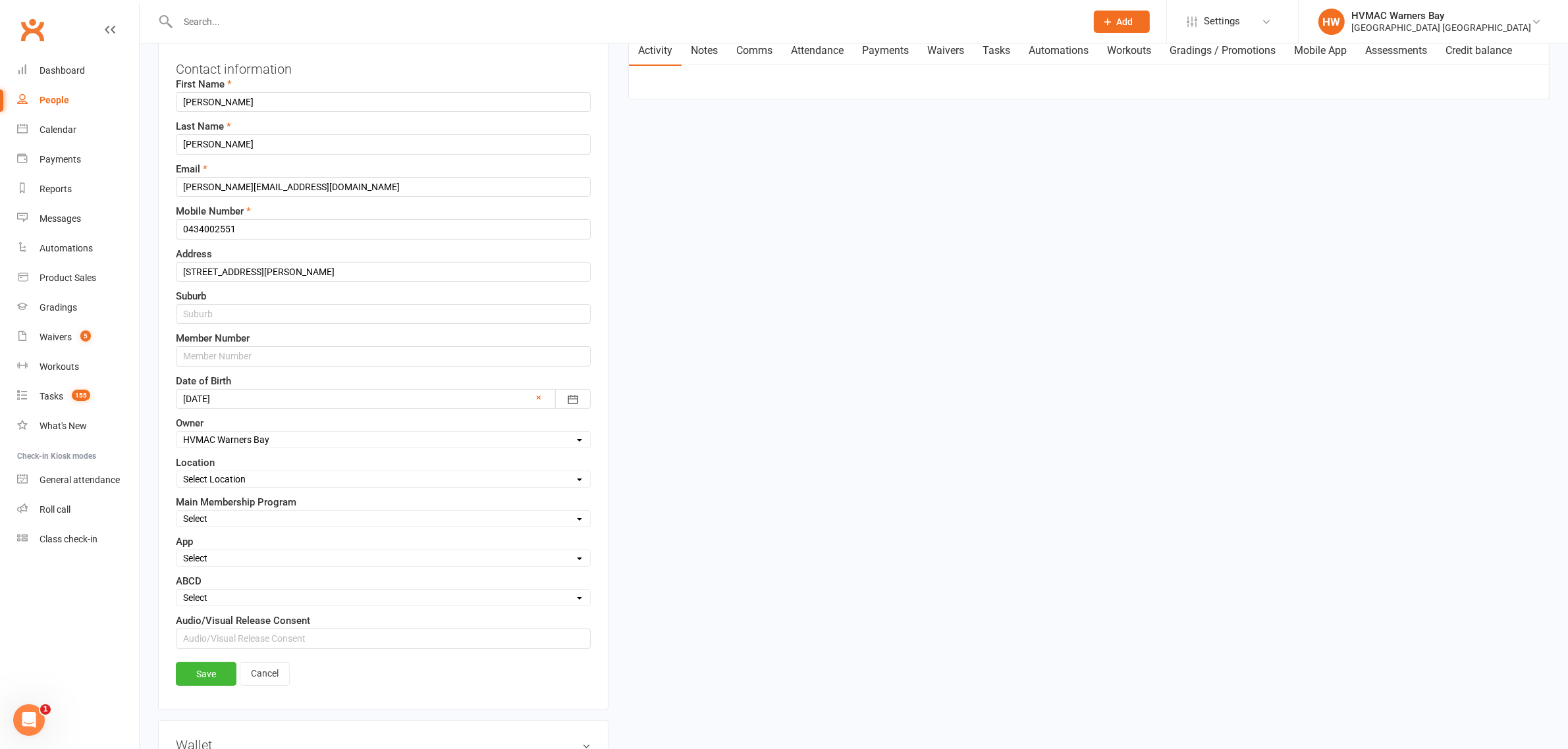
click at [255, 517] on select "Select Minimites Dynamites Kindymites Dragons Adults Fight Fit BJJ Kobudo Kinde…" at bounding box center [383, 519] width 413 height 15
select select "Kobudo"
click at [177, 514] on select "Select Minimites Dynamites Kindymites Dragons Adults Fight Fit BJJ Kobudo Kinde…" at bounding box center [383, 519] width 413 height 15
click at [207, 566] on select "Select Active Family Suspended Opt Out N/A" at bounding box center [383, 558] width 413 height 15
select select "Active"
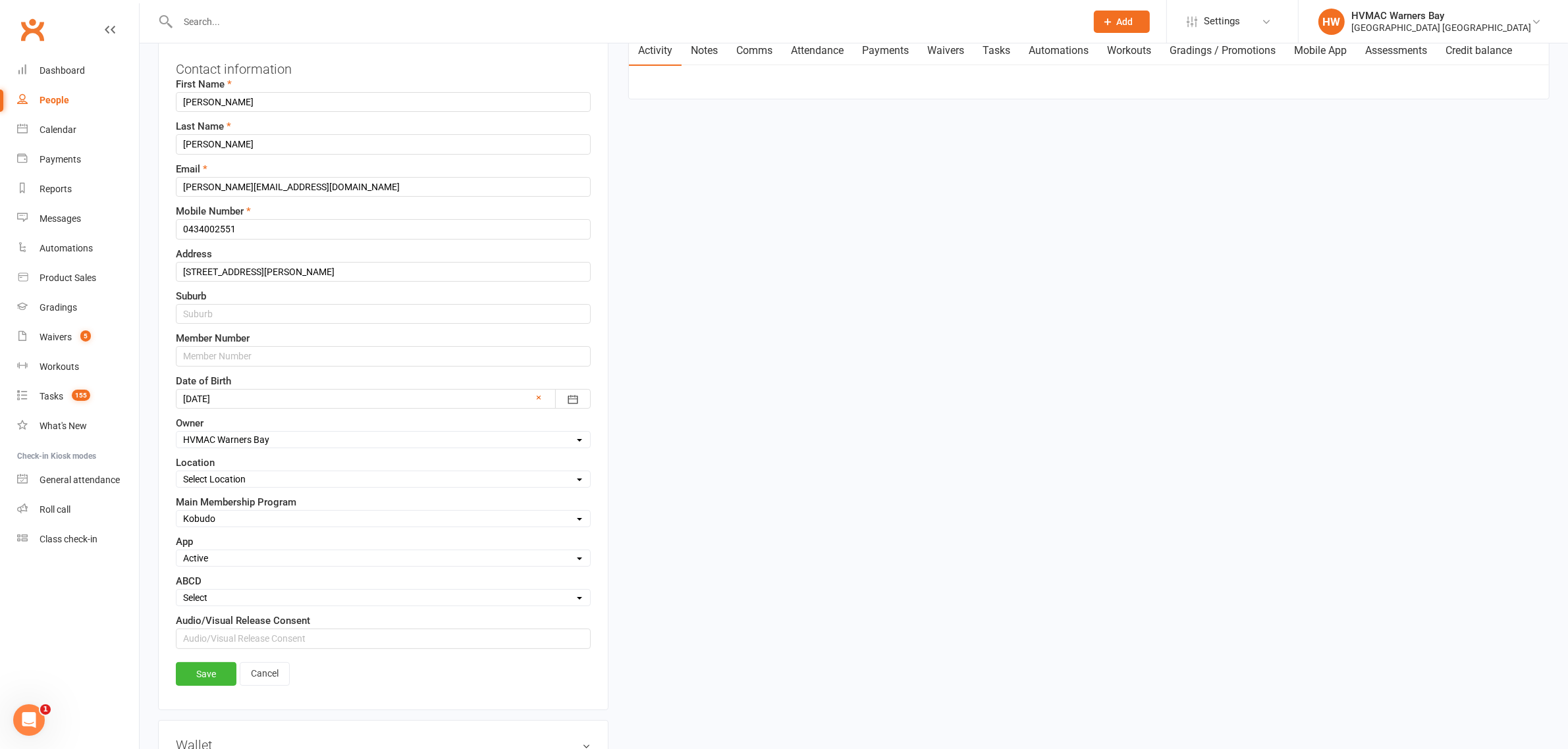
click at [177, 554] on select "Select Active Family Suspended Opt Out N/A" at bounding box center [383, 558] width 413 height 15
click at [214, 346] on label "Member Number" at bounding box center [213, 338] width 73 height 15
click at [215, 354] on input "text" at bounding box center [383, 356] width 415 height 20
type input "7854"
click at [196, 681] on link "Save" at bounding box center [206, 674] width 60 height 24
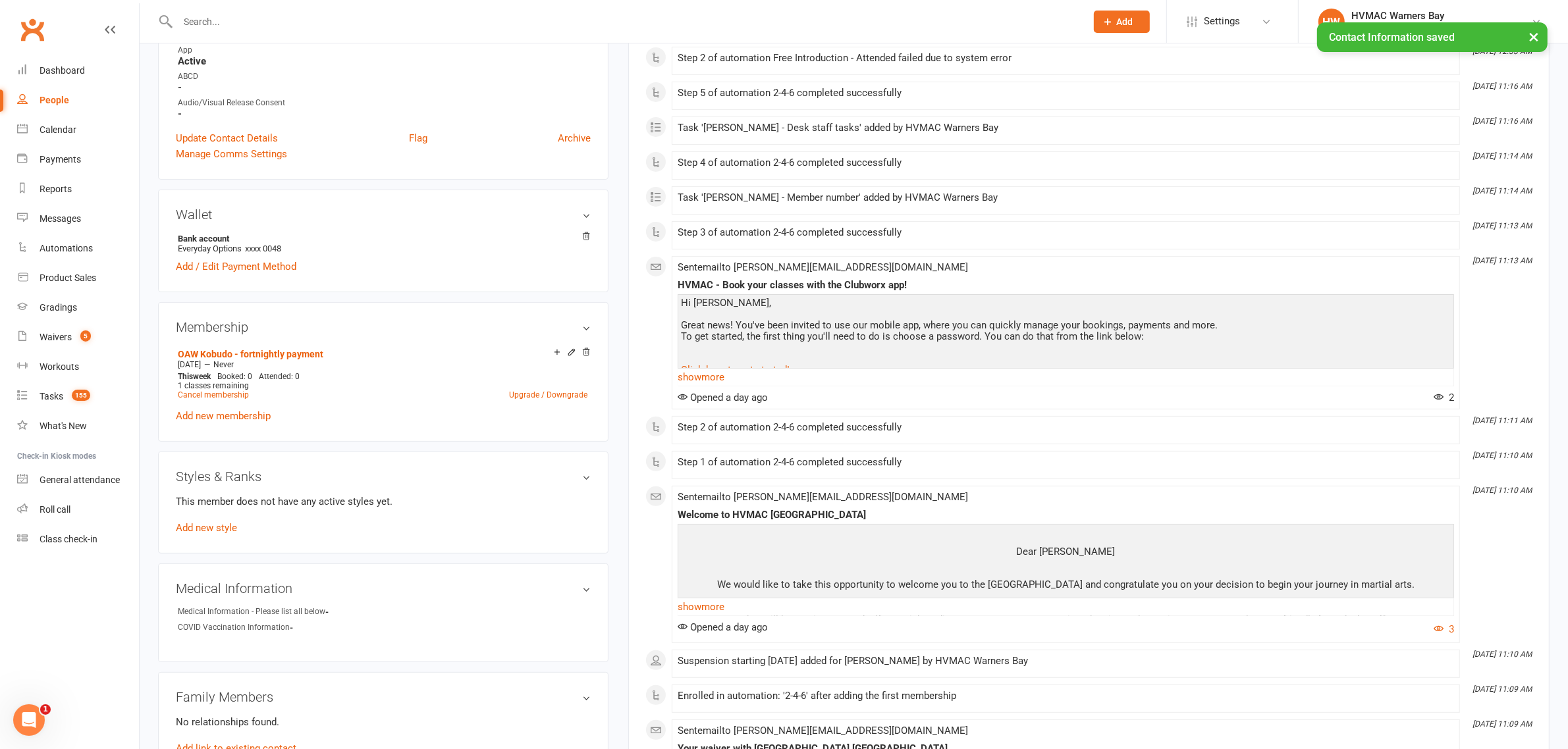
scroll to position [473, 0]
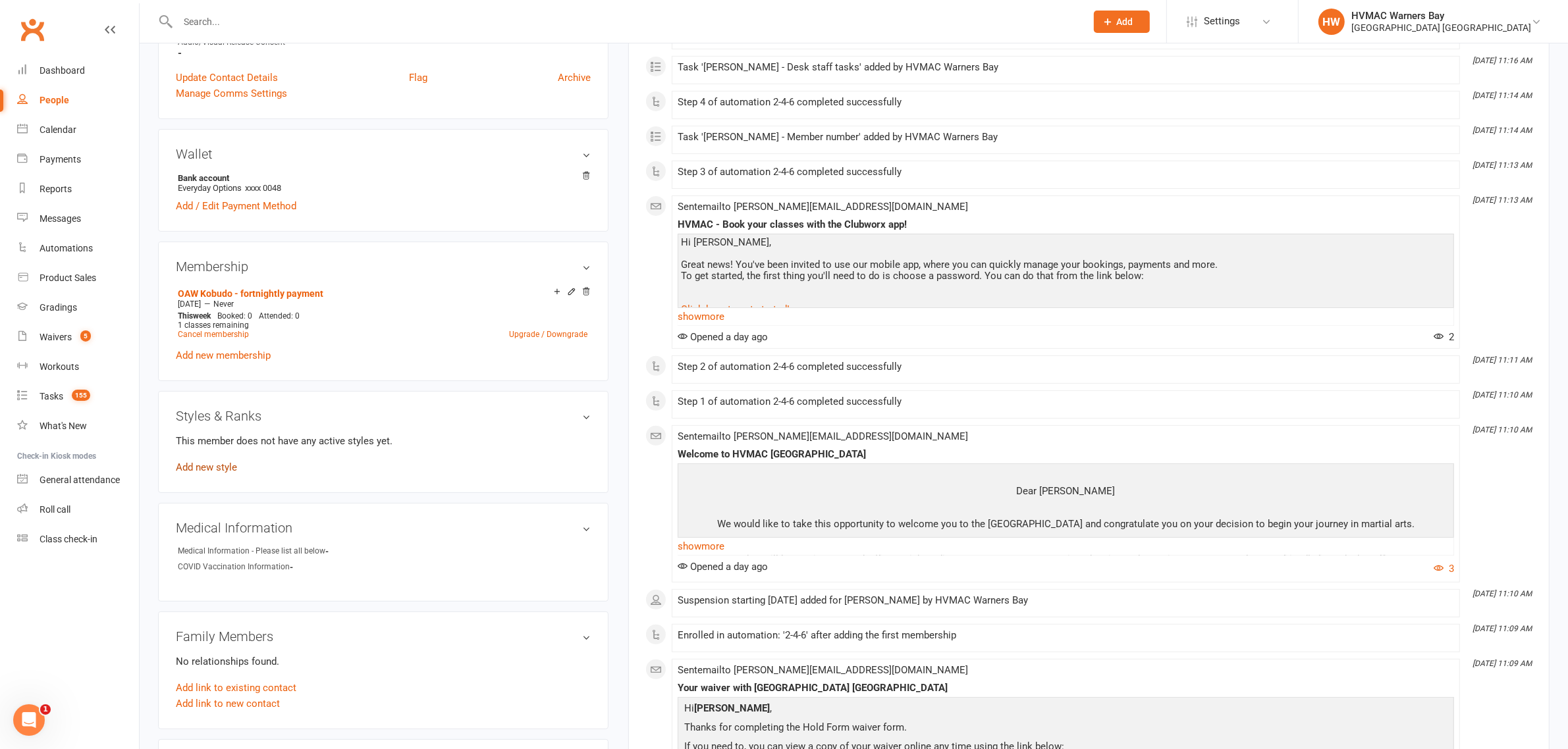
click at [209, 463] on link "Add new style" at bounding box center [206, 467] width 61 height 12
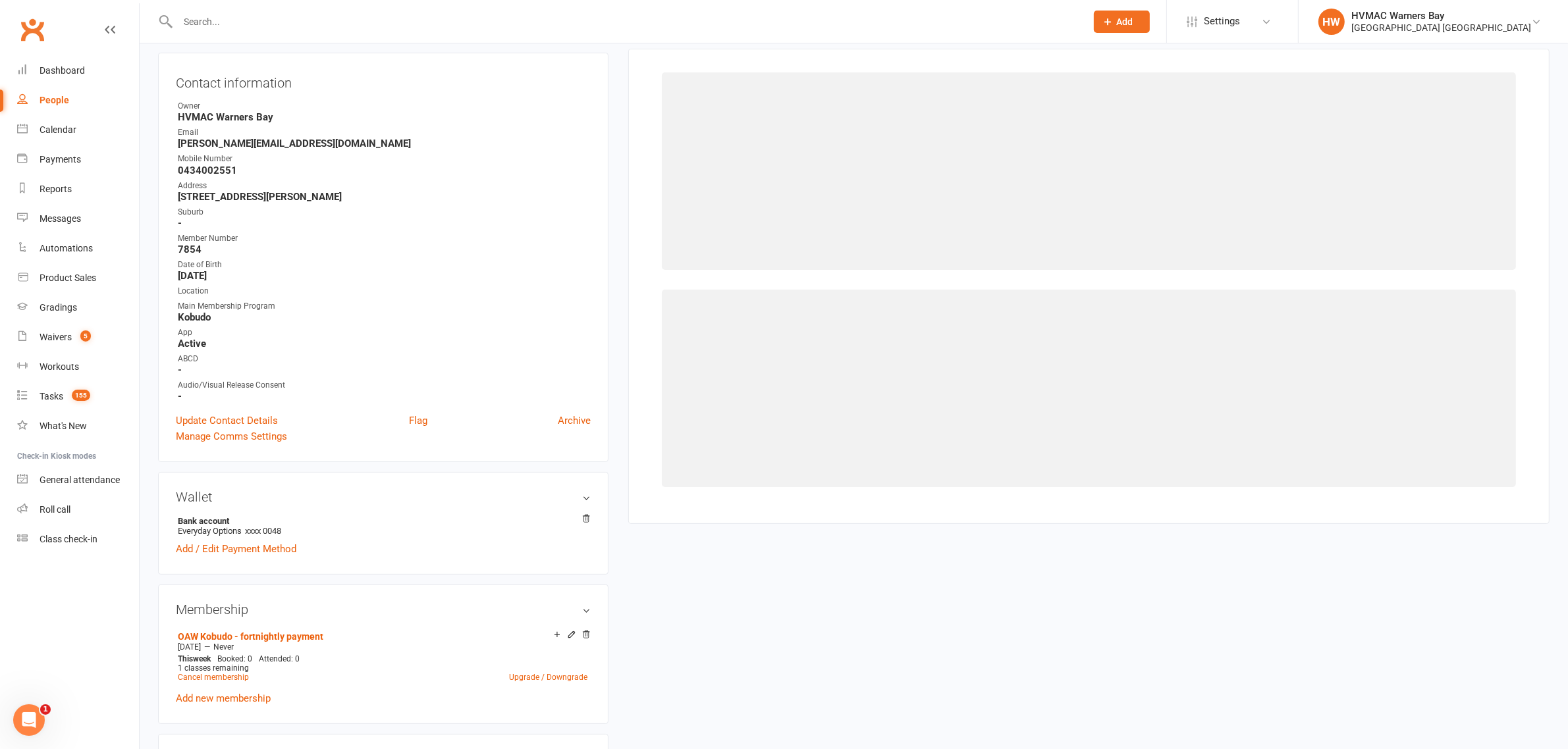
scroll to position [112, 0]
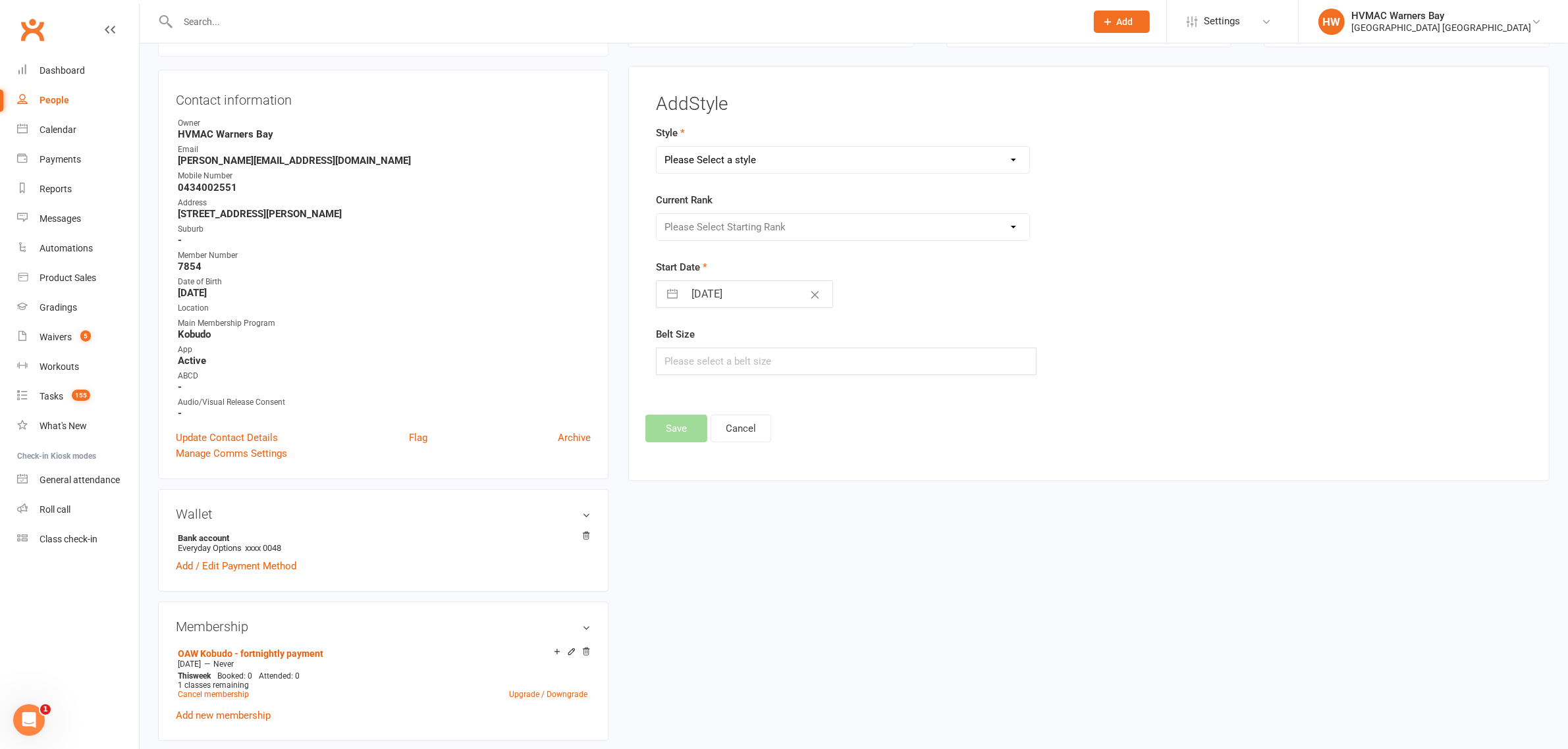
click at [703, 153] on select "Please Select a style Brazilian Jiu Jitsu Dragons & Adults Dynamites Fight Fit …" at bounding box center [842, 160] width 372 height 26
select select "1710"
click at [656, 147] on select "Please Select a style Brazilian Jiu Jitsu Dragons & Adults Dynamites Fight Fit …" at bounding box center [842, 160] width 372 height 26
click at [708, 224] on select "Please Select Starting Rank White White + 1 10th Kyu 10th Kyu + 1 9th Kyu 9th K…" at bounding box center [842, 227] width 372 height 26
select select "16712"
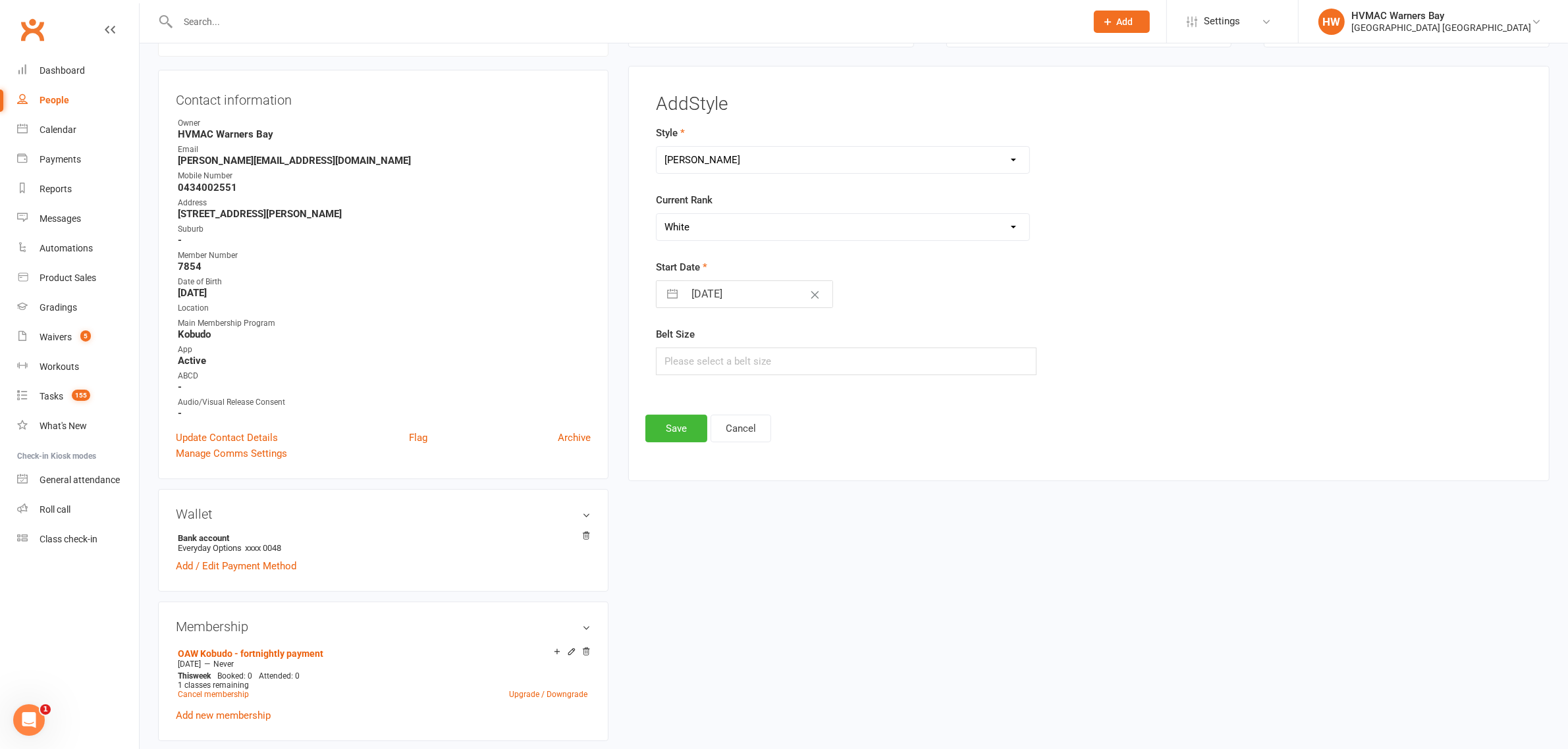
click at [656, 214] on select "Please Select Starting Rank White White + 1 10th Kyu 10th Kyu + 1 9th Kyu 9th K…" at bounding box center [842, 227] width 372 height 26
click at [698, 294] on input "14 Oct 2025" at bounding box center [758, 294] width 148 height 26
select select "8"
select select "2025"
select select "9"
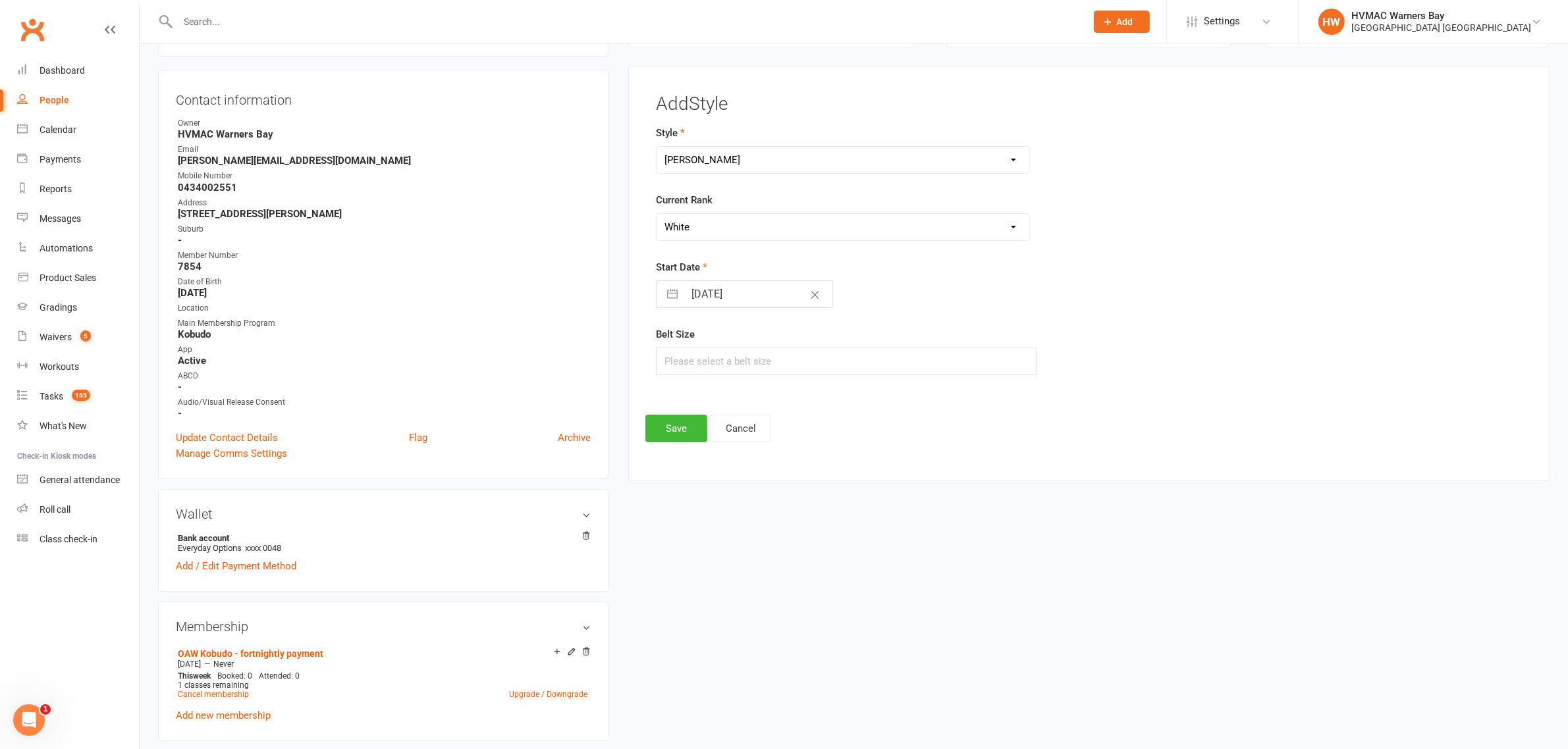
select select "2025"
select select "10"
select select "2025"
click at [850, 430] on td "11" at bounding box center [838, 419] width 26 height 25
type input "[DATE]"
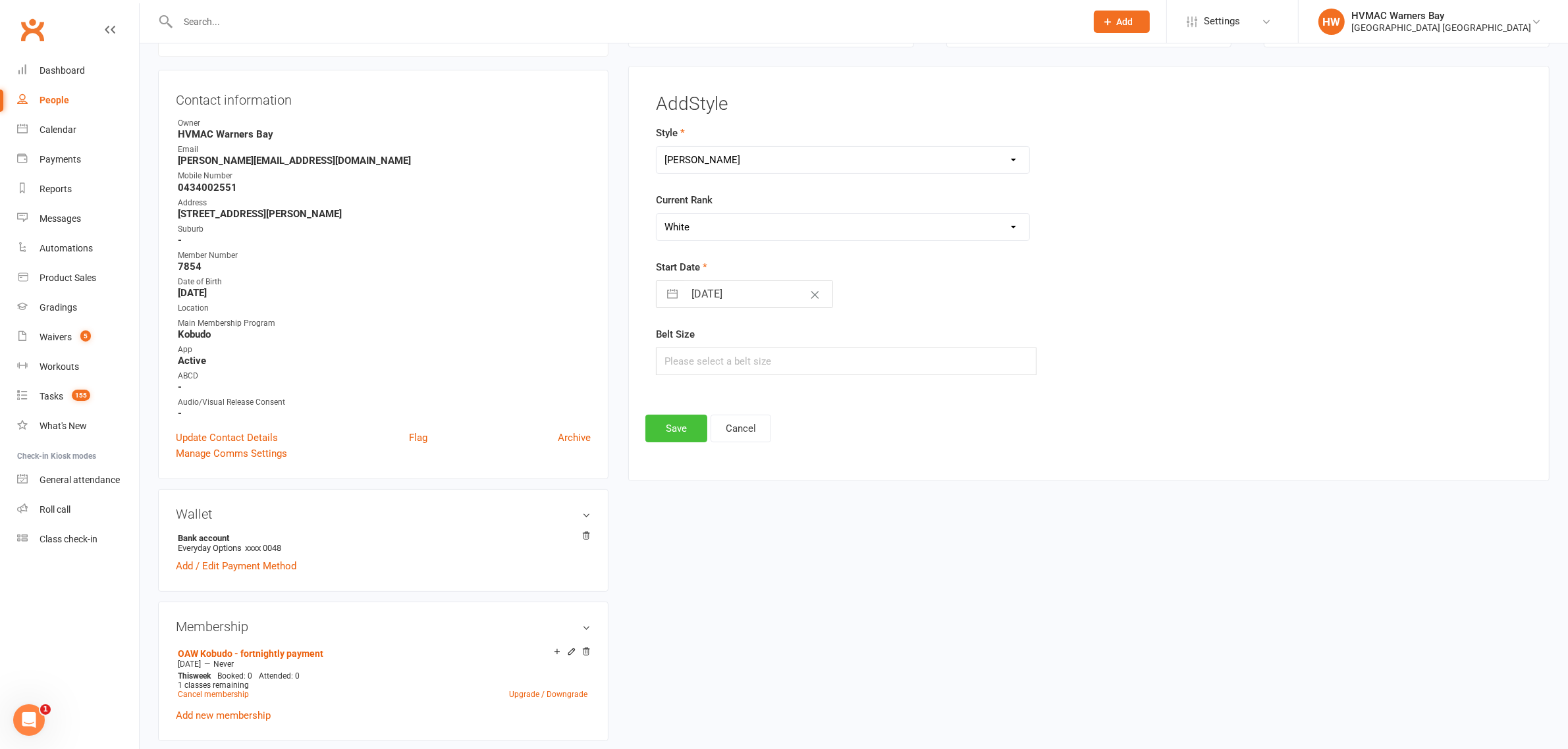
click at [694, 427] on button "Save" at bounding box center [676, 429] width 62 height 28
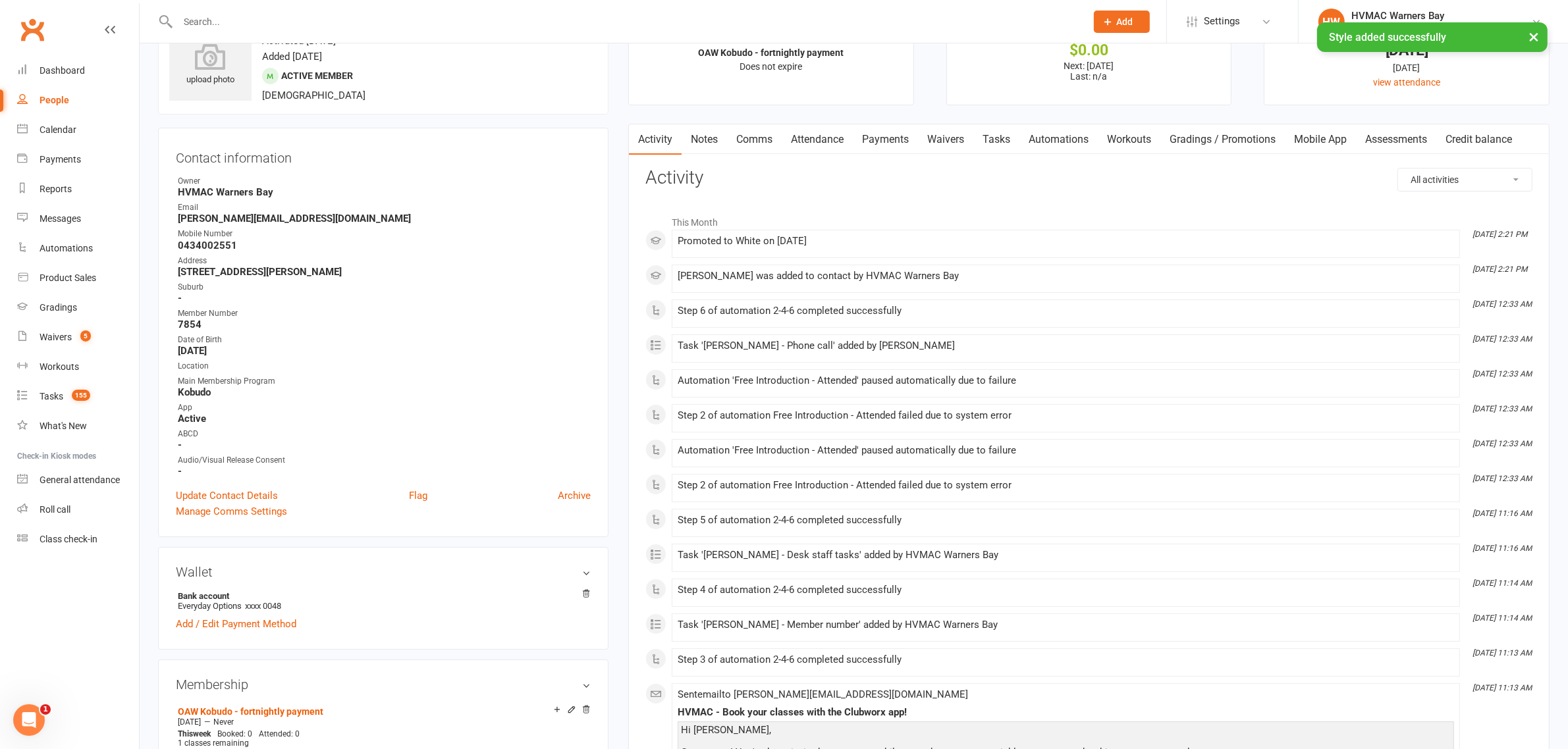
scroll to position [0, 0]
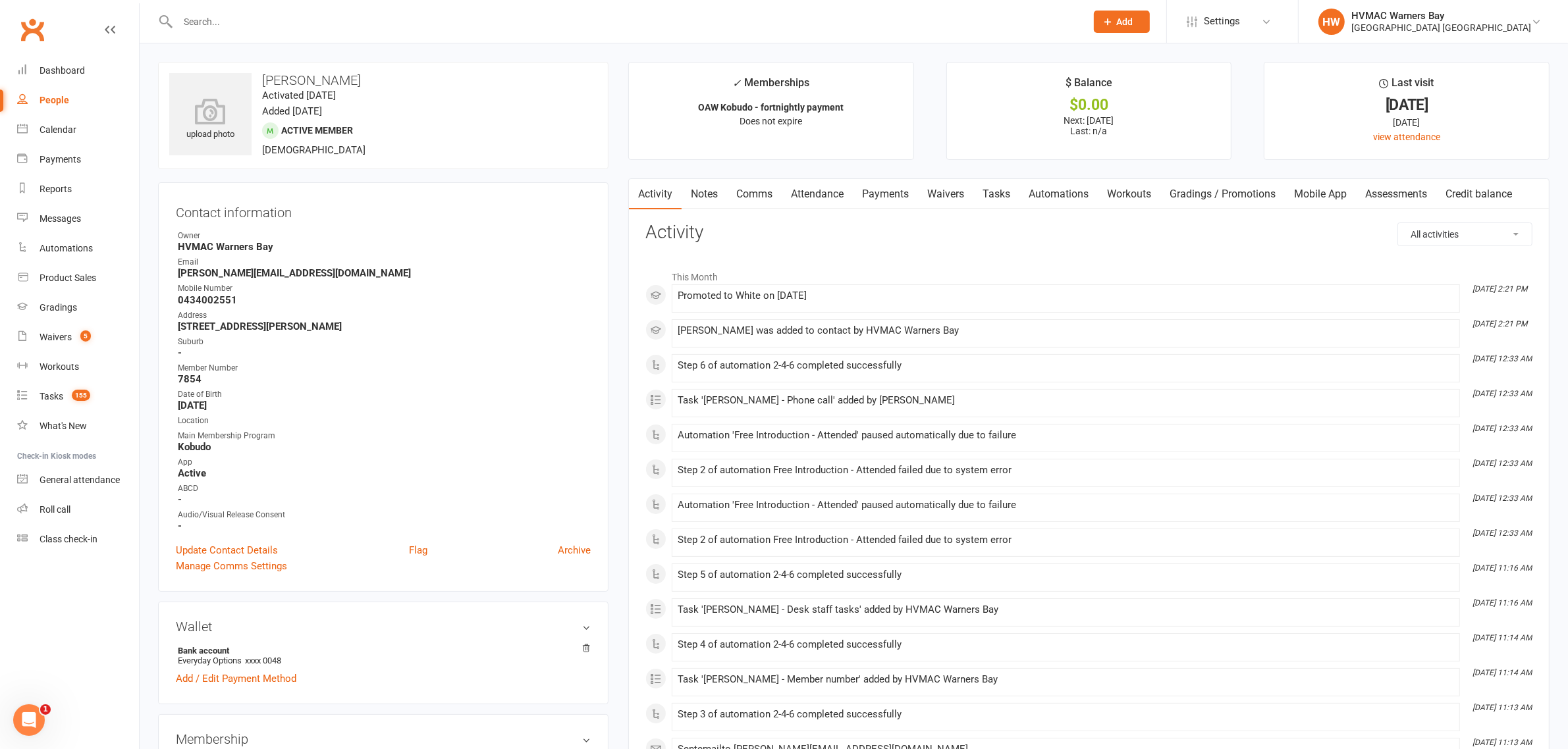
click at [954, 189] on link "Waivers" at bounding box center [945, 194] width 55 height 30
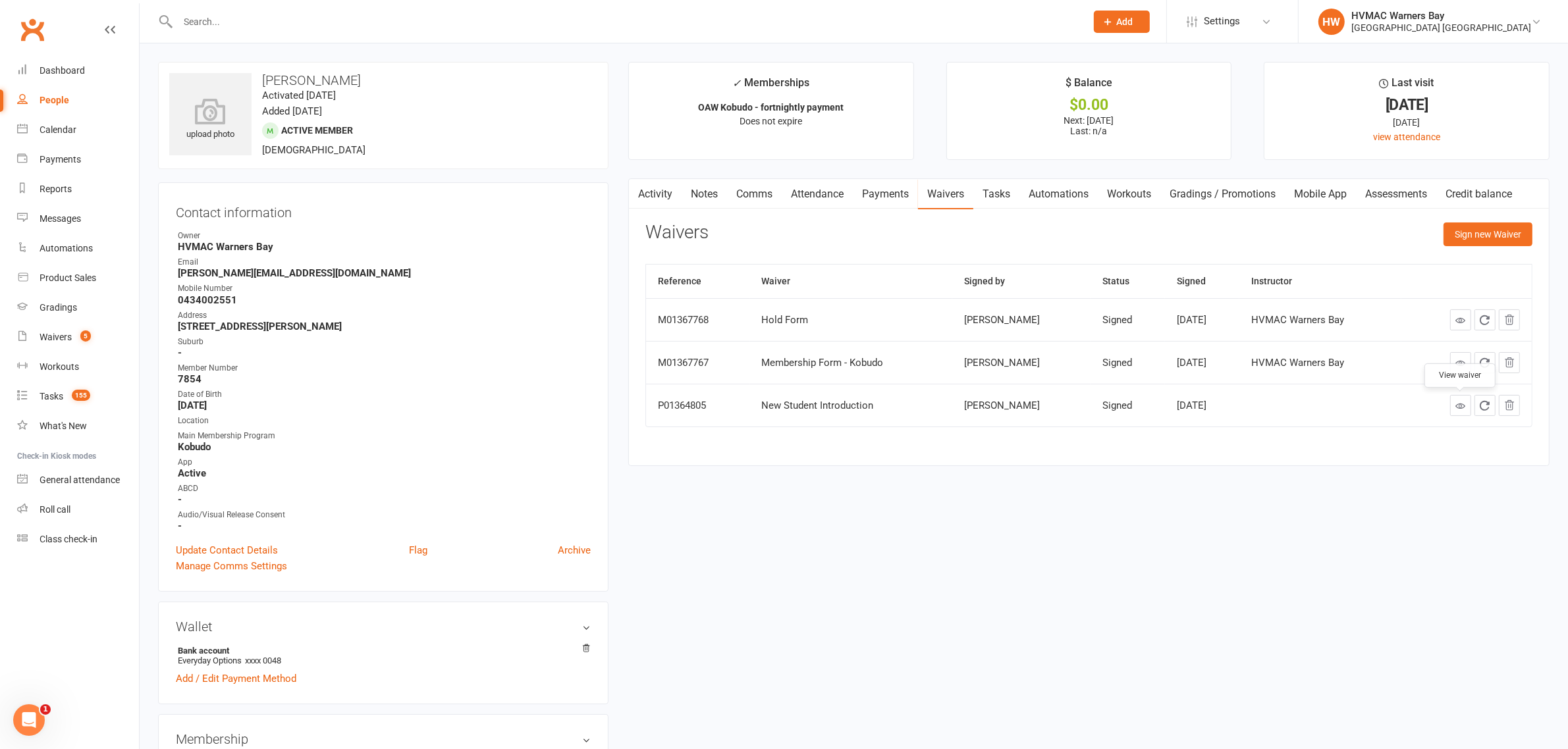
click at [1456, 399] on link at bounding box center [1460, 406] width 21 height 21
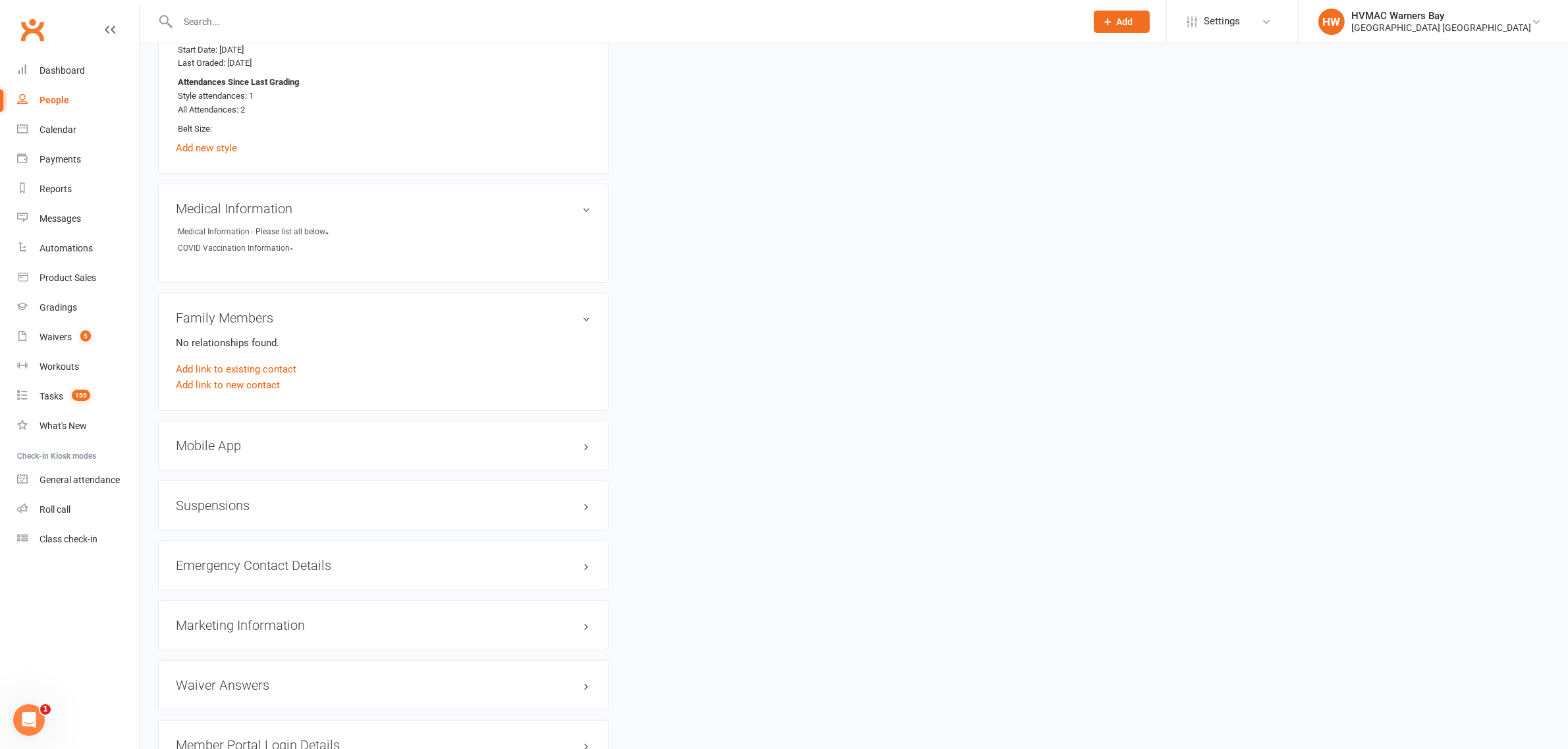
scroll to position [741, 0]
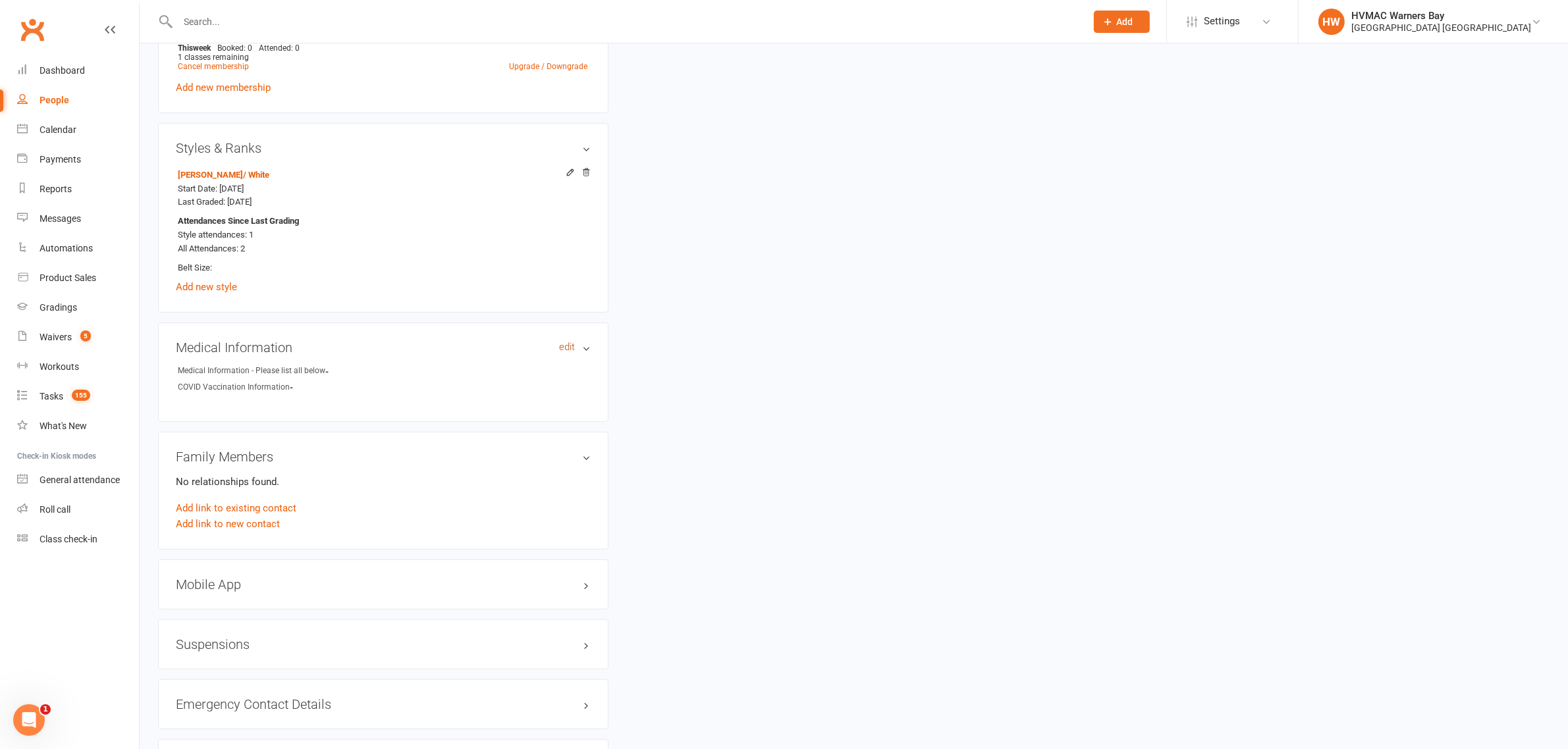
click at [570, 345] on link "edit" at bounding box center [566, 347] width 15 height 11
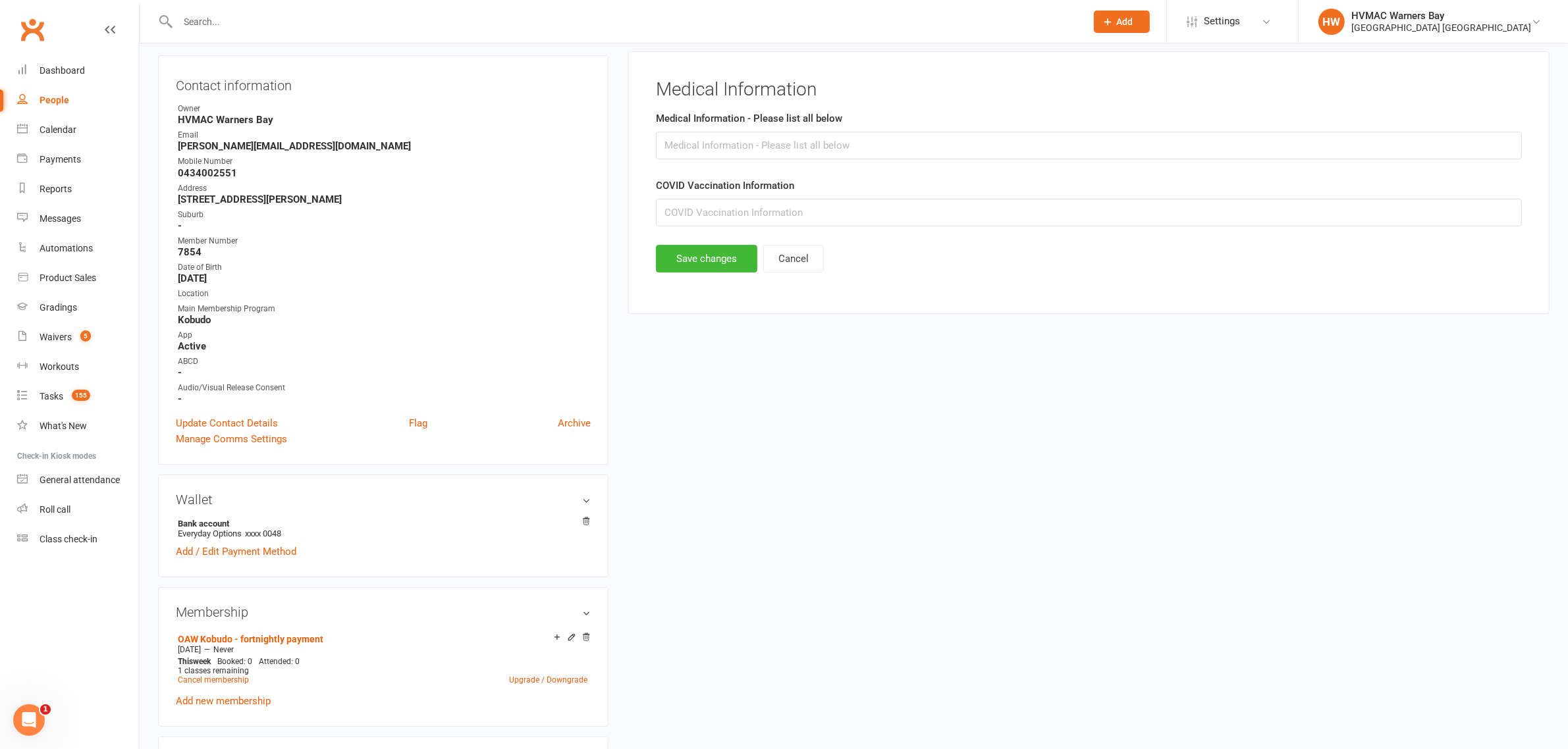
scroll to position [112, 0]
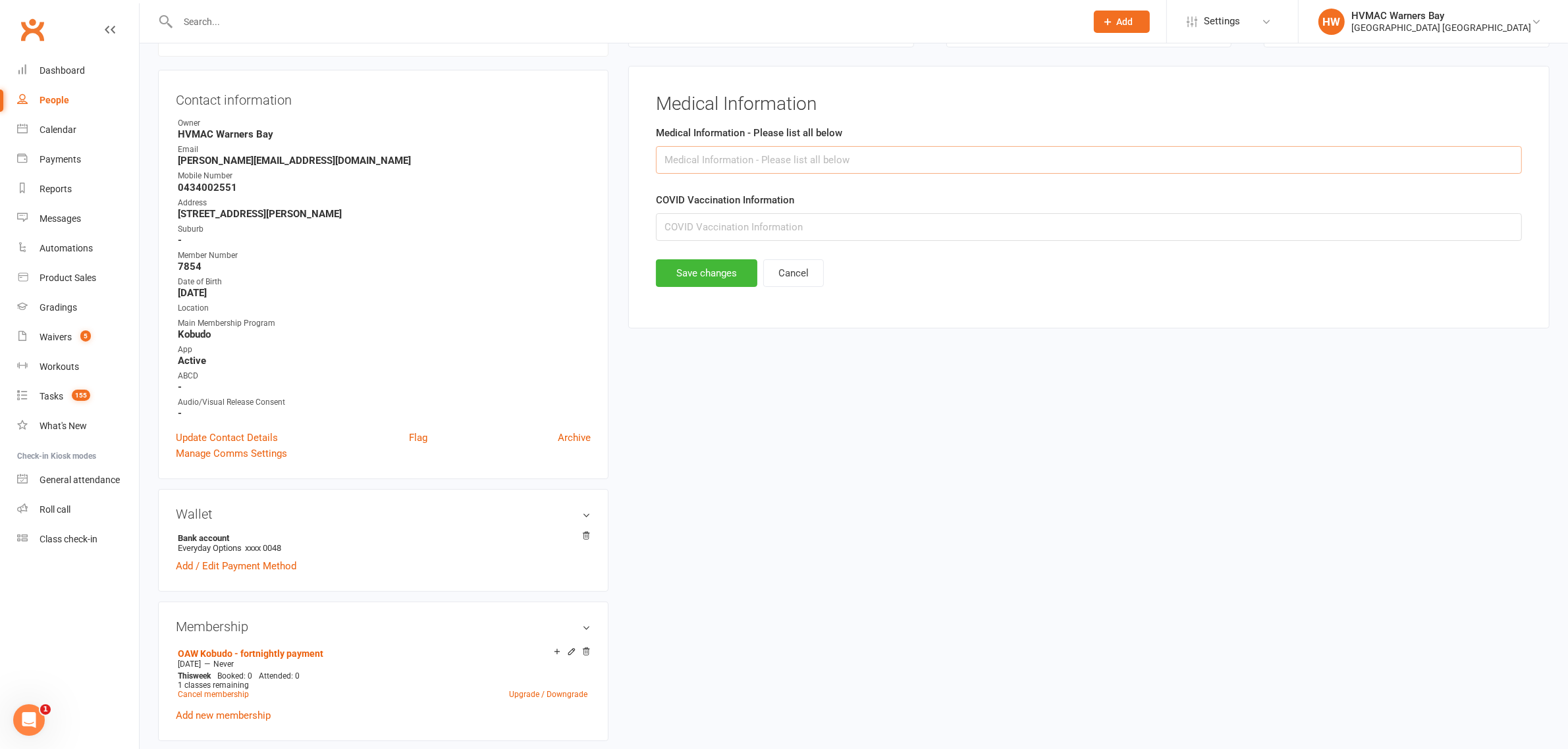
click at [703, 160] on input "text" at bounding box center [1089, 160] width 865 height 28
paste input "shoulder"
paste input "(impingement due to muscle weakness and bad technique"
click at [715, 158] on input "shoulder - (impingement due to muscle weakness and bad technique" at bounding box center [1089, 160] width 865 height 28
type input "shoulder - impingement due to muscle weakness and bad technique"
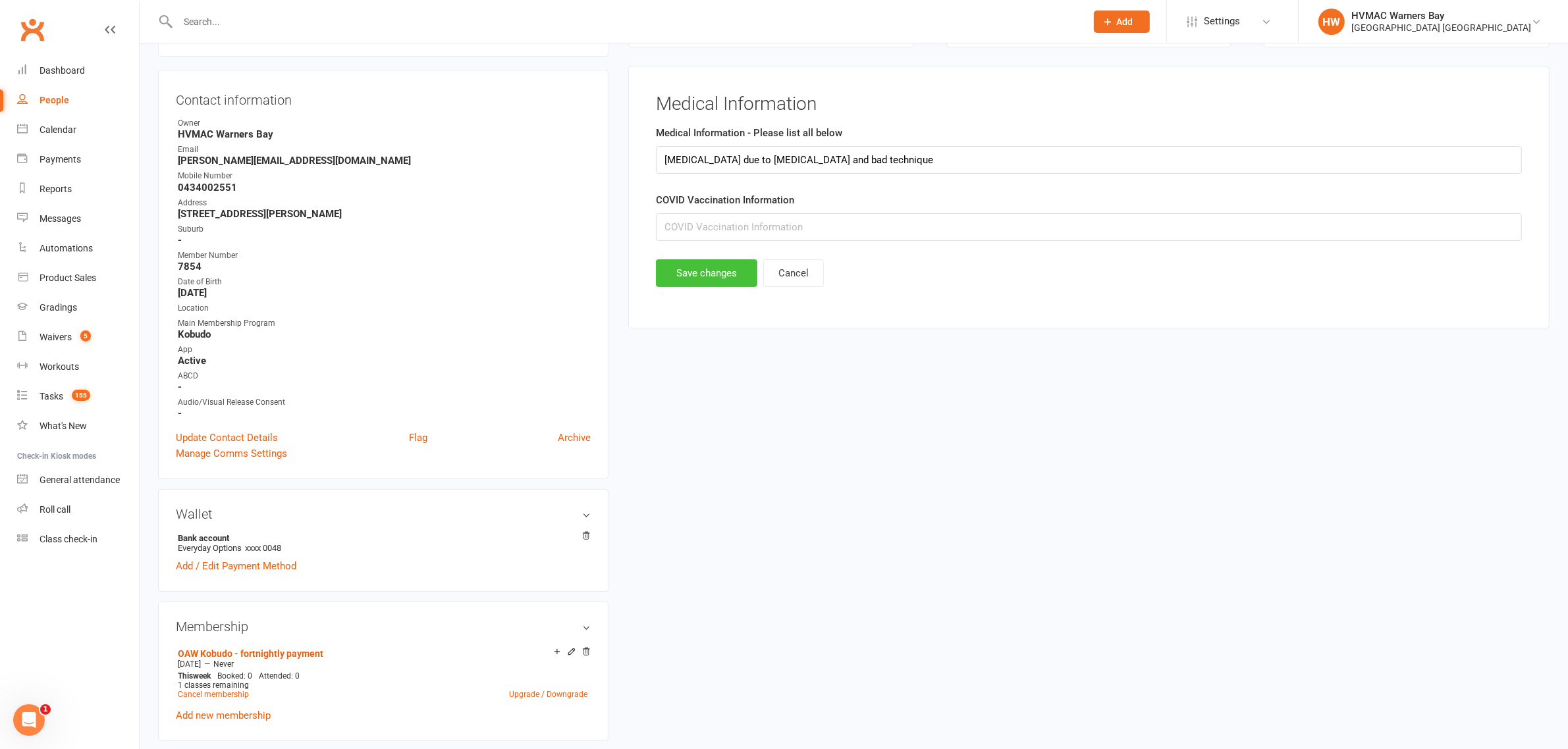
click at [718, 277] on button "Save changes" at bounding box center [707, 273] width 101 height 28
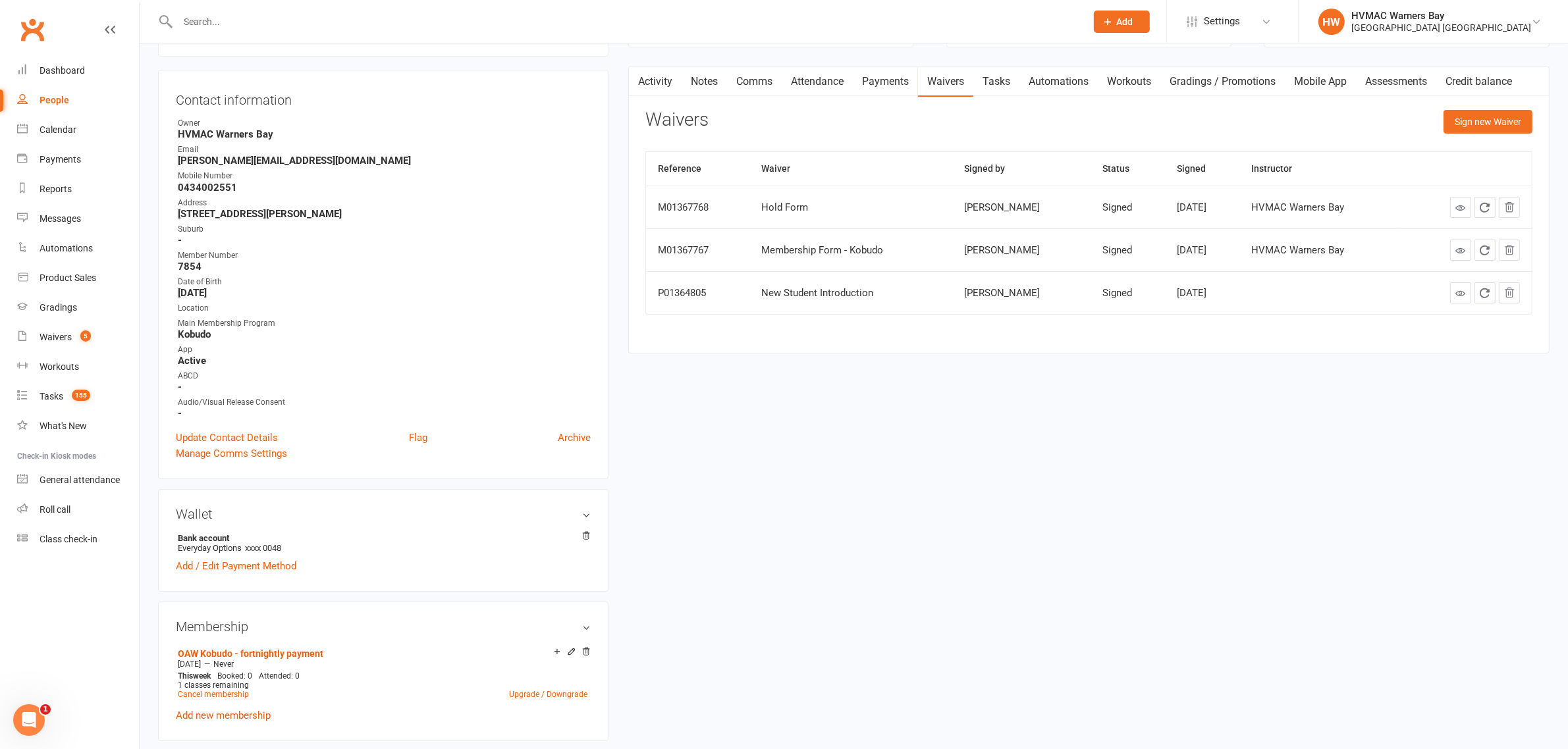
click at [989, 86] on link "Tasks" at bounding box center [996, 82] width 46 height 30
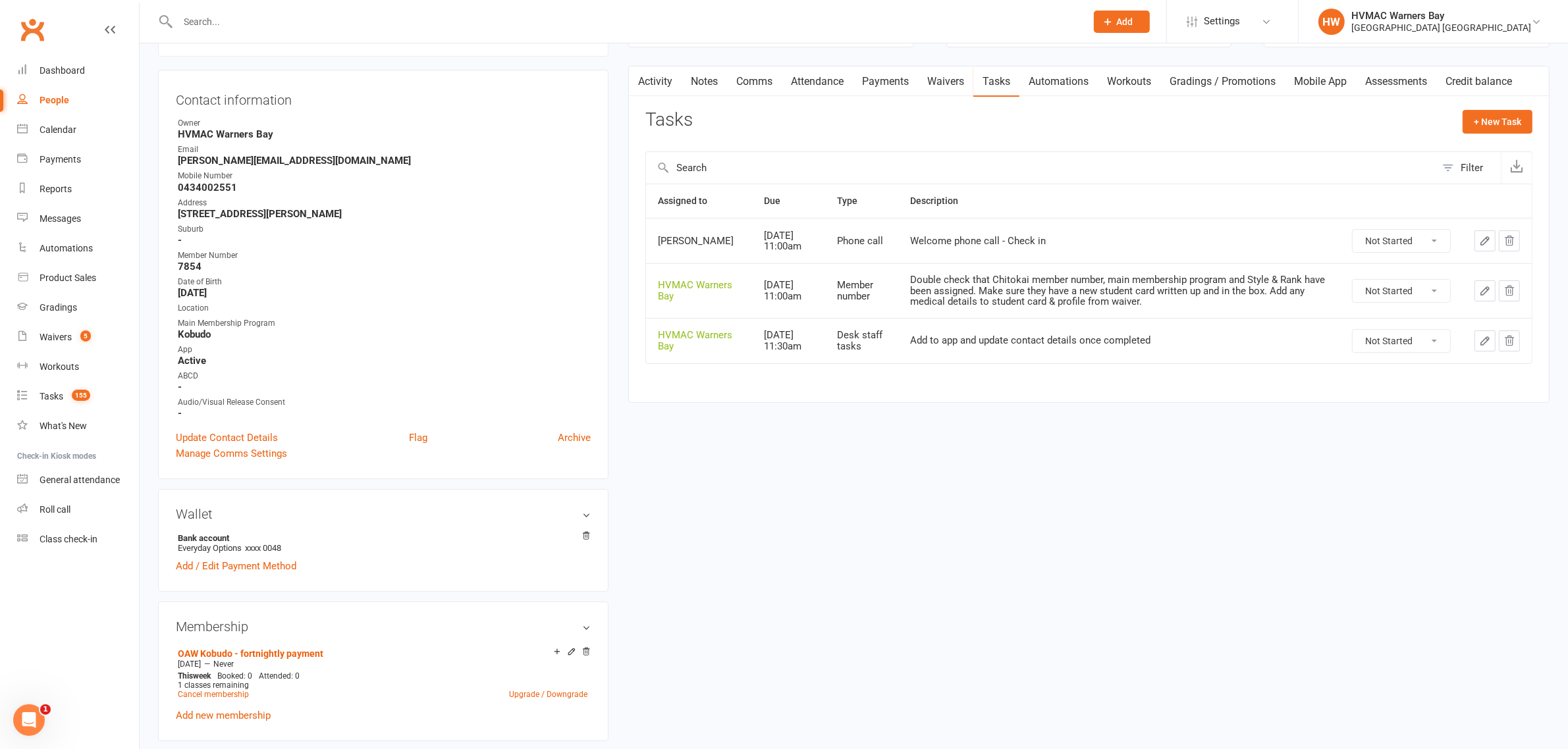
click at [1376, 295] on select "Not Started In Progress Waiting Complete" at bounding box center [1401, 290] width 98 height 22
click at [1352, 281] on select "Not Started In Progress Waiting Complete" at bounding box center [1401, 290] width 98 height 22
select select "unstarted"
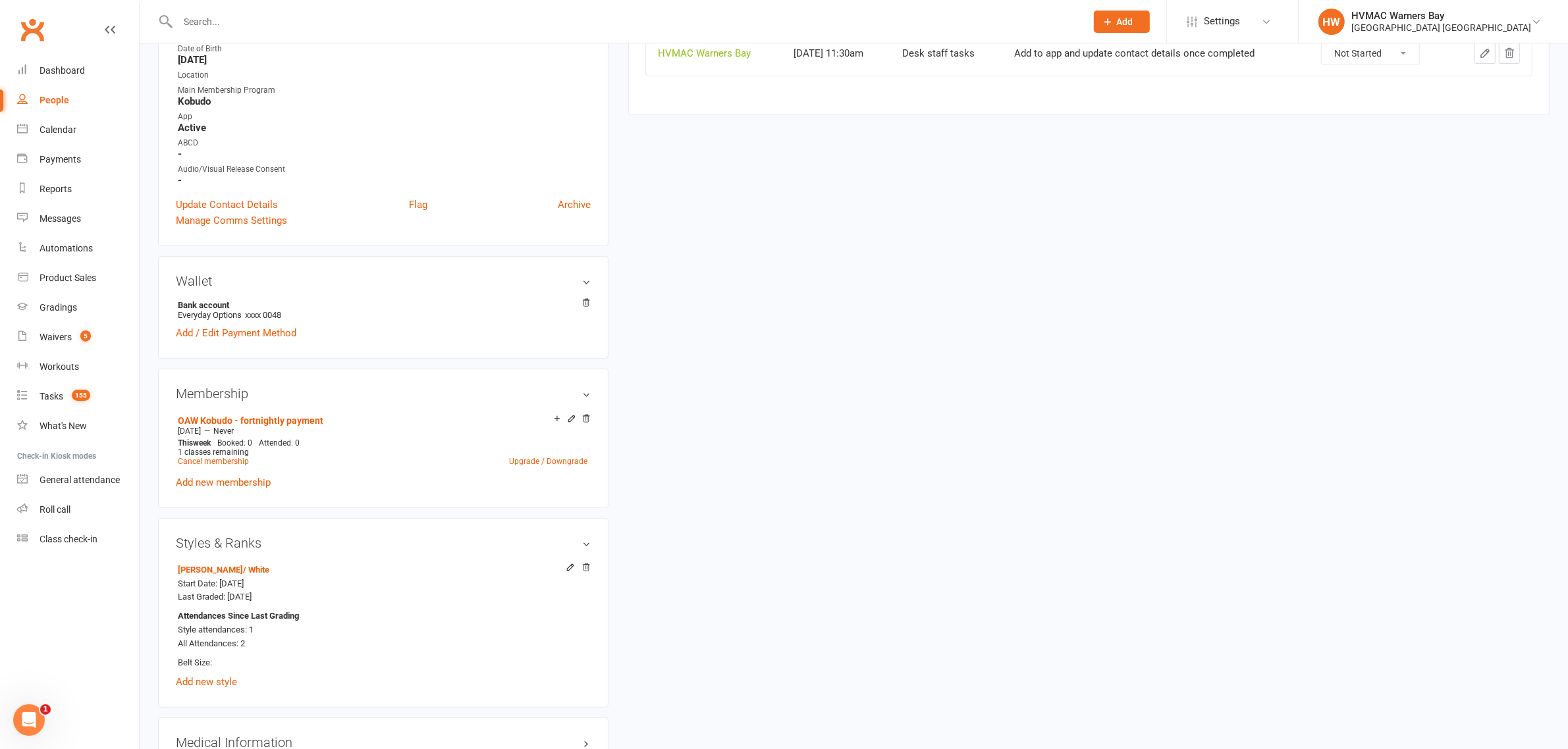
scroll to position [112, 0]
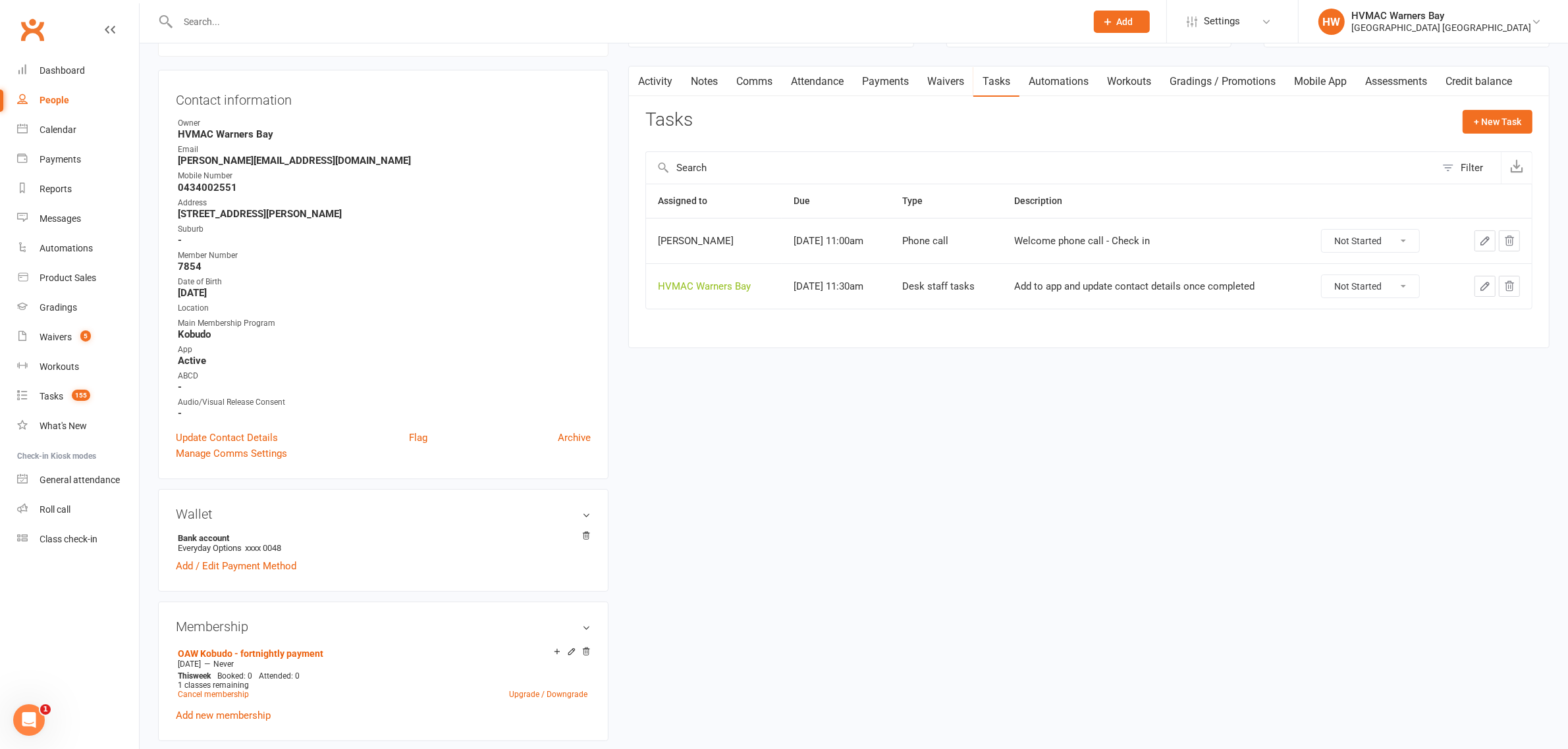
click at [228, 159] on strong "eleanor_kozak@hotmail.com" at bounding box center [384, 161] width 413 height 12
copy render-form-field "eleanor_kozak@hotmail.com"
click at [1335, 289] on select "Not Started In Progress Waiting Complete" at bounding box center [1370, 286] width 98 height 22
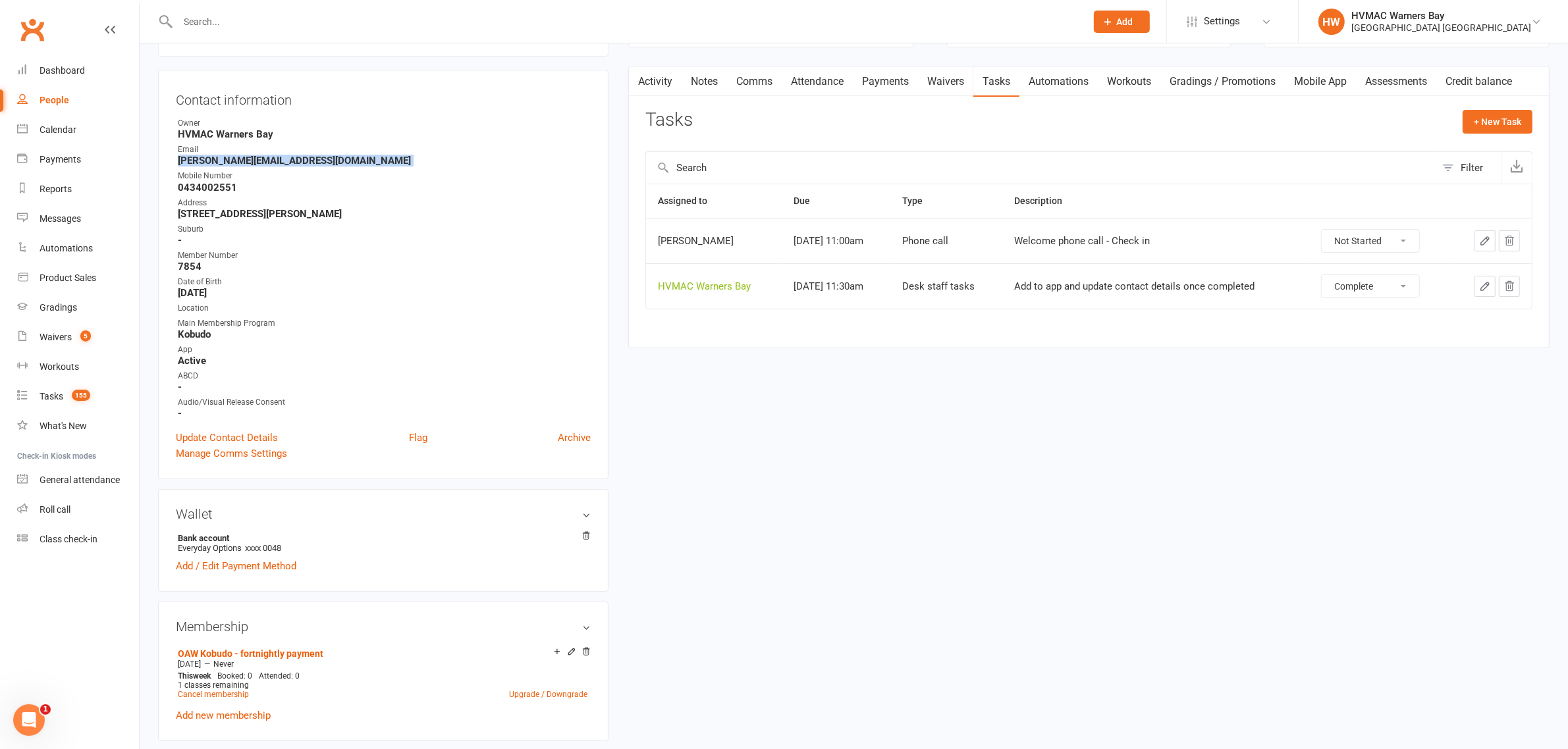
click at [1328, 276] on select "Not Started In Progress Waiting Complete" at bounding box center [1370, 286] width 98 height 22
select select "unstarted"
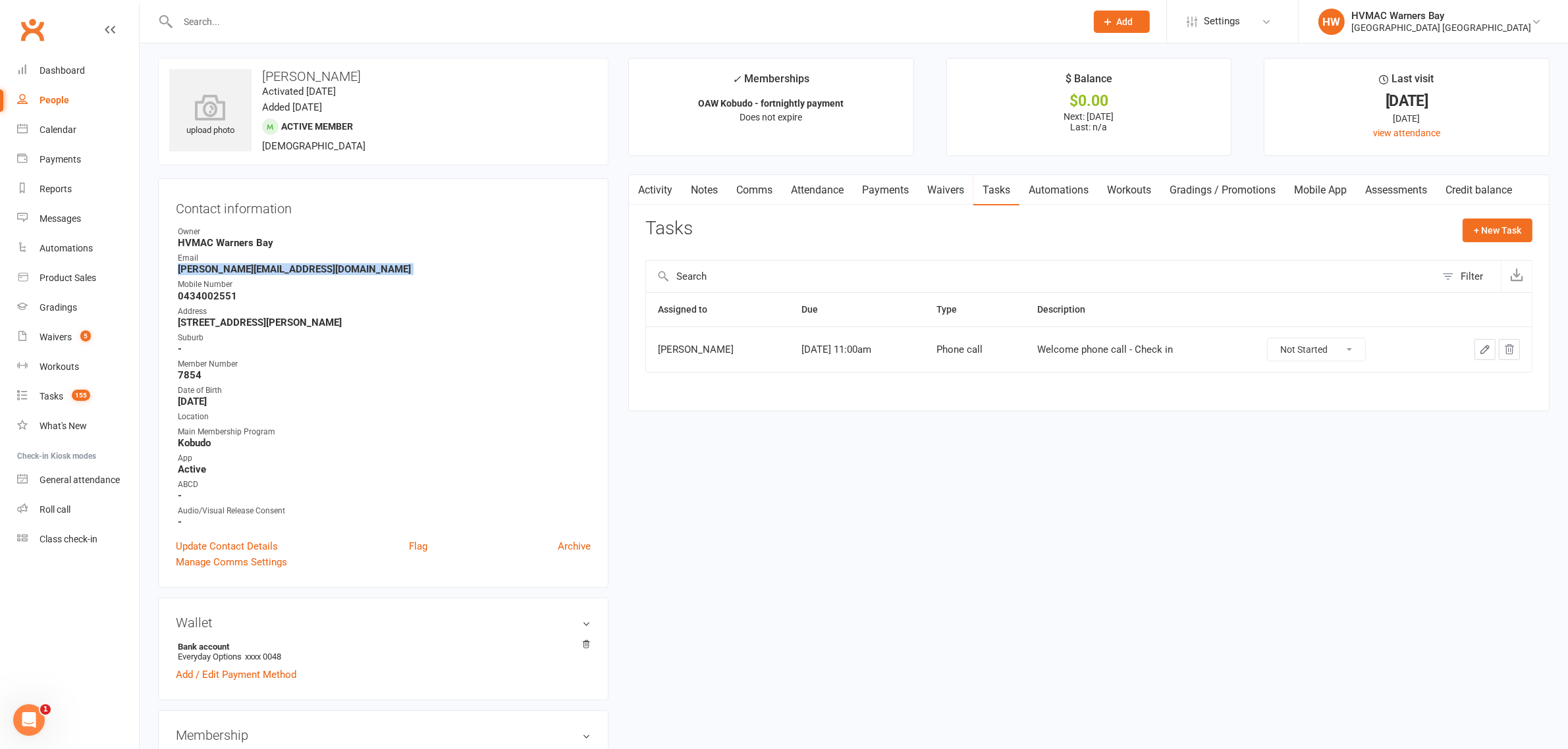
scroll to position [0, 0]
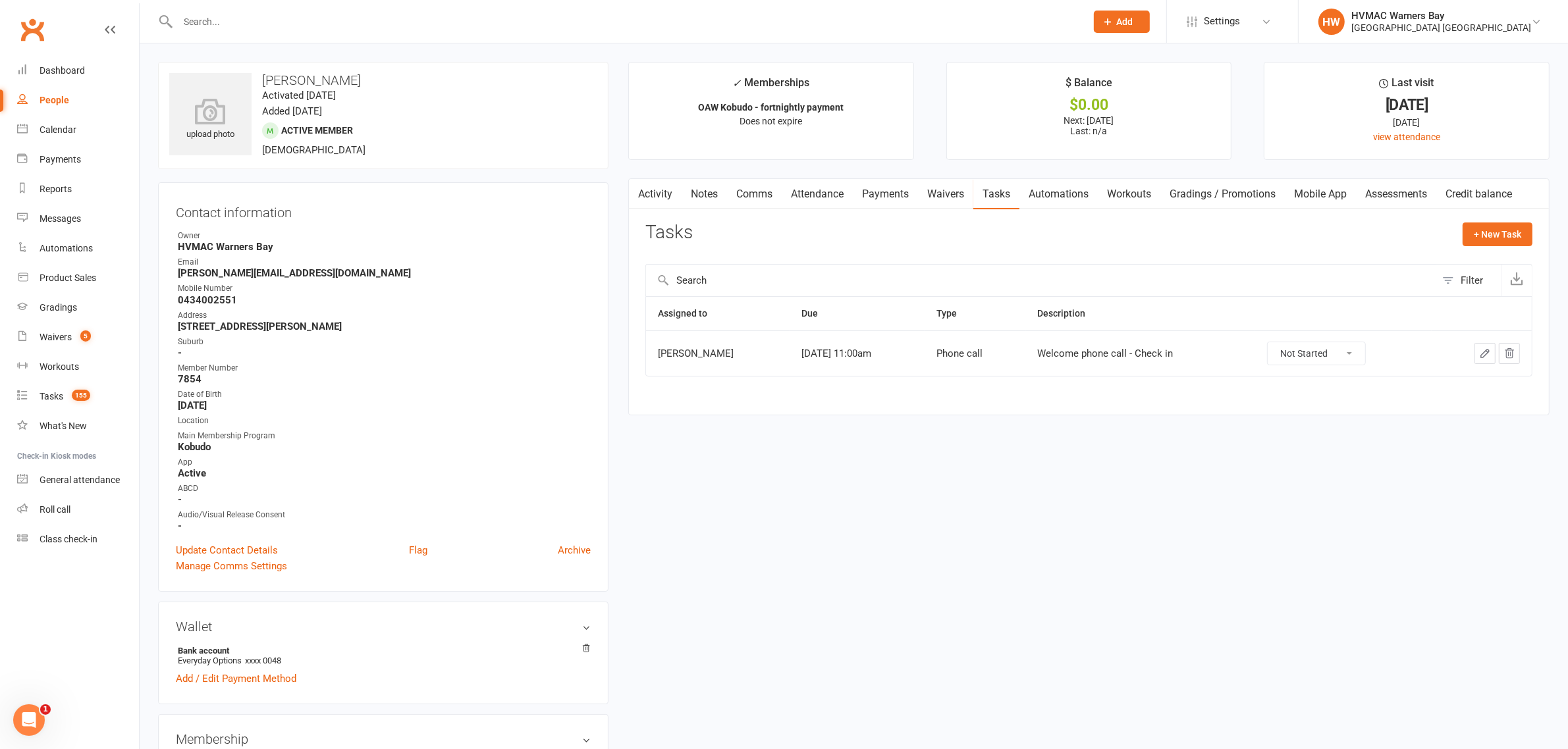
click at [498, 499] on strong "-" at bounding box center [384, 500] width 413 height 12
click at [73, 334] on link "Waivers 5" at bounding box center [77, 337] width 121 height 29
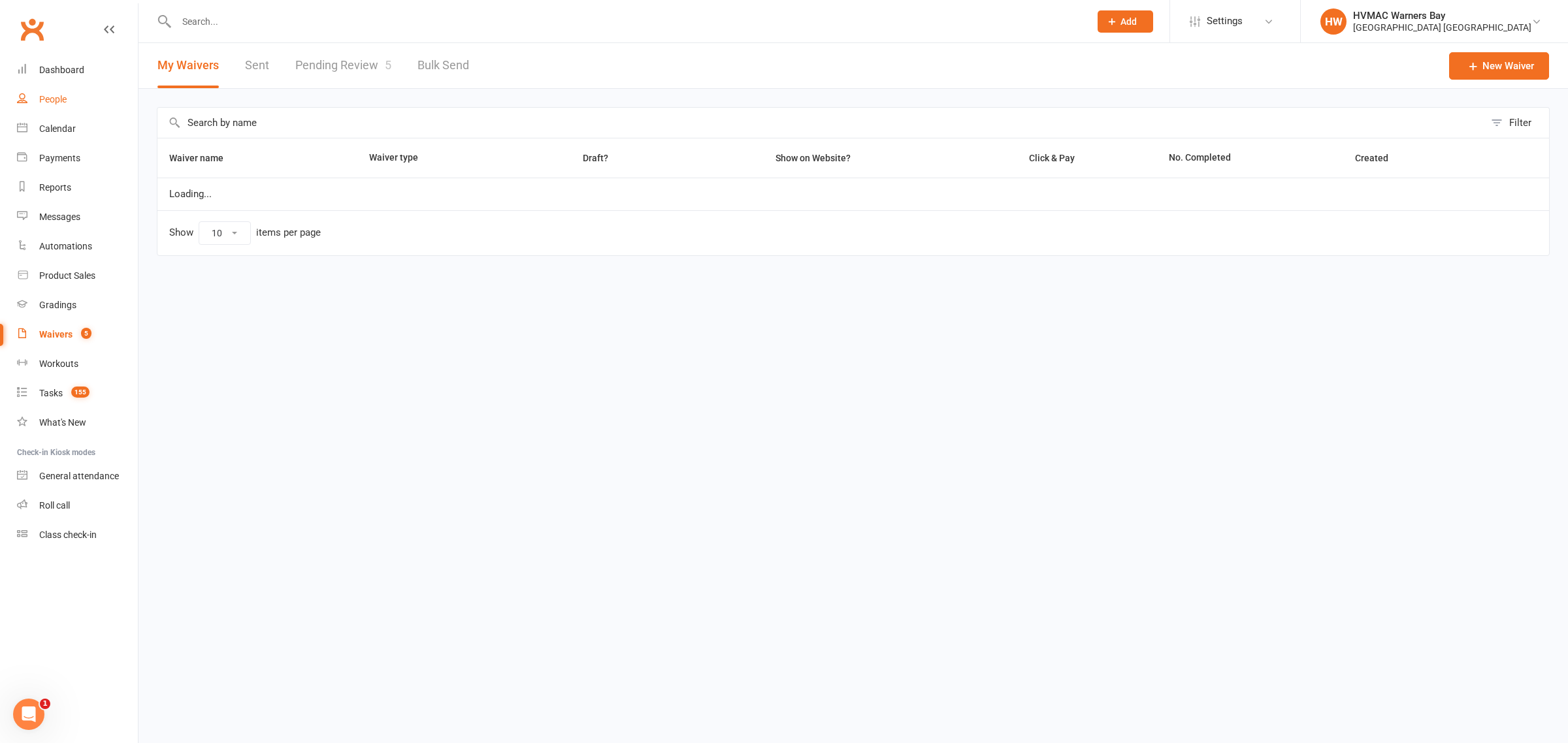
select select "100"
click at [337, 65] on link "Pending Review 5" at bounding box center [343, 65] width 96 height 45
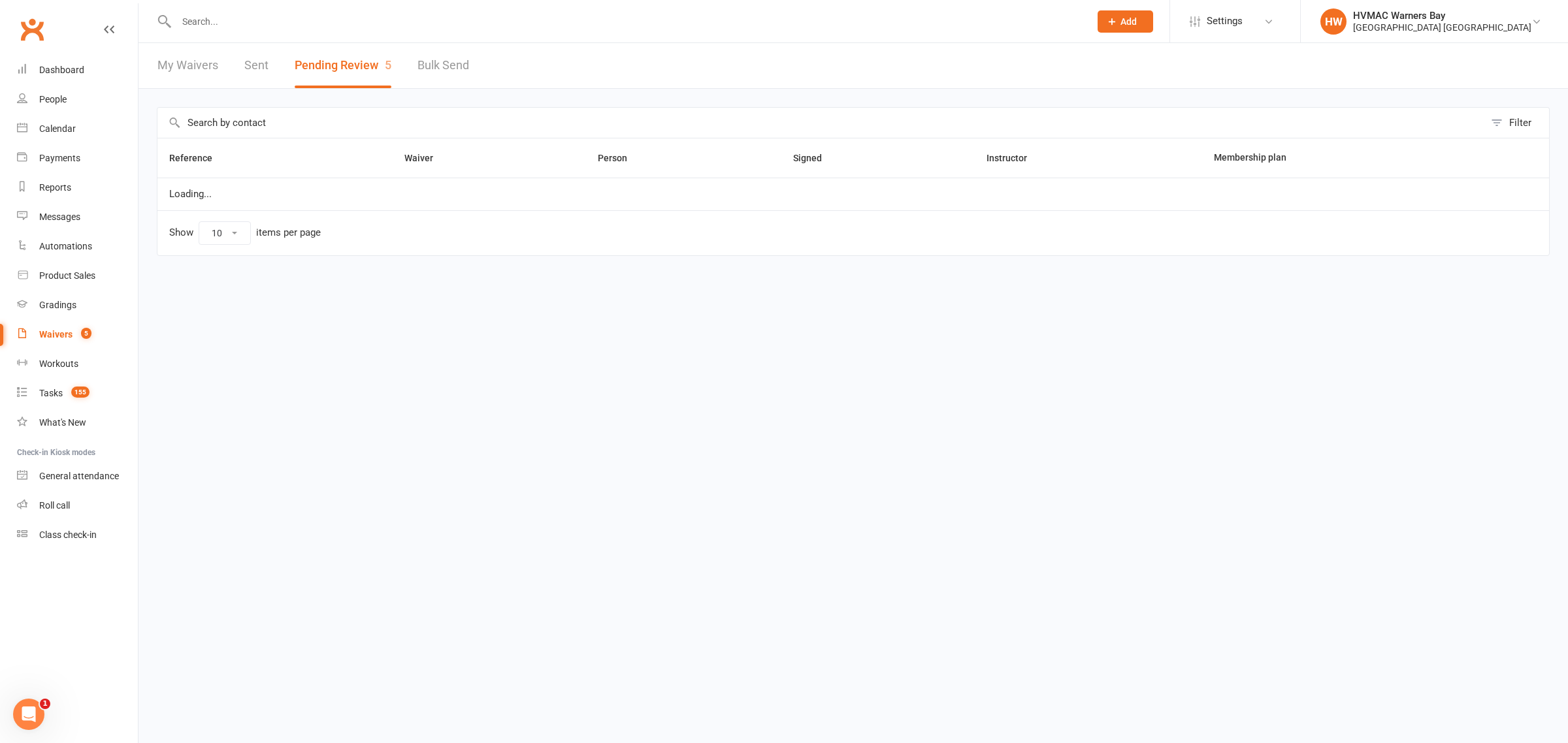
select select "100"
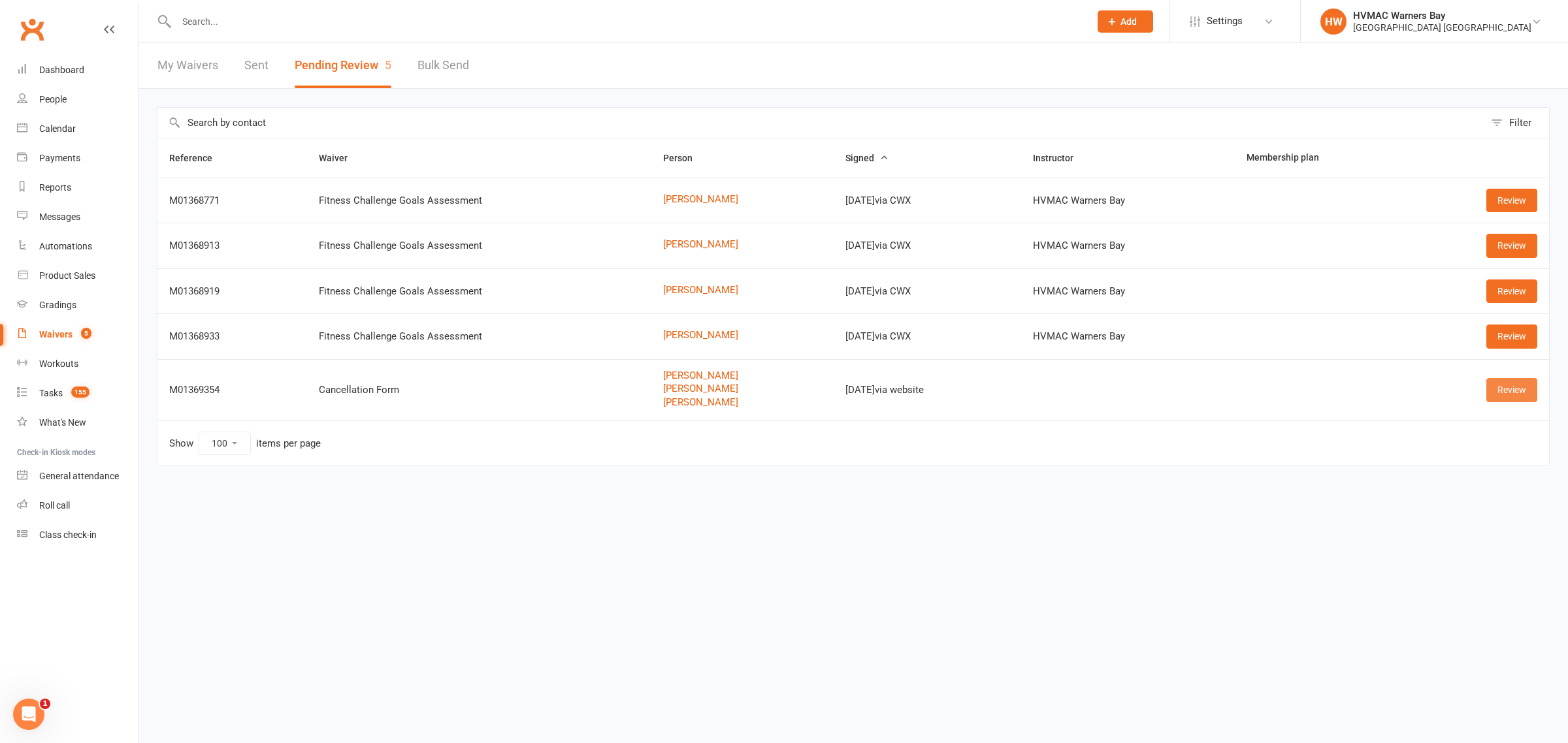
click at [1510, 400] on link "Review" at bounding box center [1511, 390] width 51 height 23
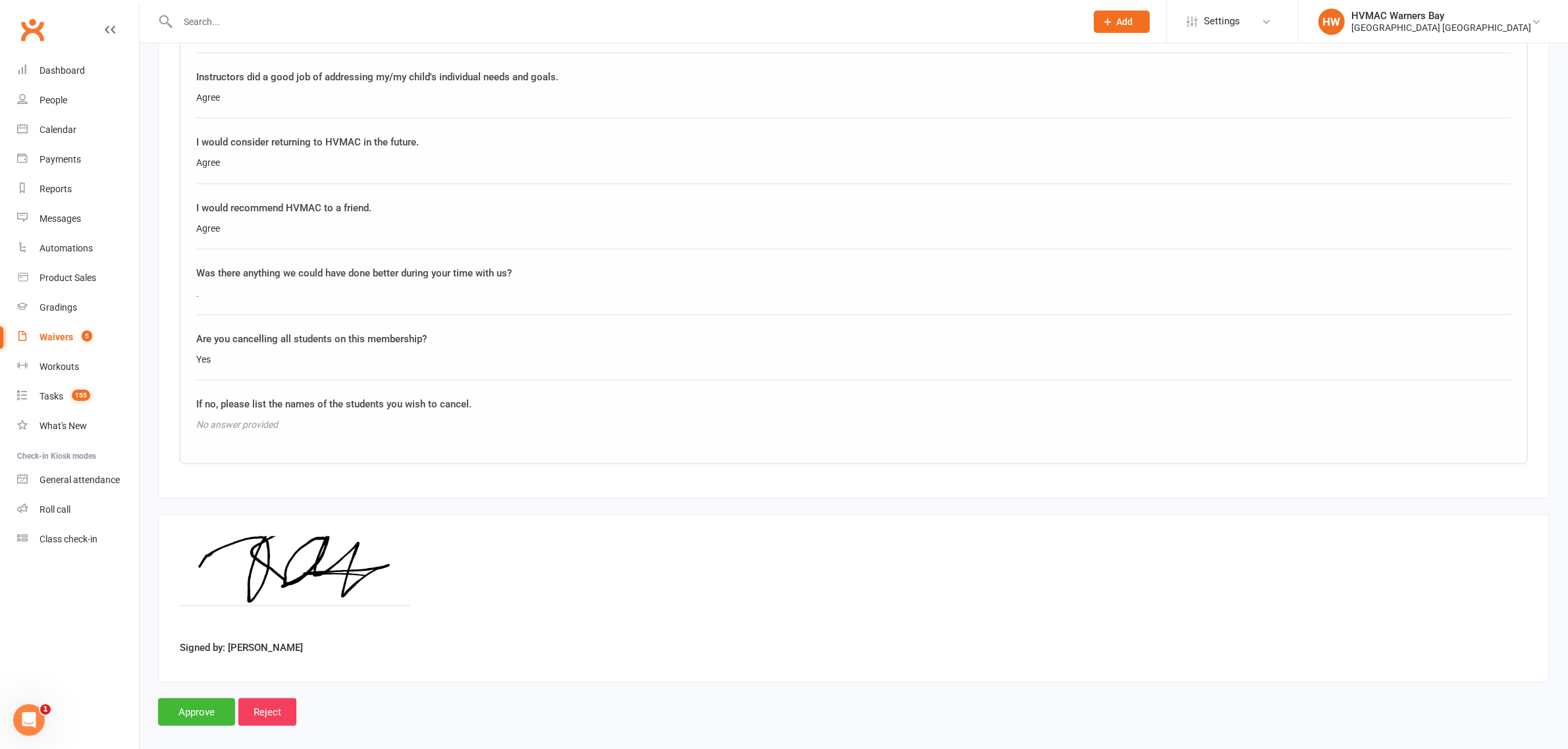
scroll to position [1874, 0]
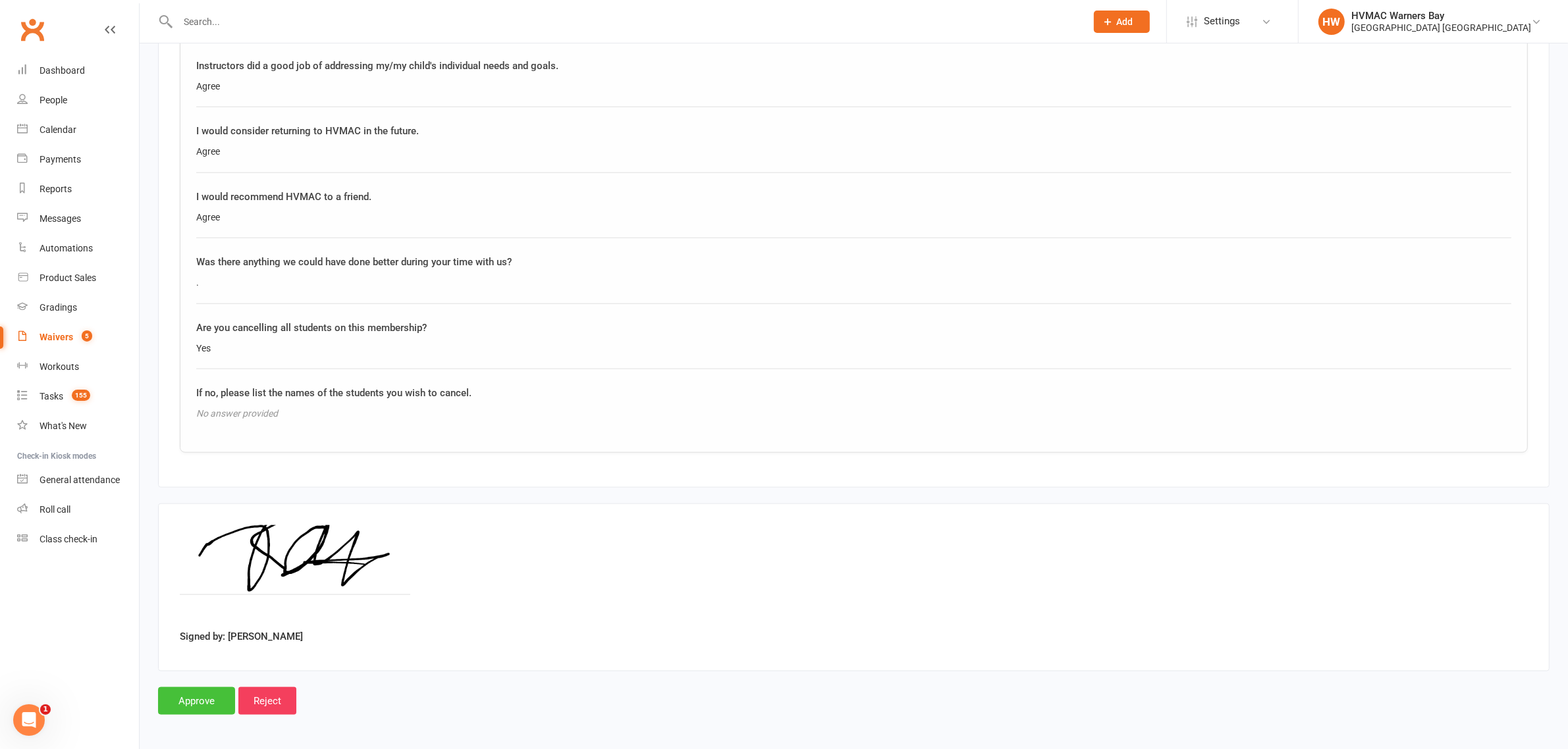
click at [200, 690] on input "Approve" at bounding box center [196, 701] width 77 height 28
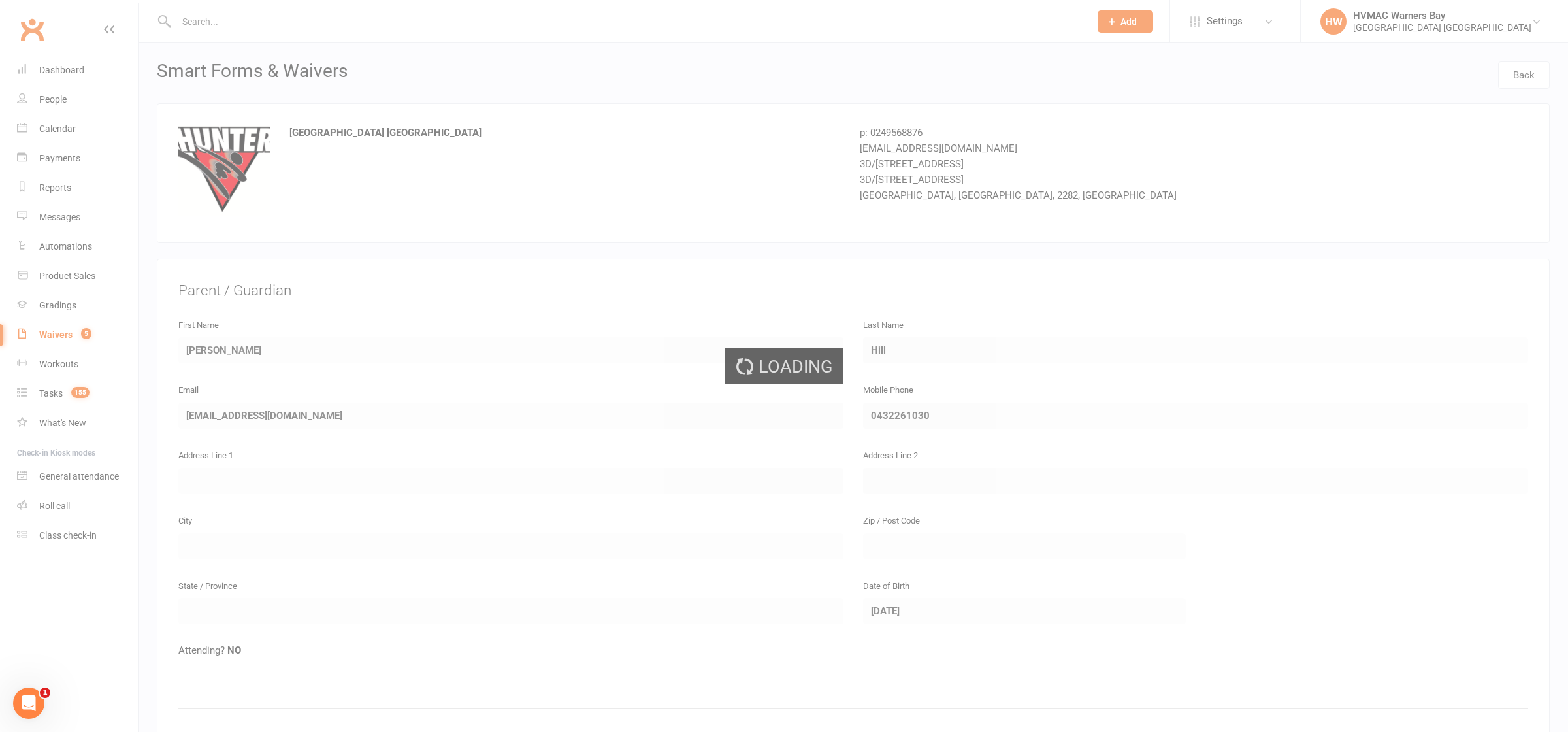
select select "100"
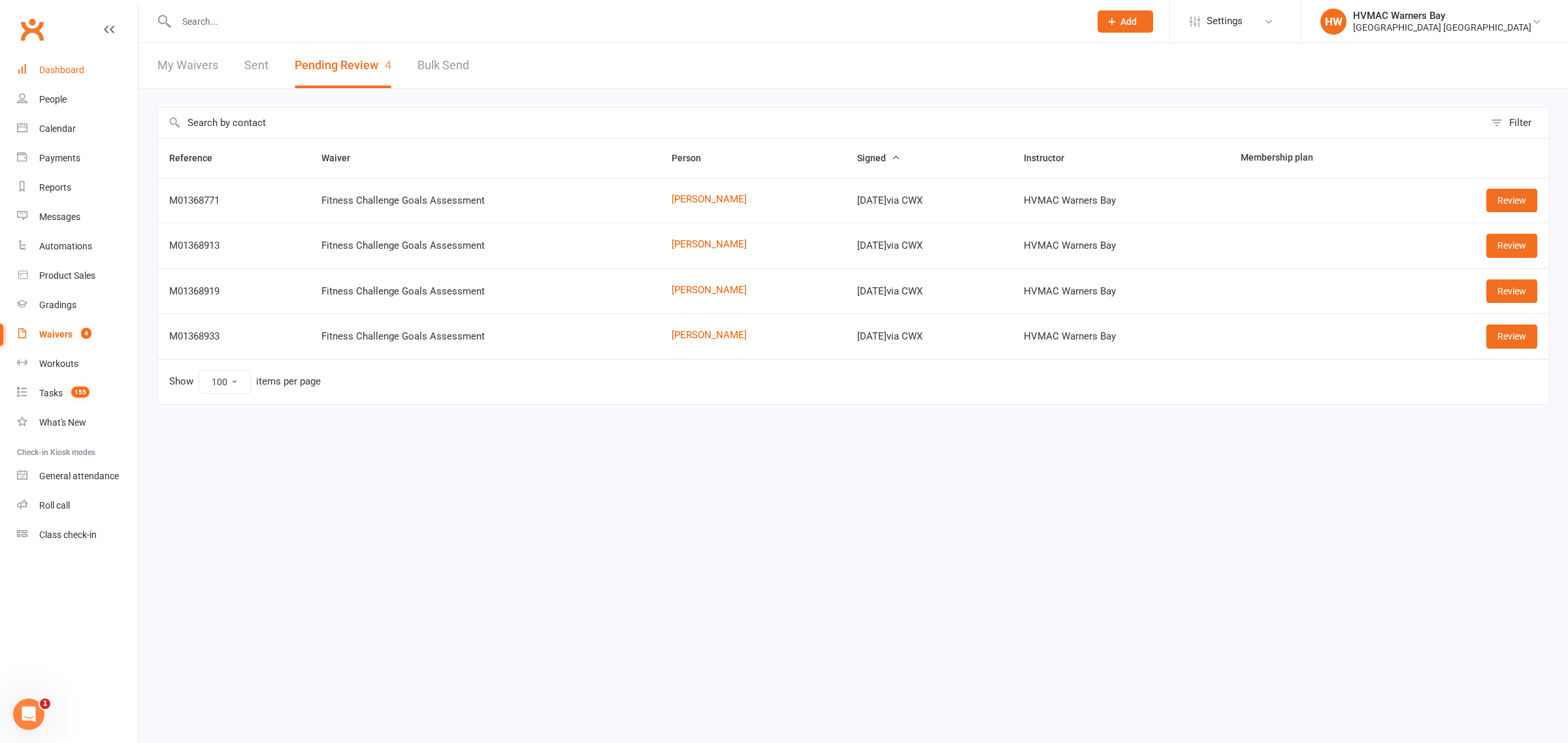
click at [66, 67] on div "Dashboard" at bounding box center [61, 70] width 45 height 11
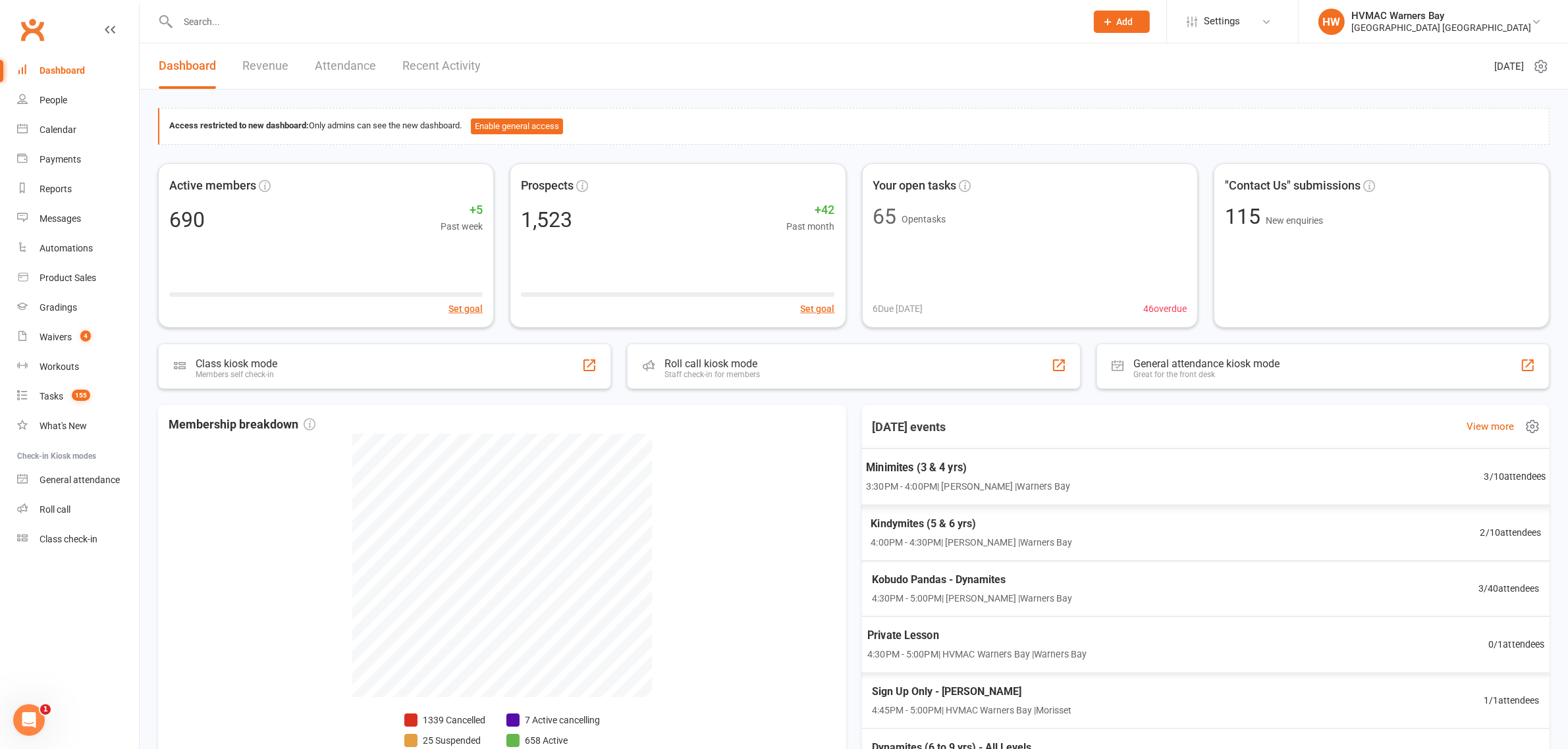
click at [932, 482] on span "3:30PM - 4:00PM | Anna Hayes | Warners Bay" at bounding box center [967, 487] width 204 height 15
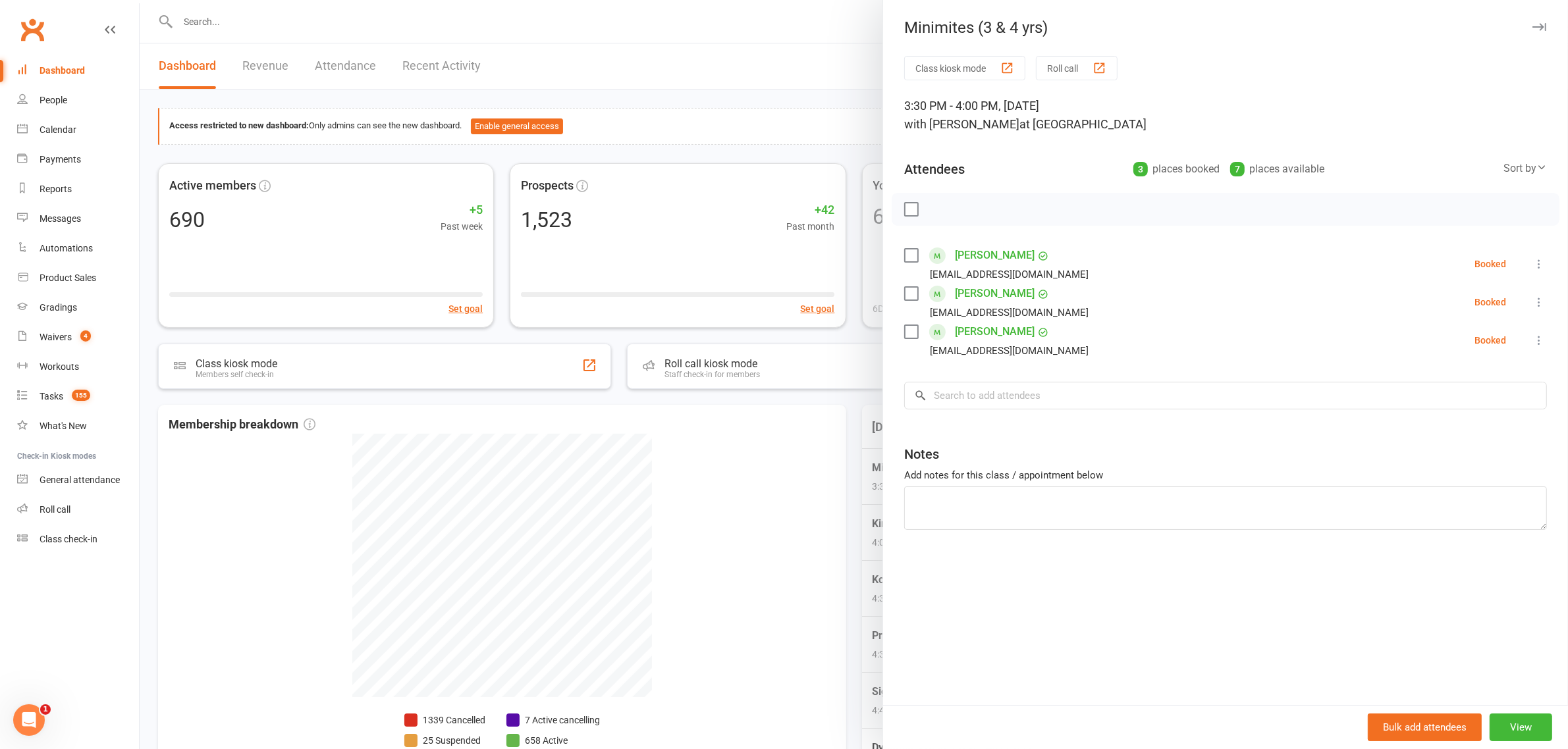
click at [749, 415] on div at bounding box center [853, 374] width 1428 height 749
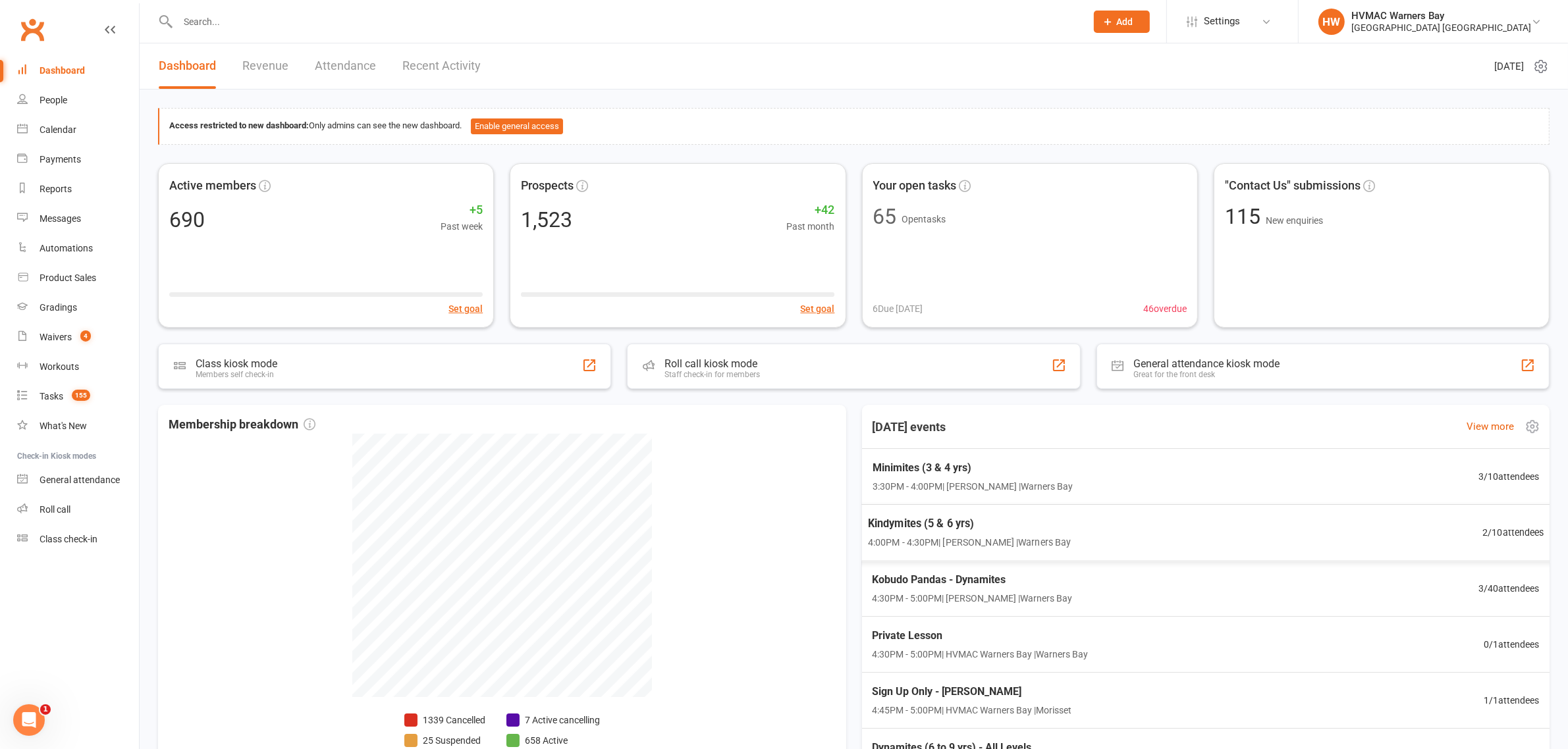
click at [888, 524] on span "Kindymites (5 & 6 yrs)" at bounding box center [968, 524] width 203 height 17
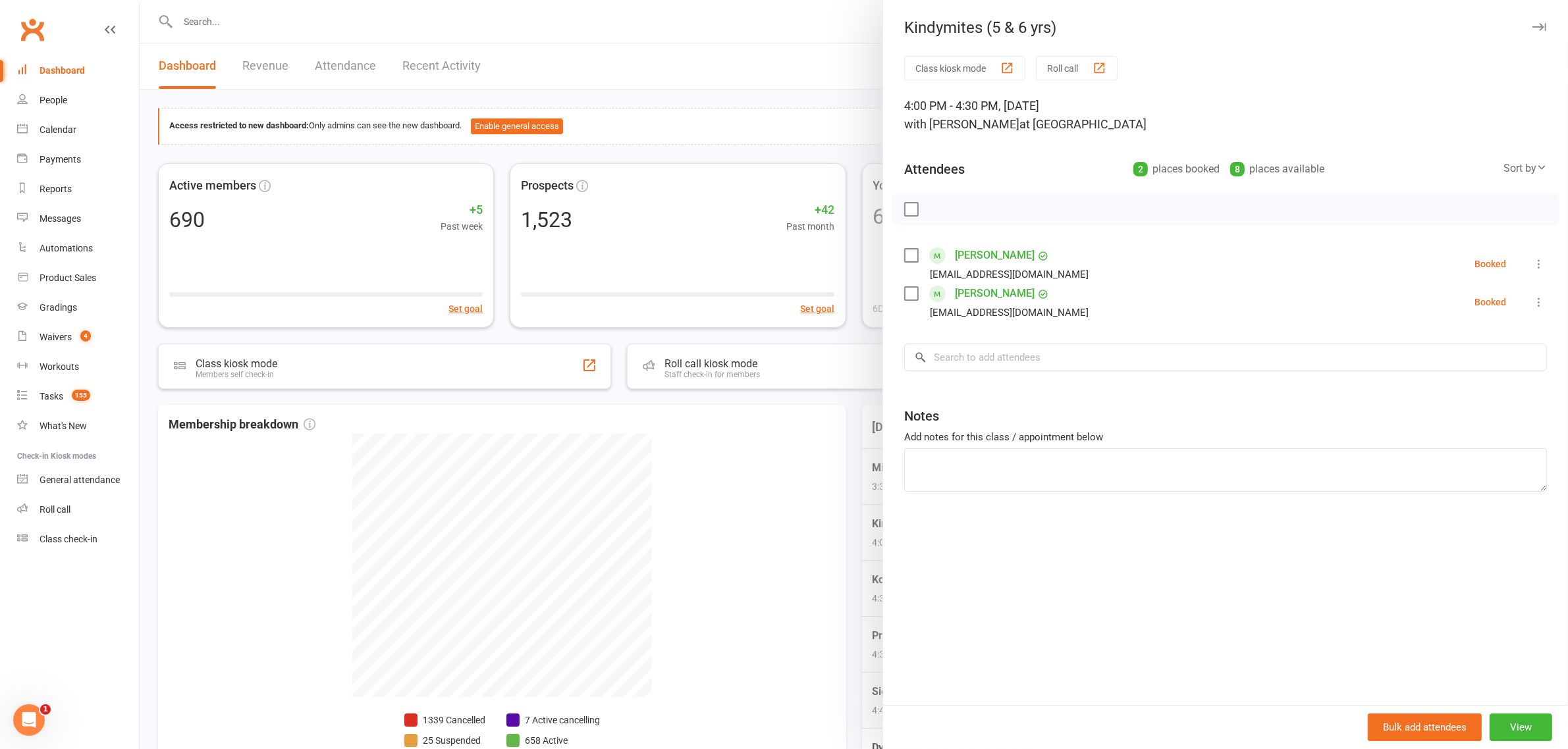
click at [761, 440] on div at bounding box center [853, 374] width 1428 height 749
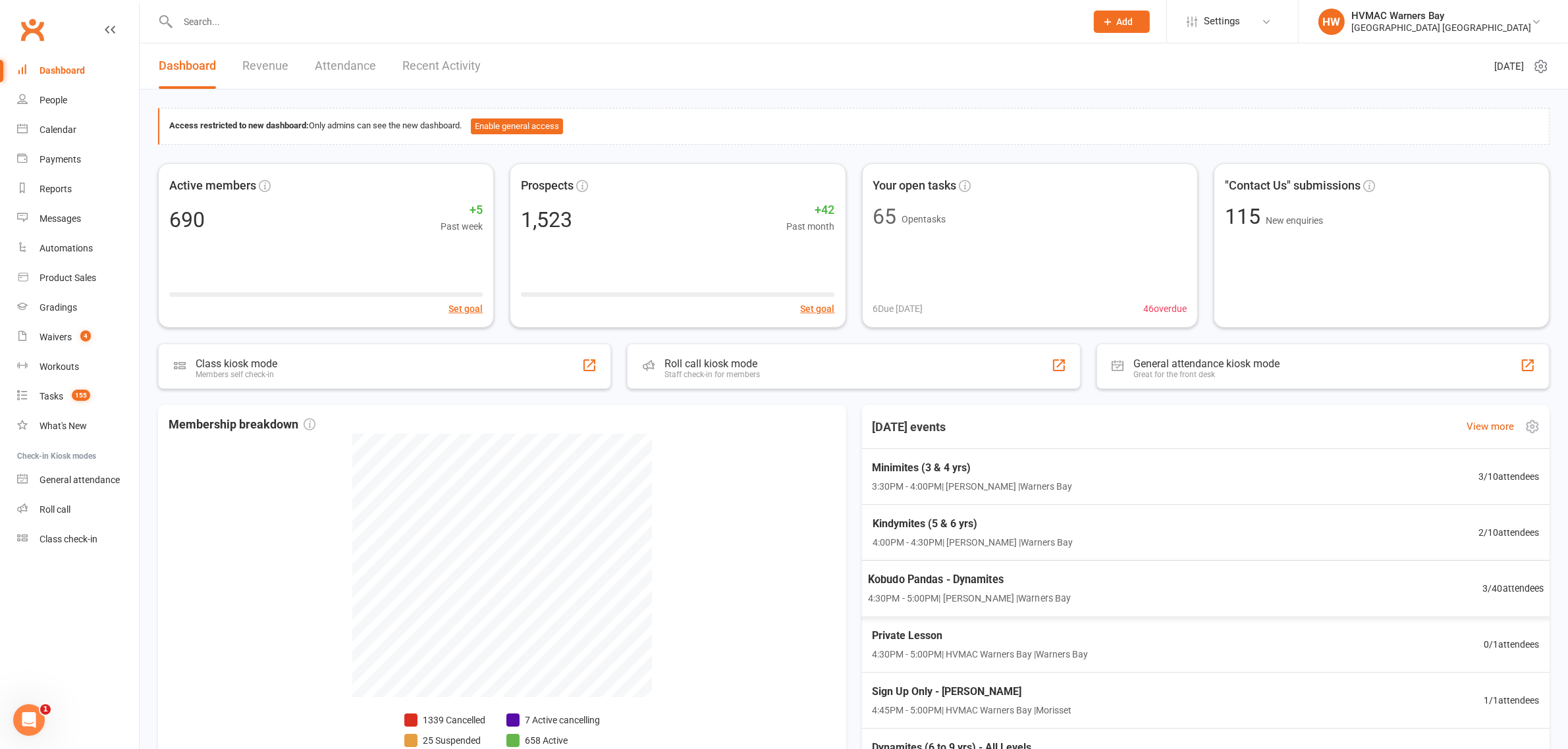
click at [879, 578] on span "Kobudo Pandas - Dynamites" at bounding box center [968, 579] width 203 height 17
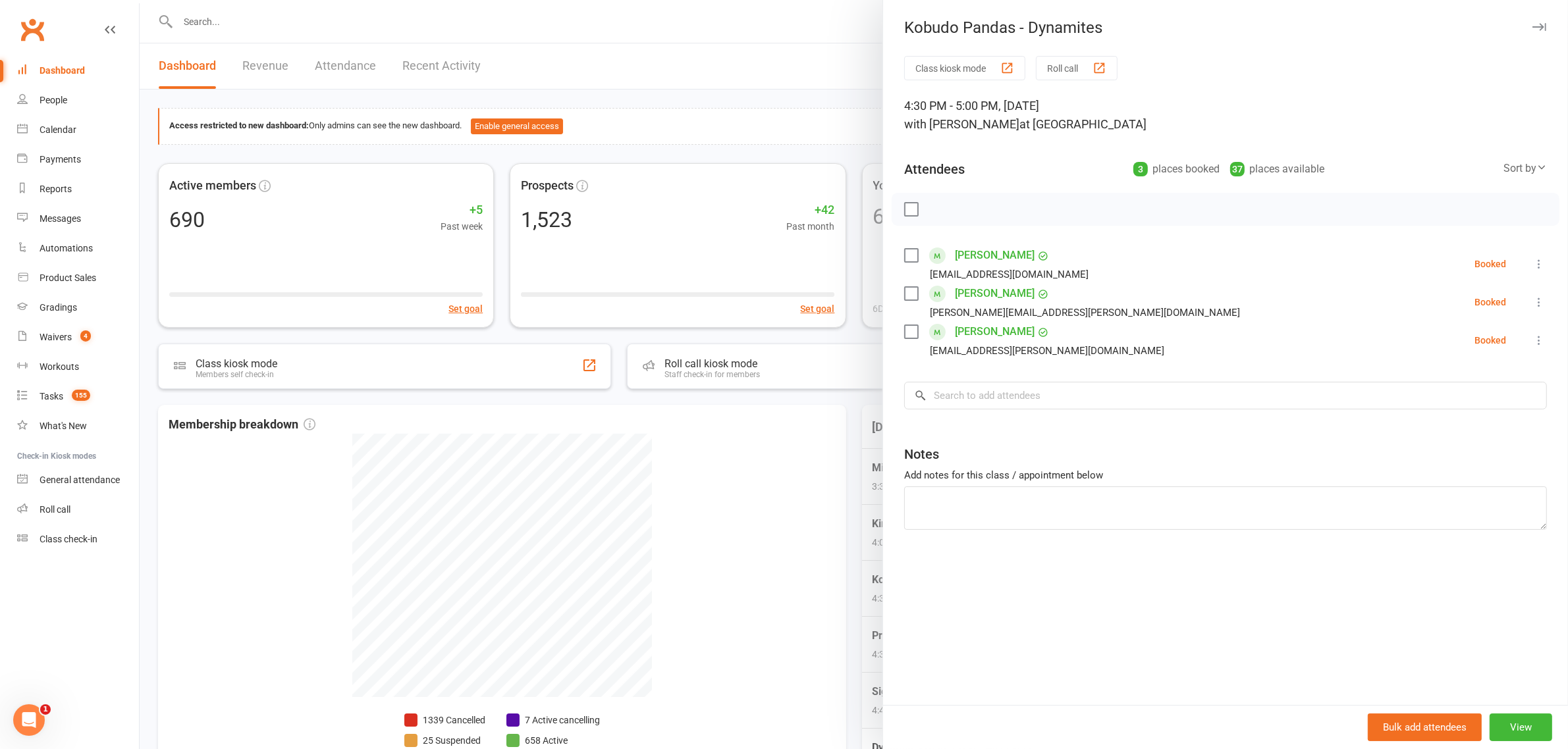
click at [759, 445] on div at bounding box center [853, 374] width 1428 height 749
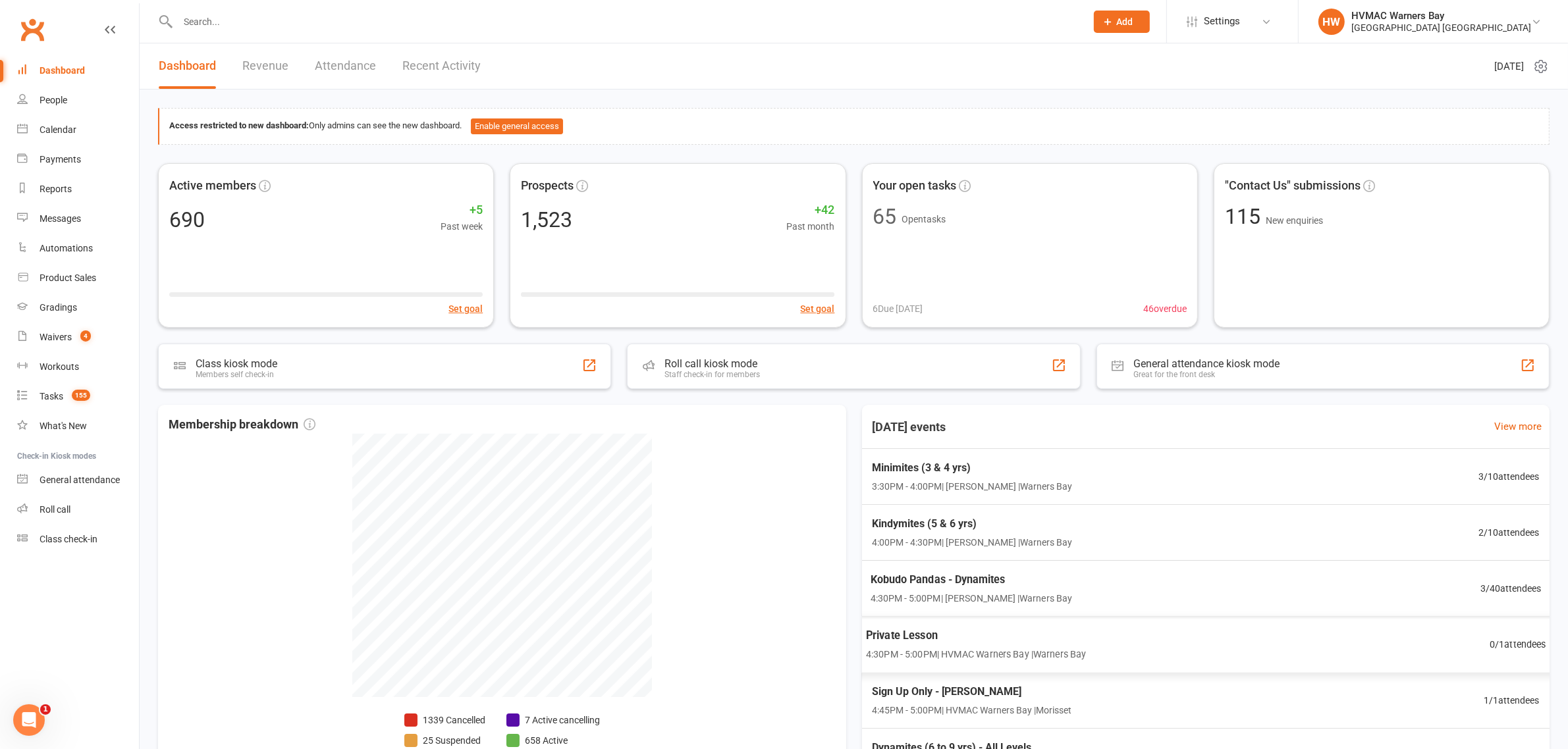
click at [941, 641] on span "Private Lesson" at bounding box center [976, 636] width 221 height 17
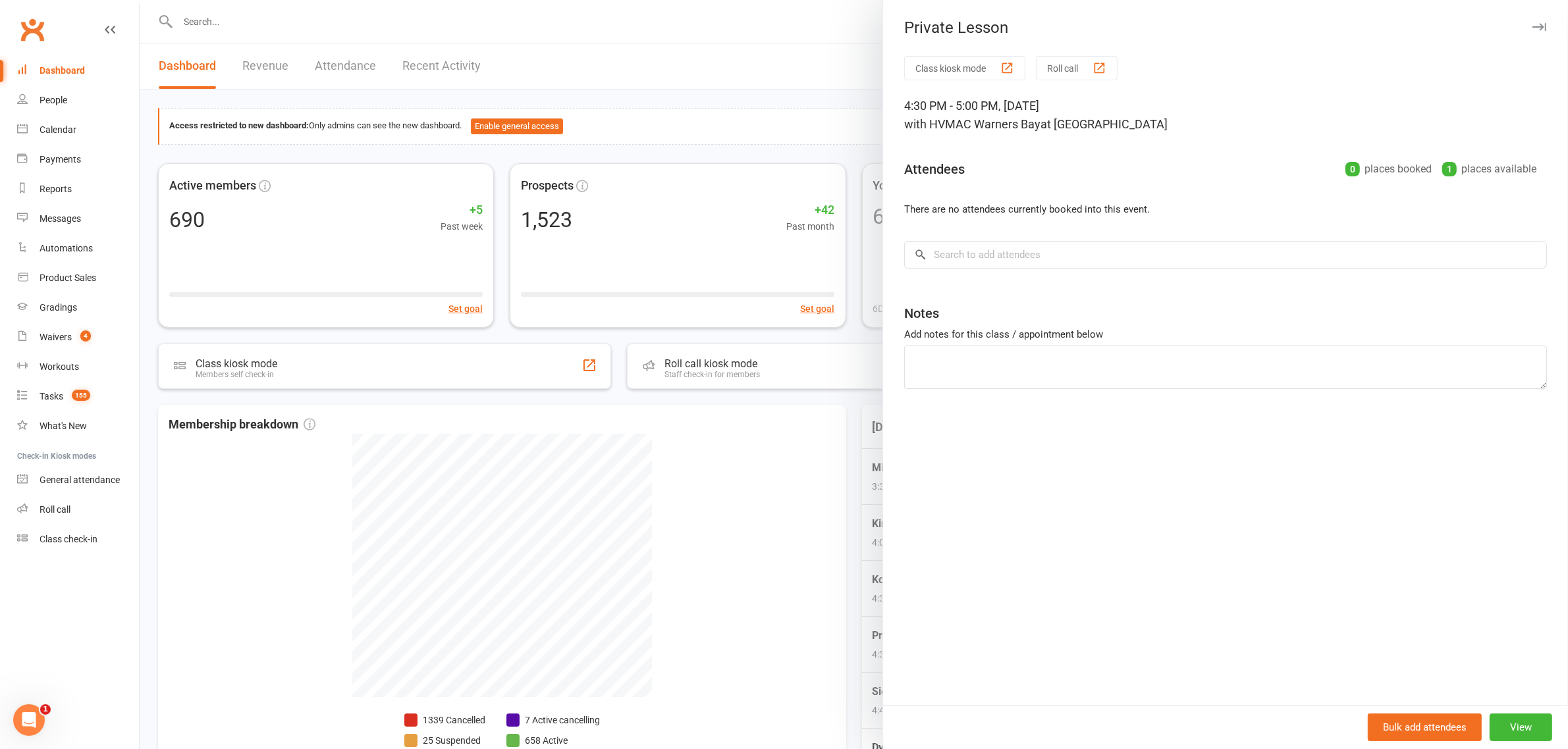
click at [768, 454] on div at bounding box center [853, 374] width 1428 height 749
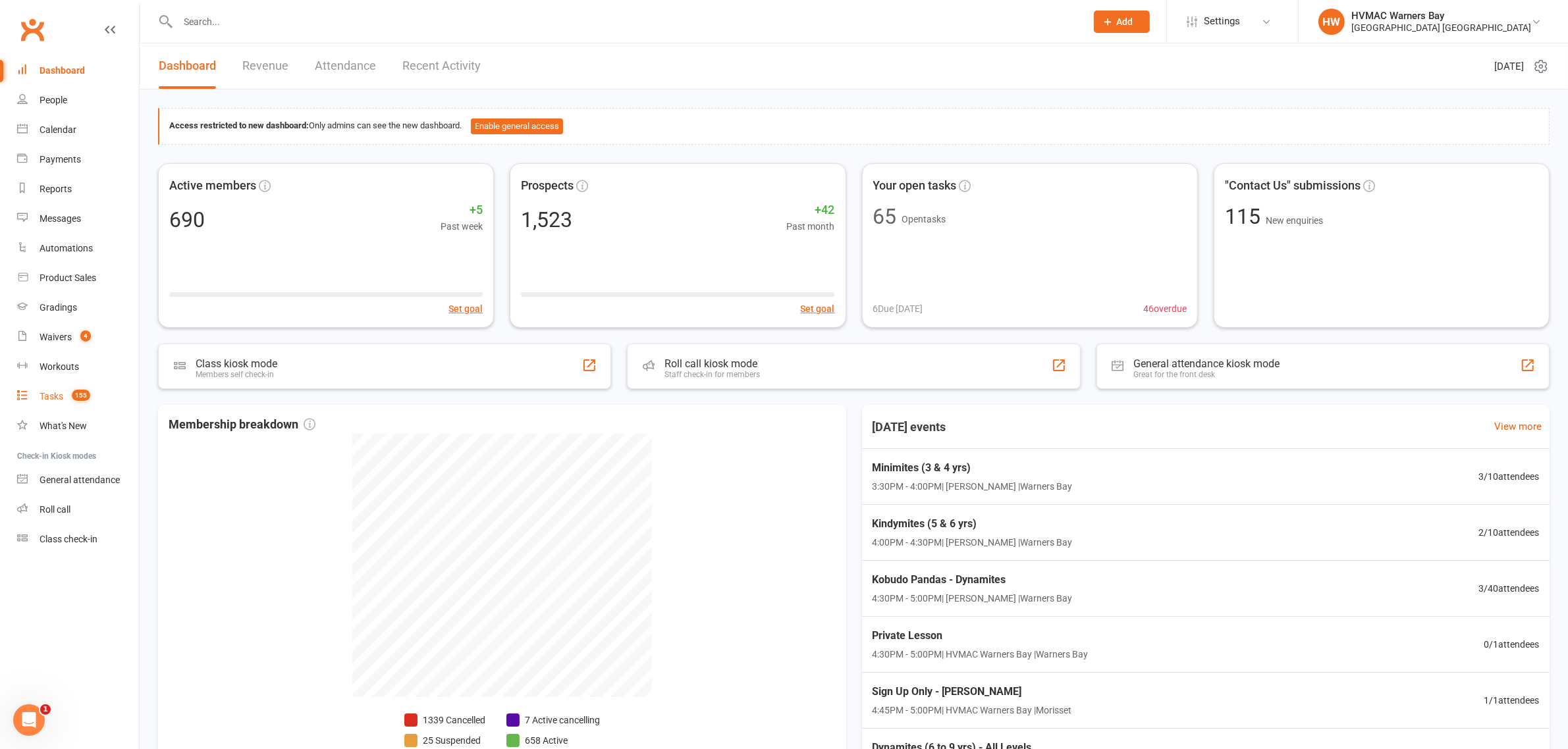
click at [115, 393] on link "Tasks 155" at bounding box center [77, 397] width 121 height 29
select select "incomplete"
select select "42939"
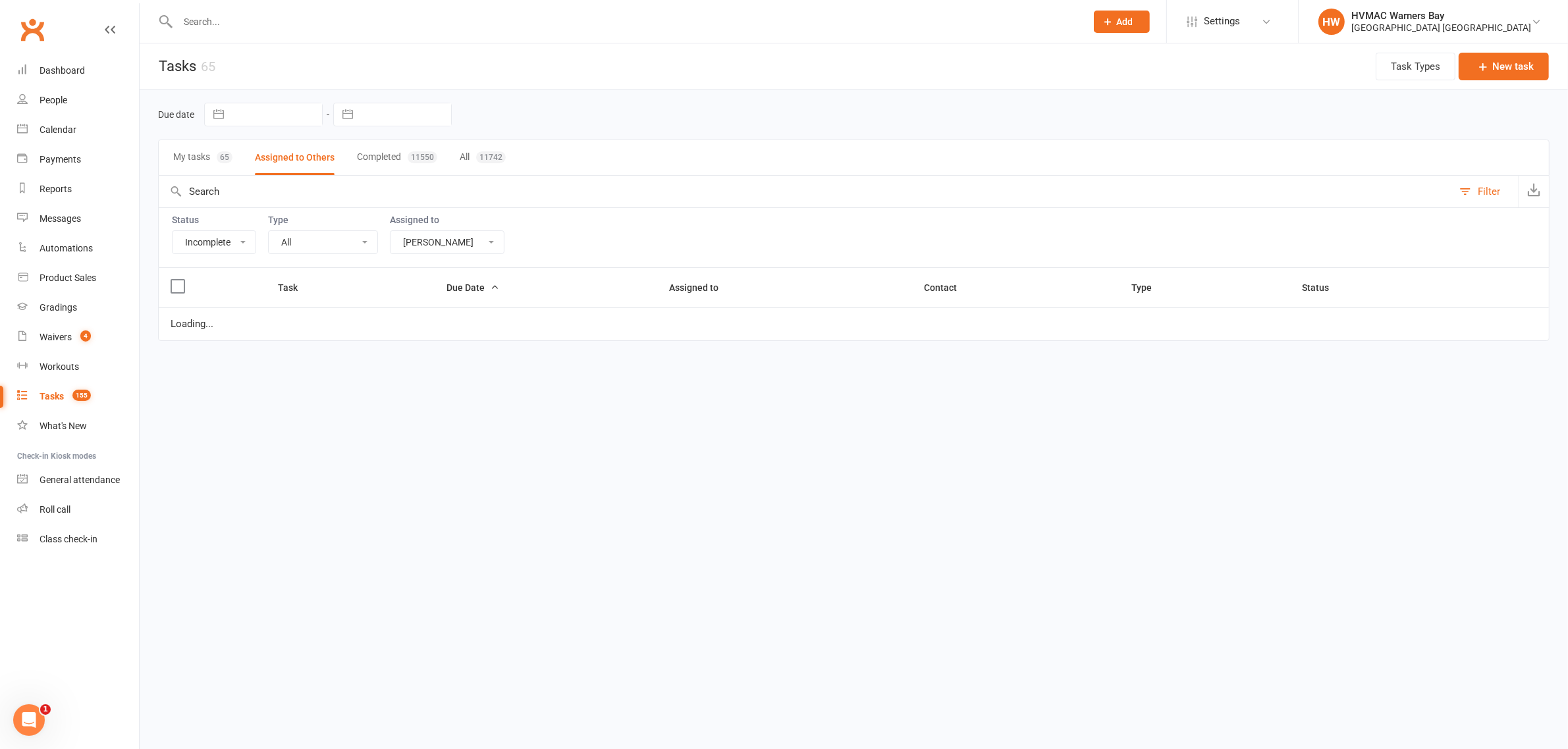
select select "started"
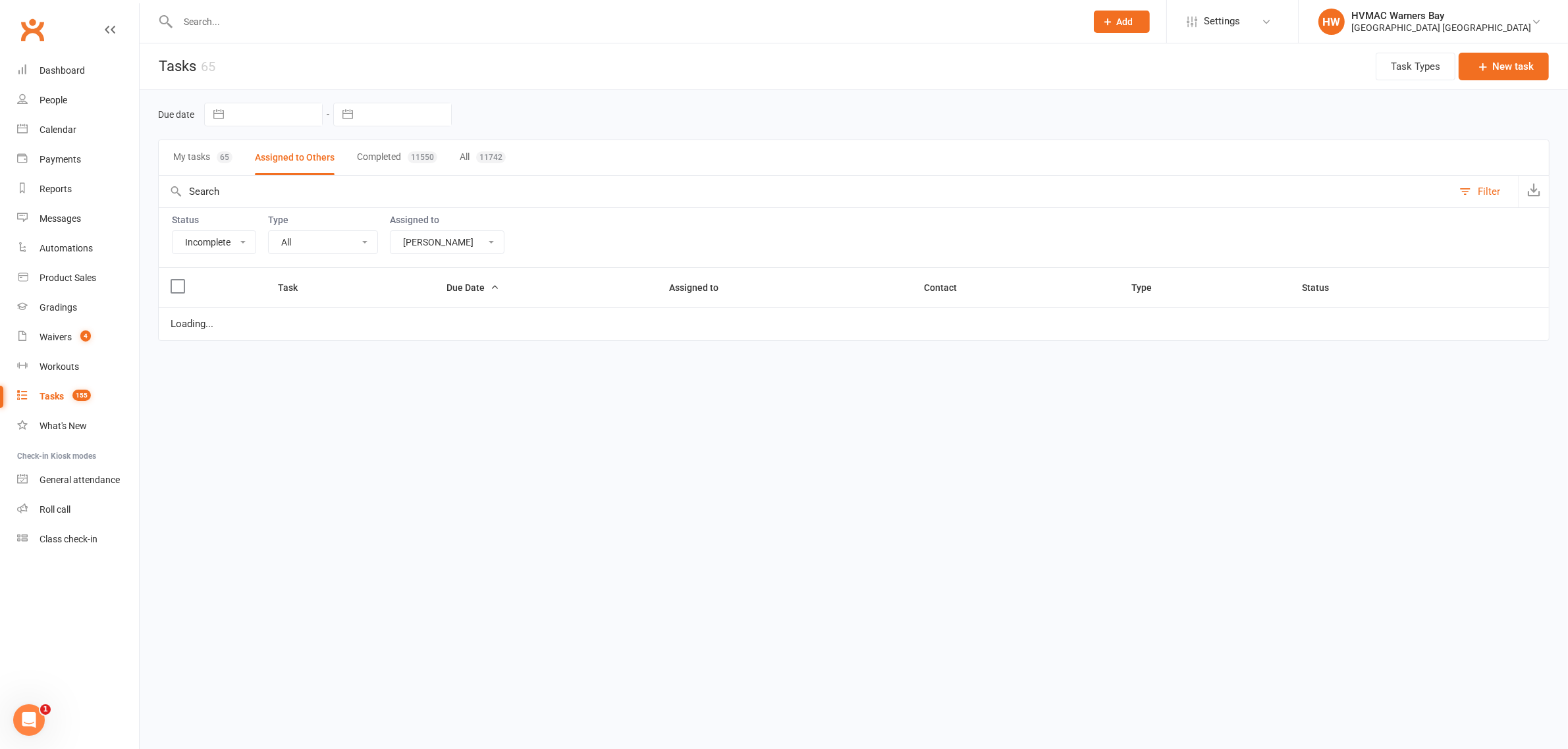
select select "waiting"
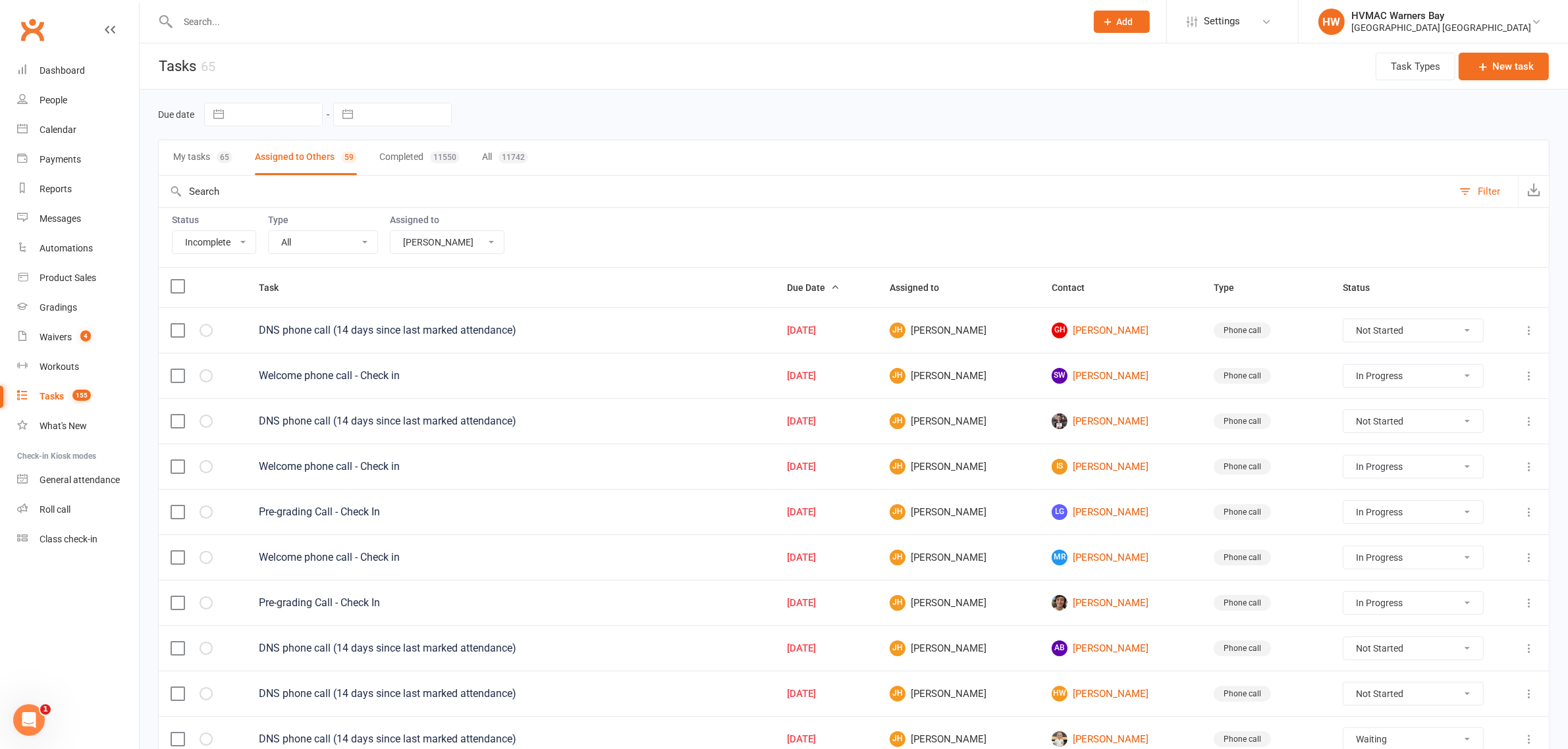
click at [1361, 468] on select "Not Started In Progress Waiting Complete" at bounding box center [1412, 466] width 139 height 22
click at [1346, 459] on select "Not Started In Progress Waiting Complete" at bounding box center [1412, 466] width 139 height 22
select select "started"
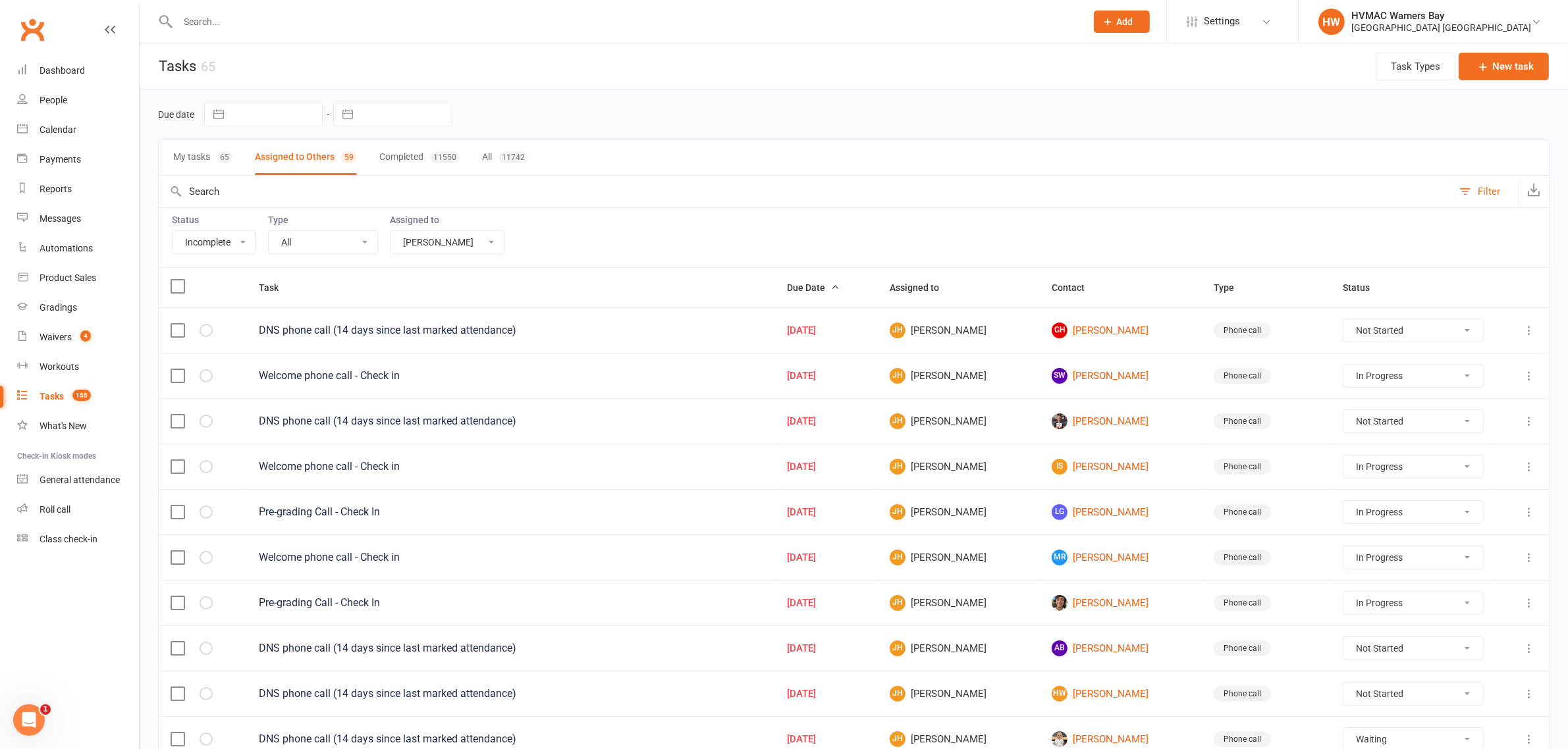
select select "started"
select select "waiting"
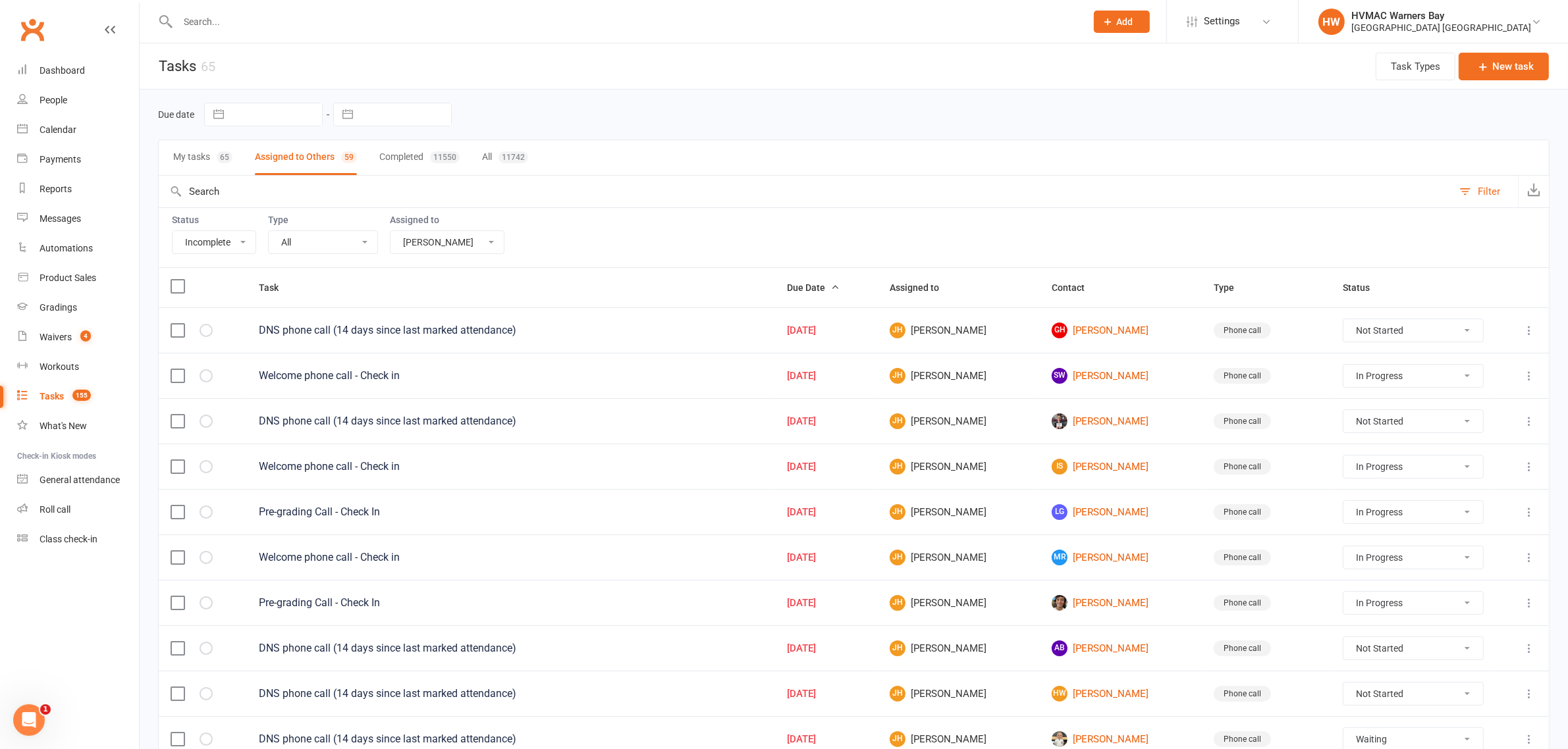
select select "started"
select select "waiting"
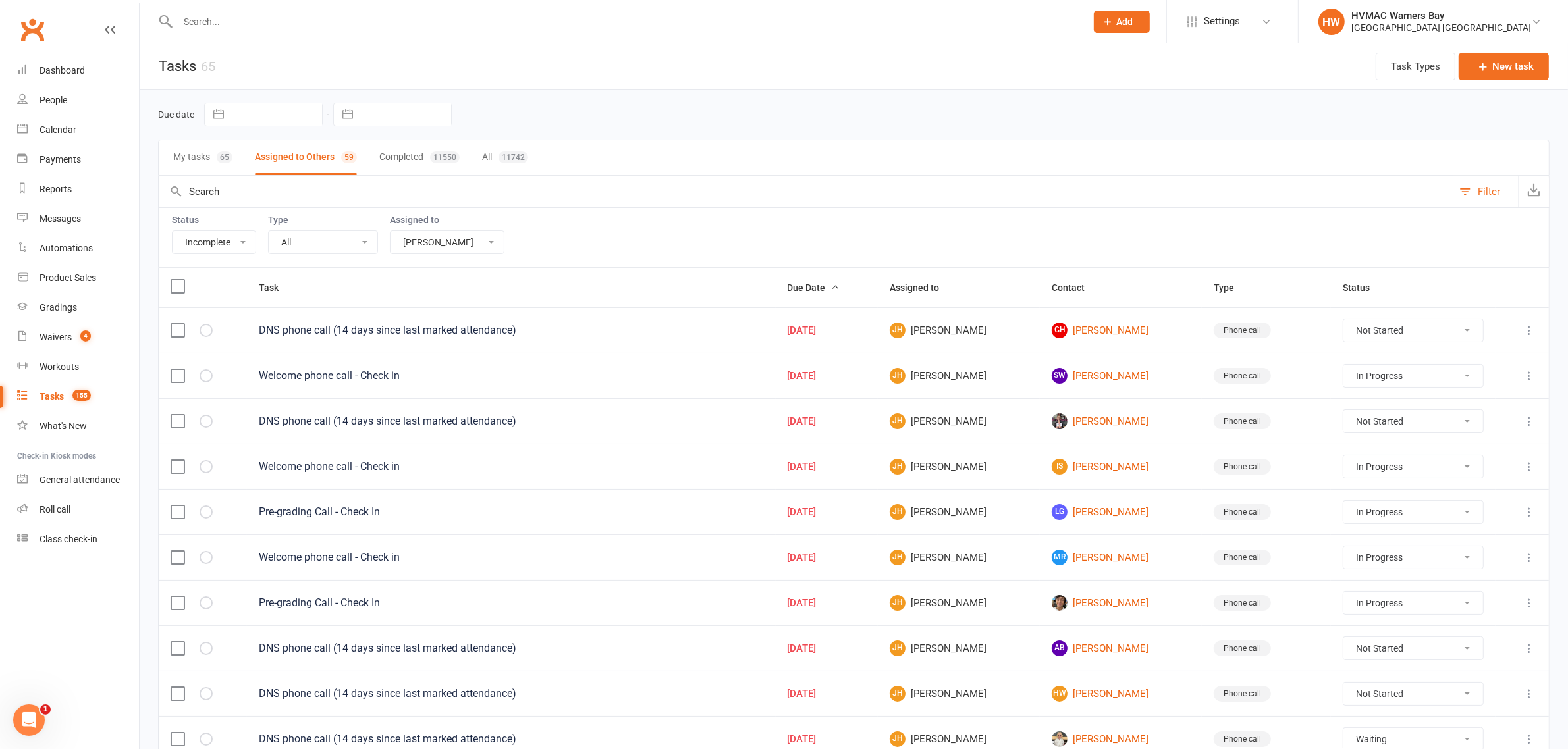
select select "started"
click at [399, 25] on input "text" at bounding box center [625, 21] width 903 height 19
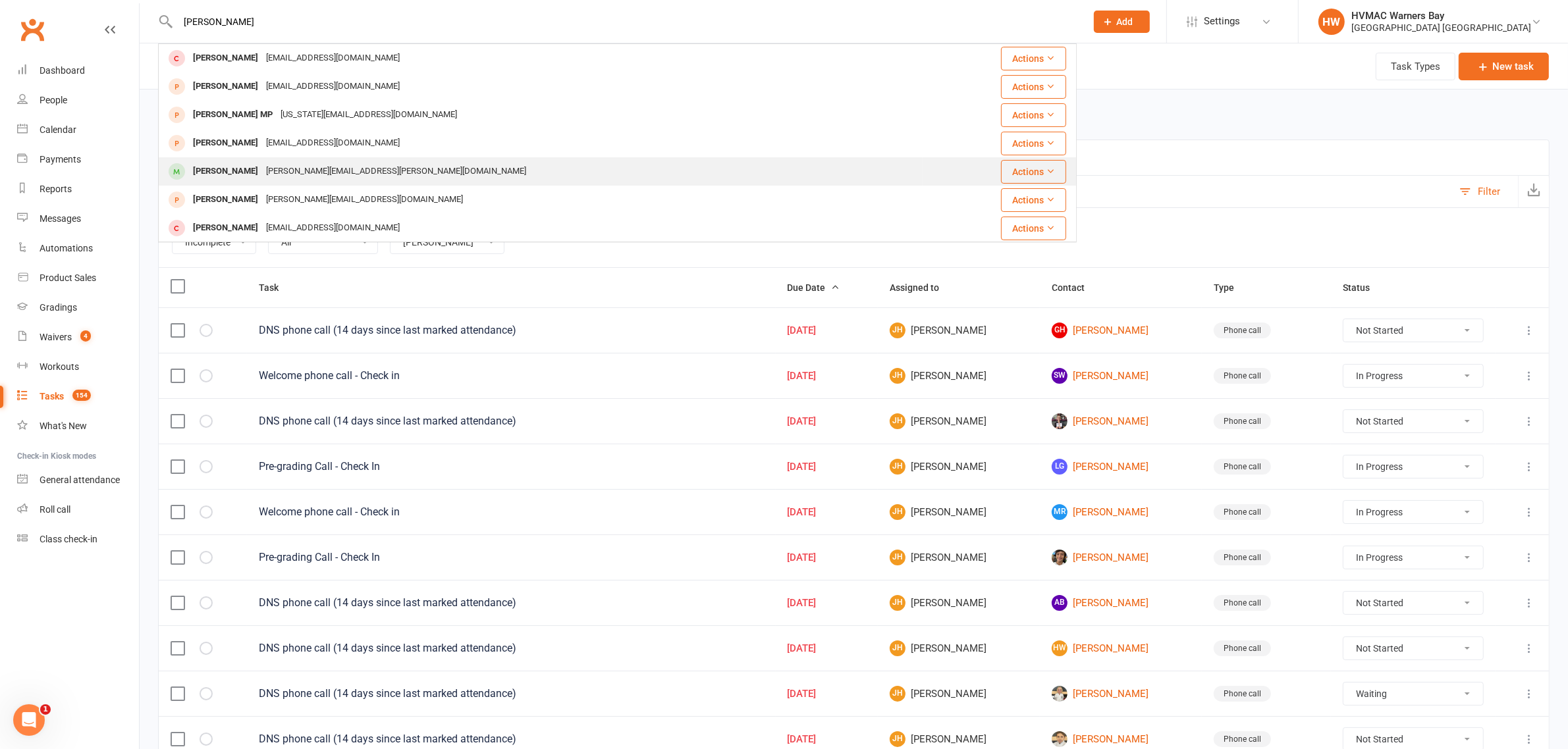
type input "sonny"
click at [258, 158] on div "Sonny Hilder Natalie.hilder@det.nsw.edu.au" at bounding box center [541, 171] width 763 height 27
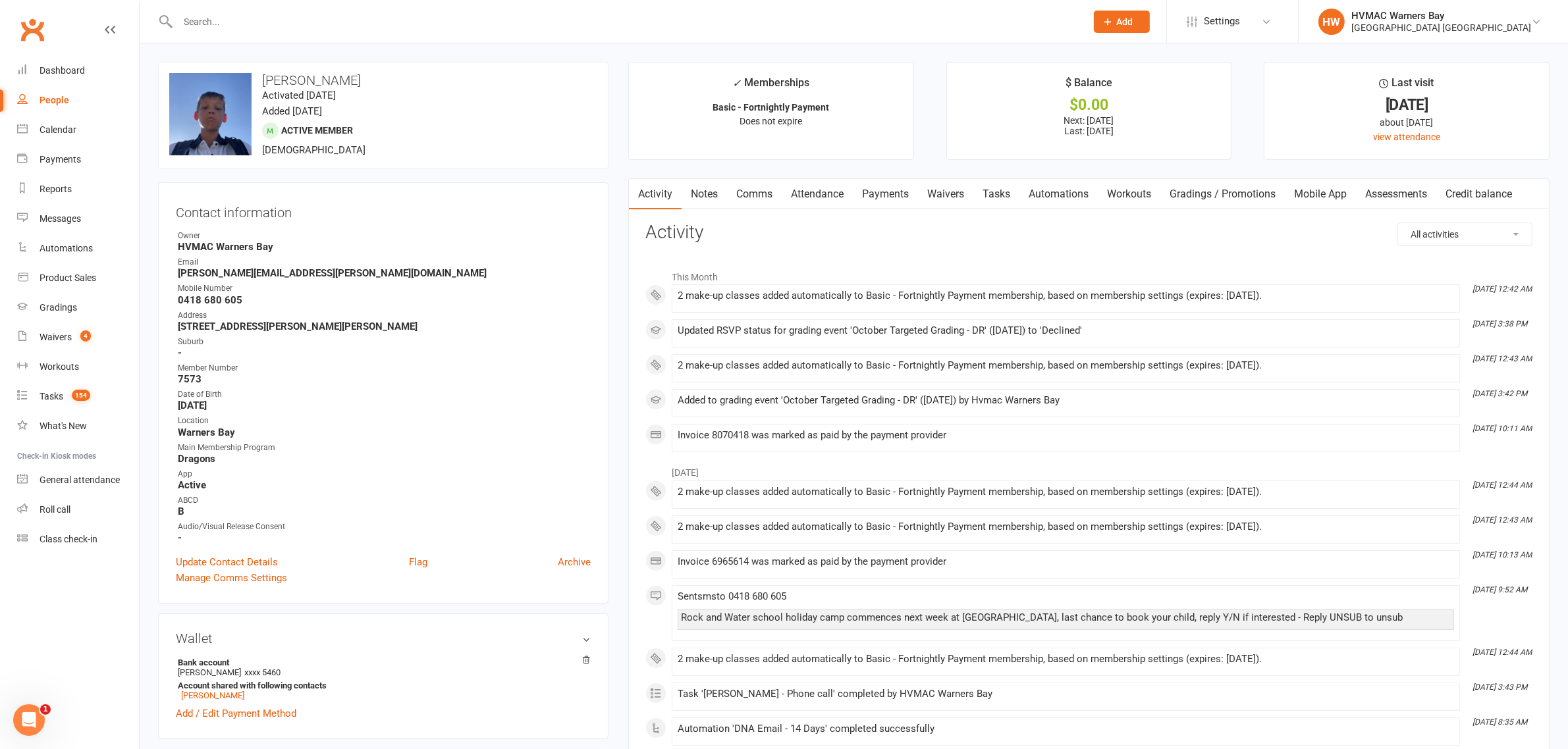
click at [703, 196] on link "Notes" at bounding box center [704, 194] width 46 height 30
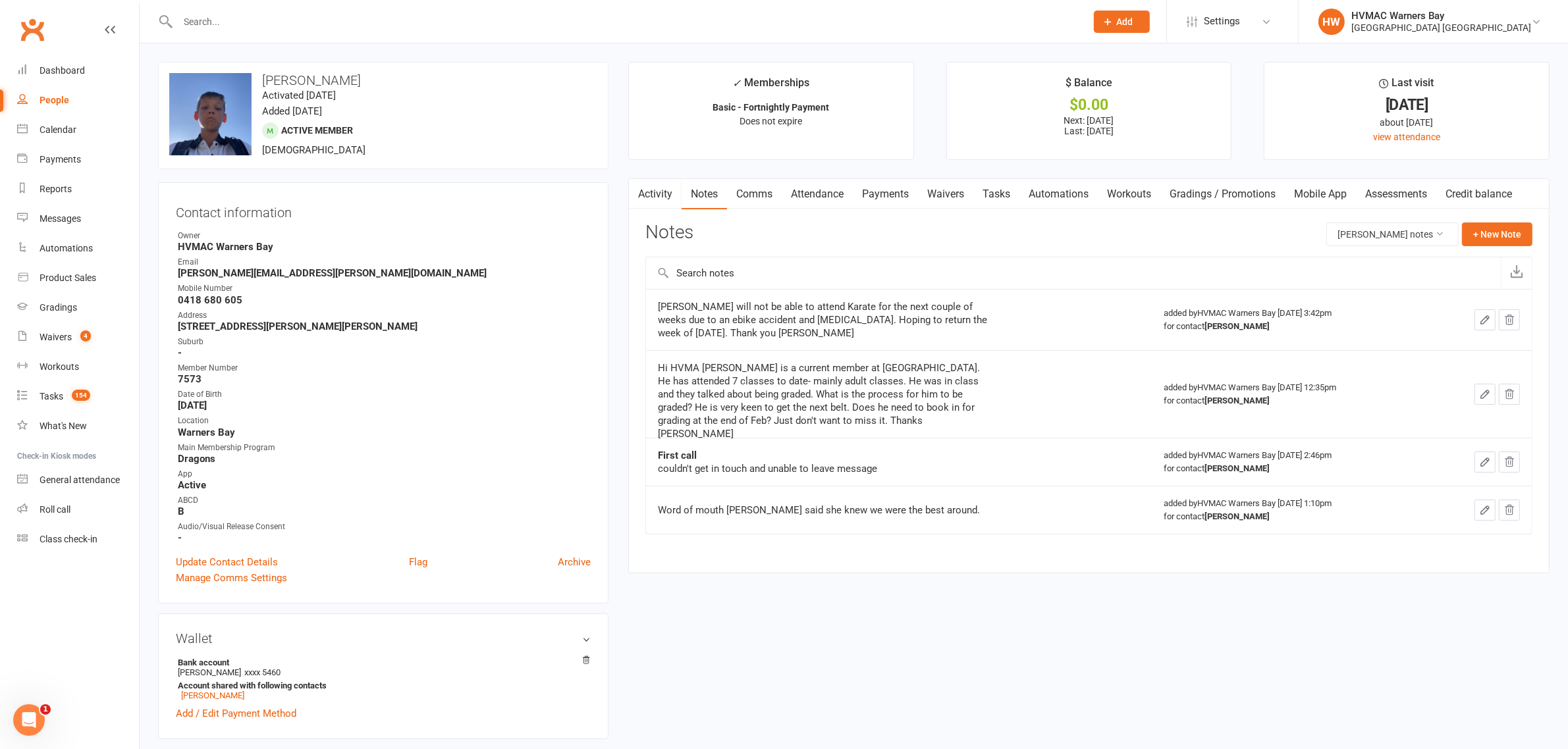
click at [842, 184] on link "Attendance" at bounding box center [817, 194] width 71 height 30
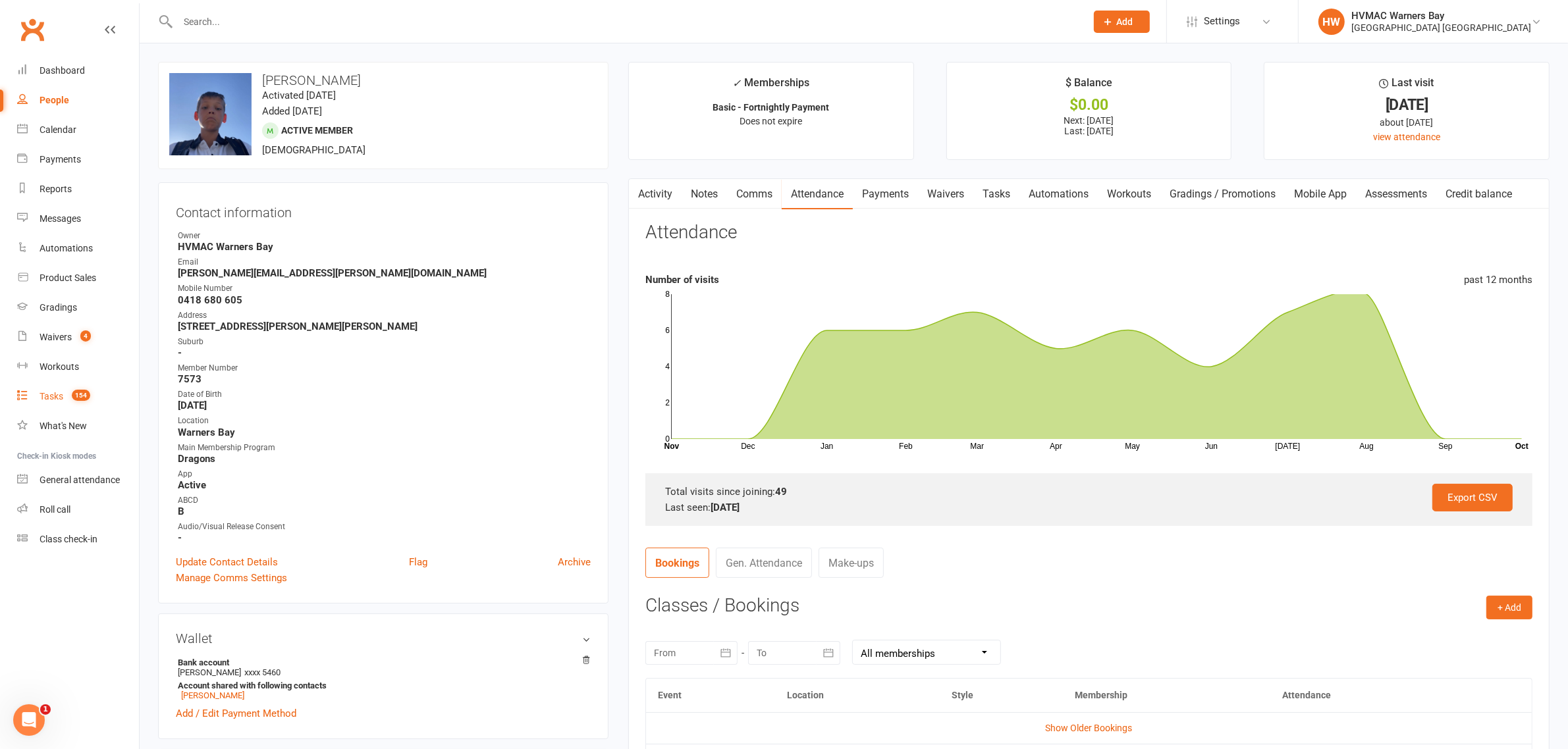
click at [63, 394] on div "Tasks" at bounding box center [51, 396] width 24 height 11
select select "incomplete"
select select "42939"
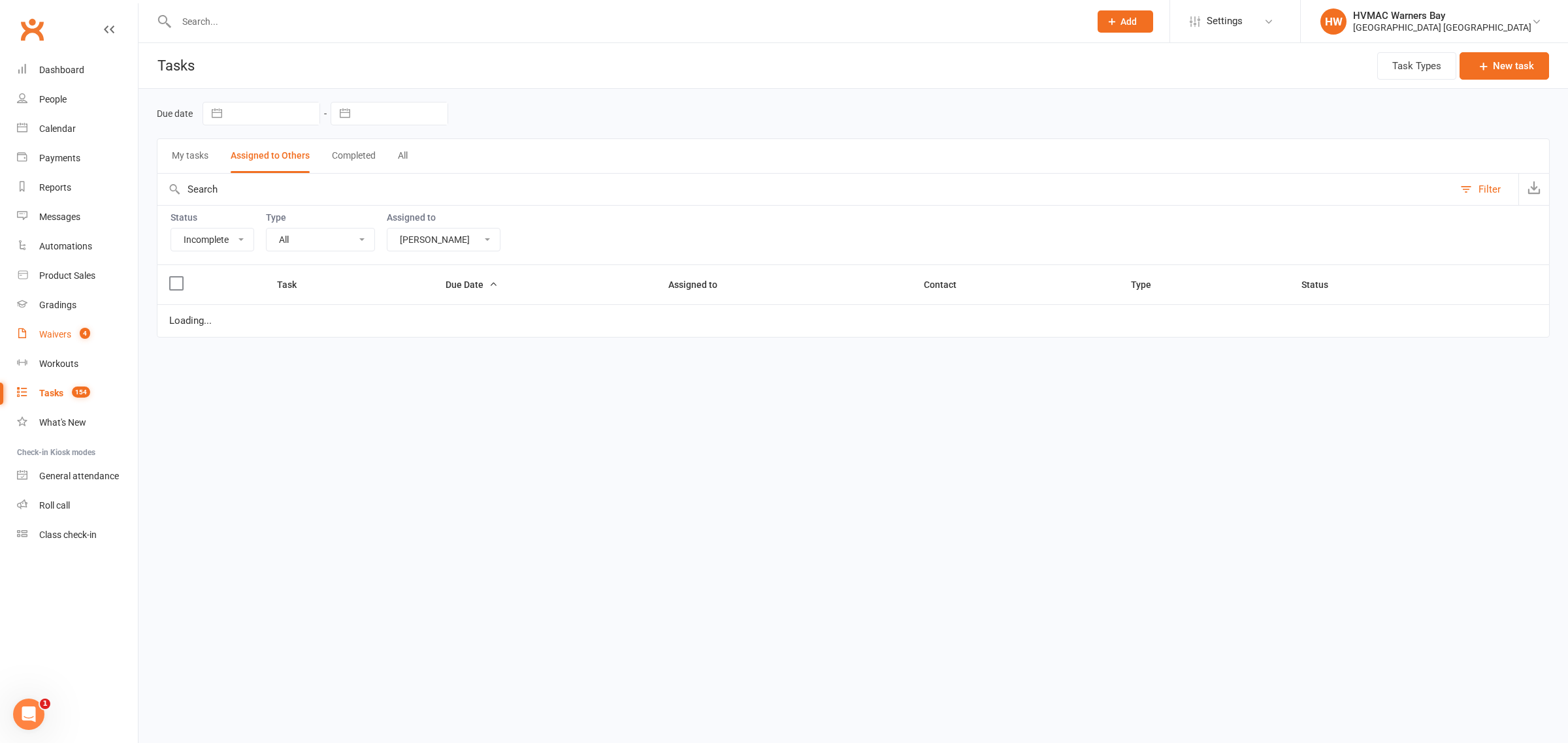
select select "started"
select select "waiting"
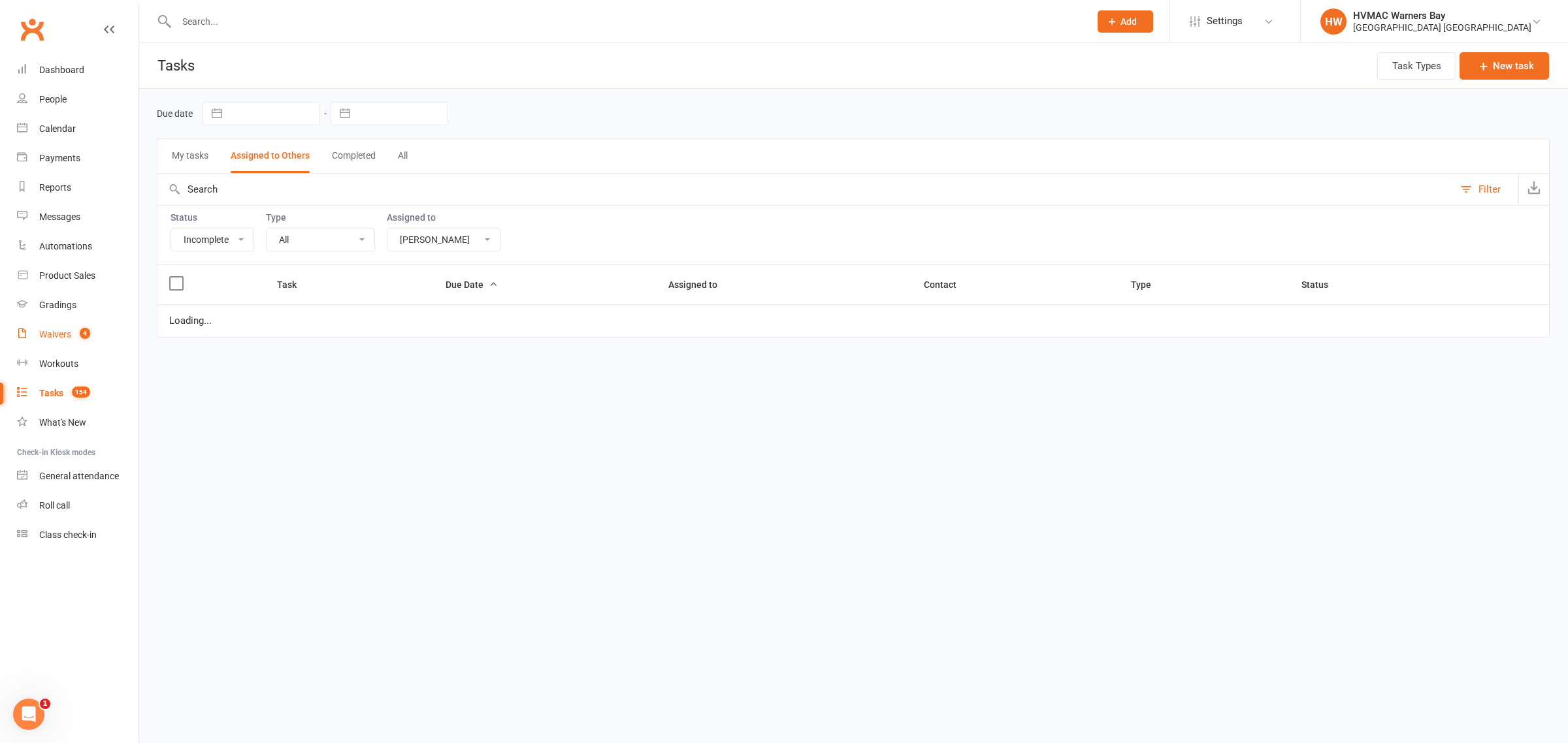
select select "waiting"
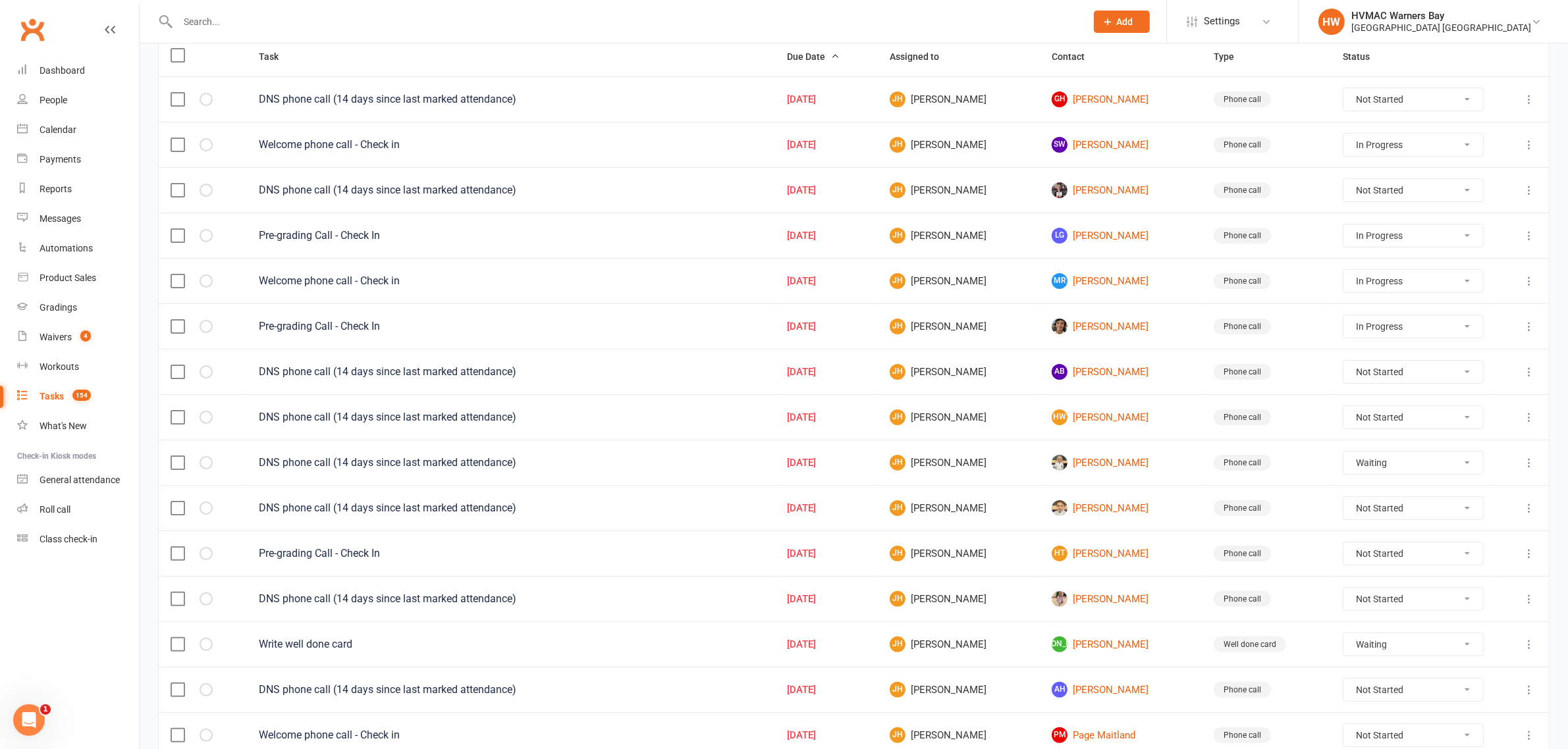
scroll to position [149, 0]
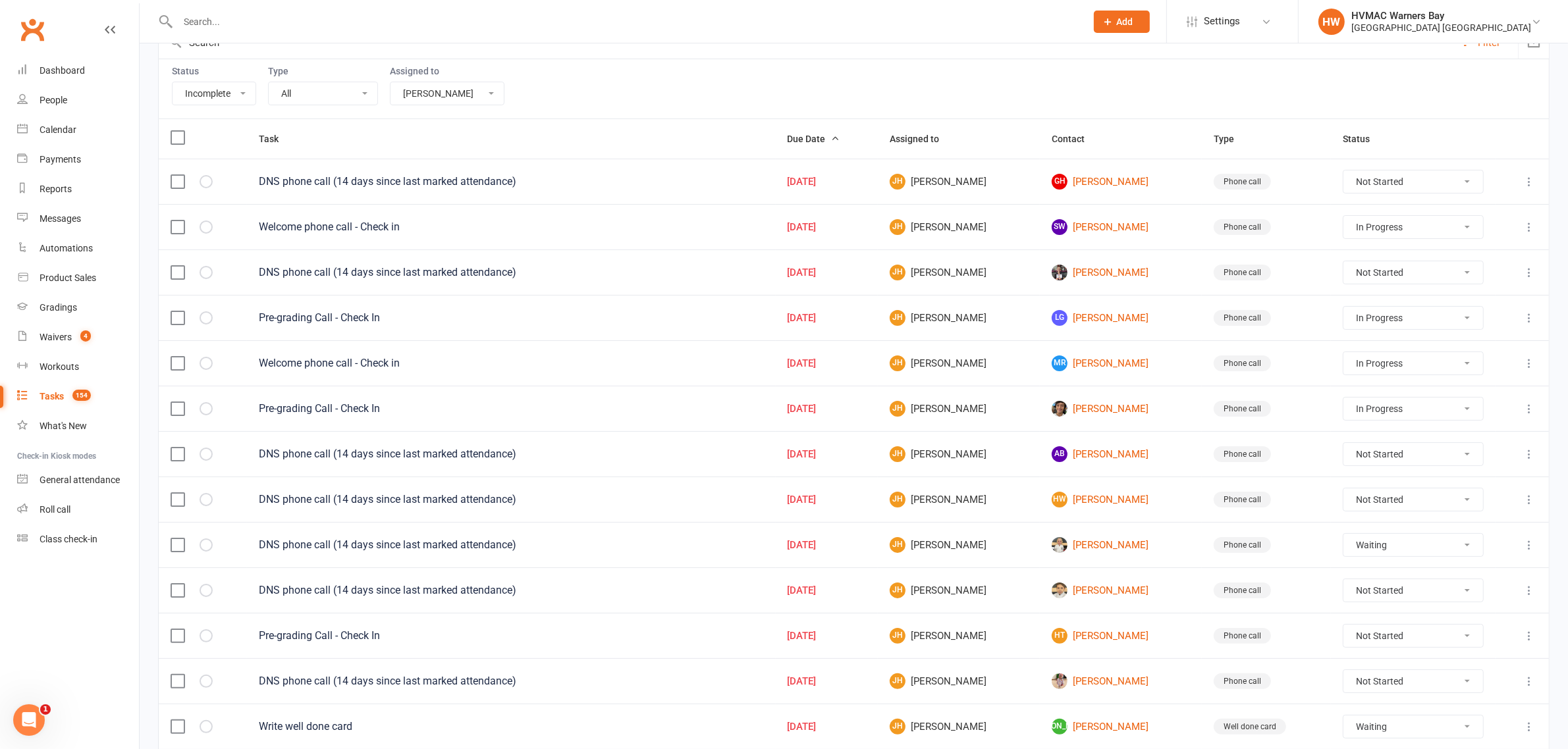
click at [382, 24] on input "text" at bounding box center [625, 21] width 903 height 19
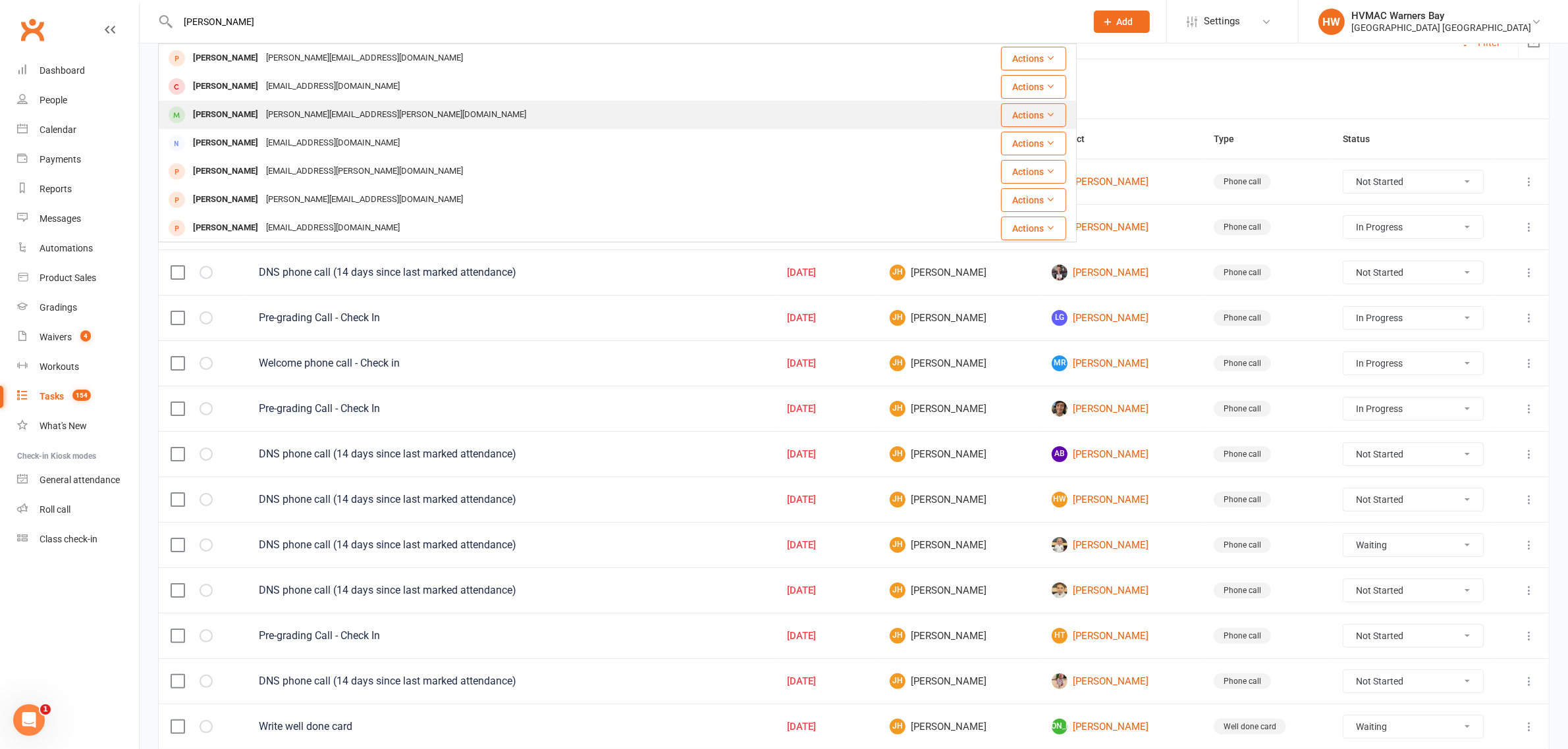
type input "sunny hild"
click at [289, 112] on div "Natalie.hilder@det.nsw.edu.au" at bounding box center [396, 114] width 268 height 19
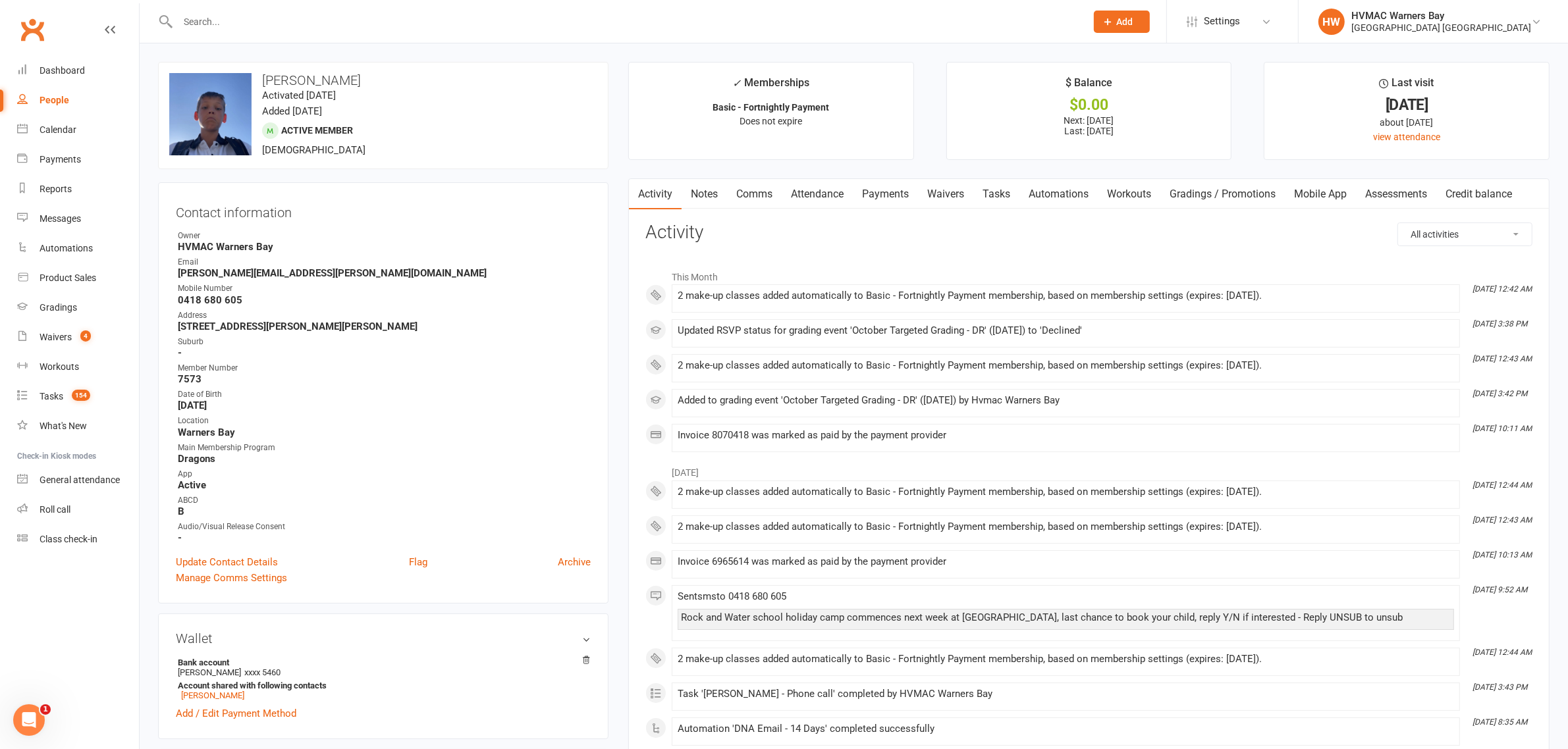
click at [709, 187] on link "Notes" at bounding box center [704, 194] width 46 height 30
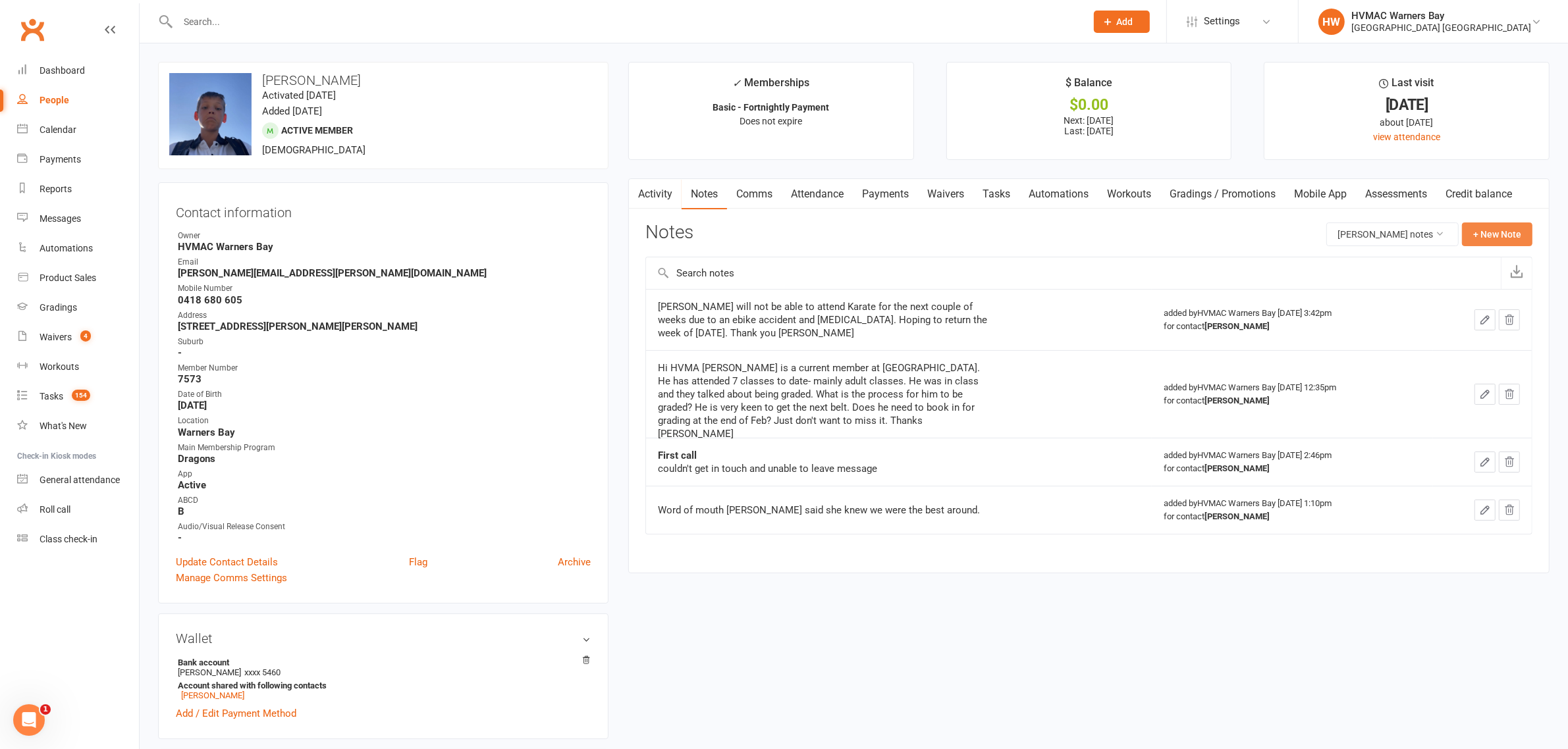
drag, startPoint x: 1485, startPoint y: 231, endPoint x: 1477, endPoint y: 231, distance: 8.0
click at [1477, 231] on button "+ New Note" at bounding box center [1497, 234] width 70 height 24
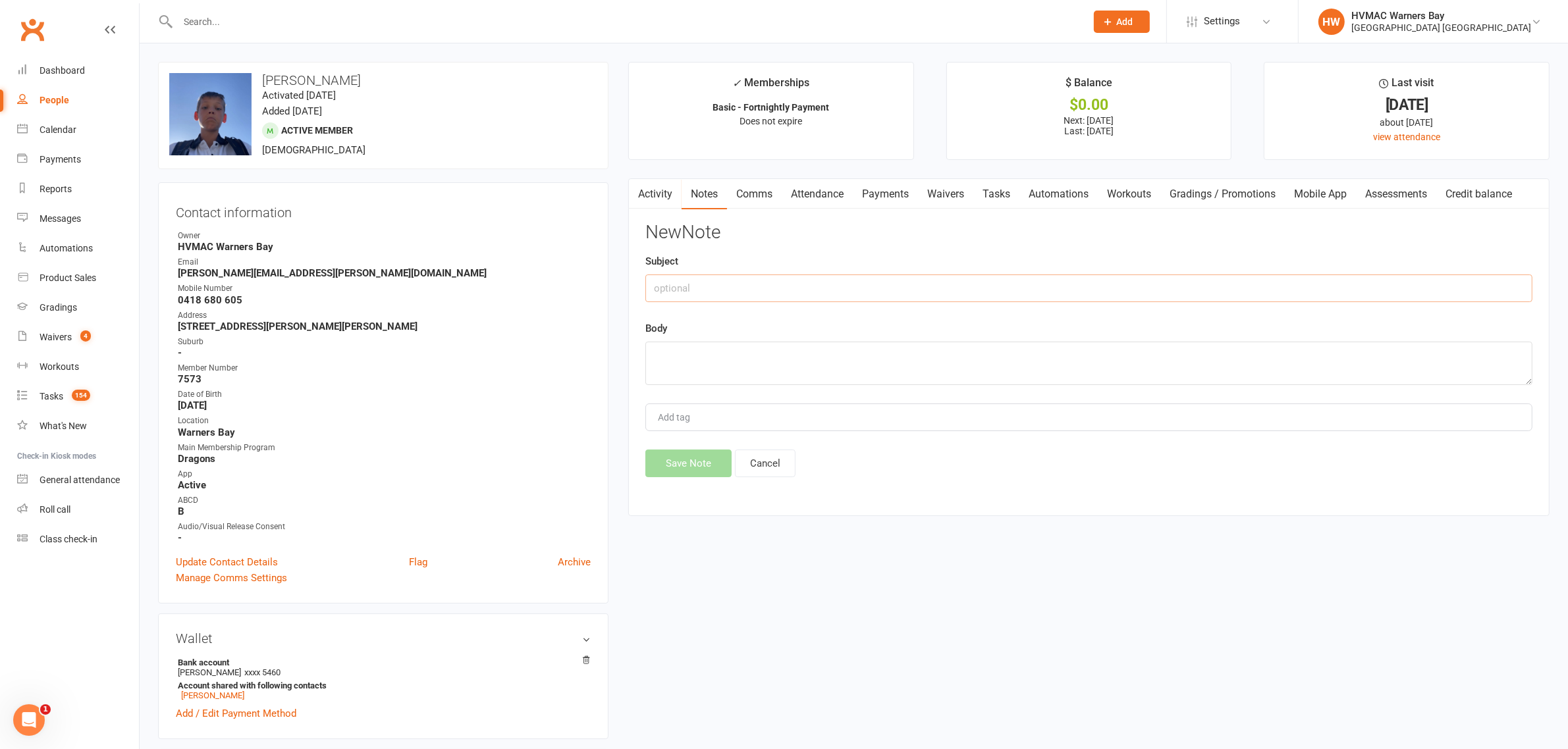
click at [710, 286] on input "text" at bounding box center [1089, 289] width 887 height 28
type input "DNA/Check in"
click at [682, 362] on textarea at bounding box center [1089, 363] width 887 height 43
click at [775, 358] on textarea "Spoke to Natalie, he is doingmuch better" at bounding box center [1089, 363] width 887 height 43
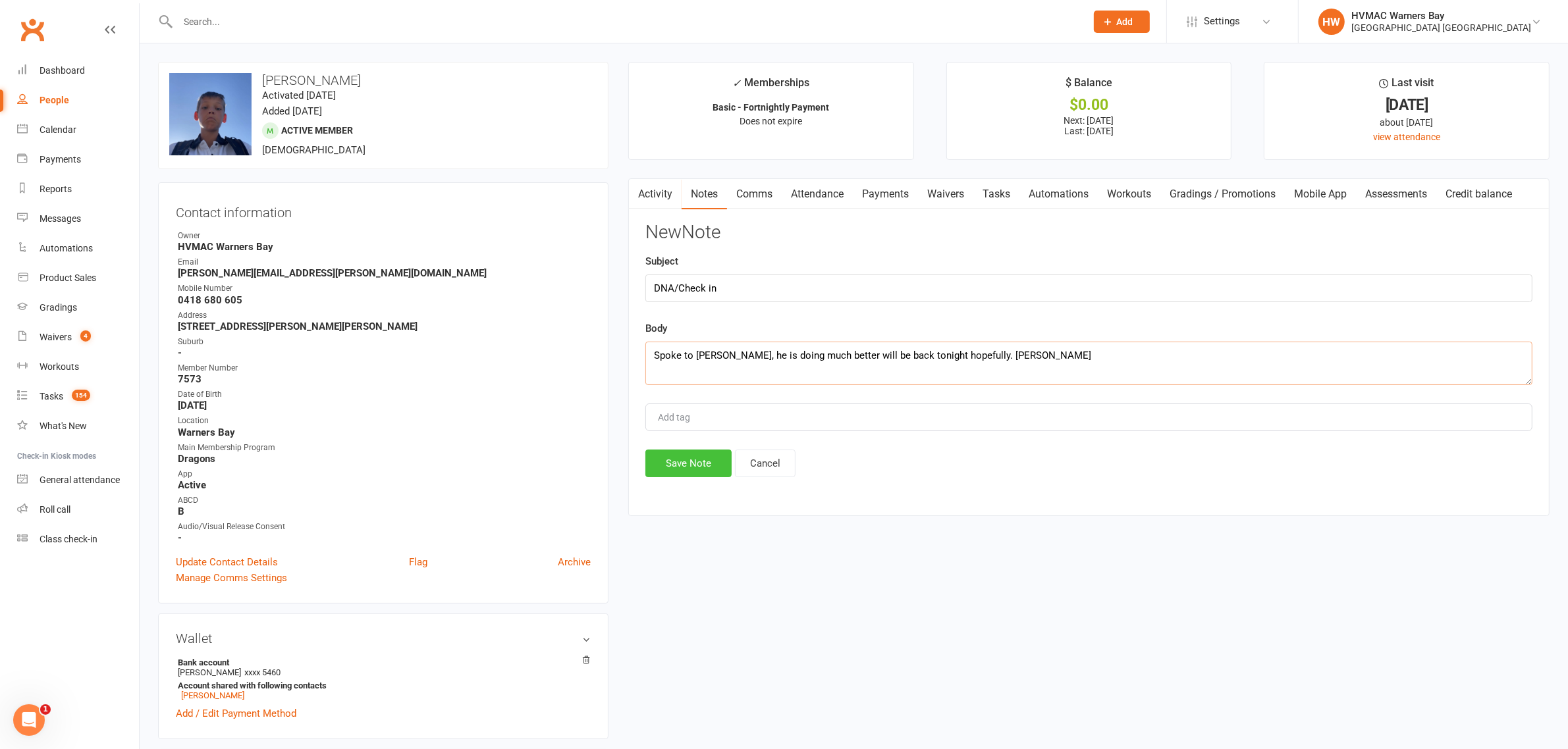
type textarea "Spoke to Natalie, he is doing much better will be back tonight hopefully. Joel"
click at [694, 465] on button "Save Note" at bounding box center [689, 464] width 86 height 28
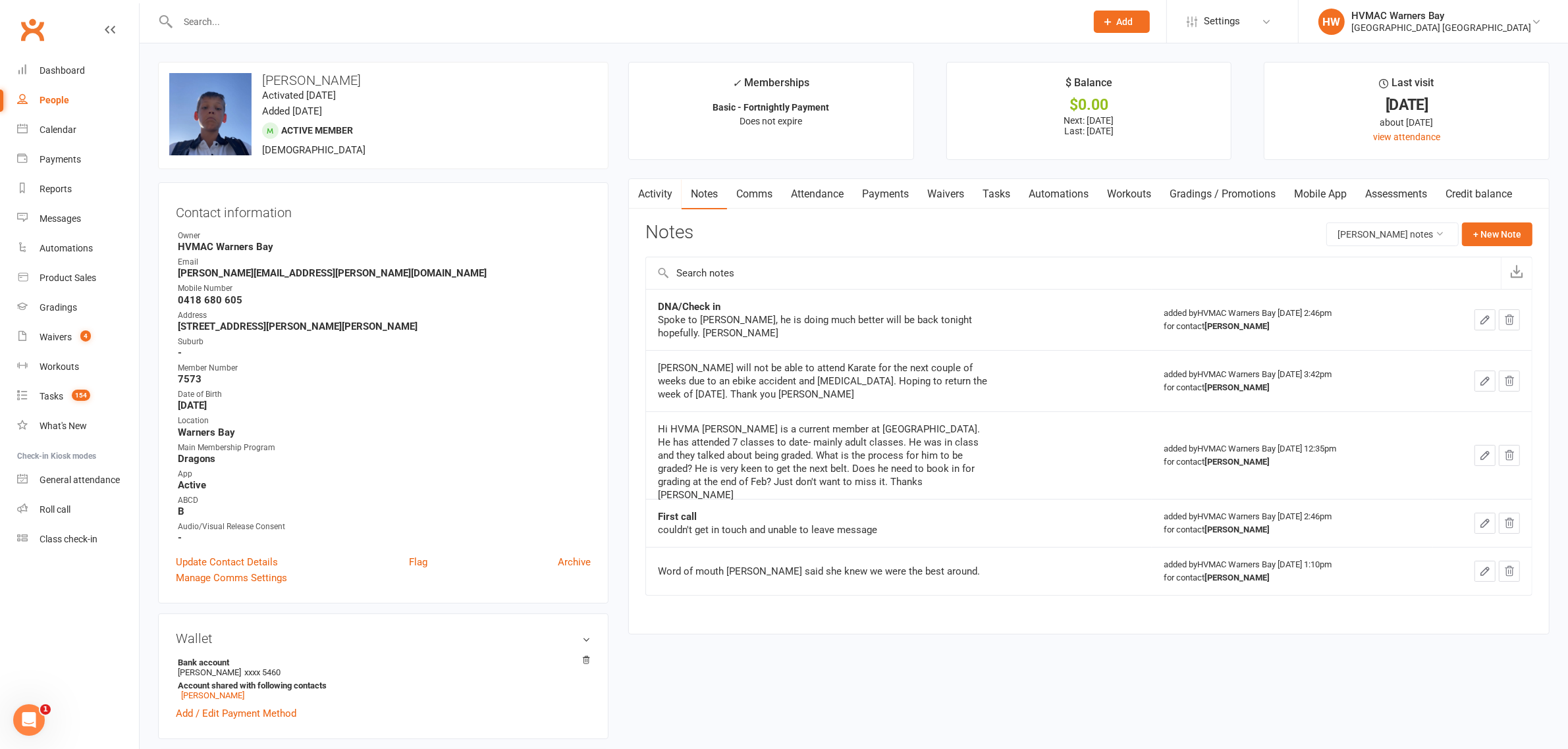
click at [221, 16] on input "text" at bounding box center [625, 21] width 903 height 19
type input "preston"
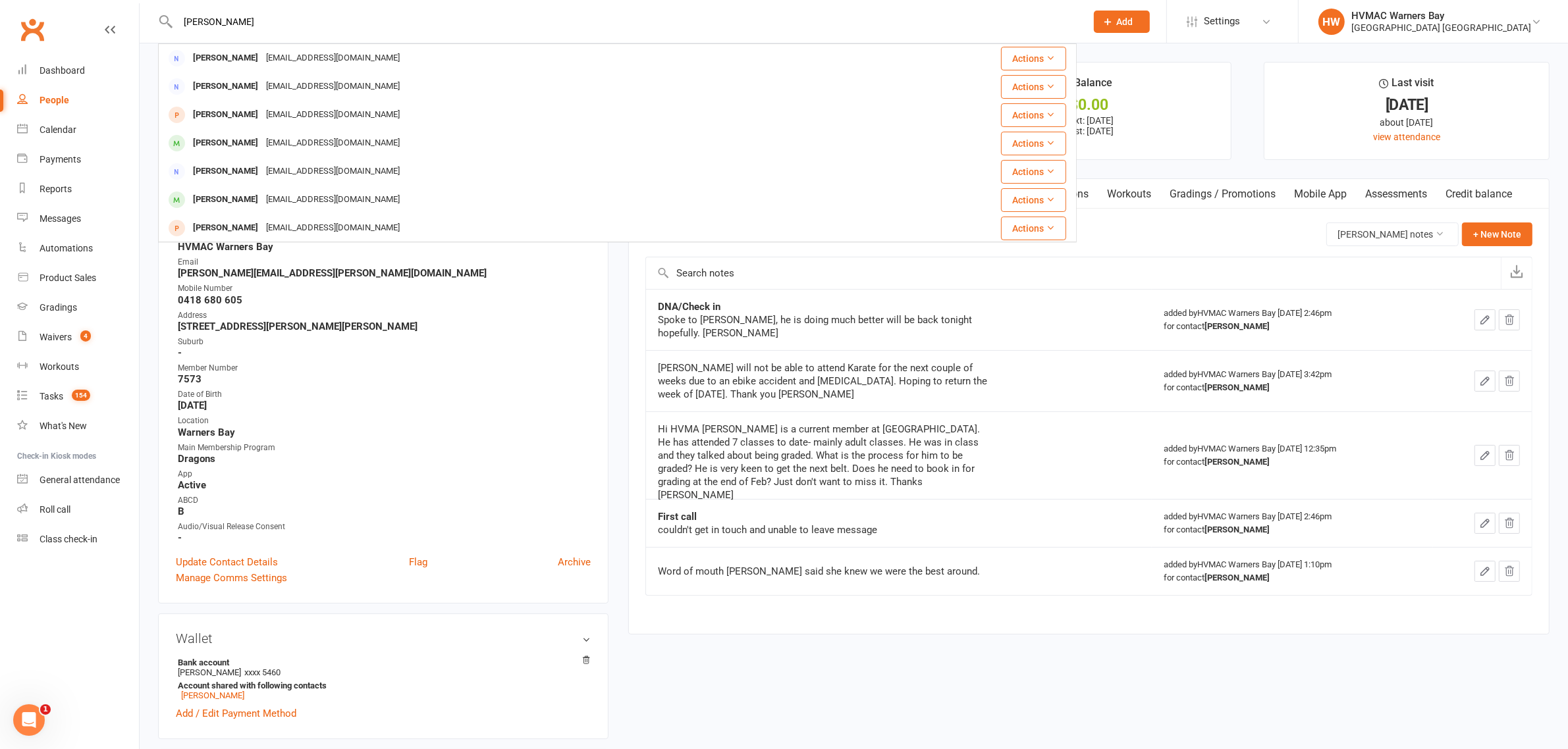
drag, startPoint x: 221, startPoint y: 16, endPoint x: 199, endPoint y: 16, distance: 22.0
click at [201, 16] on input "preston" at bounding box center [625, 21] width 903 height 19
click at [189, 16] on input "preston" at bounding box center [625, 21] width 903 height 19
drag, startPoint x: 214, startPoint y: 18, endPoint x: 184, endPoint y: 18, distance: 30.0
click at [184, 18] on input "preston" at bounding box center [625, 21] width 903 height 19
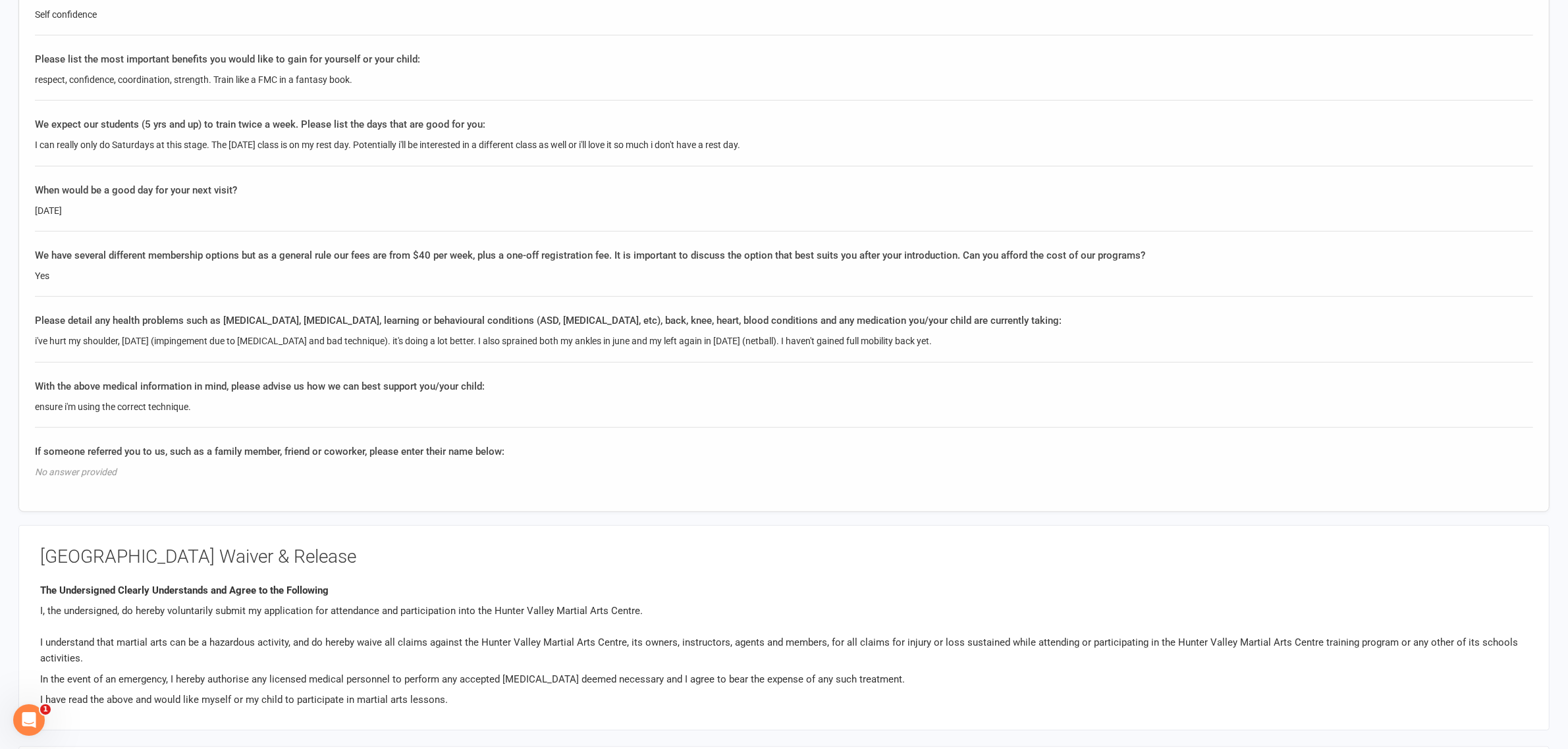
scroll to position [1152, 0]
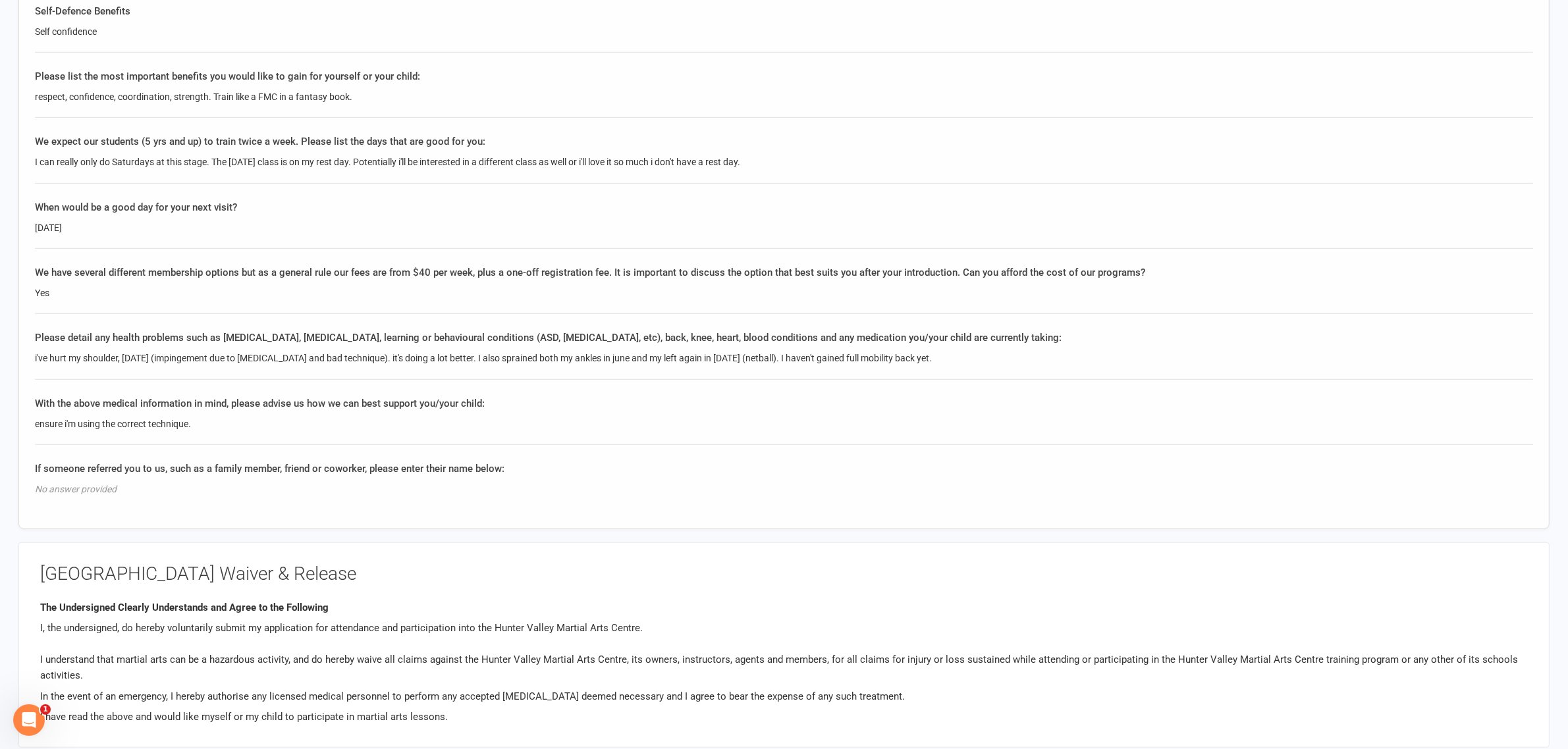
click at [108, 355] on div "i've hurt my shoulder, [DATE] (impingement due to [MEDICAL_DATA] and bad techni…" at bounding box center [784, 359] width 1498 height 15
copy div "shoulder"
click at [204, 355] on div "i've hurt my shoulder, [DATE] (impingement due to [MEDICAL_DATA] and bad techni…" at bounding box center [784, 359] width 1498 height 15
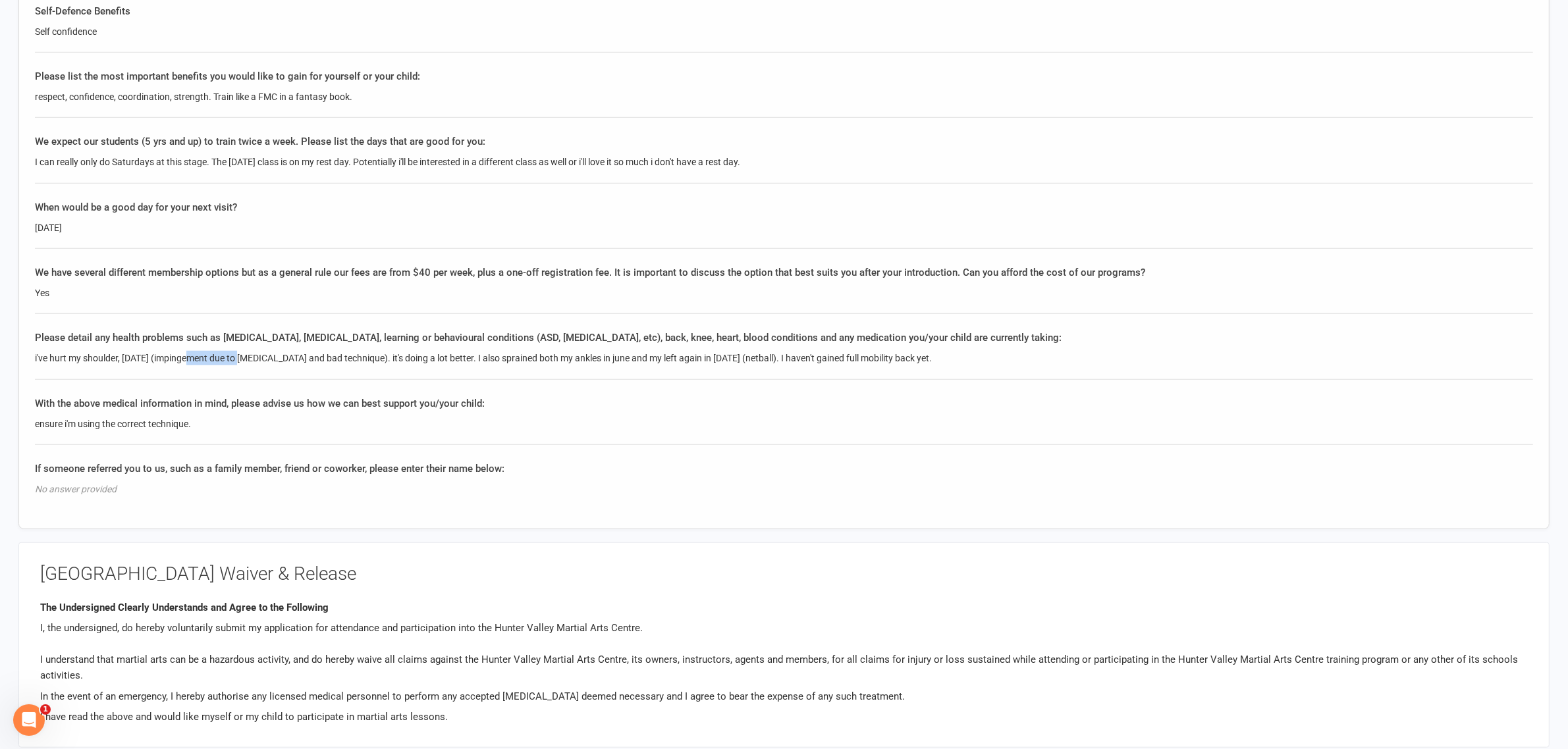
click at [231, 359] on div "i've hurt my shoulder, [DATE] (impingement due to [MEDICAL_DATA] and bad techni…" at bounding box center [784, 359] width 1498 height 15
drag, startPoint x: 192, startPoint y: 355, endPoint x: 428, endPoint y: 358, distance: 236.0
click at [428, 358] on div "i've hurt my shoulder, [DATE] (impingement due to [MEDICAL_DATA] and bad techni…" at bounding box center [784, 359] width 1498 height 15
copy div "(impingement due to [MEDICAL_DATA] and bad technique"
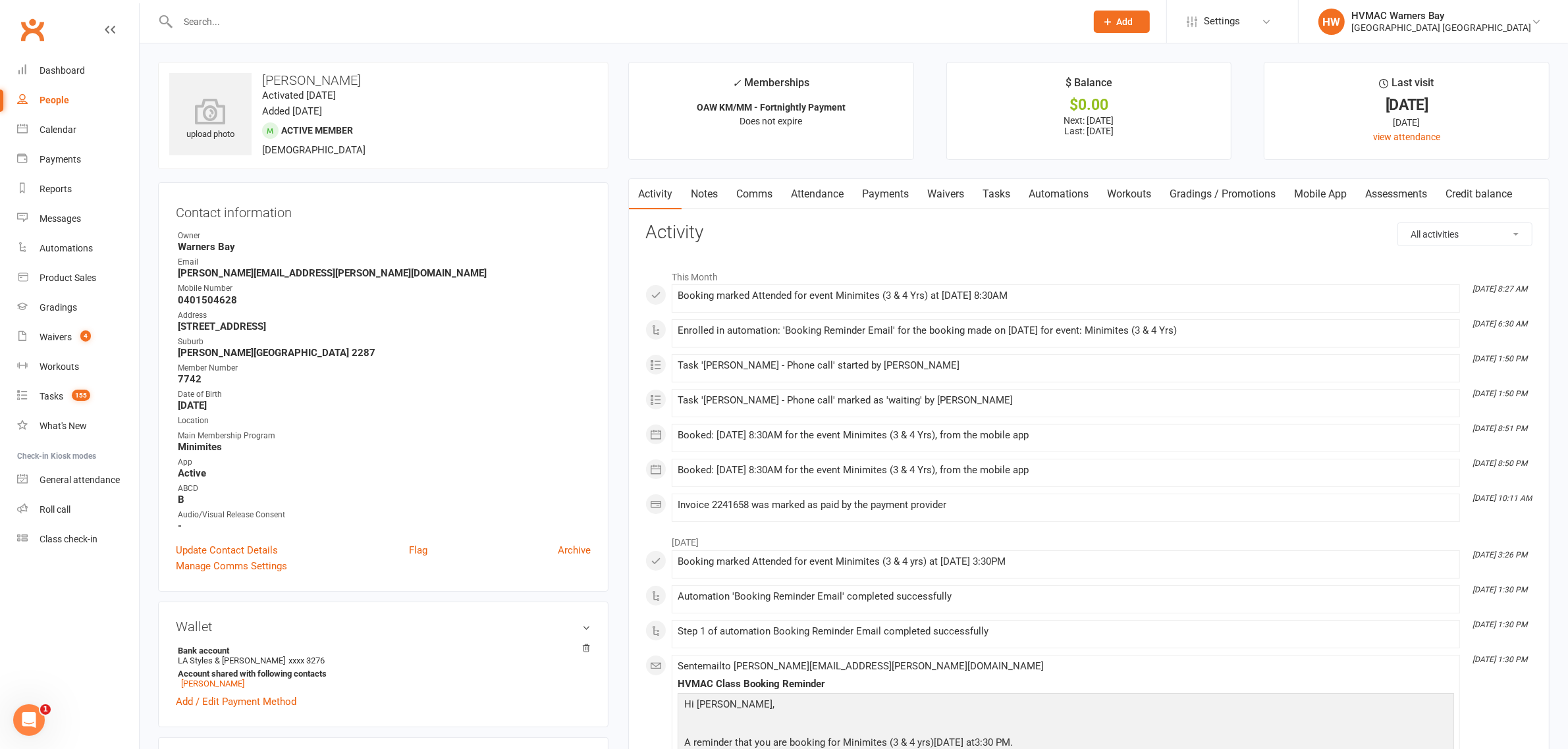
click at [711, 196] on link "Notes" at bounding box center [704, 194] width 46 height 30
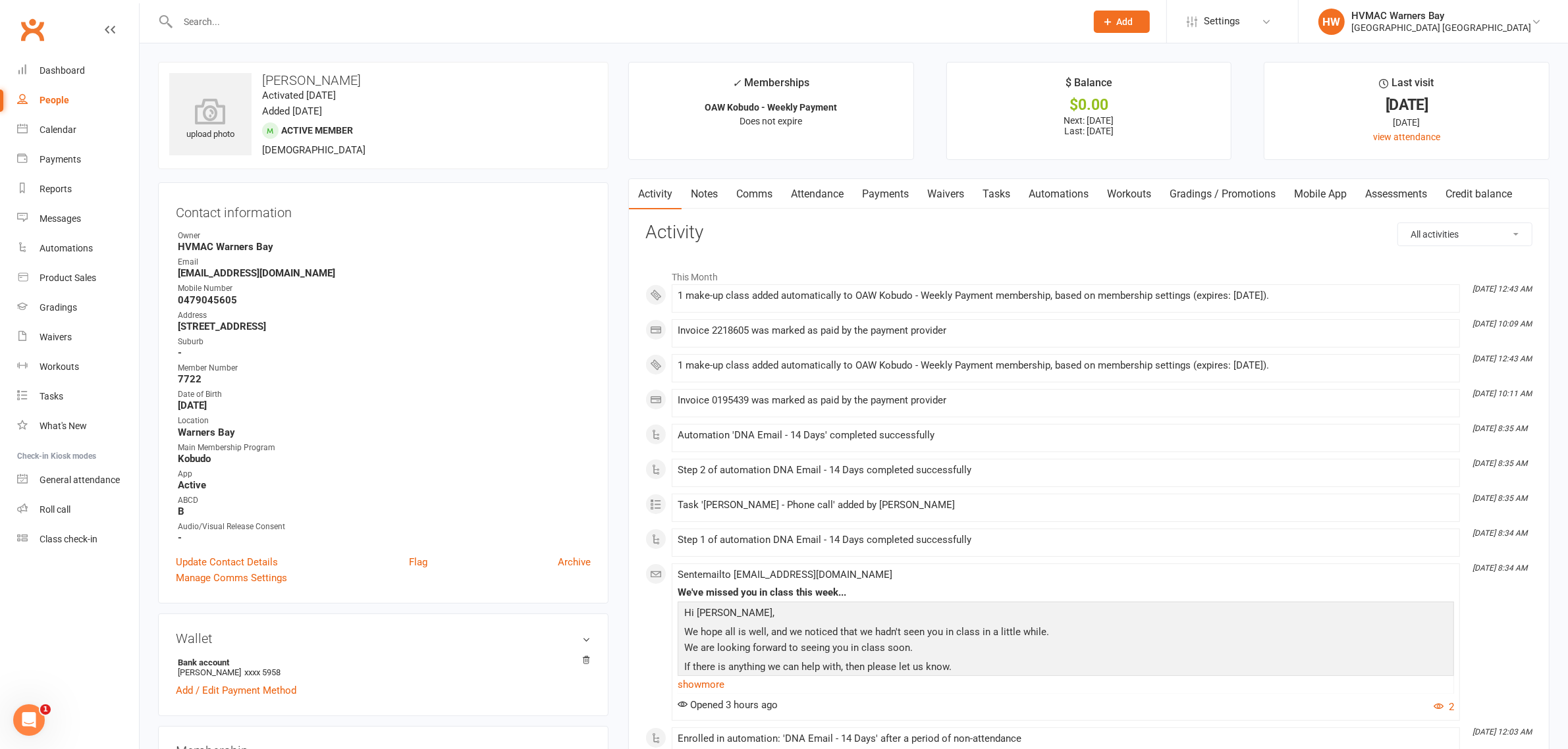
click at [826, 195] on link "Attendance" at bounding box center [817, 194] width 71 height 30
